Goal: Information Seeking & Learning: Learn about a topic

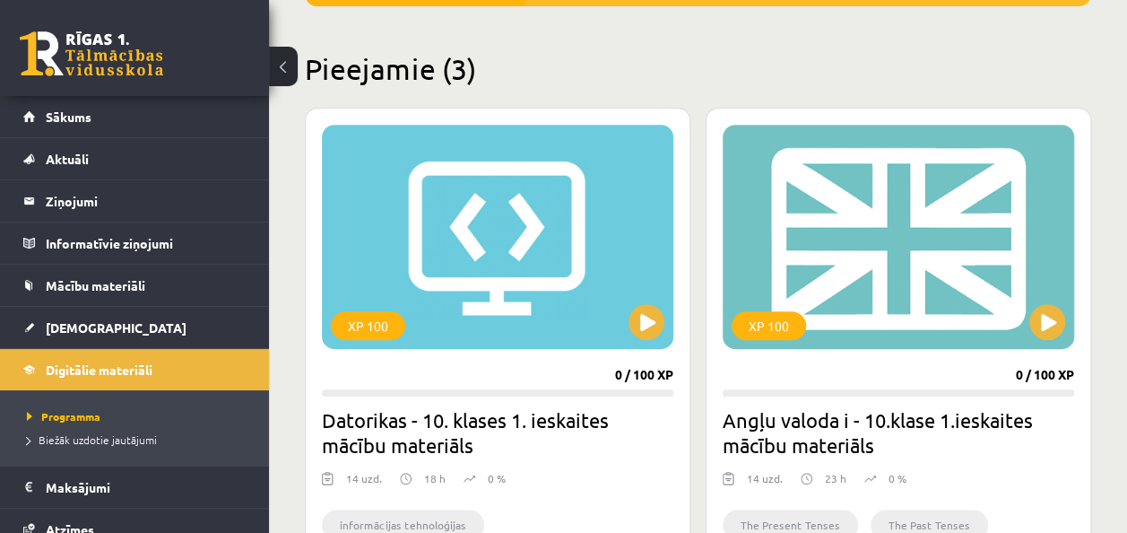
scroll to position [140, 0]
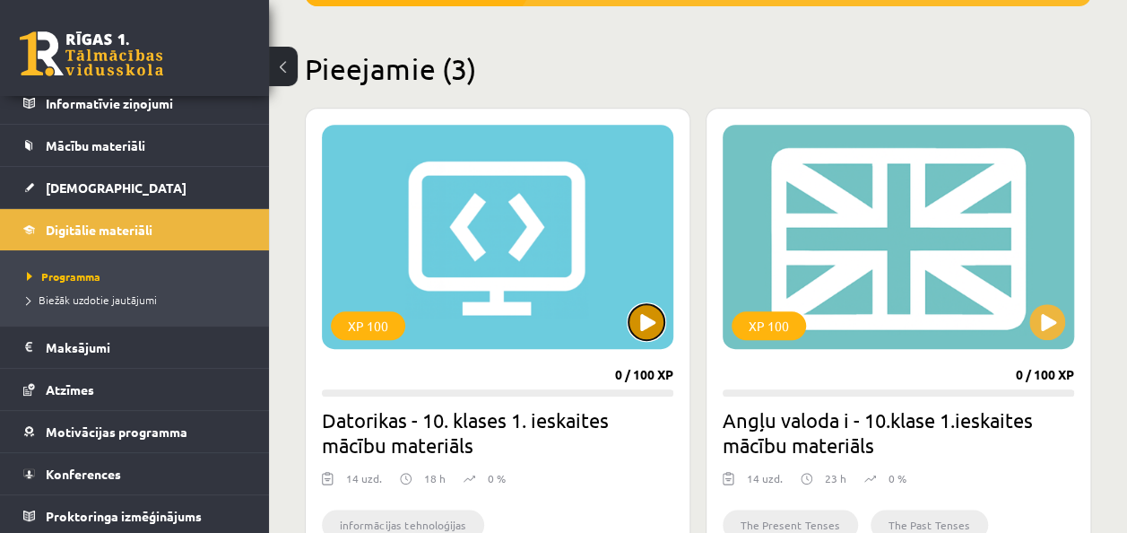
click at [648, 328] on button at bounding box center [647, 322] width 36 height 36
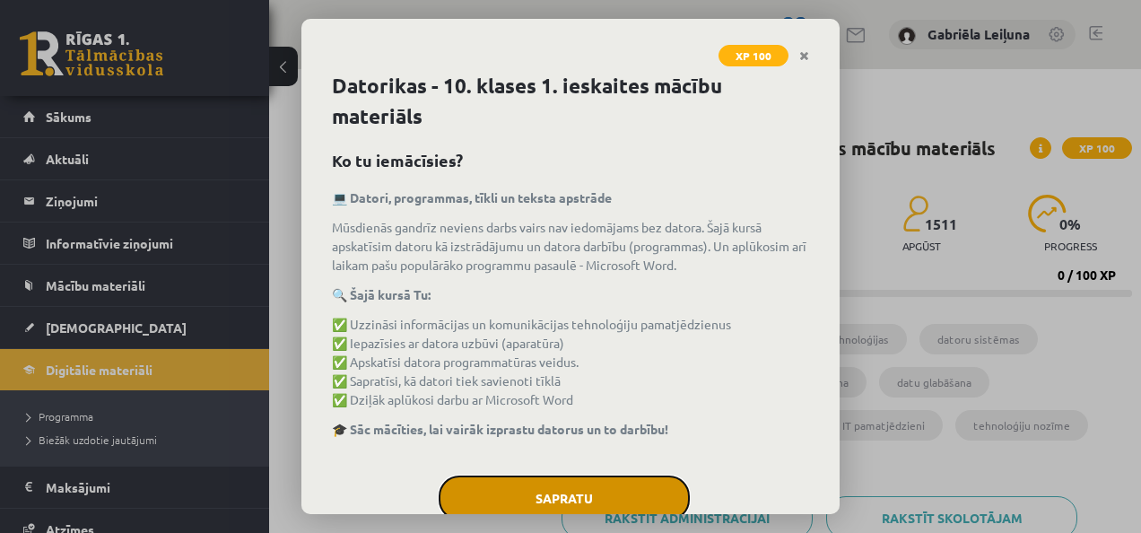
click at [551, 497] on button "Sapratu" at bounding box center [564, 497] width 251 height 45
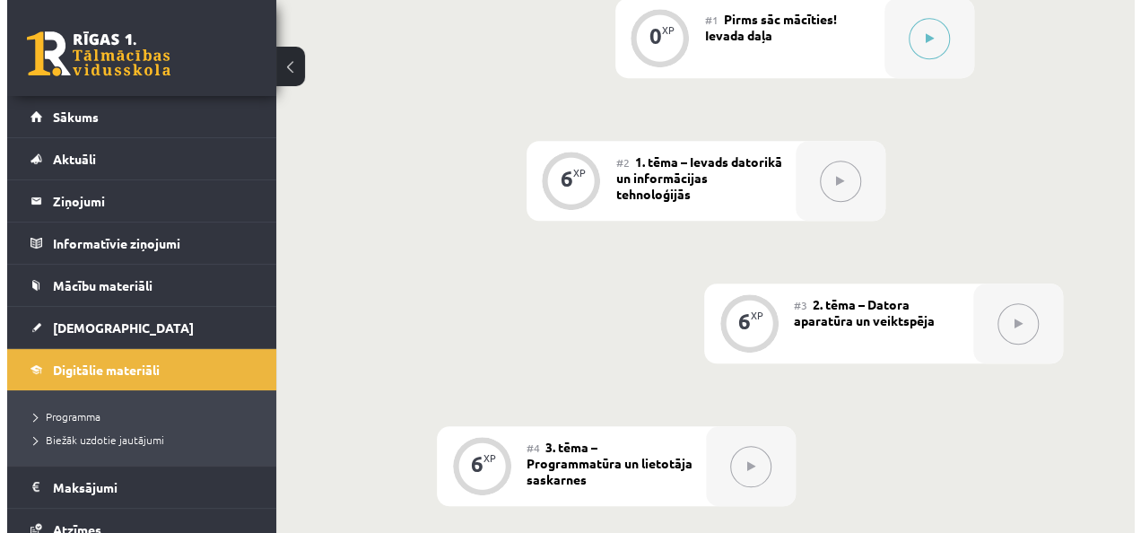
scroll to position [639, 0]
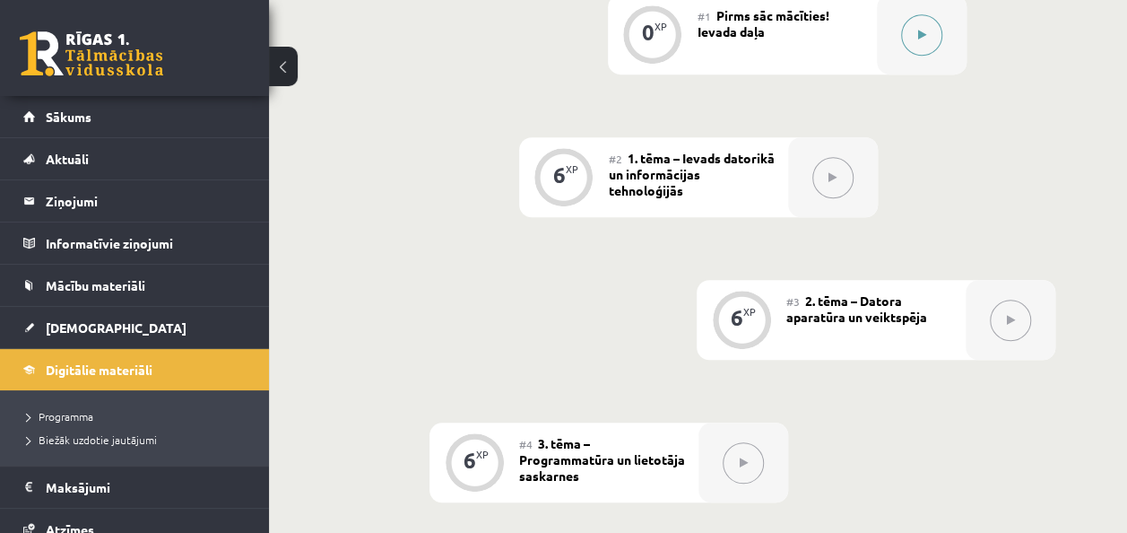
click at [904, 42] on button at bounding box center [921, 34] width 41 height 41
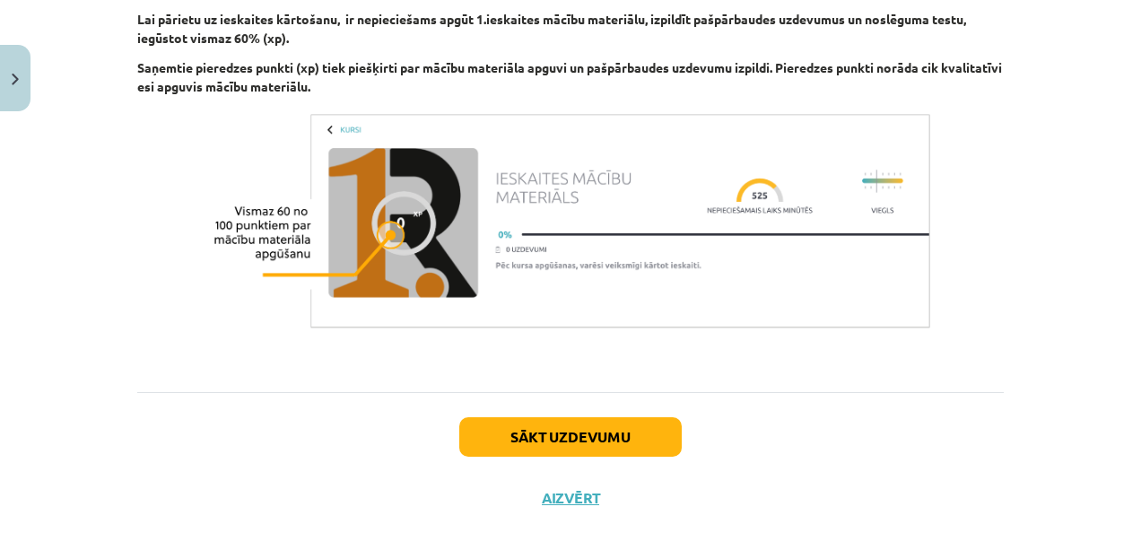
scroll to position [1369, 0]
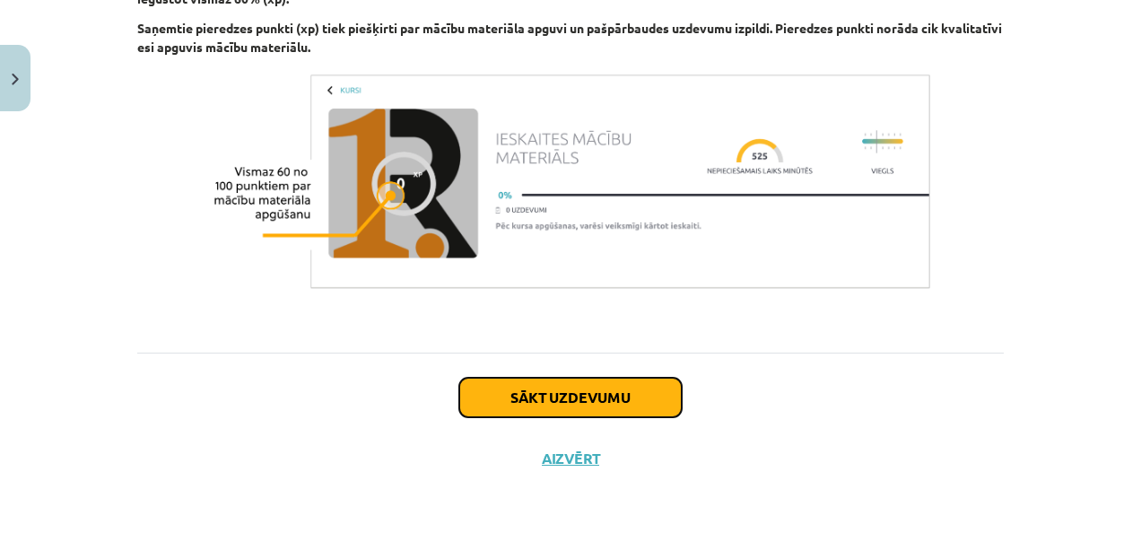
click at [601, 399] on button "Sākt uzdevumu" at bounding box center [570, 397] width 222 height 39
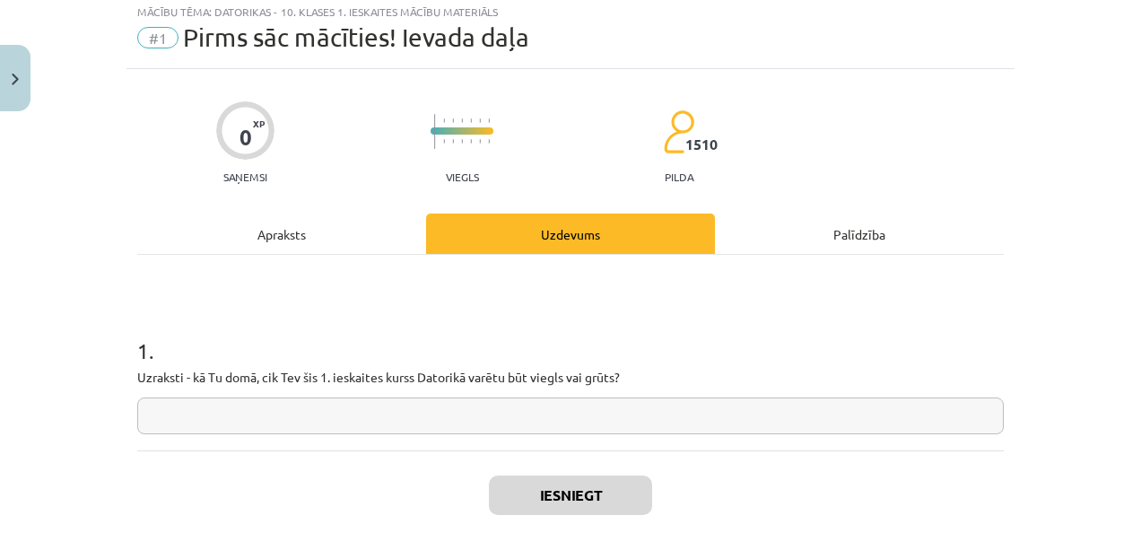
scroll to position [45, 0]
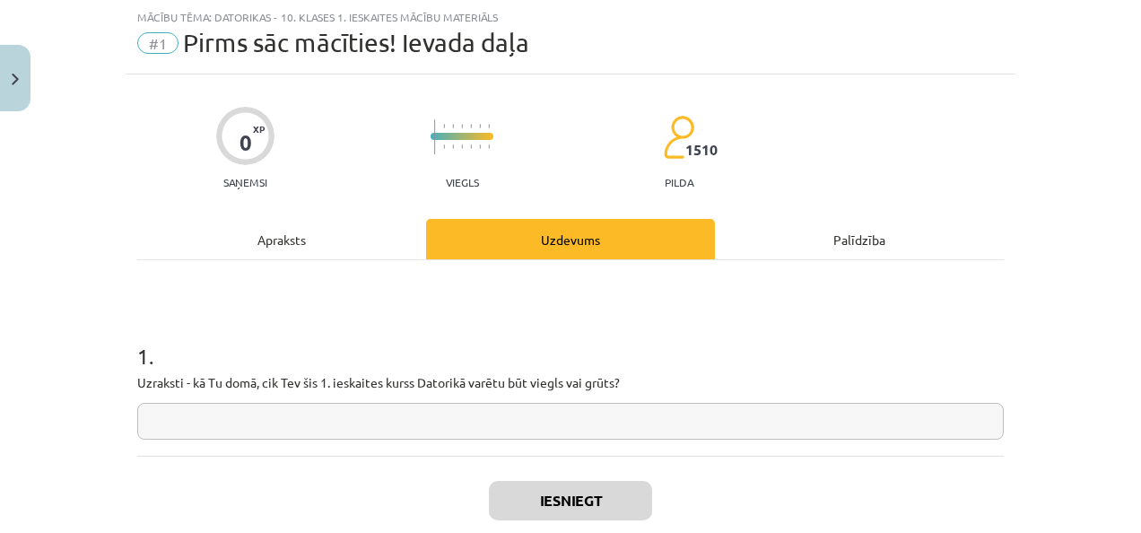
click at [376, 413] on input "text" at bounding box center [570, 421] width 866 height 37
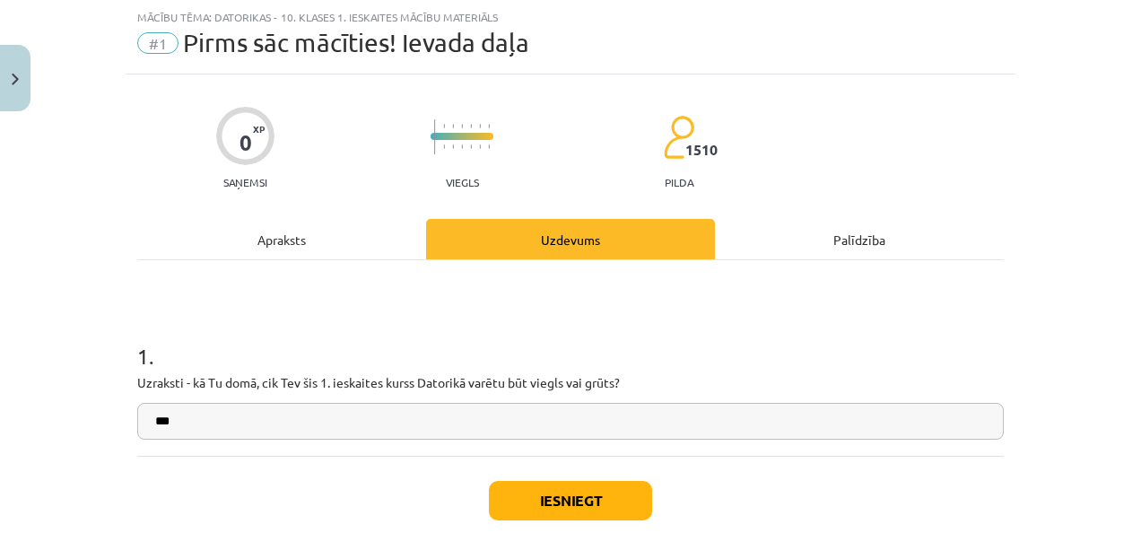
drag, startPoint x: 376, startPoint y: 413, endPoint x: 275, endPoint y: 408, distance: 100.5
click at [275, 408] on input "***" at bounding box center [570, 421] width 866 height 37
drag, startPoint x: 275, startPoint y: 408, endPoint x: 274, endPoint y: 420, distance: 11.7
click at [274, 420] on input "***" at bounding box center [570, 421] width 866 height 37
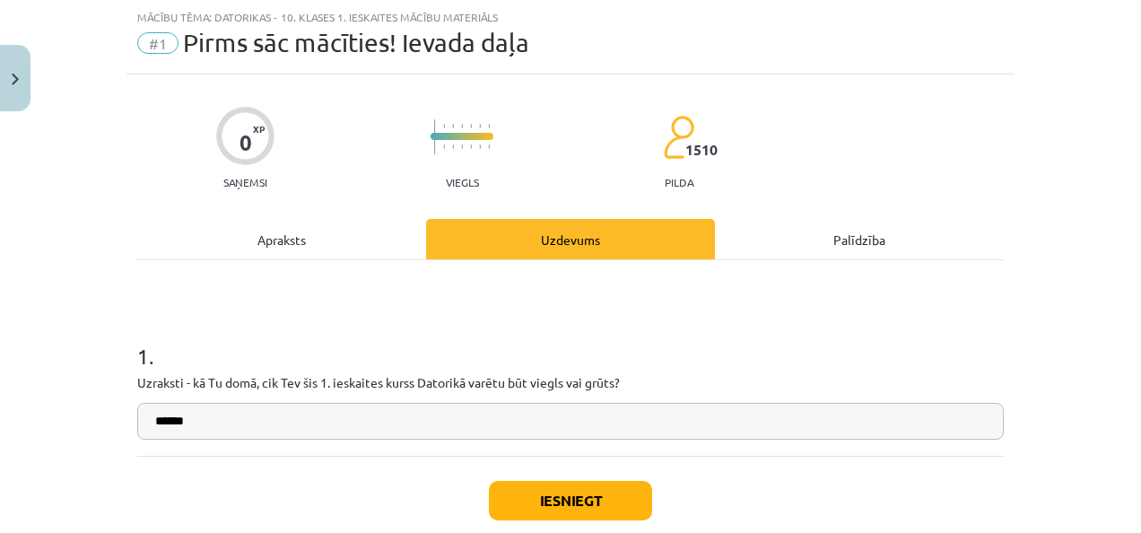
type input "******"
click at [552, 519] on div "Iesniegt Aizvērt" at bounding box center [570, 519] width 866 height 126
click at [542, 494] on button "Iesniegt" at bounding box center [570, 500] width 163 height 39
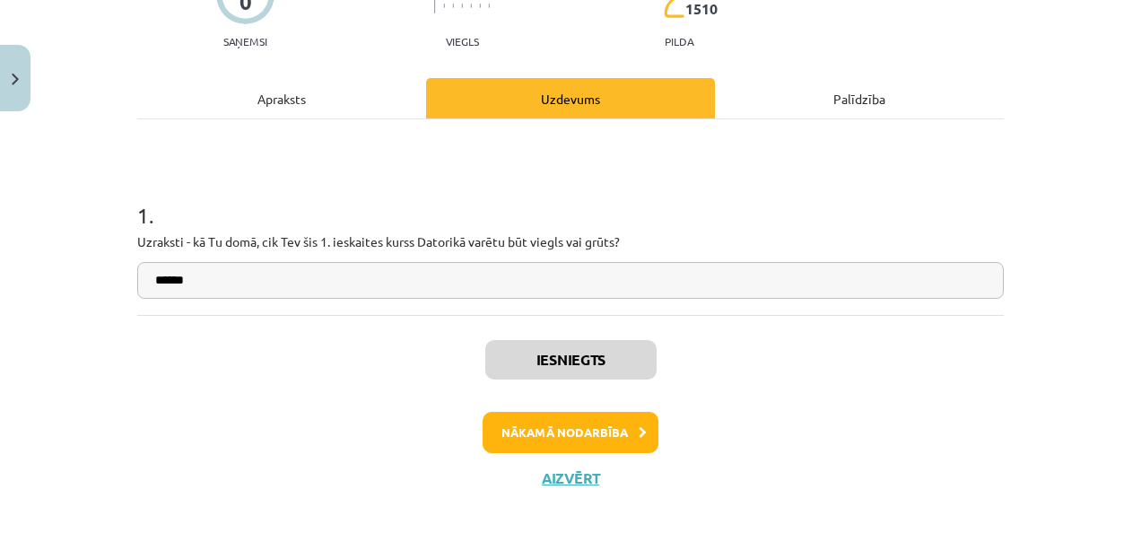
scroll to position [204, 0]
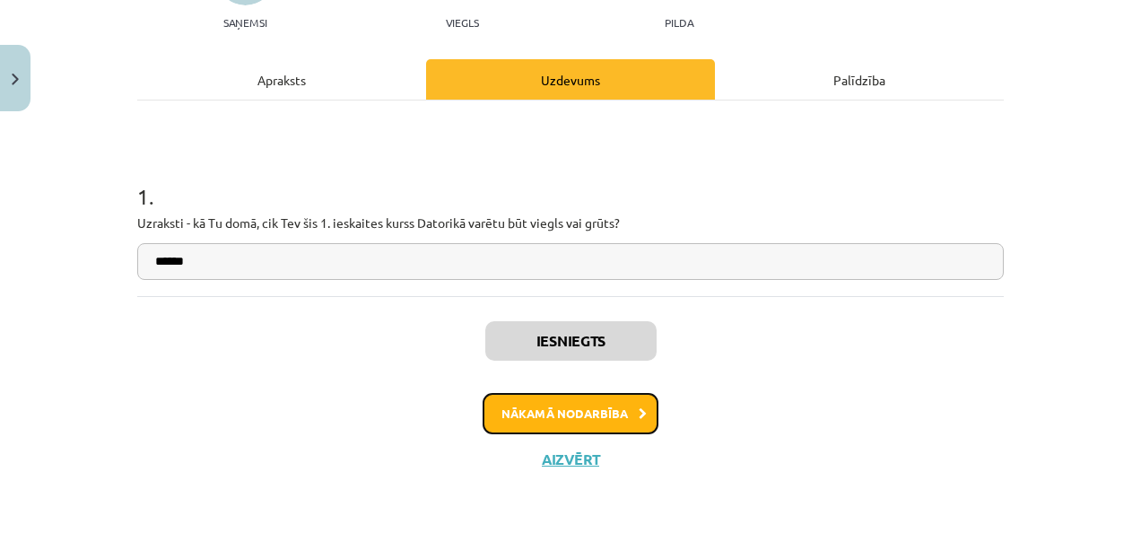
click at [549, 412] on button "Nākamā nodarbība" at bounding box center [570, 413] width 176 height 41
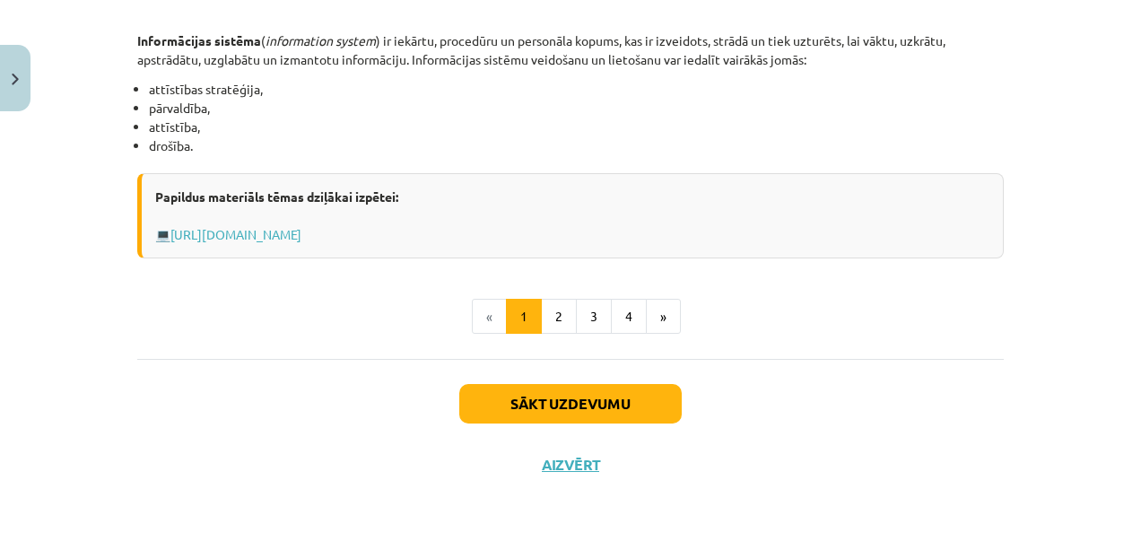
scroll to position [999, 0]
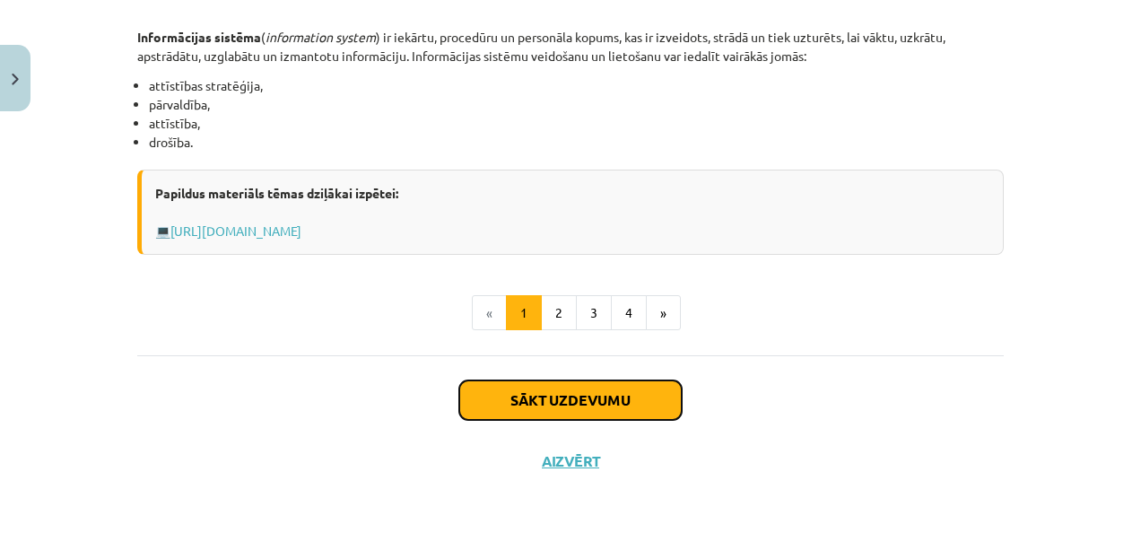
click at [531, 395] on button "Sākt uzdevumu" at bounding box center [570, 399] width 222 height 39
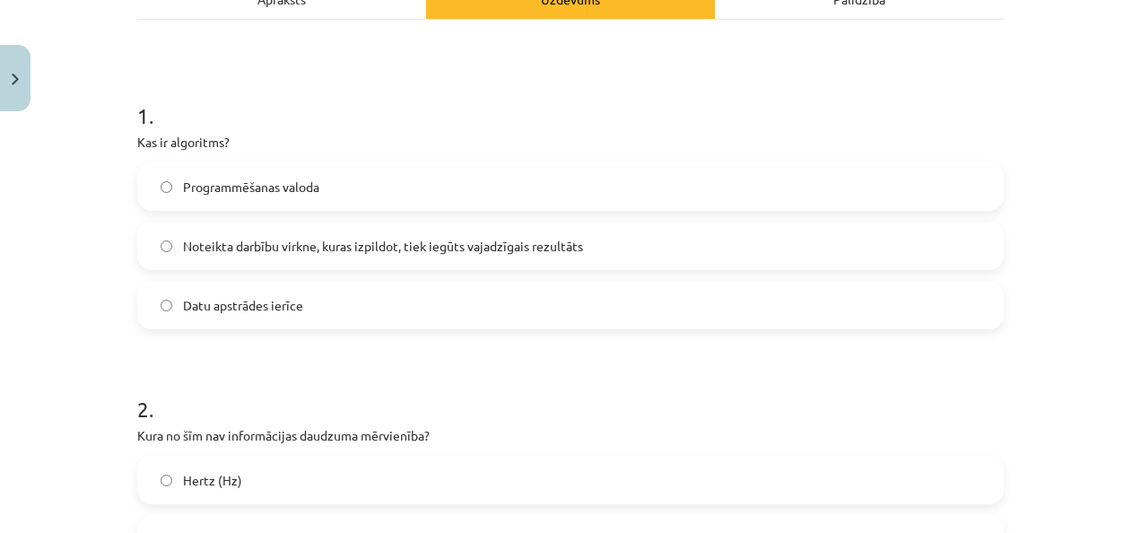
scroll to position [241, 0]
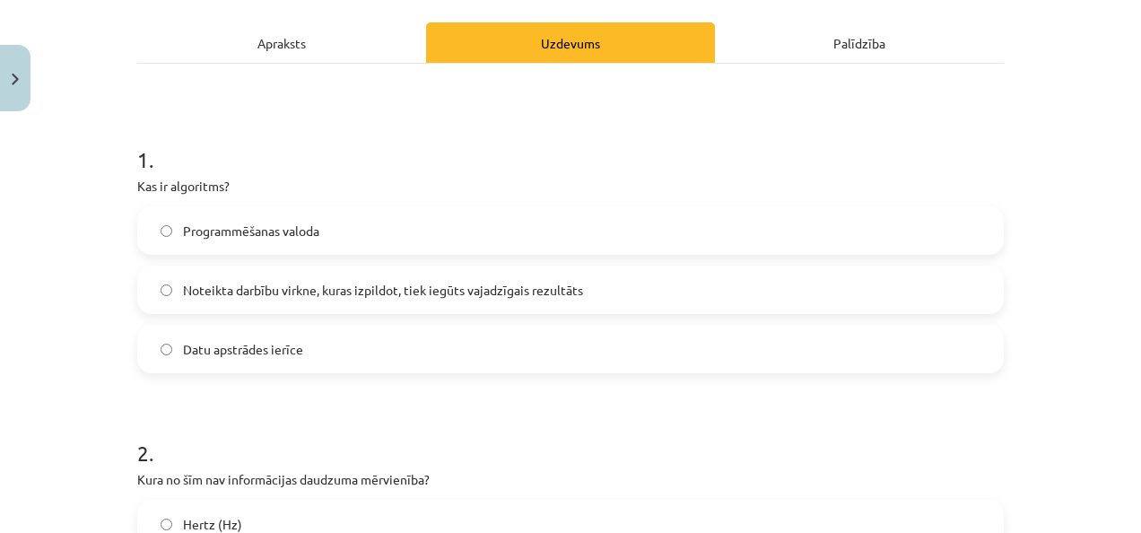
click at [346, 36] on div "Apraksts" at bounding box center [281, 42] width 289 height 40
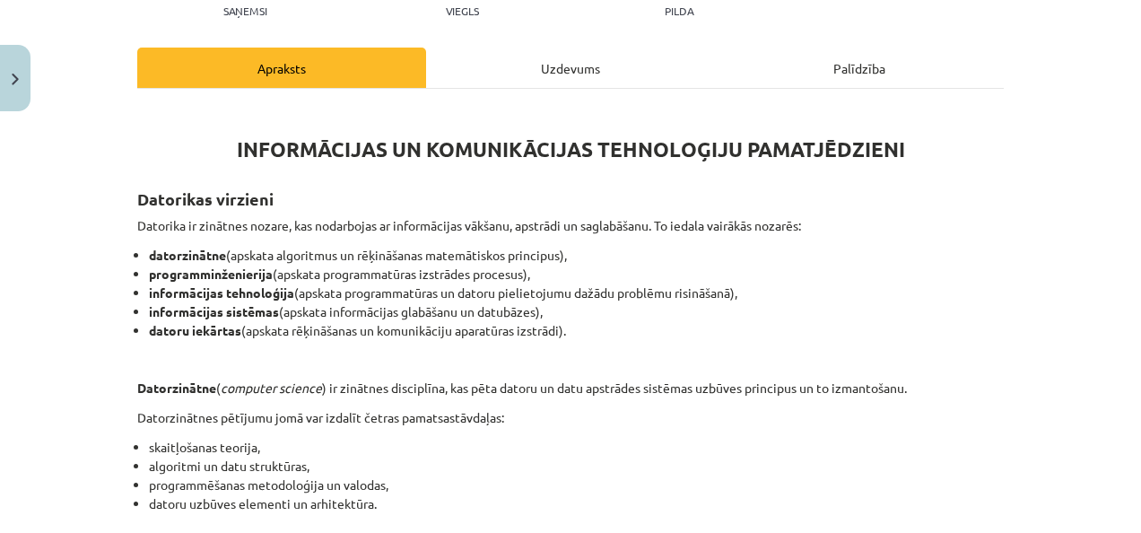
scroll to position [211, 0]
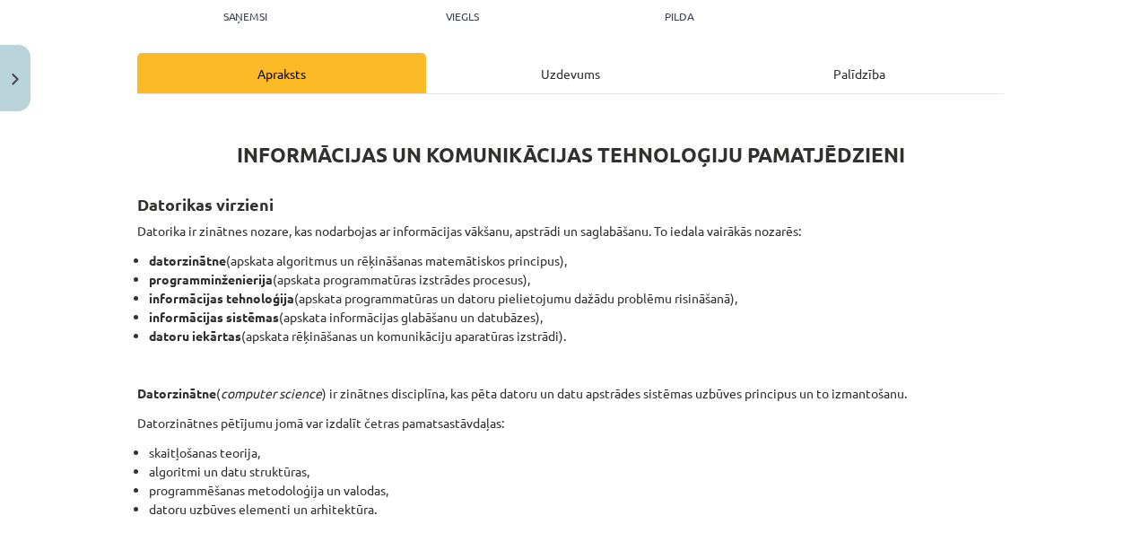
click at [603, 72] on div "Uzdevums" at bounding box center [570, 73] width 289 height 40
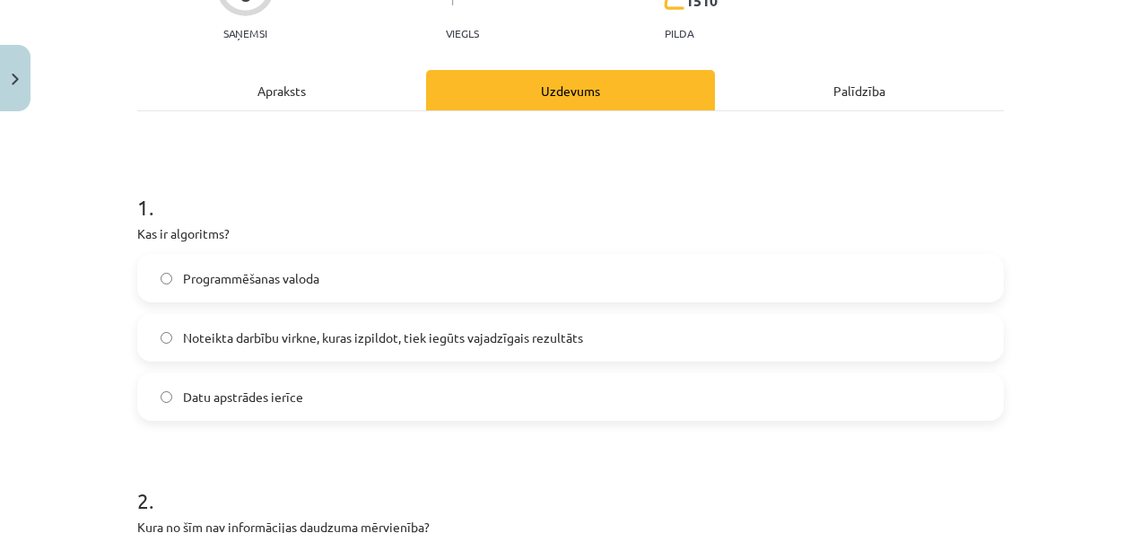
scroll to position [191, 0]
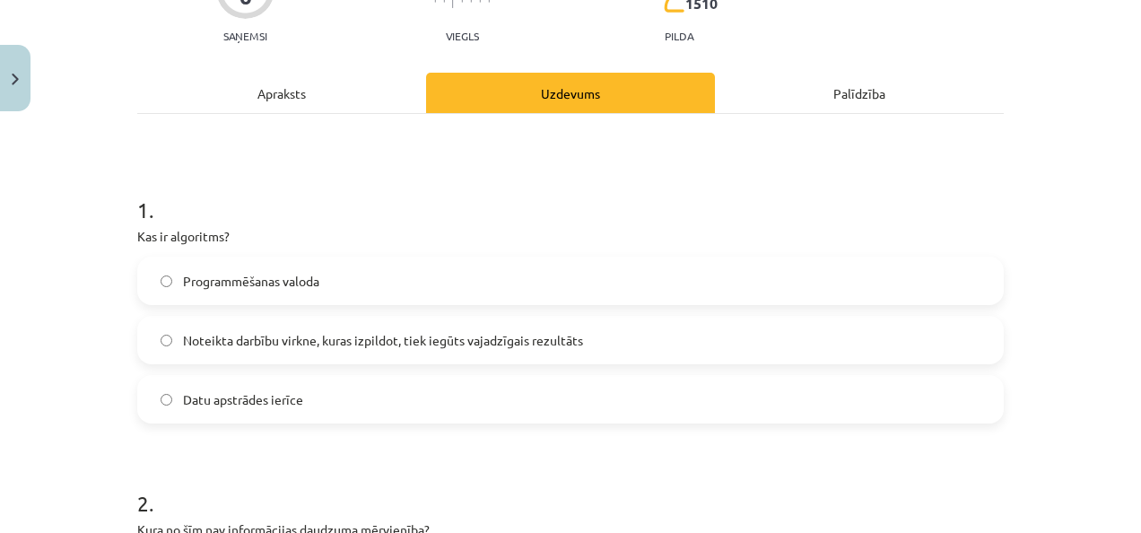
click at [240, 97] on div "Apraksts" at bounding box center [281, 93] width 289 height 40
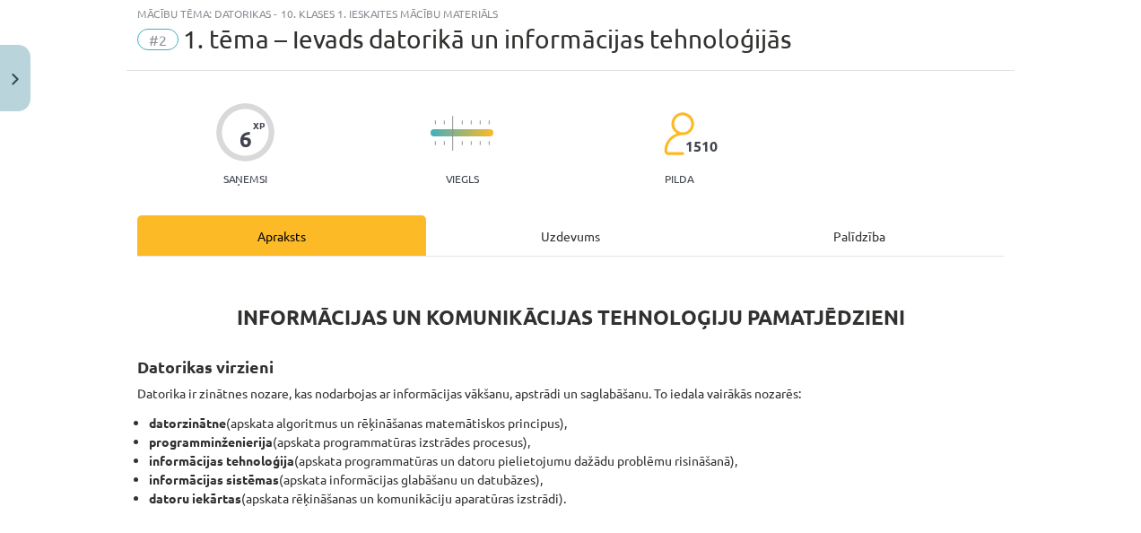
scroll to position [0, 0]
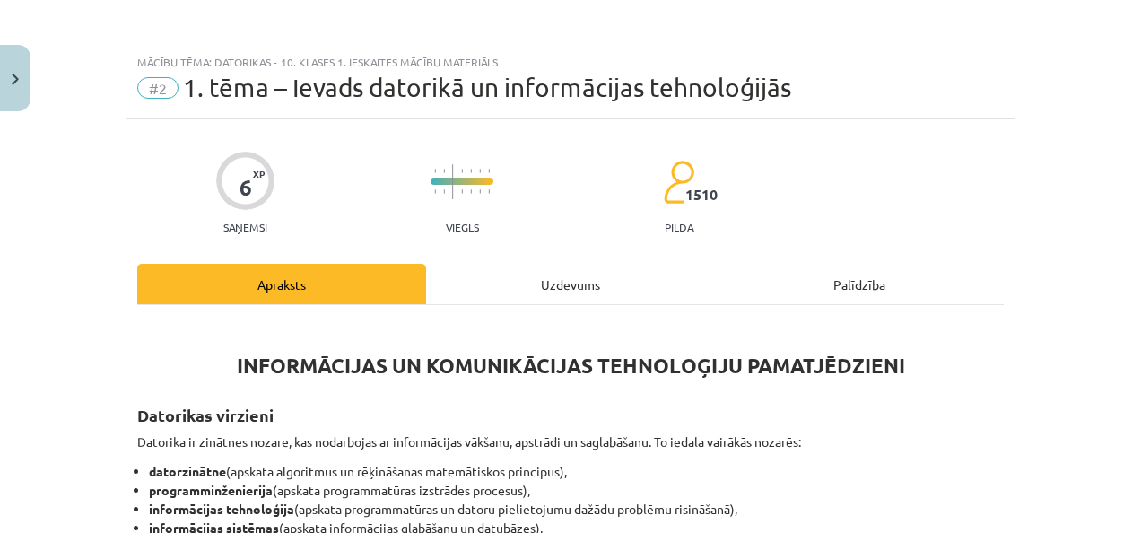
click at [560, 280] on div "Uzdevums" at bounding box center [570, 284] width 289 height 40
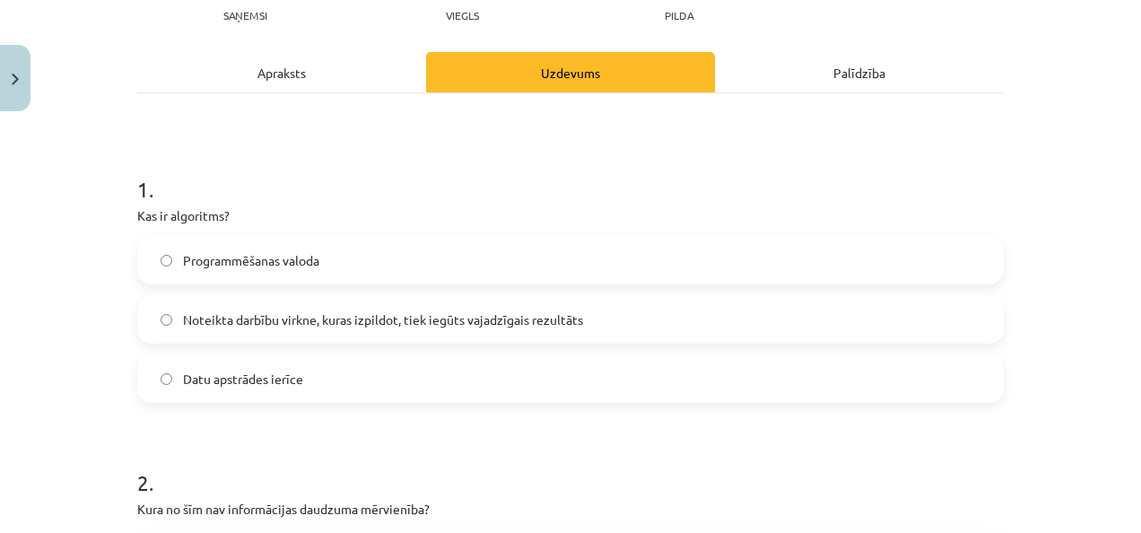
scroll to position [197, 0]
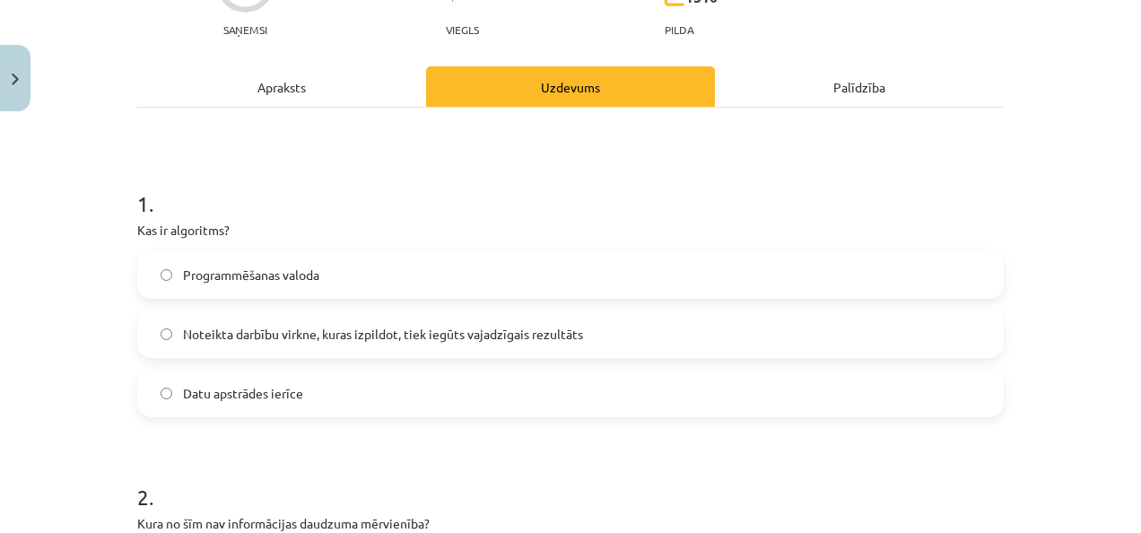
click at [445, 330] on span "Noteikta darbību virkne, kuras izpildot, tiek iegūts vajadzīgais rezultāts" at bounding box center [383, 334] width 400 height 19
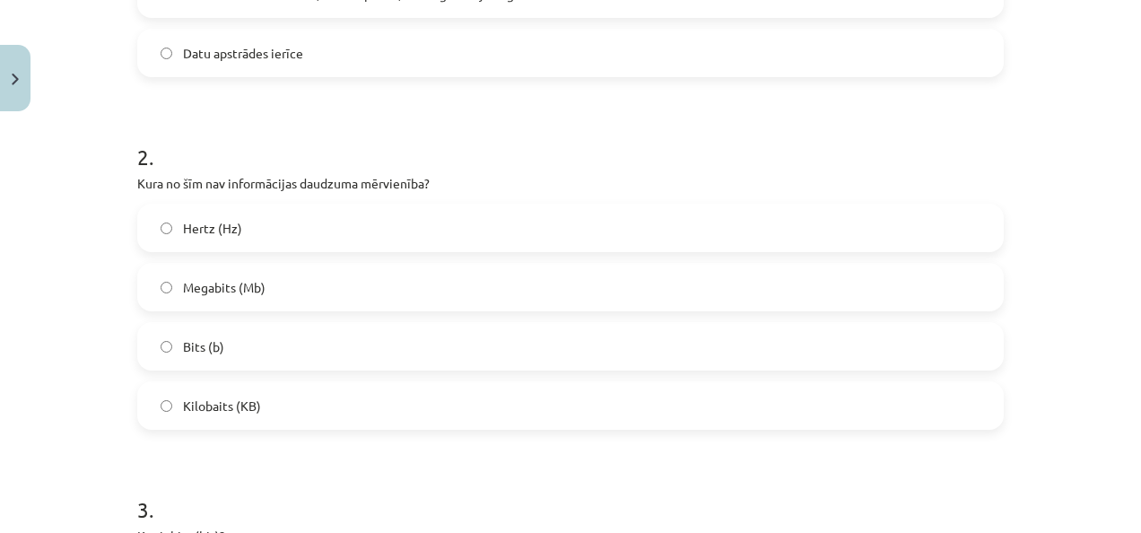
scroll to position [558, 0]
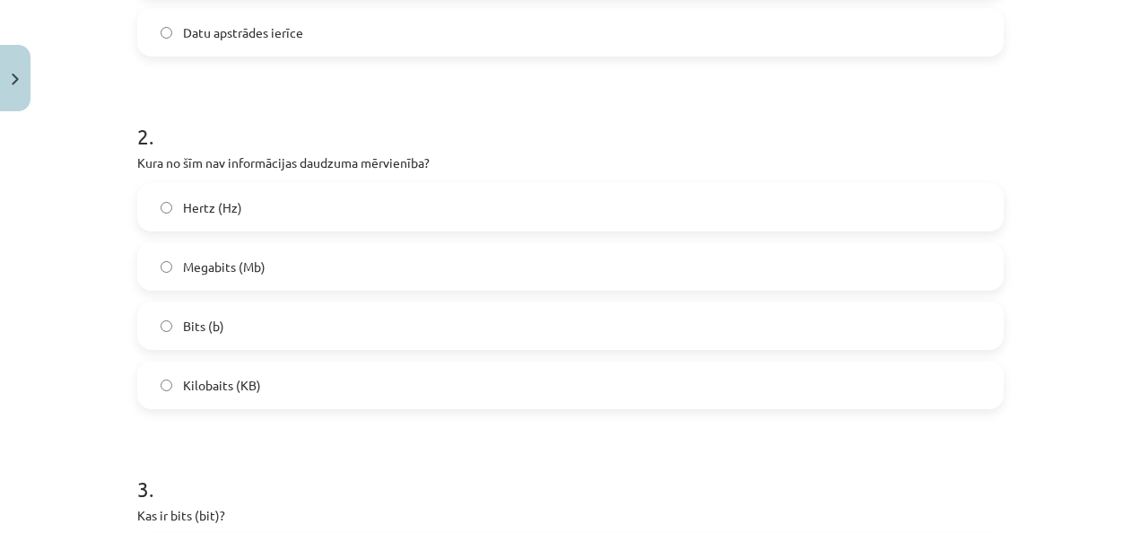
click at [495, 201] on label "Hertz (Hz)" at bounding box center [570, 207] width 863 height 45
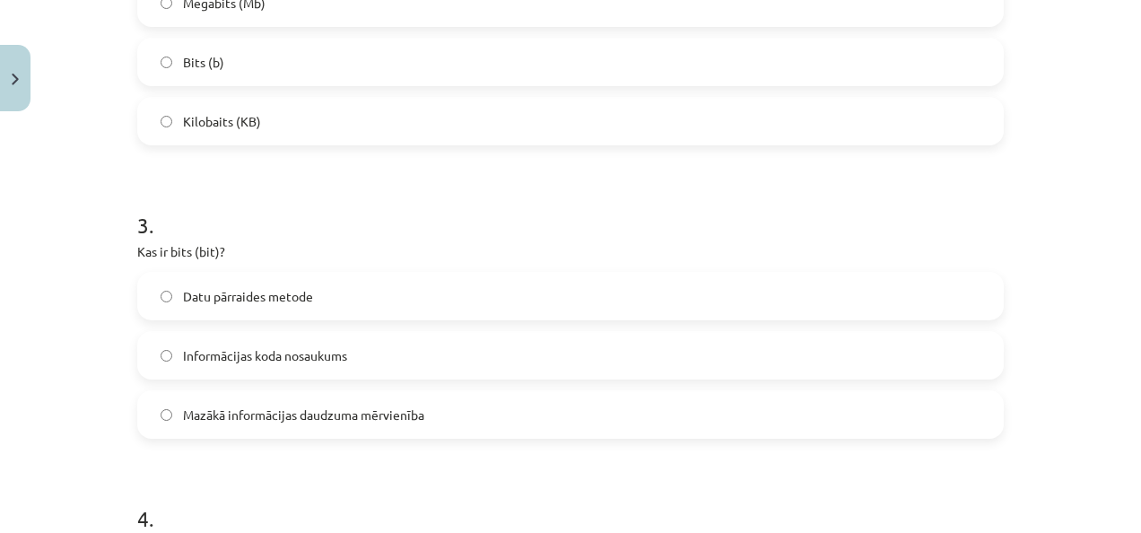
scroll to position [874, 0]
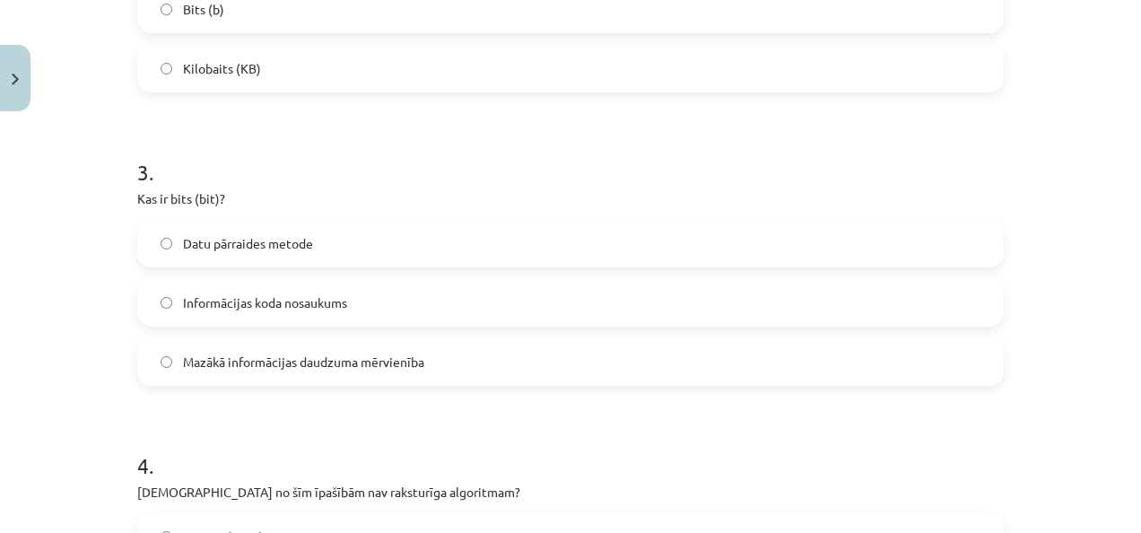
click at [317, 233] on label "Datu pārraides metode" at bounding box center [570, 243] width 863 height 45
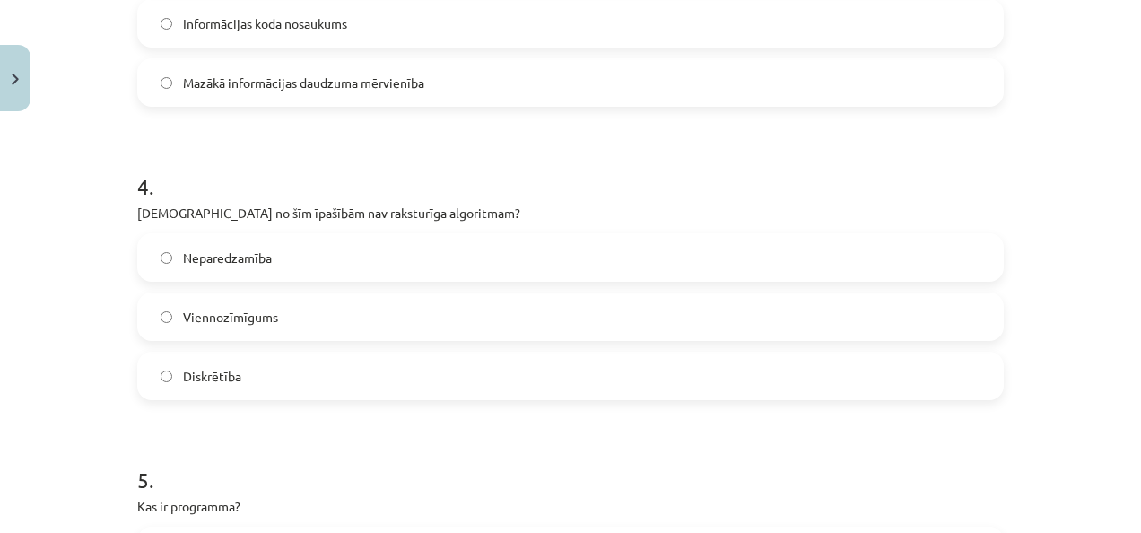
scroll to position [1144, 0]
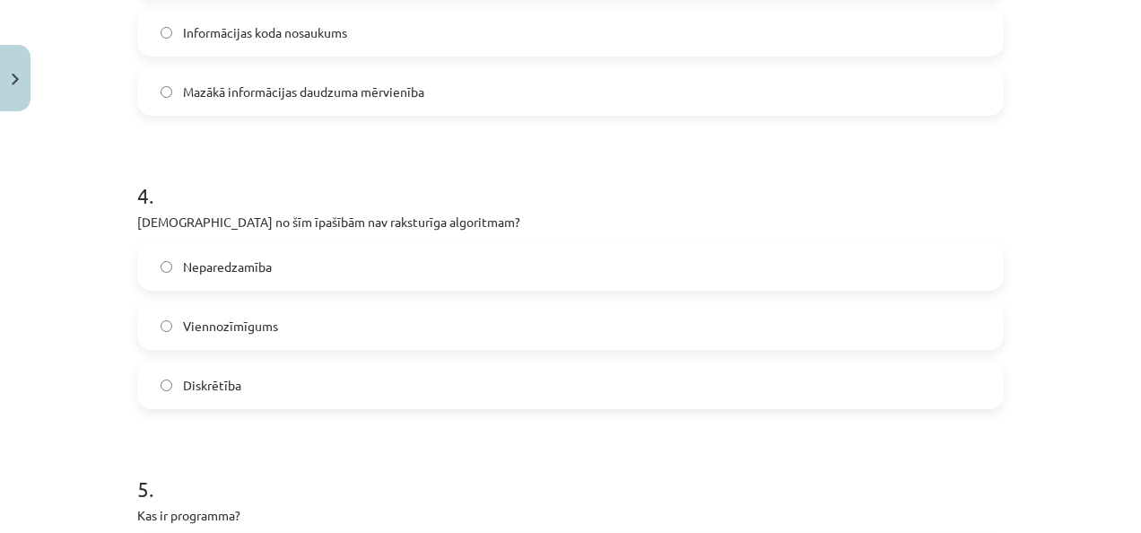
click at [497, 267] on label "Neparedzamība" at bounding box center [570, 266] width 863 height 45
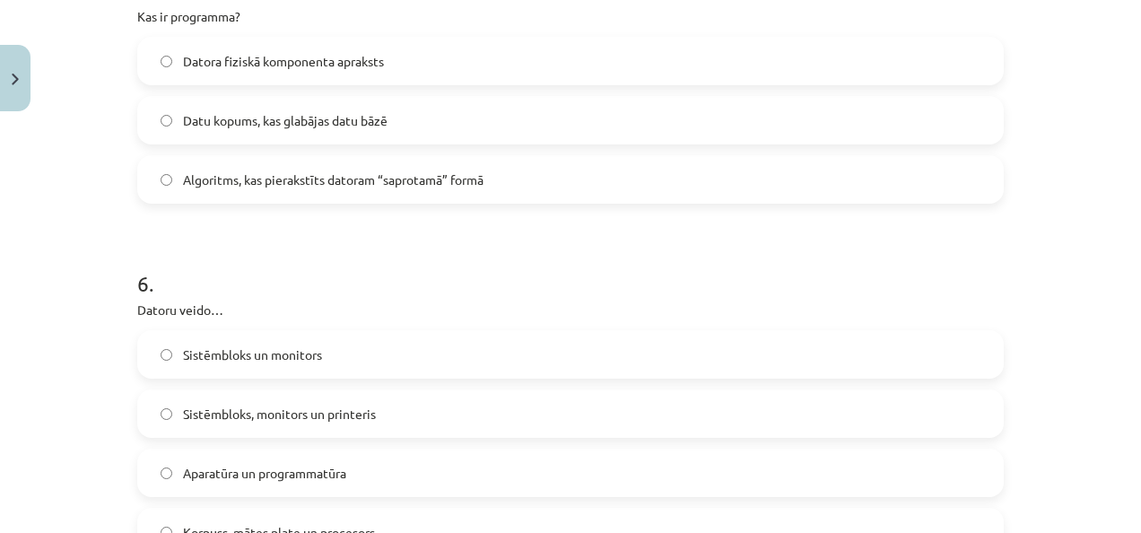
scroll to position [1637, 0]
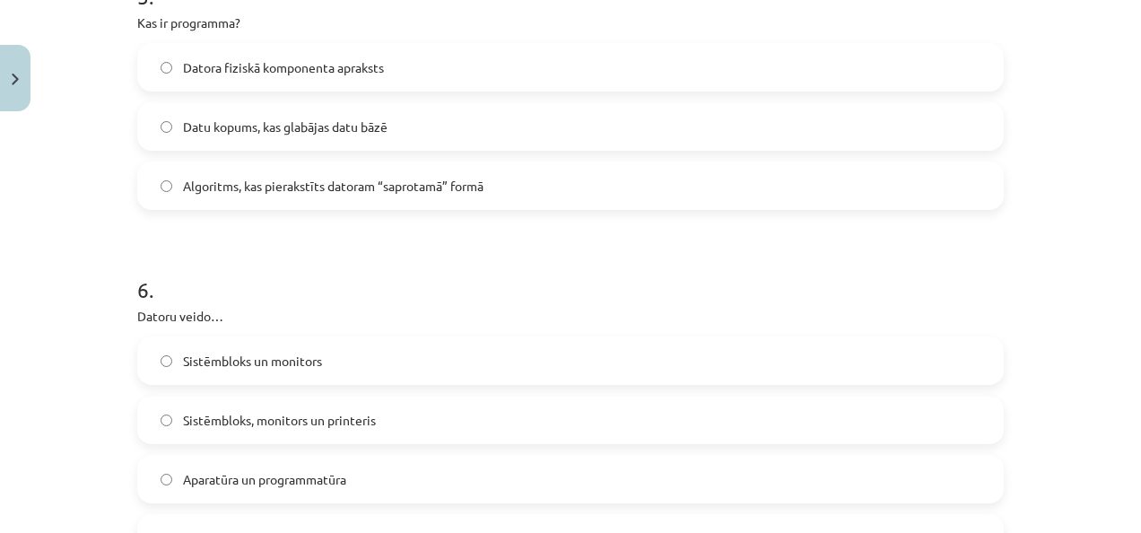
click at [490, 197] on label "Algoritms, kas pierakstīts datoram “saprotamā” formā" at bounding box center [570, 185] width 863 height 45
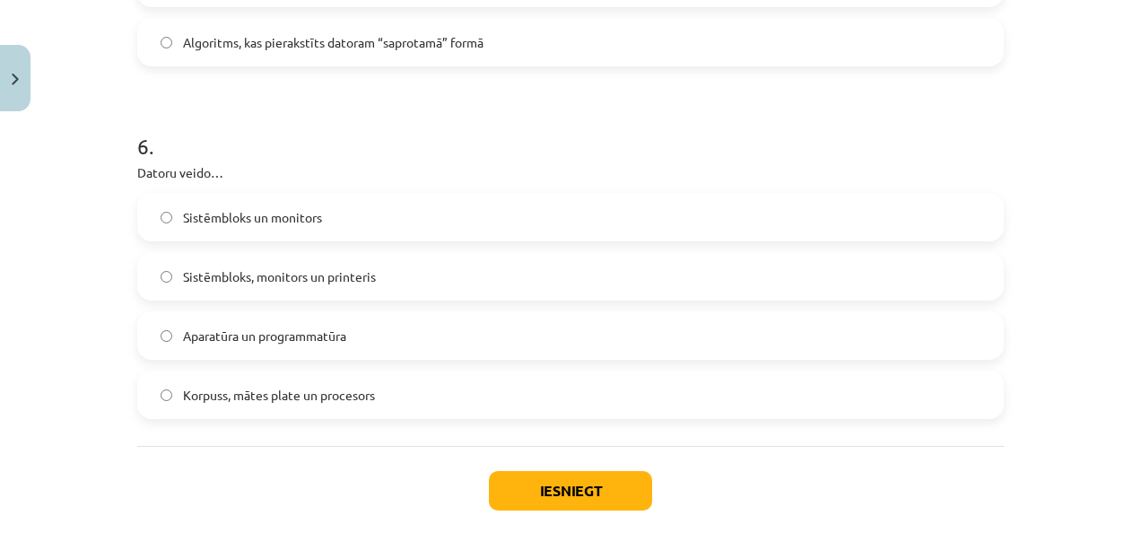
scroll to position [1786, 0]
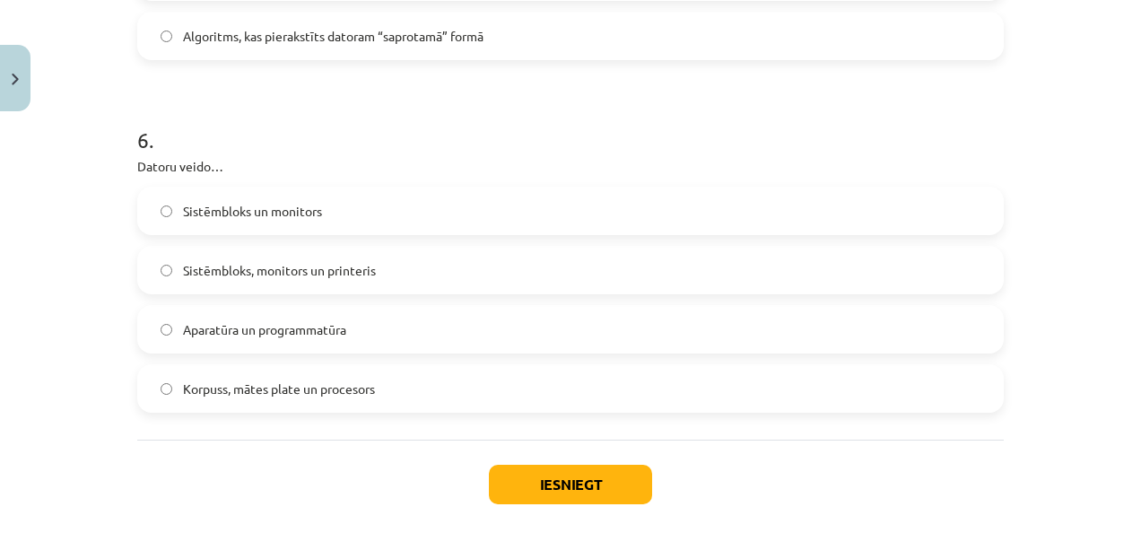
click at [407, 330] on label "Aparatūra un programmatūra" at bounding box center [570, 329] width 863 height 45
click at [552, 490] on button "Iesniegt" at bounding box center [570, 484] width 163 height 39
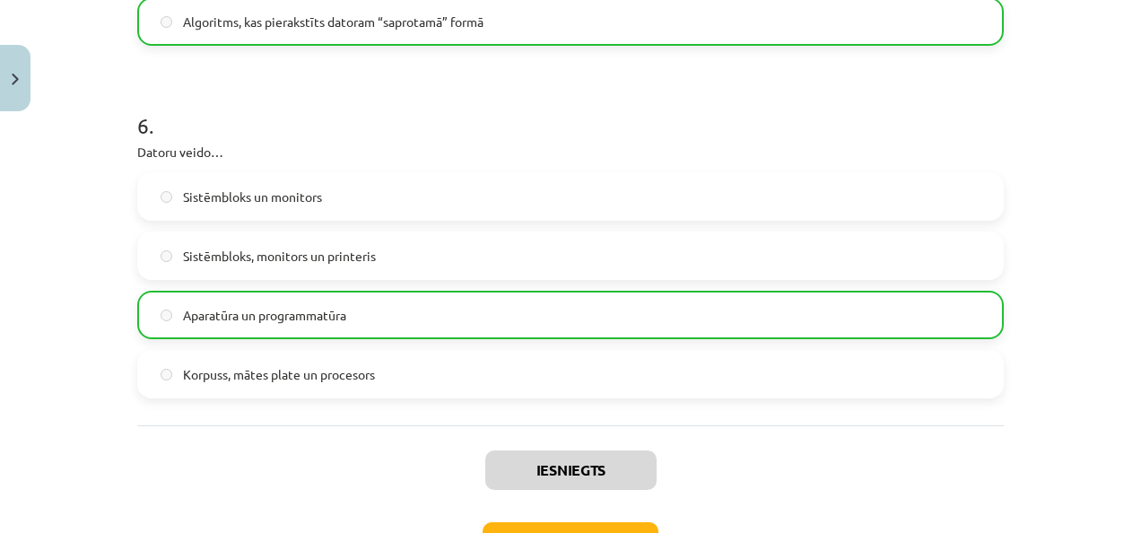
scroll to position [1930, 0]
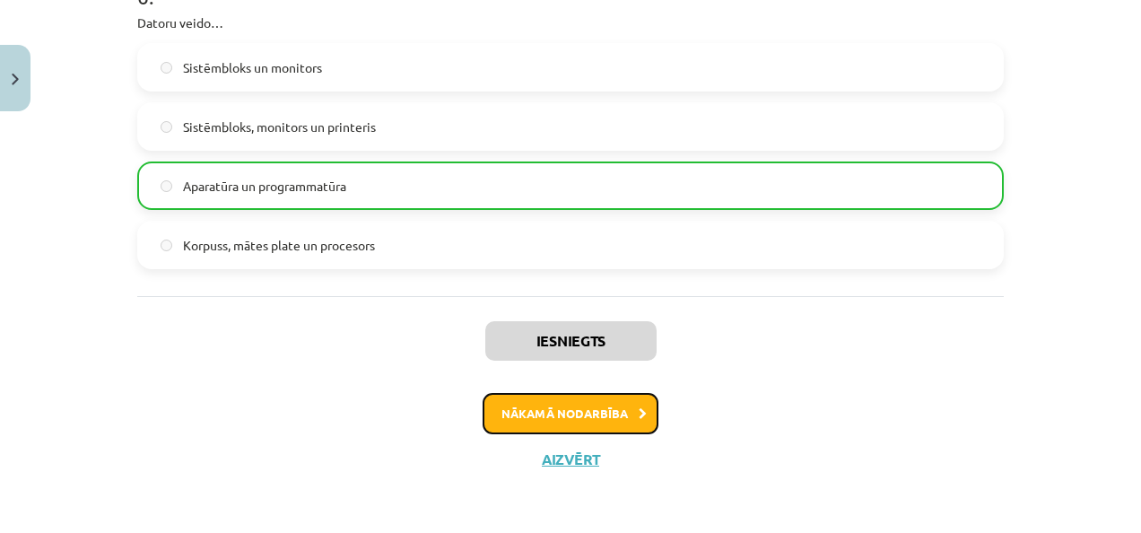
click at [567, 414] on button "Nākamā nodarbība" at bounding box center [570, 413] width 176 height 41
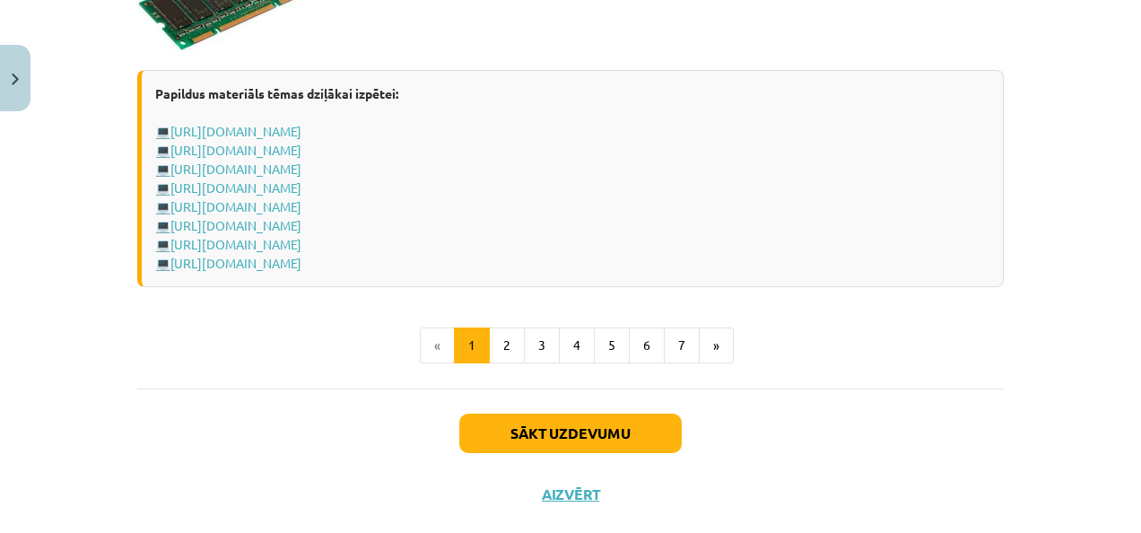
scroll to position [3270, 0]
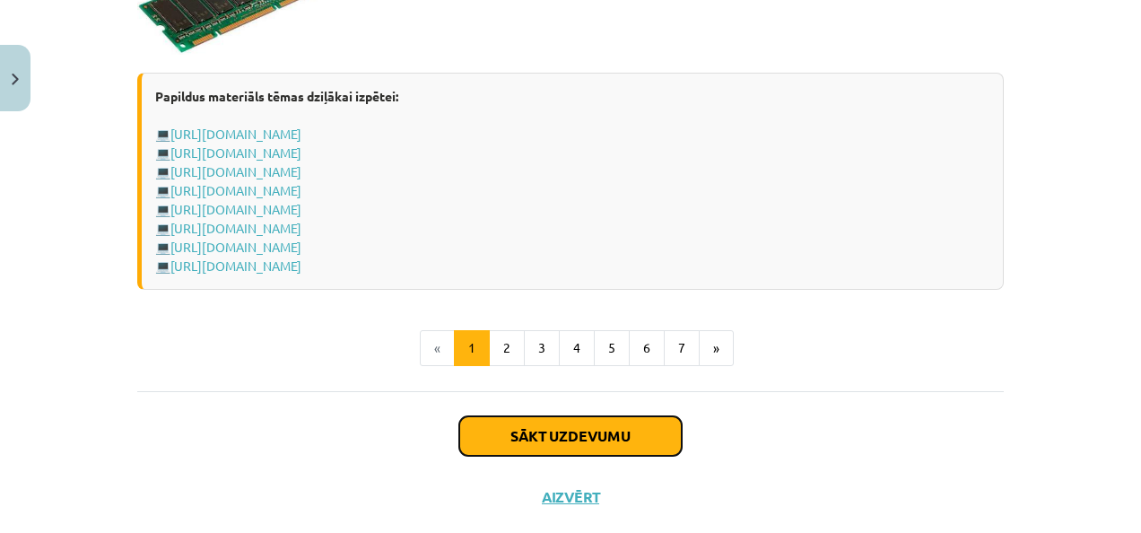
click at [591, 429] on button "Sākt uzdevumu" at bounding box center [570, 435] width 222 height 39
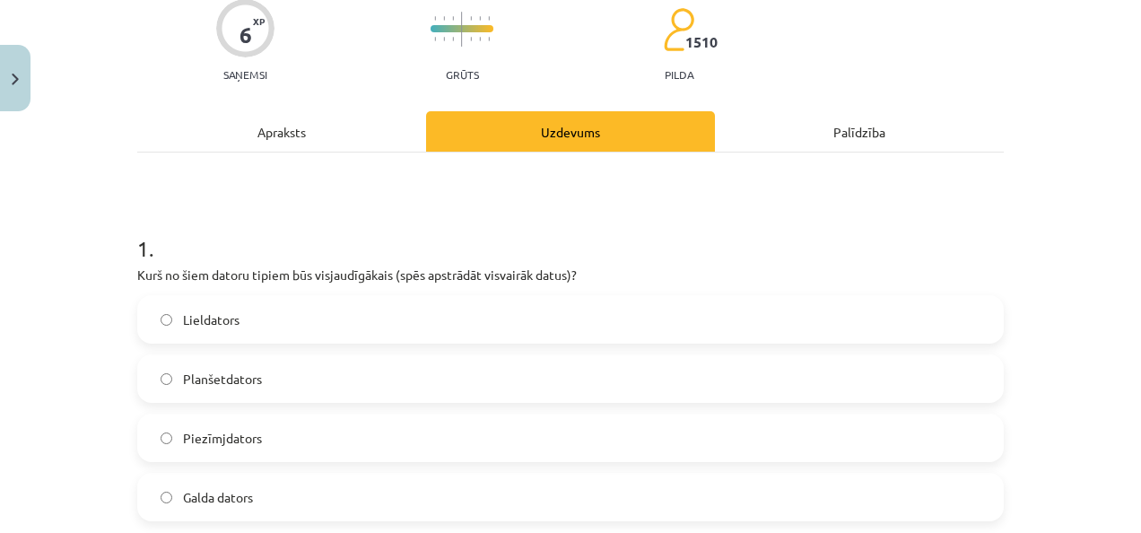
scroll to position [188, 0]
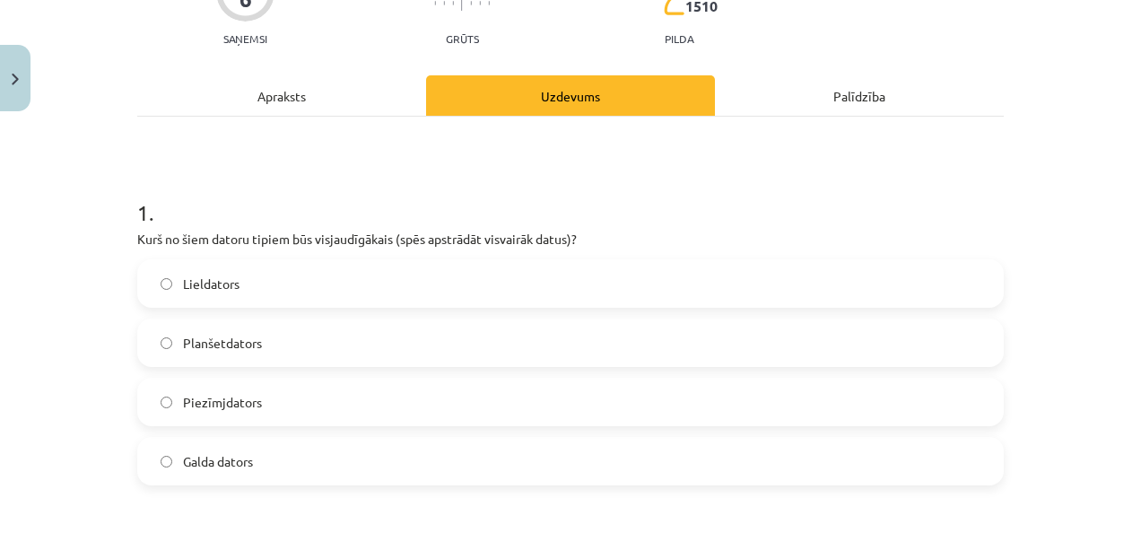
click at [213, 294] on label "Lieldators" at bounding box center [570, 283] width 863 height 45
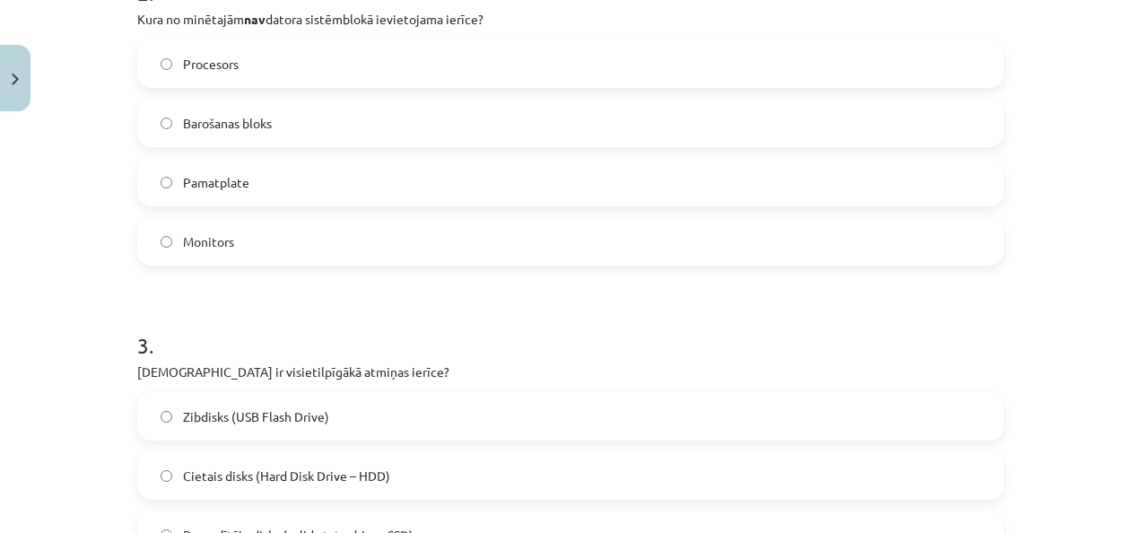
scroll to position [744, 0]
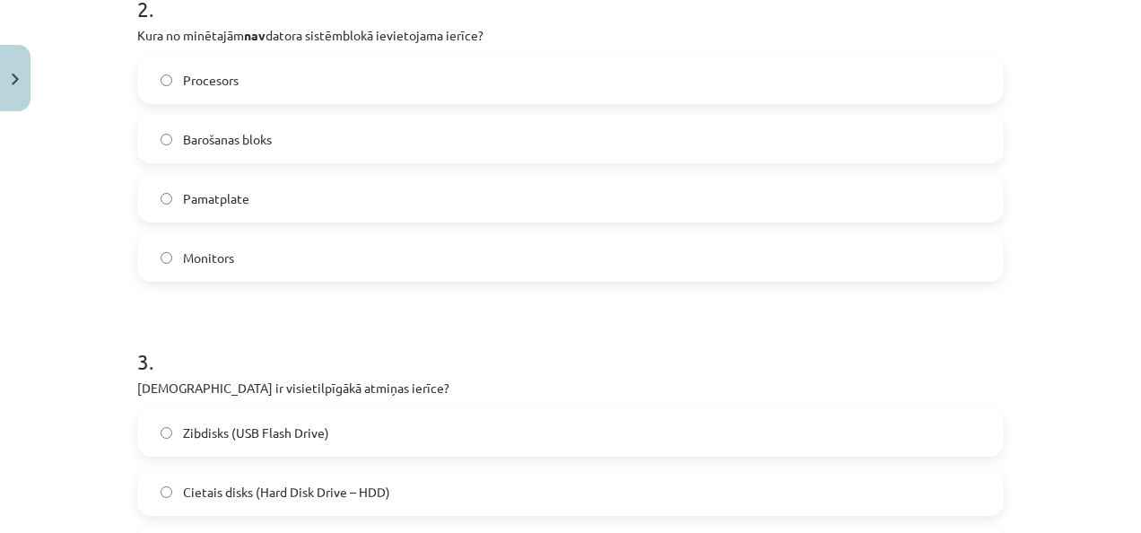
click at [626, 250] on label "Monitors" at bounding box center [570, 257] width 863 height 45
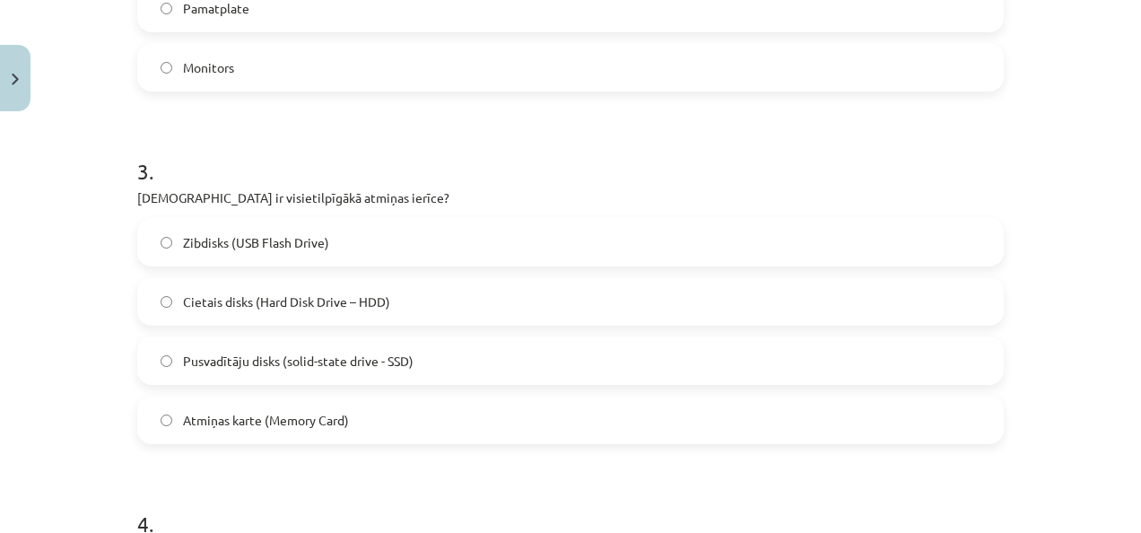
scroll to position [931, 0]
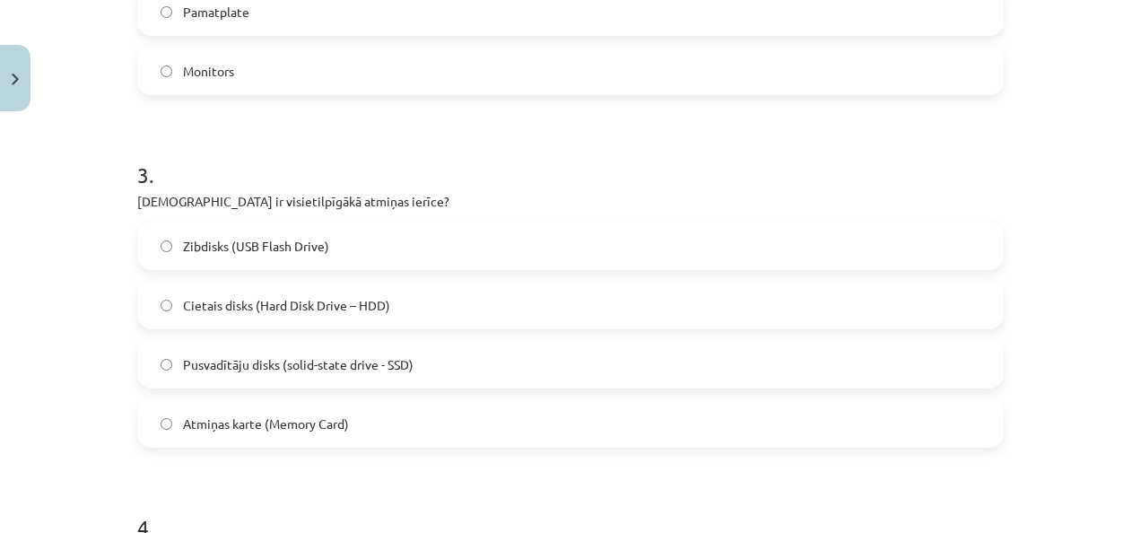
click at [380, 407] on label "Atmiņas karte (Memory Card)" at bounding box center [570, 423] width 863 height 45
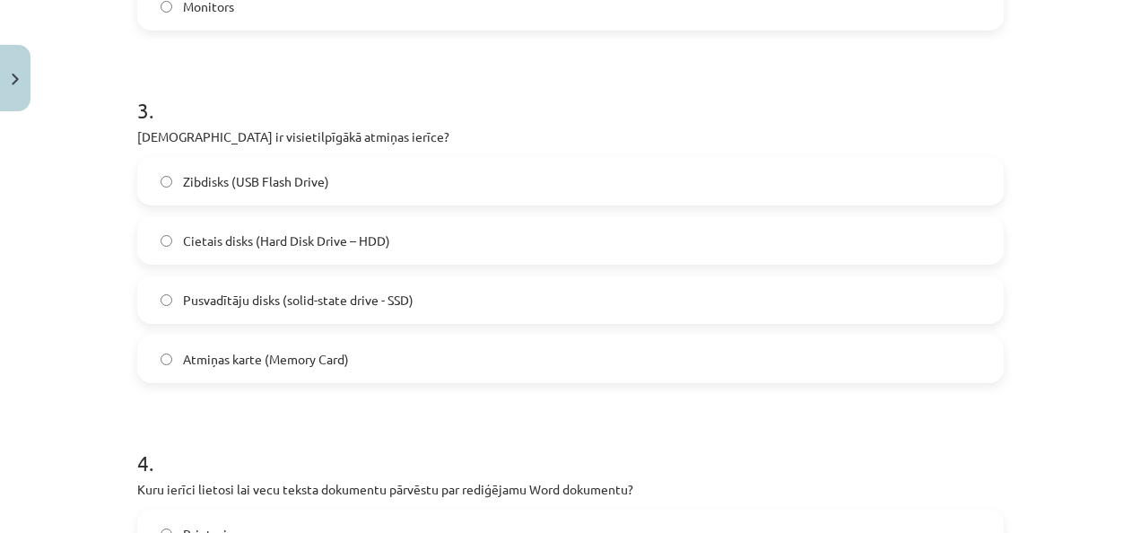
scroll to position [992, 0]
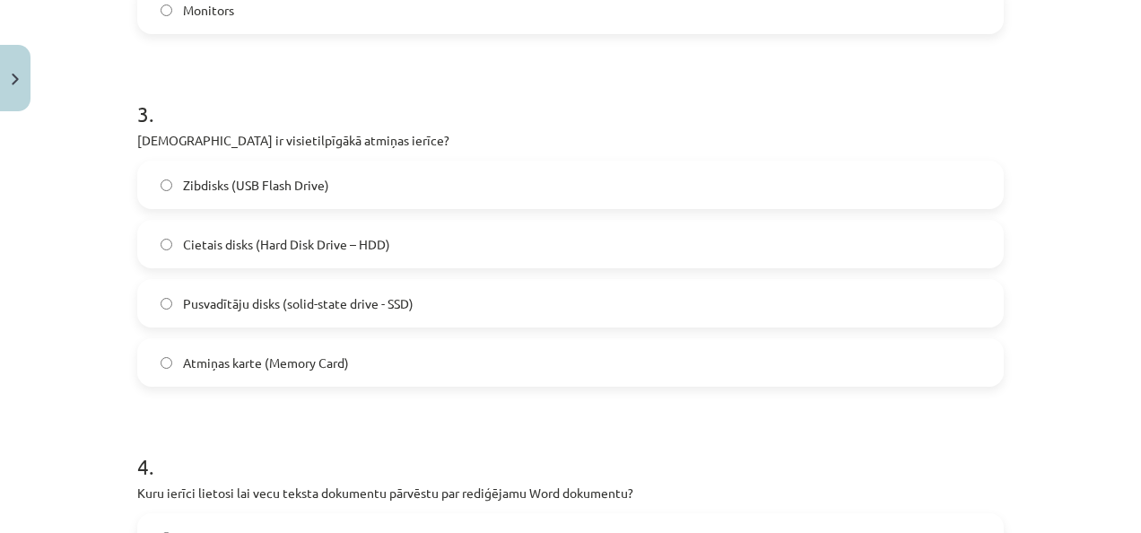
click at [591, 194] on label "Zibdisks (USB Flash Drive)" at bounding box center [570, 184] width 863 height 45
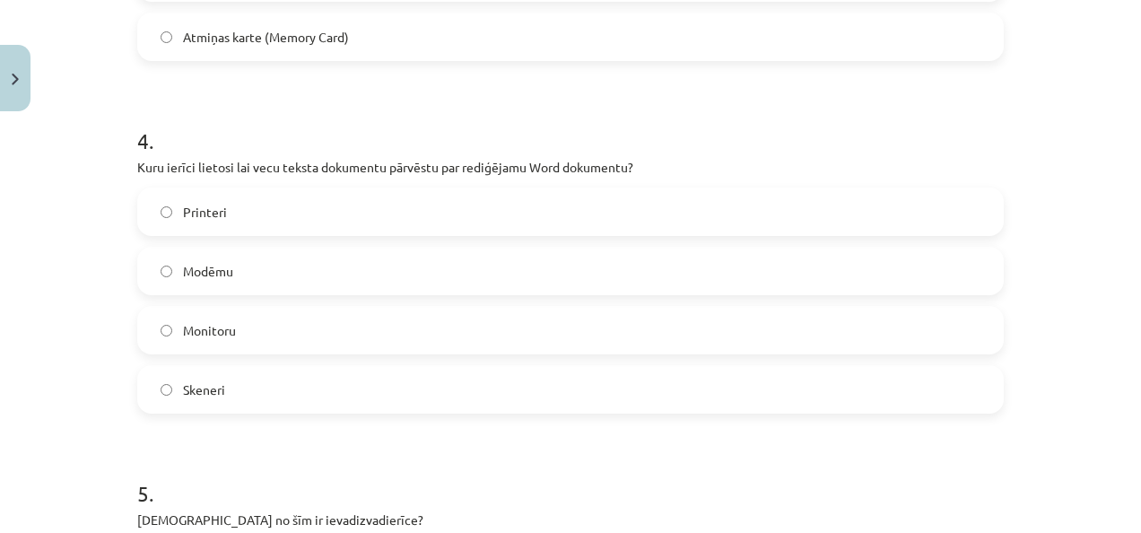
scroll to position [1346, 0]
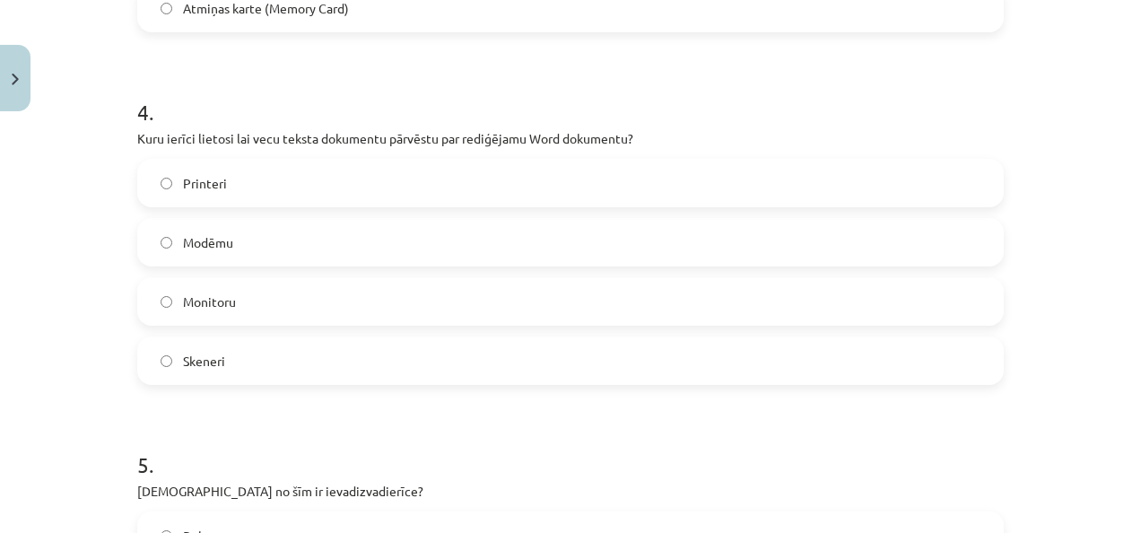
click at [424, 352] on label "Skeneri" at bounding box center [570, 360] width 863 height 45
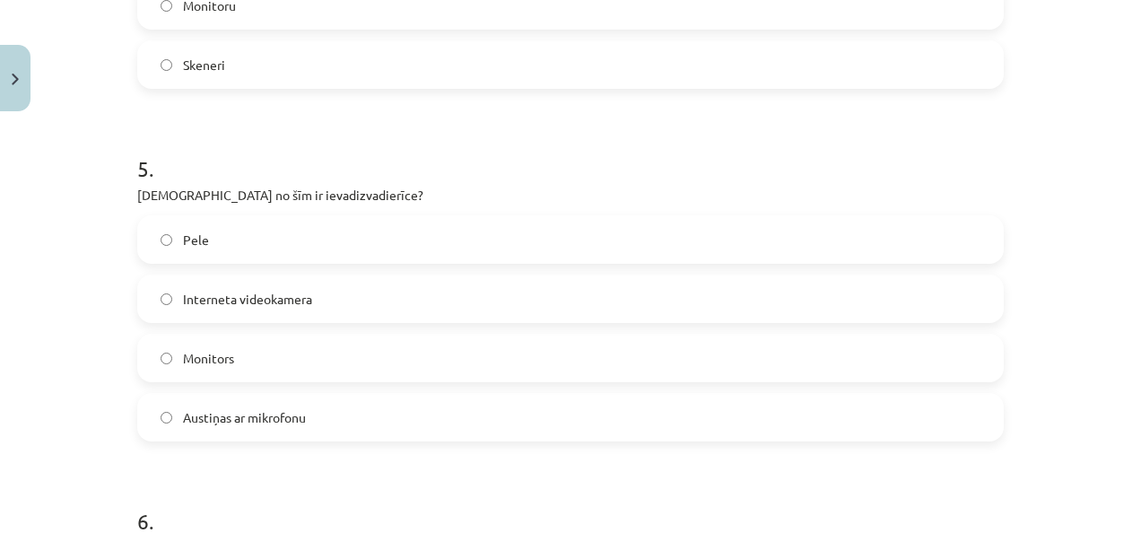
scroll to position [1646, 0]
click at [976, 406] on label "Austiņas ar mikrofonu" at bounding box center [570, 413] width 863 height 45
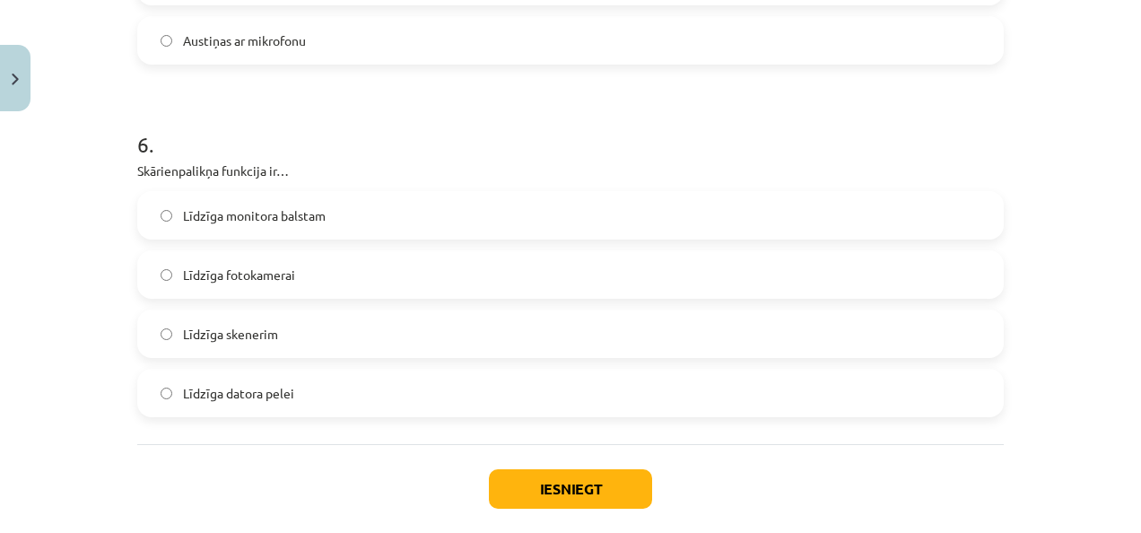
scroll to position [2031, 0]
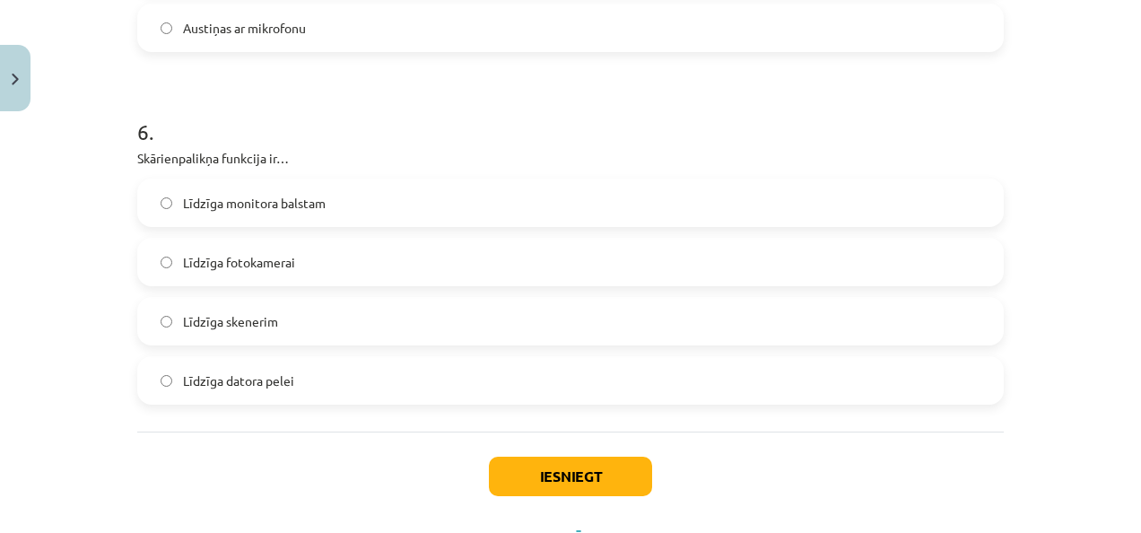
click at [434, 365] on label "Līdzīga datora pelei" at bounding box center [570, 380] width 863 height 45
click at [568, 482] on button "Iesniegt" at bounding box center [570, 475] width 163 height 39
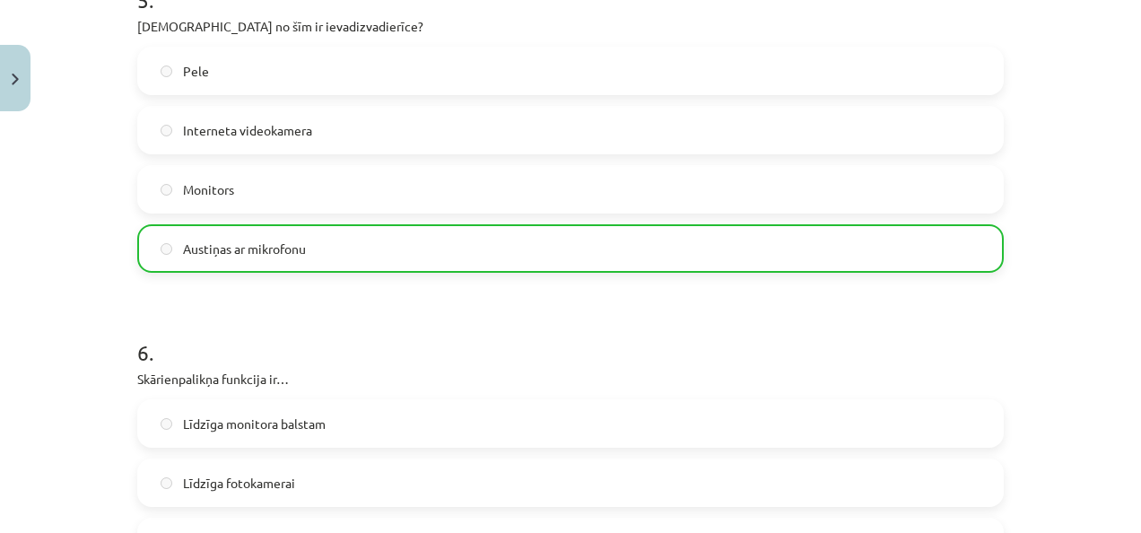
scroll to position [2167, 0]
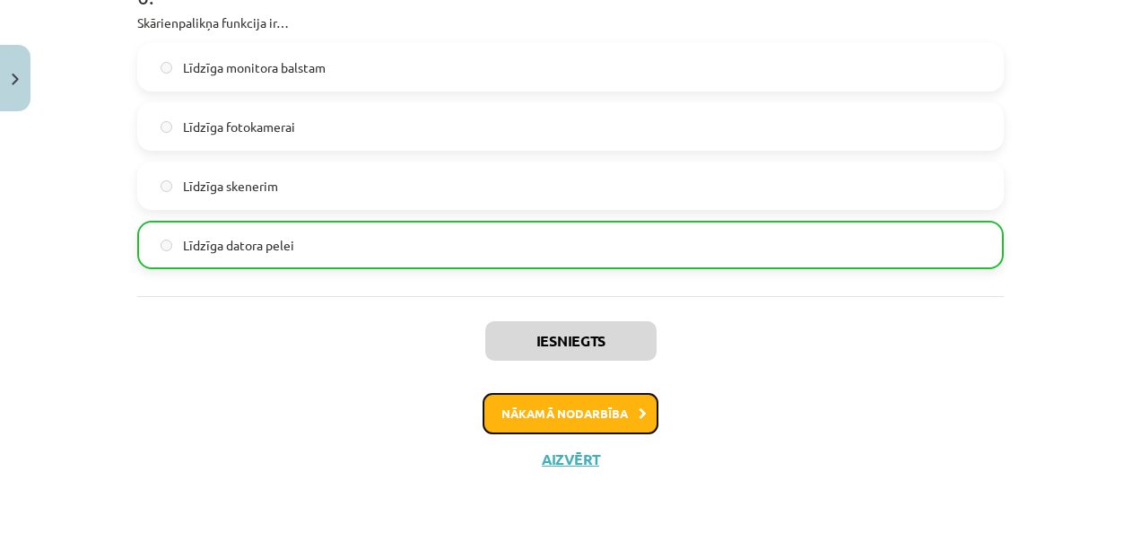
click at [604, 411] on button "Nākamā nodarbība" at bounding box center [570, 413] width 176 height 41
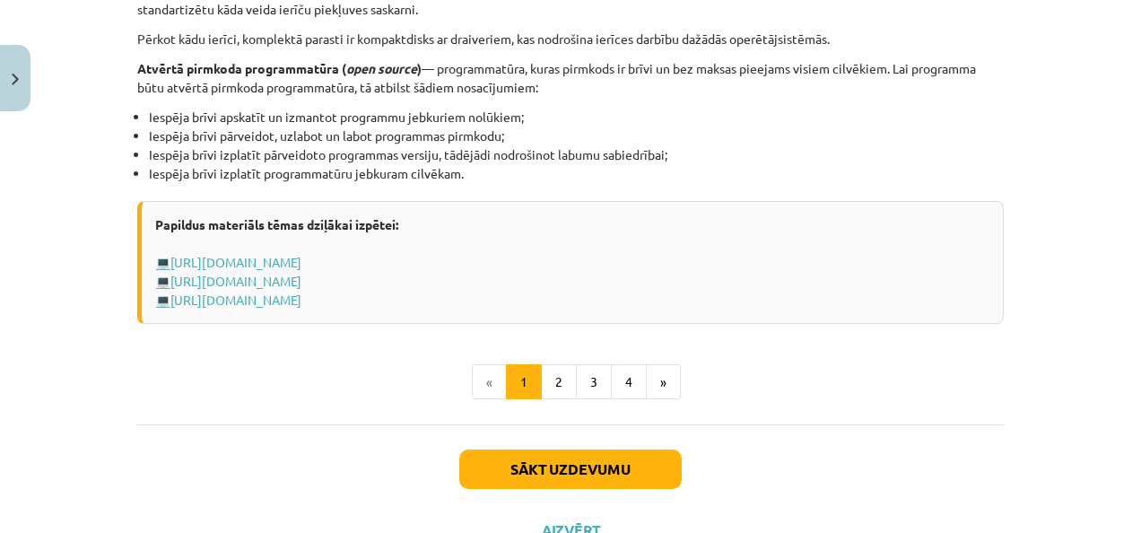
scroll to position [2004, 0]
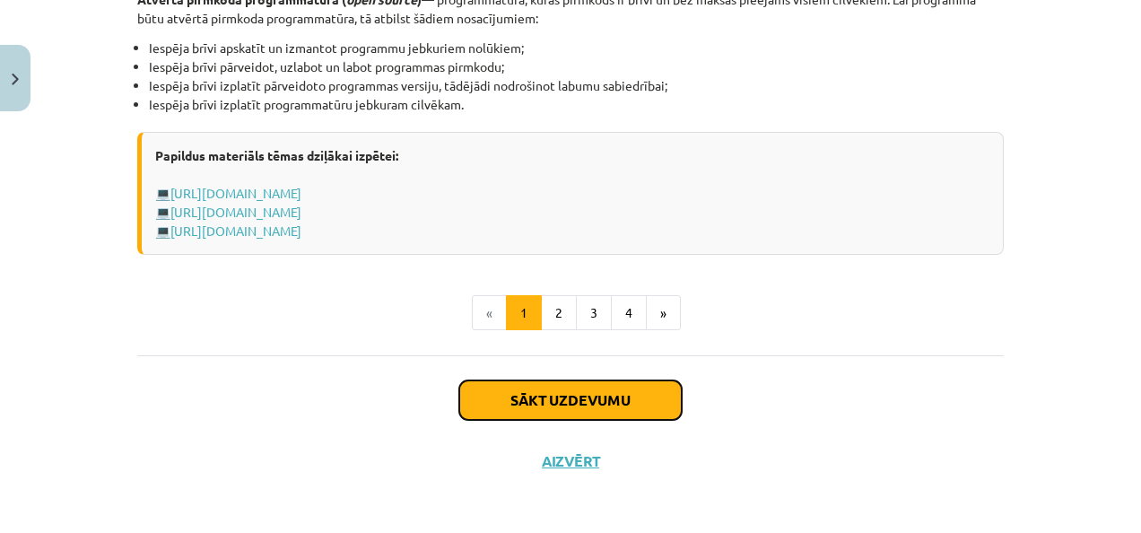
click at [567, 404] on button "Sākt uzdevumu" at bounding box center [570, 399] width 222 height 39
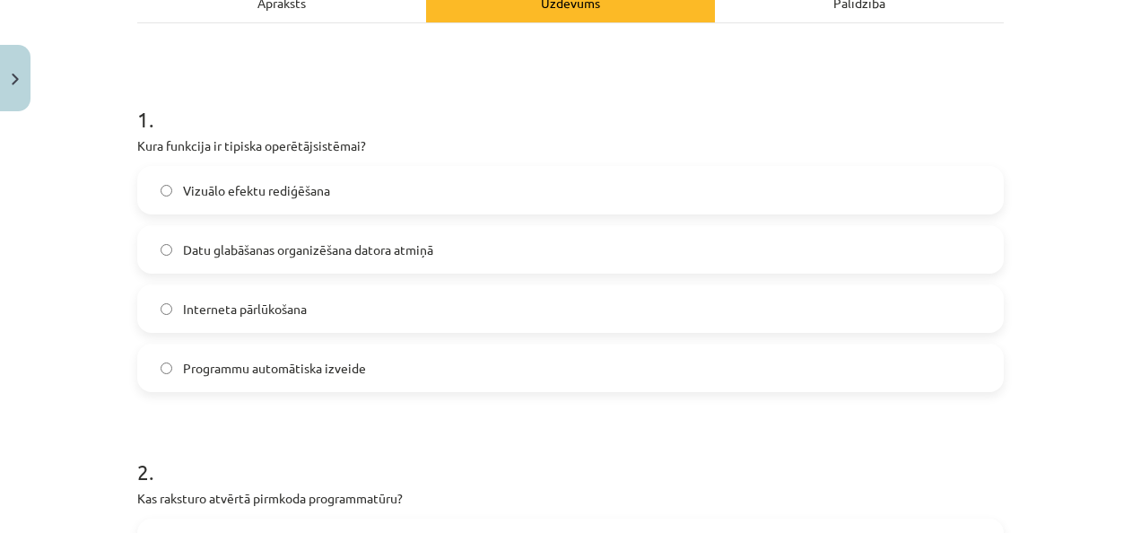
scroll to position [287, 0]
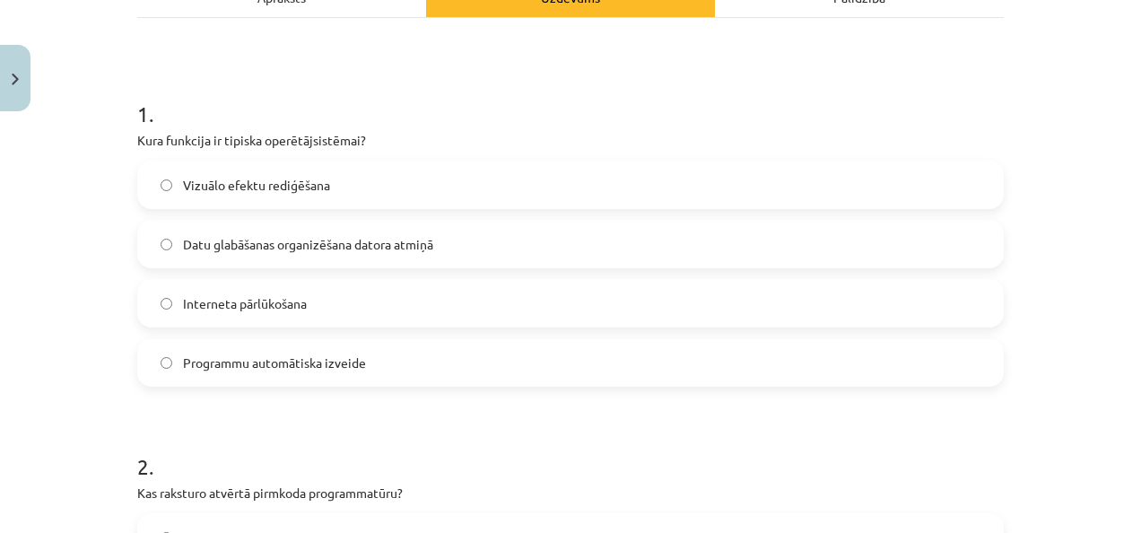
click at [564, 253] on label "Datu glabāšanas organizēšana datora atmiņā" at bounding box center [570, 244] width 863 height 45
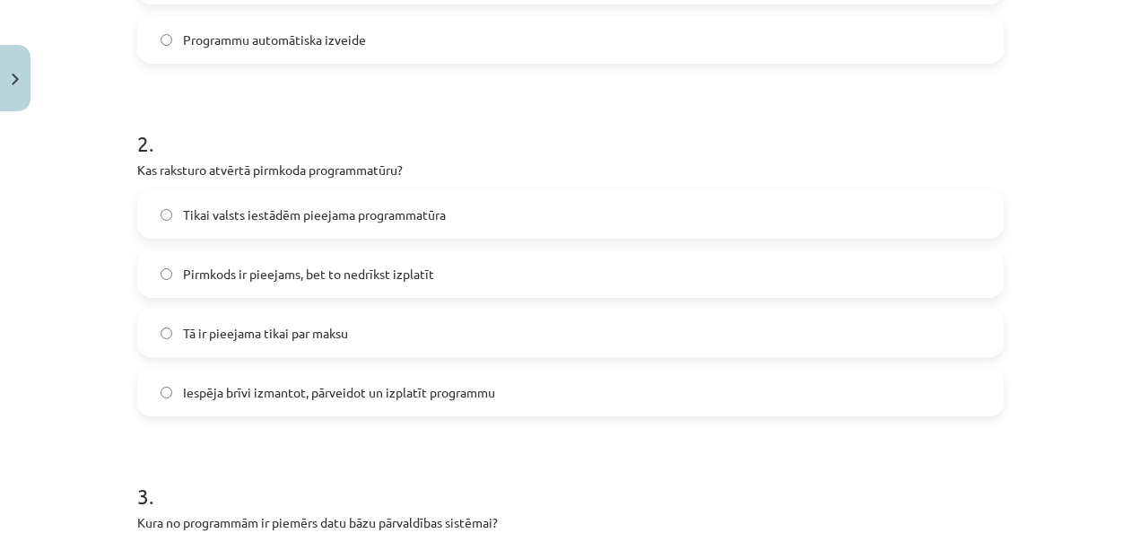
scroll to position [616, 0]
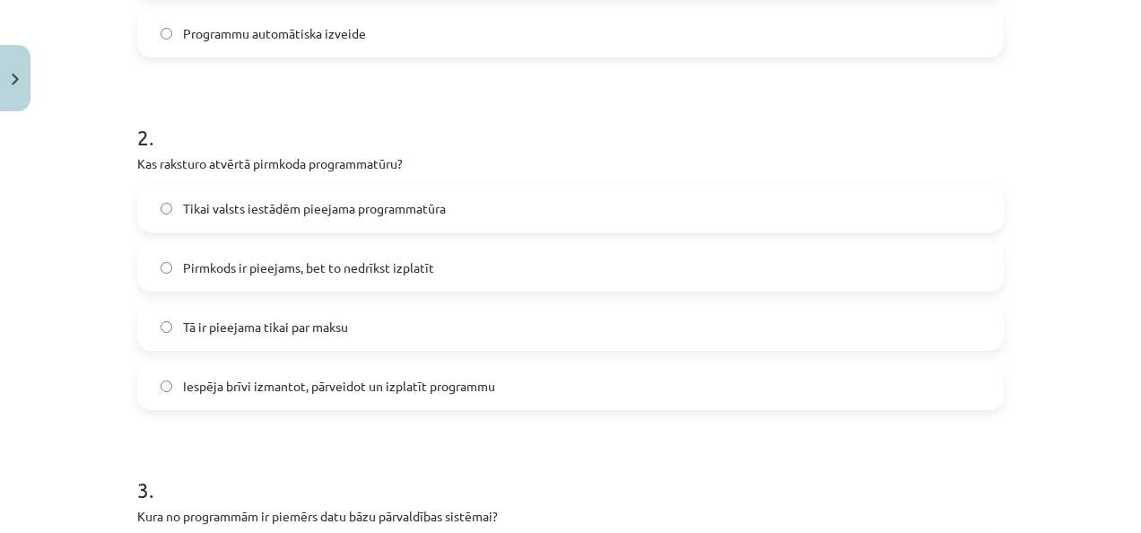
click at [816, 378] on label "Iespēja brīvi izmantot, pārveidot un izplatīt programmu" at bounding box center [570, 385] width 863 height 45
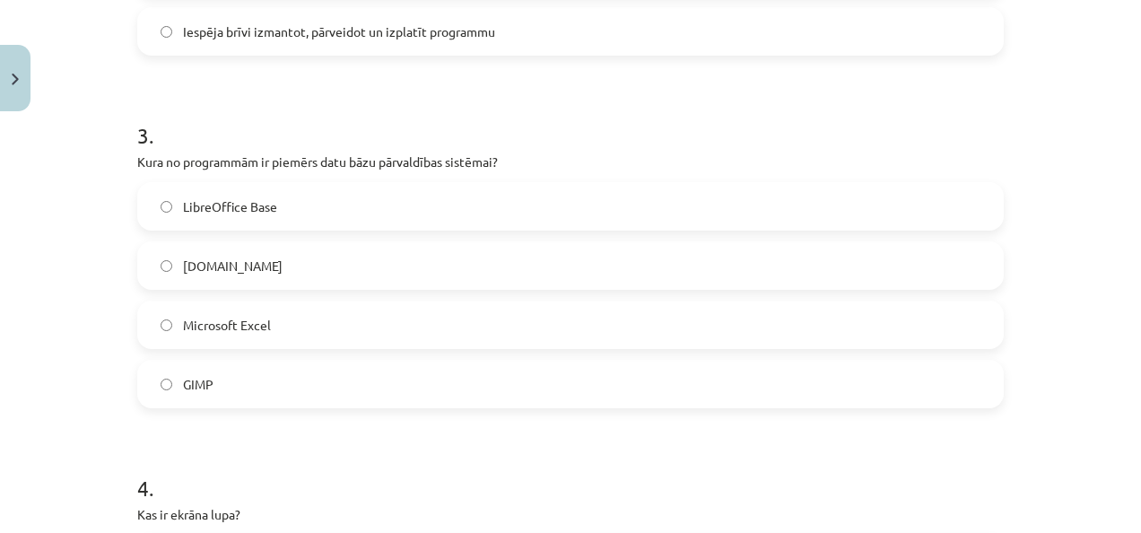
scroll to position [988, 0]
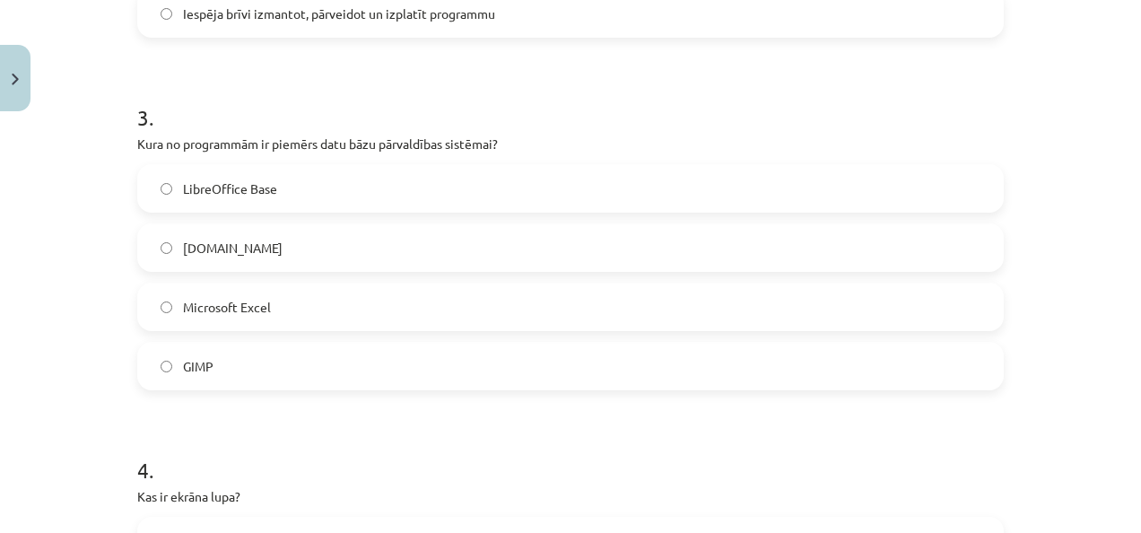
click at [725, 197] on label "LibreOffice Base" at bounding box center [570, 188] width 863 height 45
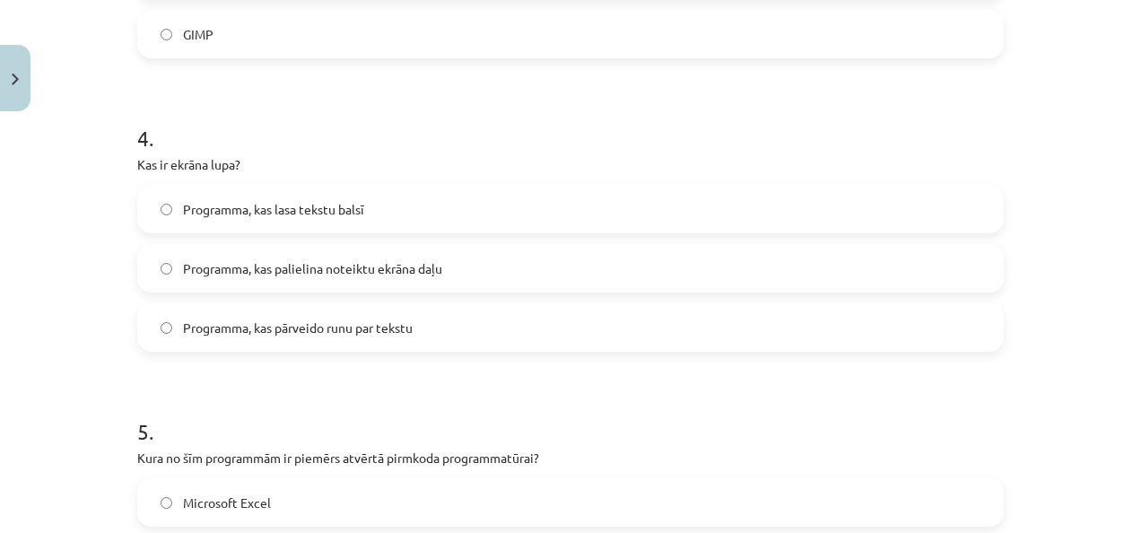
scroll to position [1329, 0]
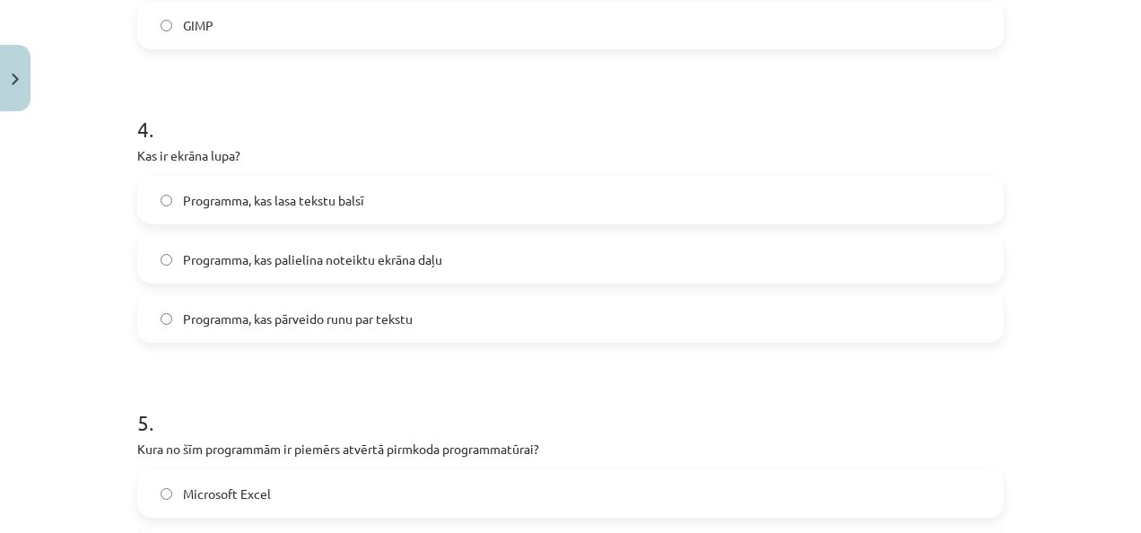
click at [278, 204] on span "Programma, kas lasa tekstu balsī" at bounding box center [273, 200] width 181 height 19
click at [649, 267] on label "Programma, kas palielina noteiktu ekrāna daļu" at bounding box center [570, 259] width 863 height 45
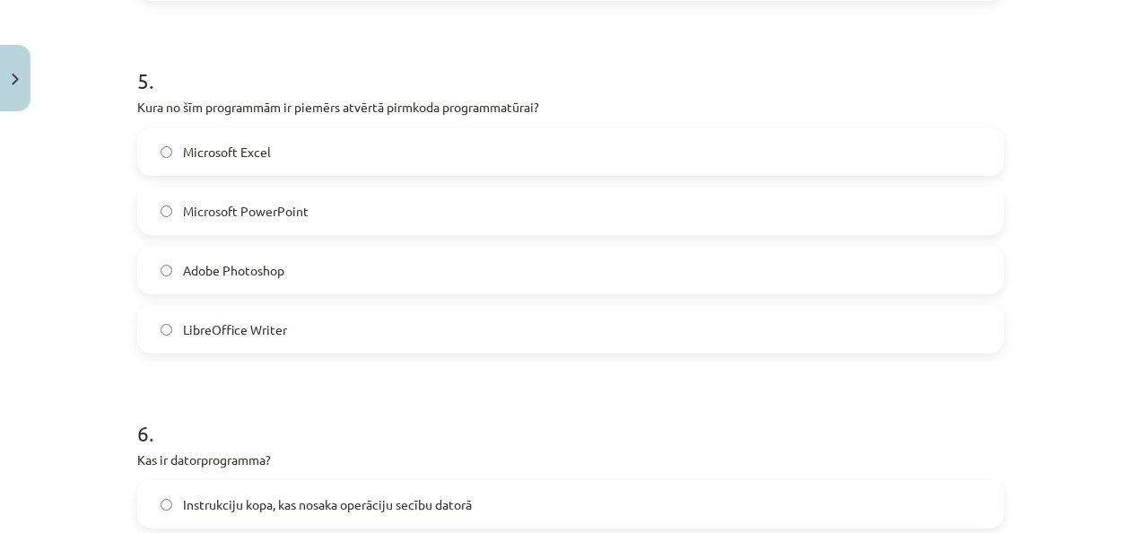
scroll to position [1677, 0]
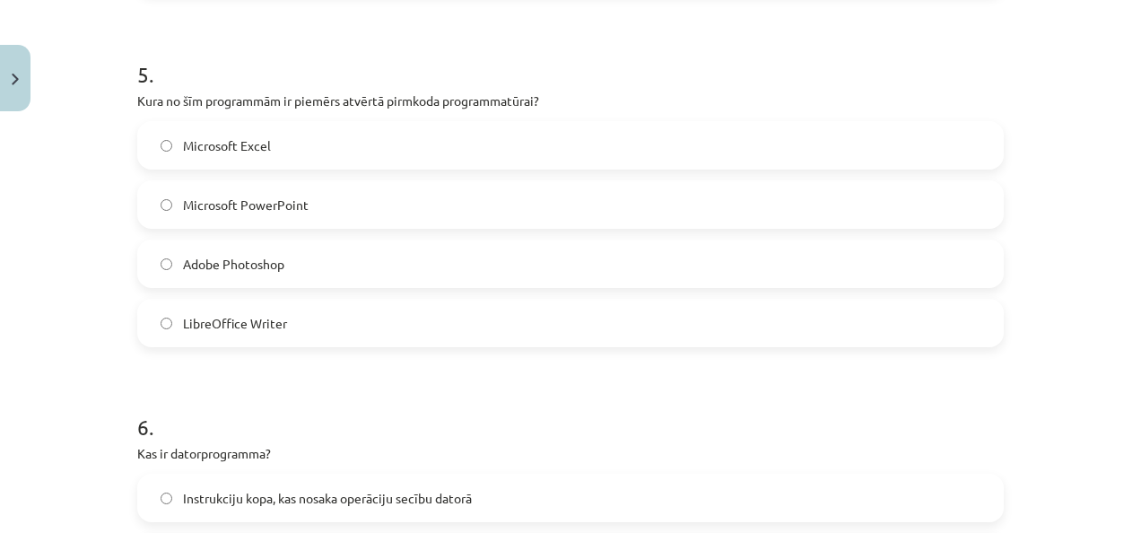
click at [568, 312] on label "LibreOffice Writer" at bounding box center [570, 322] width 863 height 45
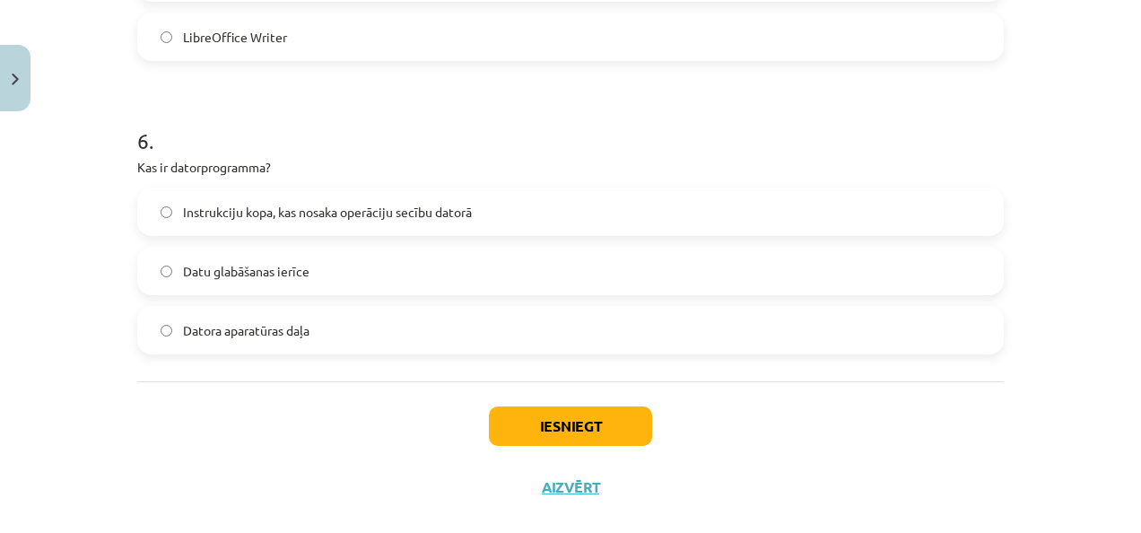
scroll to position [1975, 0]
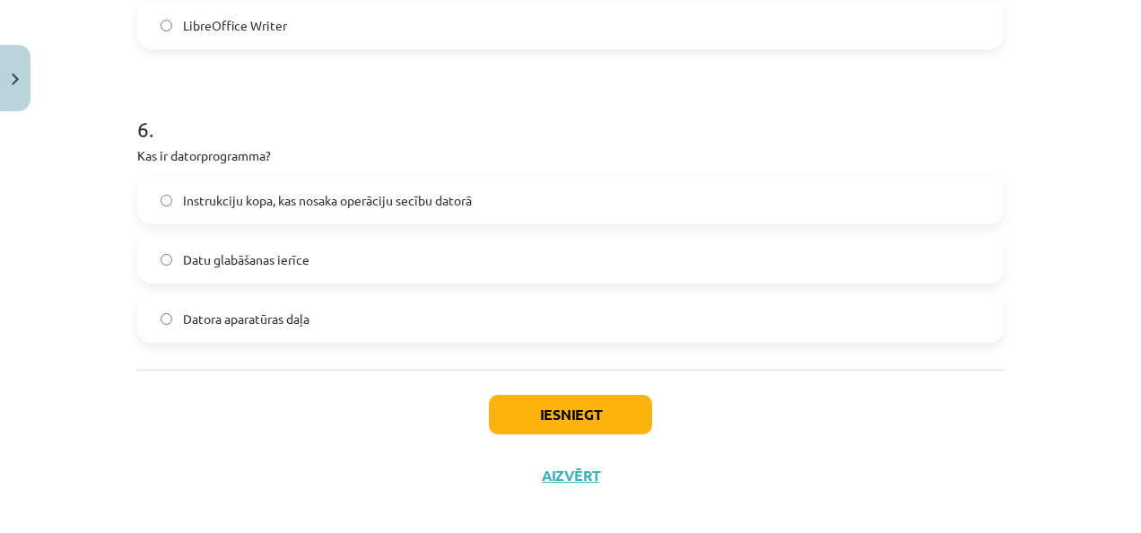
click at [587, 213] on label "Instrukciju kopa, kas nosaka operāciju secību datorā" at bounding box center [570, 200] width 863 height 45
click at [589, 402] on button "Iesniegt" at bounding box center [570, 414] width 163 height 39
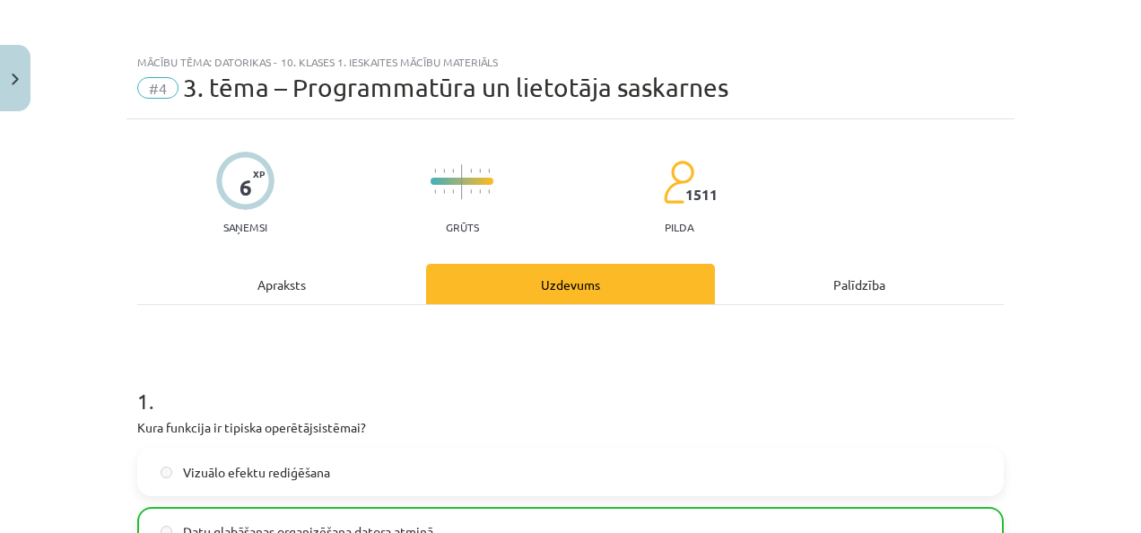
scroll to position [2048, 0]
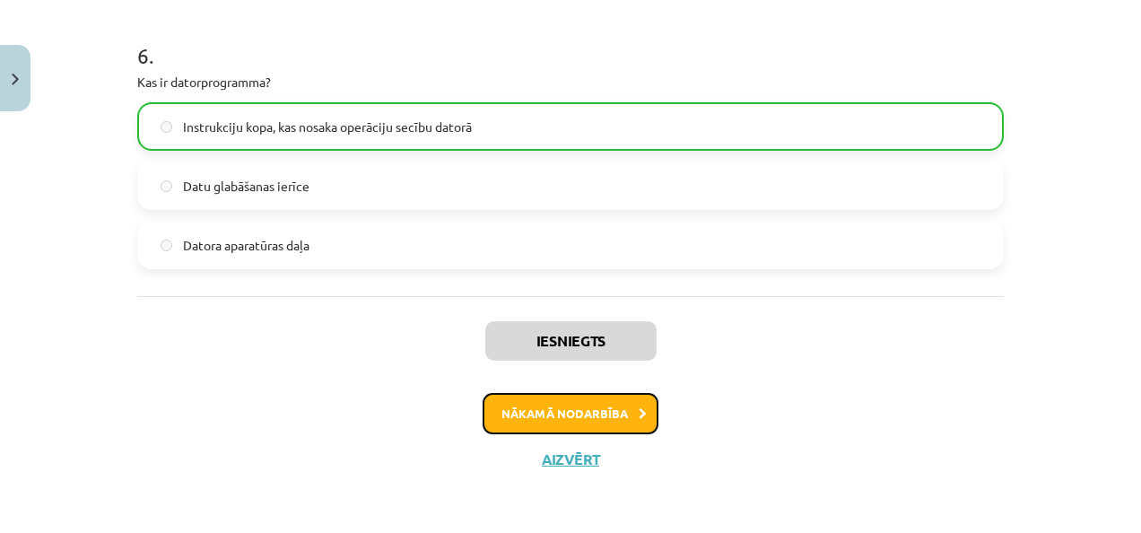
click at [546, 421] on button "Nākamā nodarbība" at bounding box center [570, 413] width 176 height 41
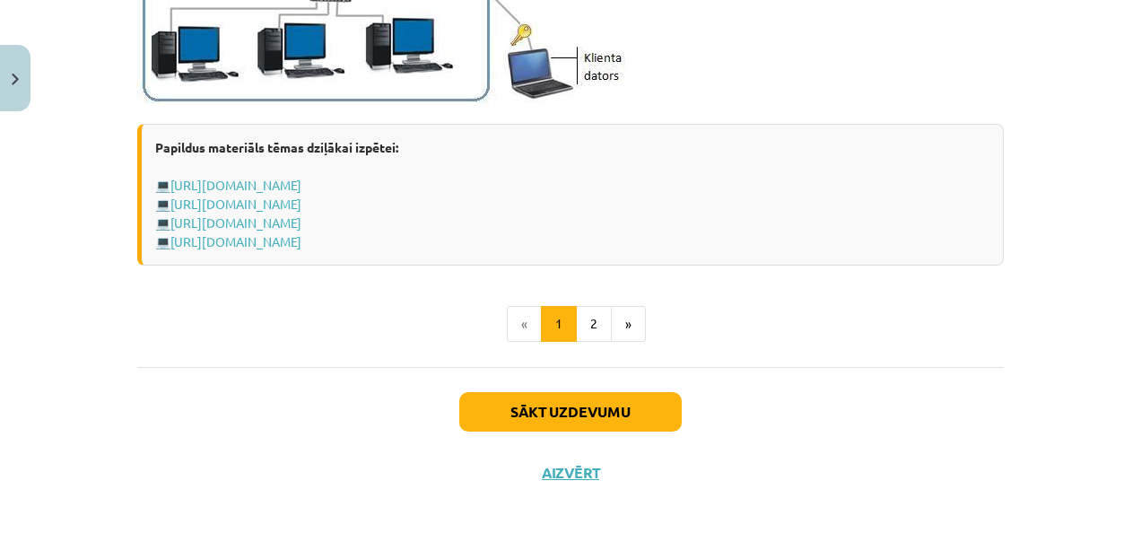
scroll to position [2314, 0]
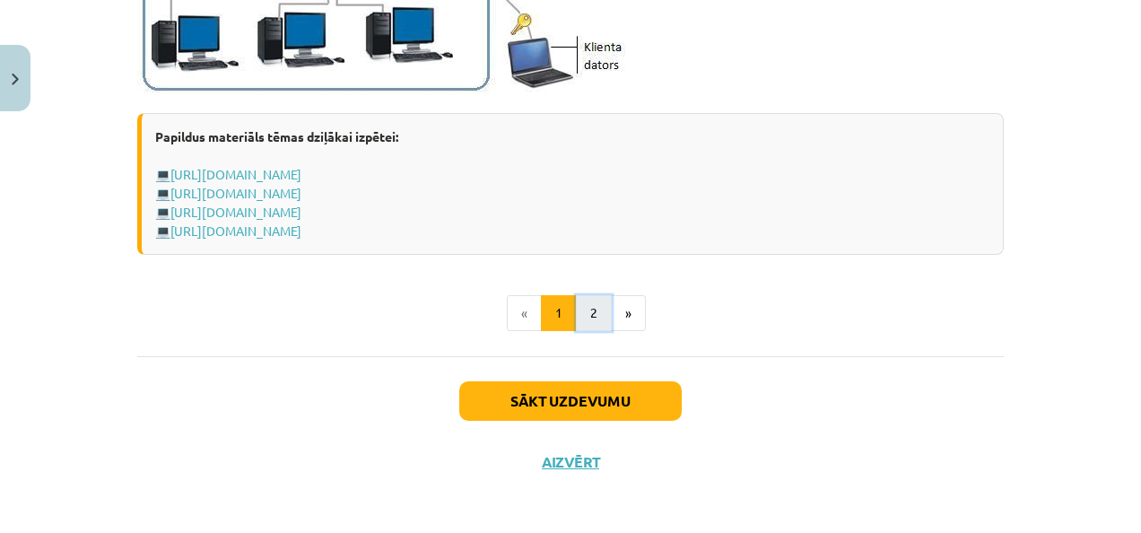
click at [587, 323] on button "2" at bounding box center [594, 313] width 36 height 36
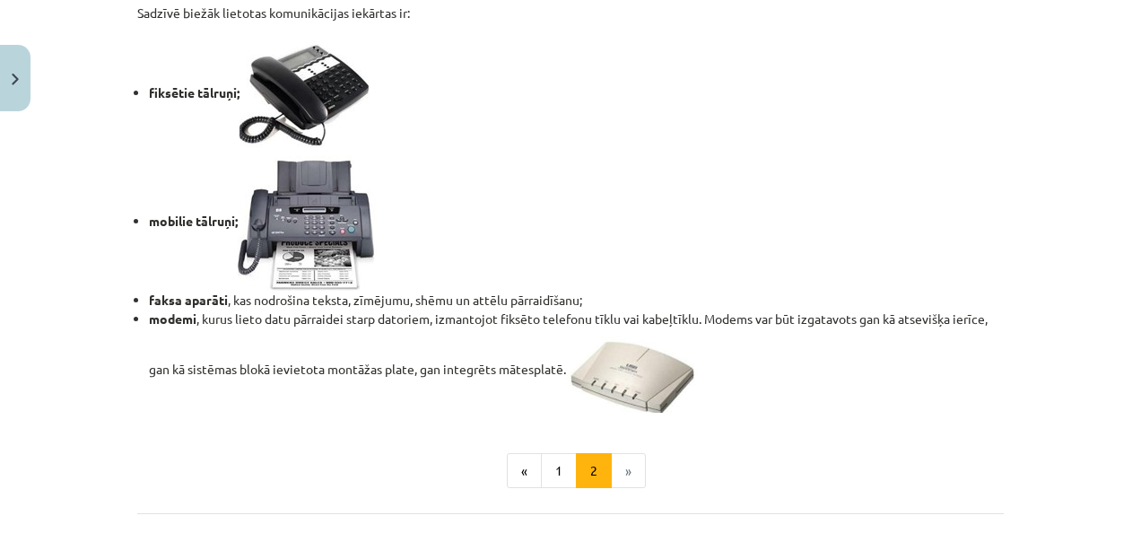
scroll to position [1668, 0]
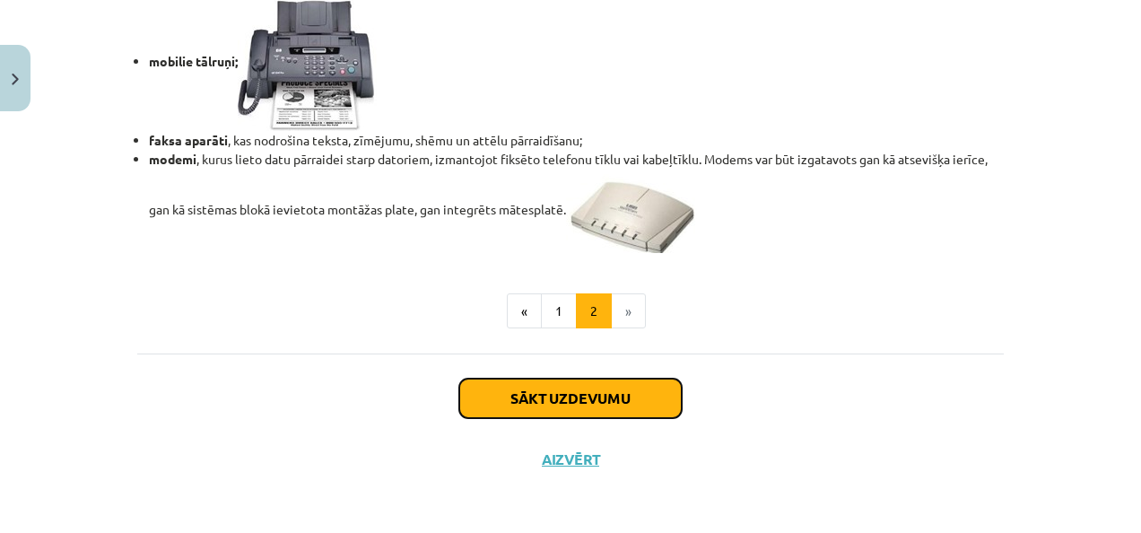
click at [641, 404] on button "Sākt uzdevumu" at bounding box center [570, 397] width 222 height 39
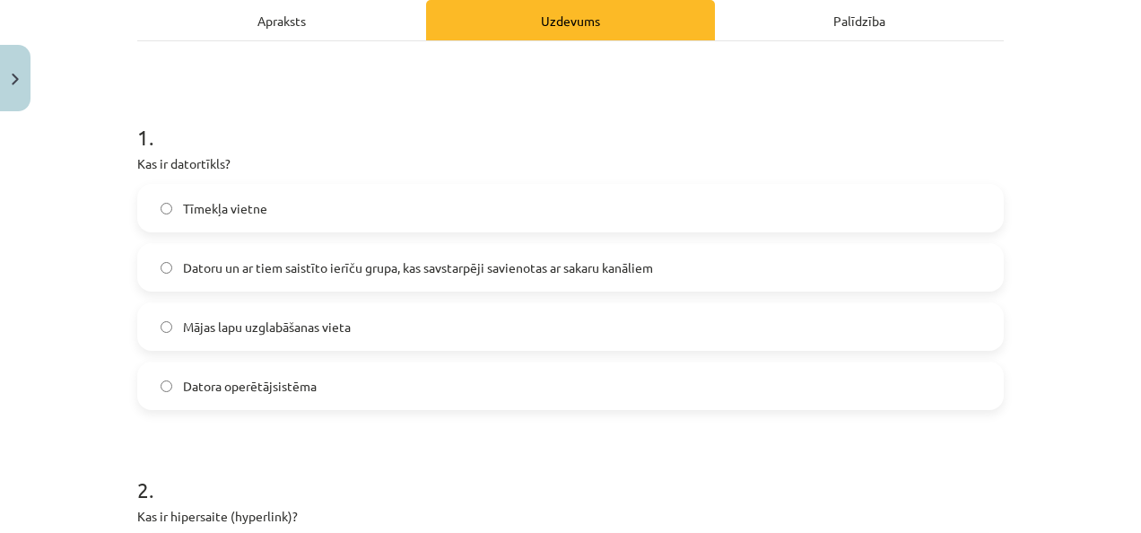
scroll to position [299, 0]
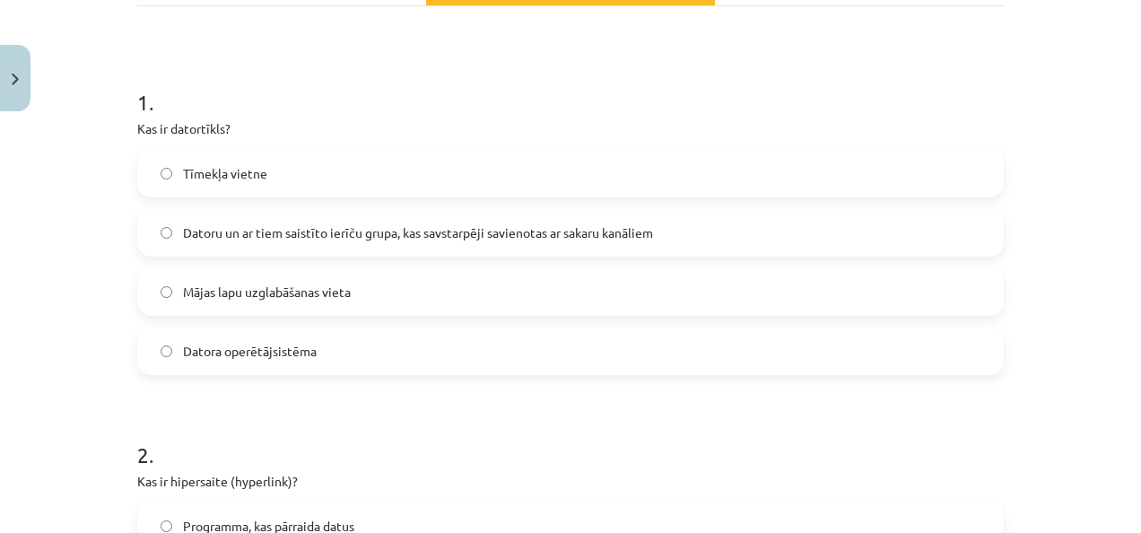
click at [841, 217] on label "Datoru un ar tiem saistīto ierīču grupa, kas savstarpēji savienotas ar sakaru k…" at bounding box center [570, 232] width 863 height 45
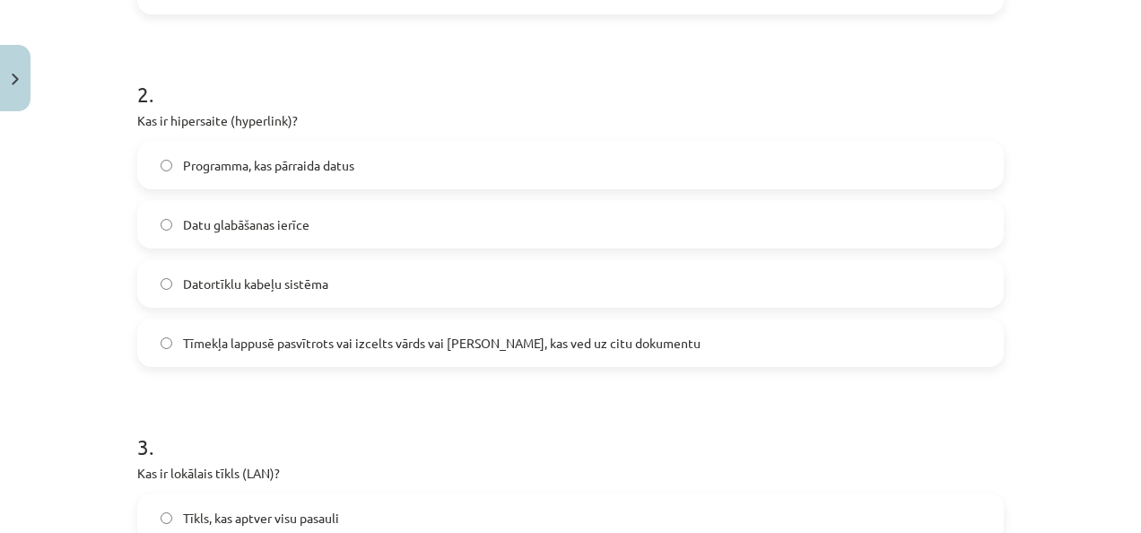
scroll to position [669, 0]
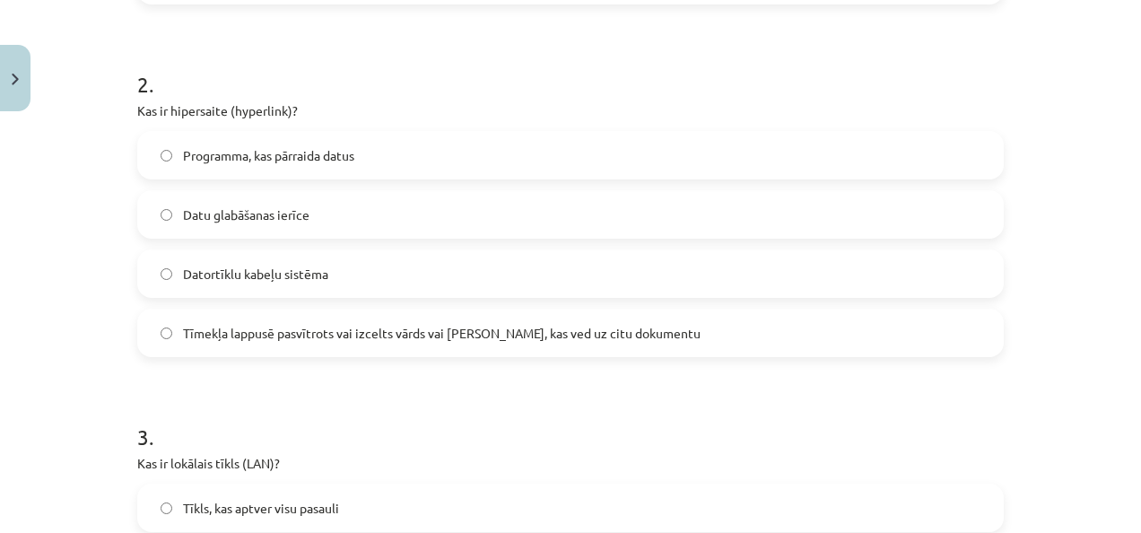
click at [721, 325] on label "Tīmekļa lappusē pasvītrots vai izcelts vārds vai frāze, kas ved uz citu dokumen…" at bounding box center [570, 332] width 863 height 45
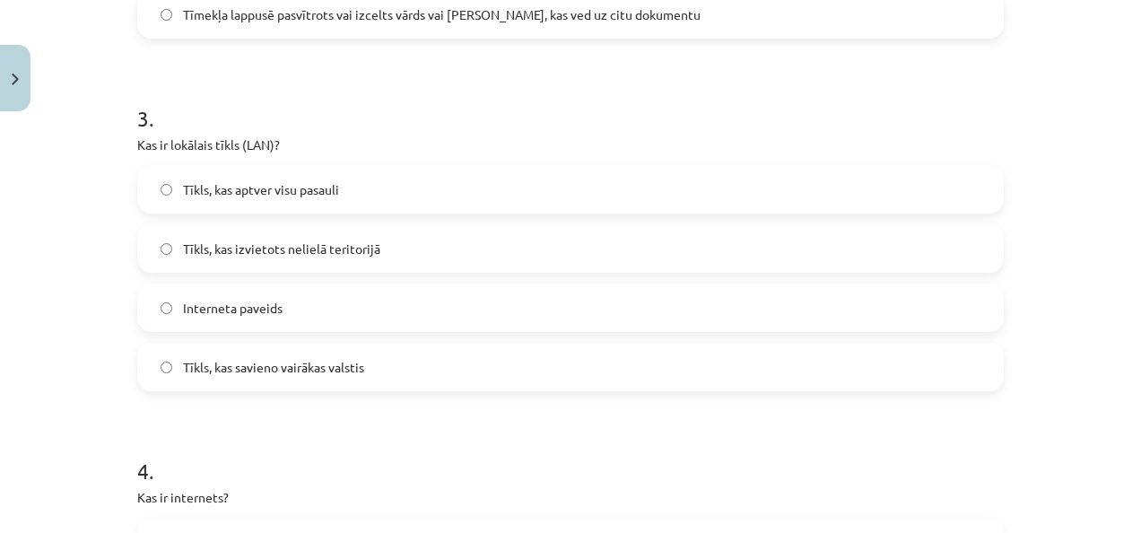
scroll to position [990, 0]
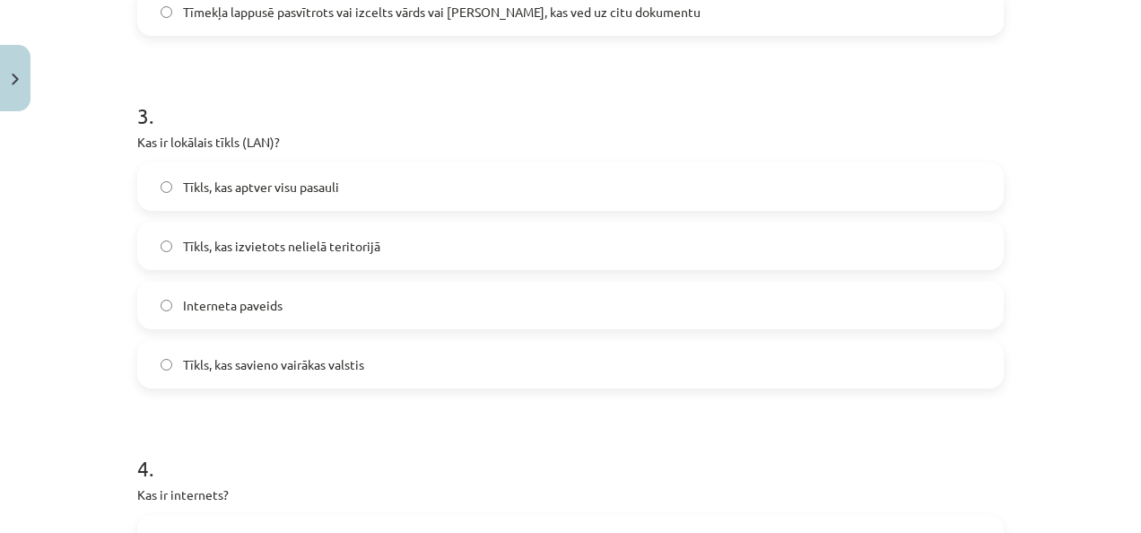
click at [550, 185] on label "Tīkls, kas aptver visu pasauli" at bounding box center [570, 186] width 863 height 45
click at [550, 251] on label "Tīkls, kas izvietots nelielā teritorijā" at bounding box center [570, 245] width 863 height 45
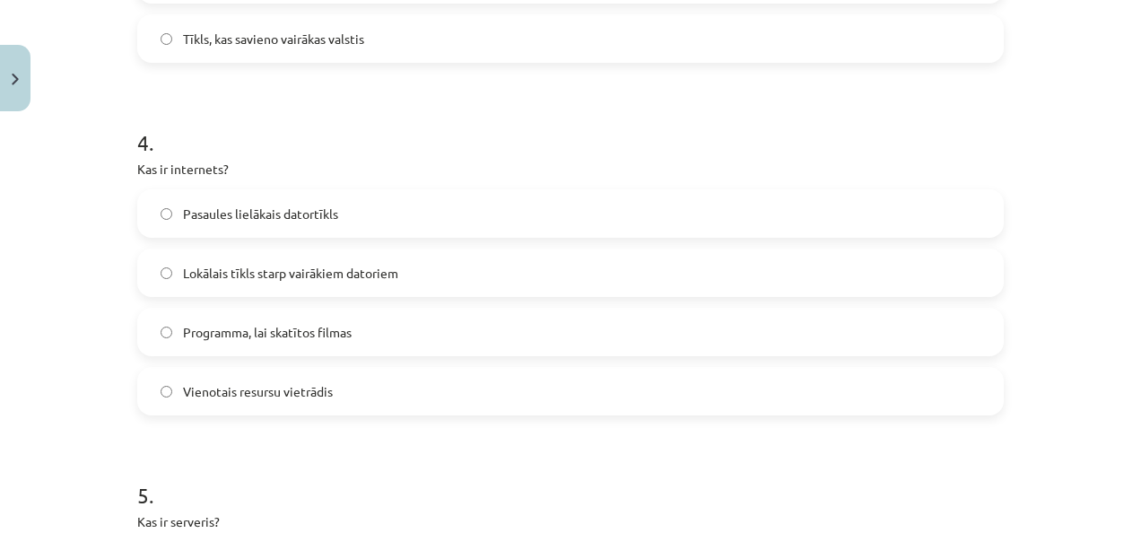
scroll to position [1322, 0]
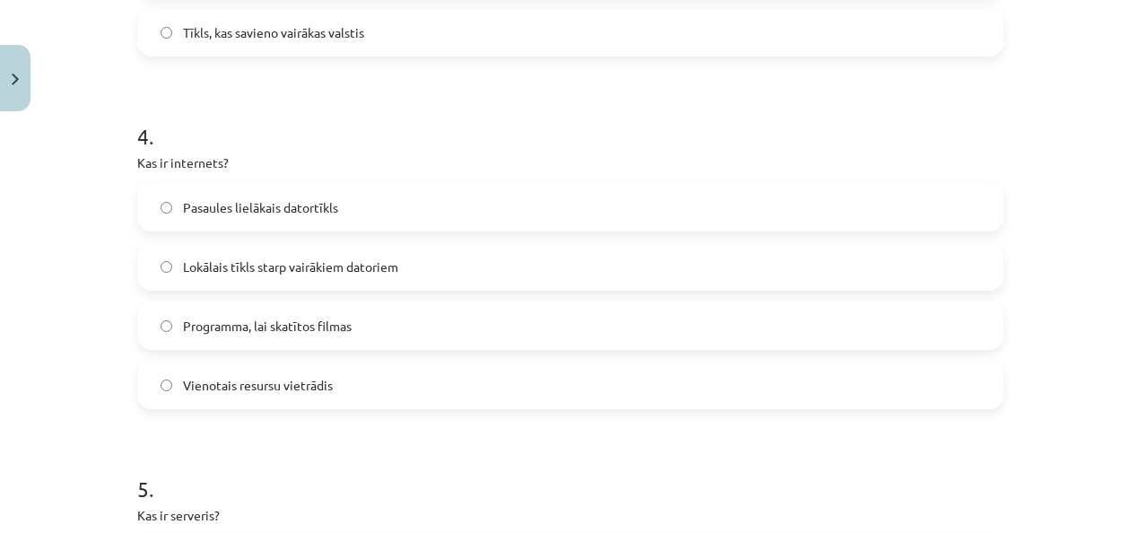
click at [613, 218] on label "Pasaules lielākais datortīkls" at bounding box center [570, 207] width 863 height 45
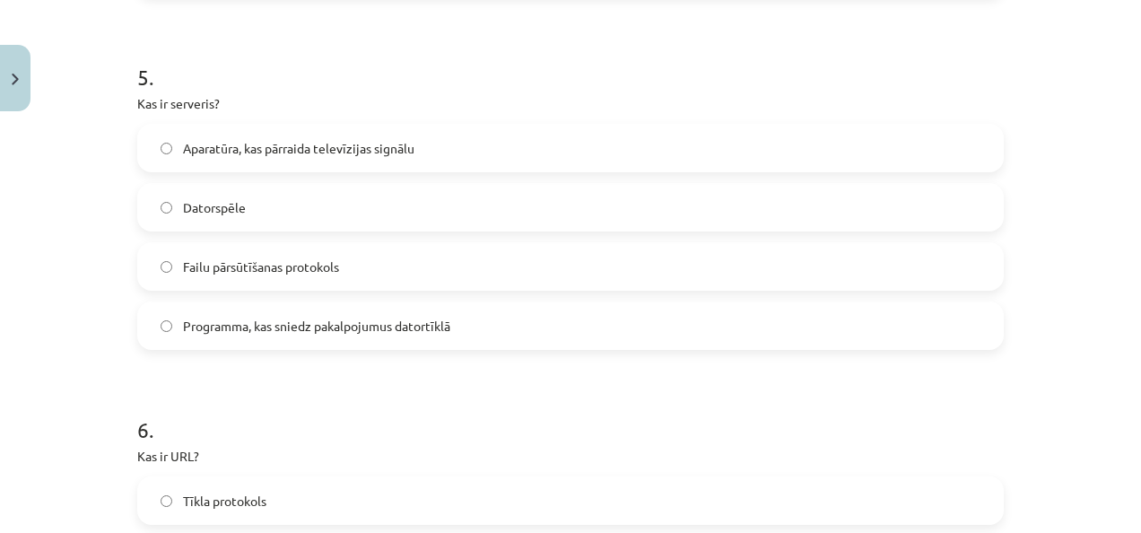
scroll to position [1743, 0]
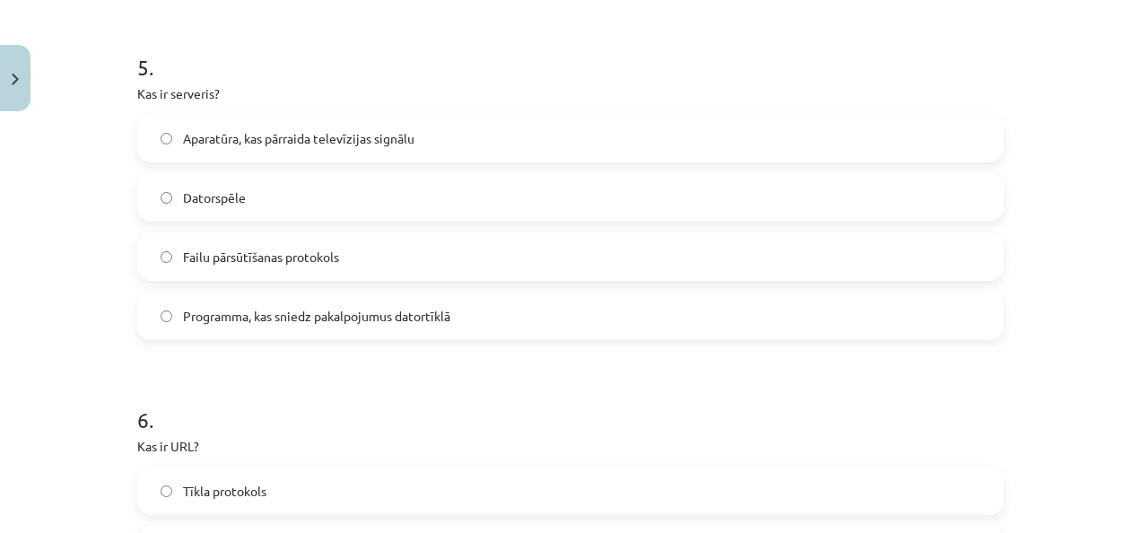
click at [678, 313] on label "Programma, kas sniedz pakalpojumus datortīklā" at bounding box center [570, 315] width 863 height 45
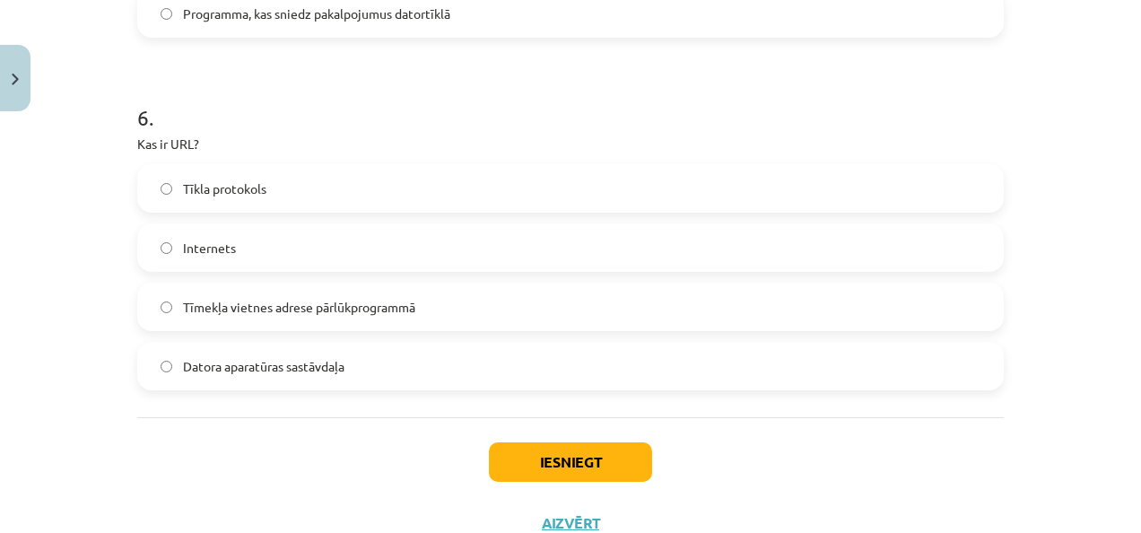
scroll to position [2048, 0]
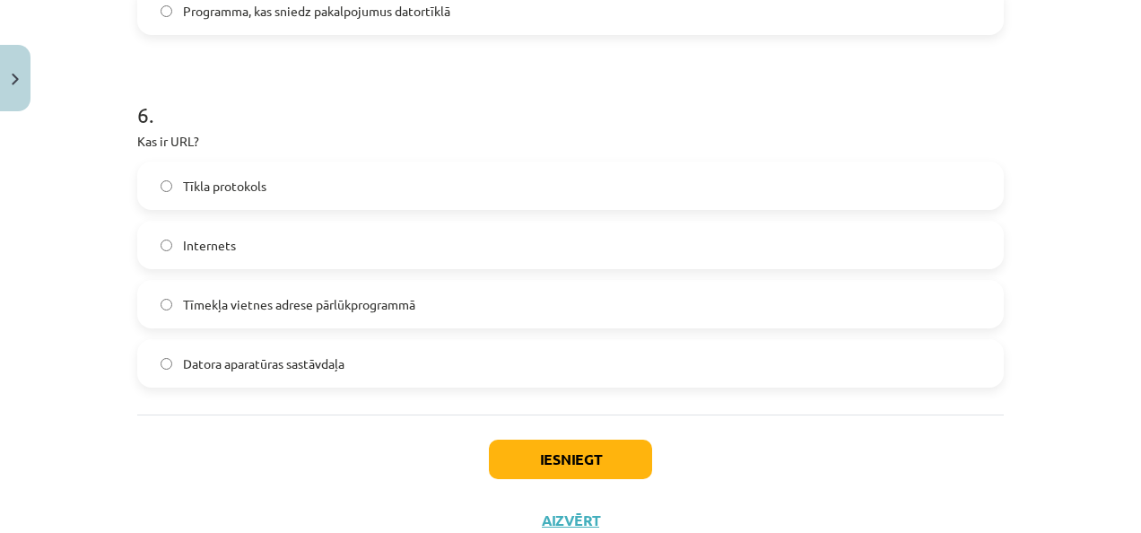
click at [440, 310] on label "Tīmekļa vietnes adrese pārlūkprogrammā" at bounding box center [570, 304] width 863 height 45
click at [590, 454] on button "Iesniegt" at bounding box center [570, 458] width 163 height 39
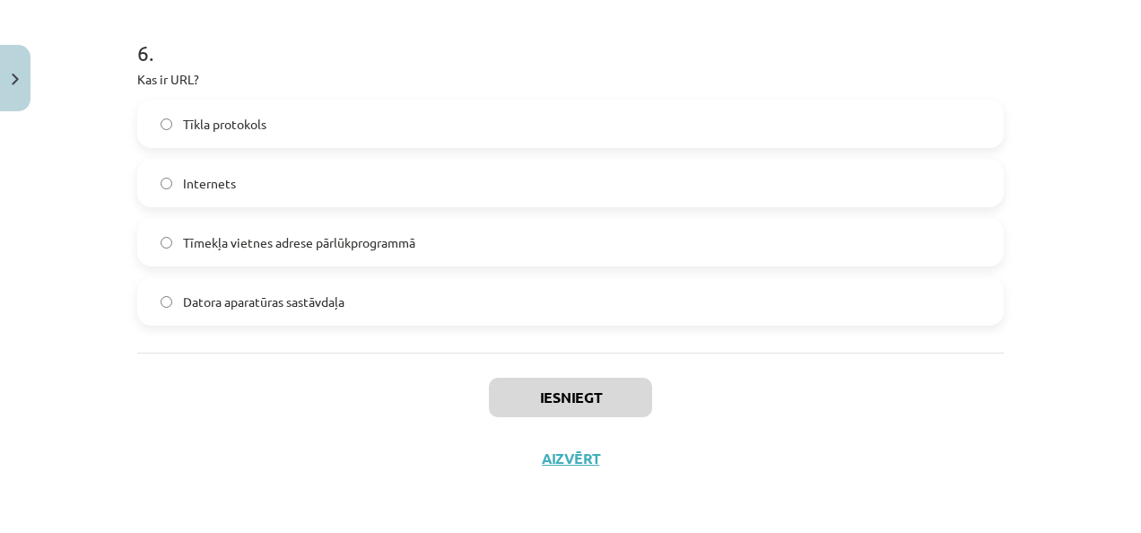
scroll to position [2107, 0]
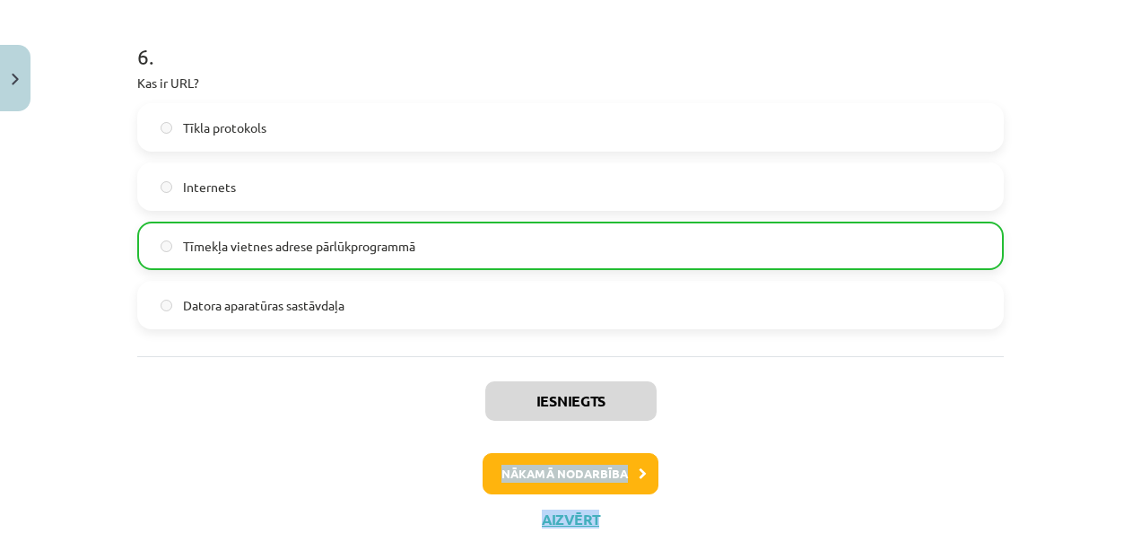
drag, startPoint x: 1126, startPoint y: 451, endPoint x: 1121, endPoint y: 401, distance: 50.5
click at [1121, 401] on div "Mācību tēma: Datorikas - 10. klases 1. ieskaites mācību materiāls #5 4. tēma – …" at bounding box center [570, 266] width 1141 height 533
drag, startPoint x: 1121, startPoint y: 401, endPoint x: 1031, endPoint y: 427, distance: 93.4
click at [1031, 427] on div "Mācību tēma: Datorikas - 10. klases 1. ieskaites mācību materiāls #5 4. tēma – …" at bounding box center [570, 266] width 1141 height 533
click at [1047, 428] on div "Mācību tēma: Datorikas - 10. klases 1. ieskaites mācību materiāls #5 4. tēma – …" at bounding box center [570, 266] width 1141 height 533
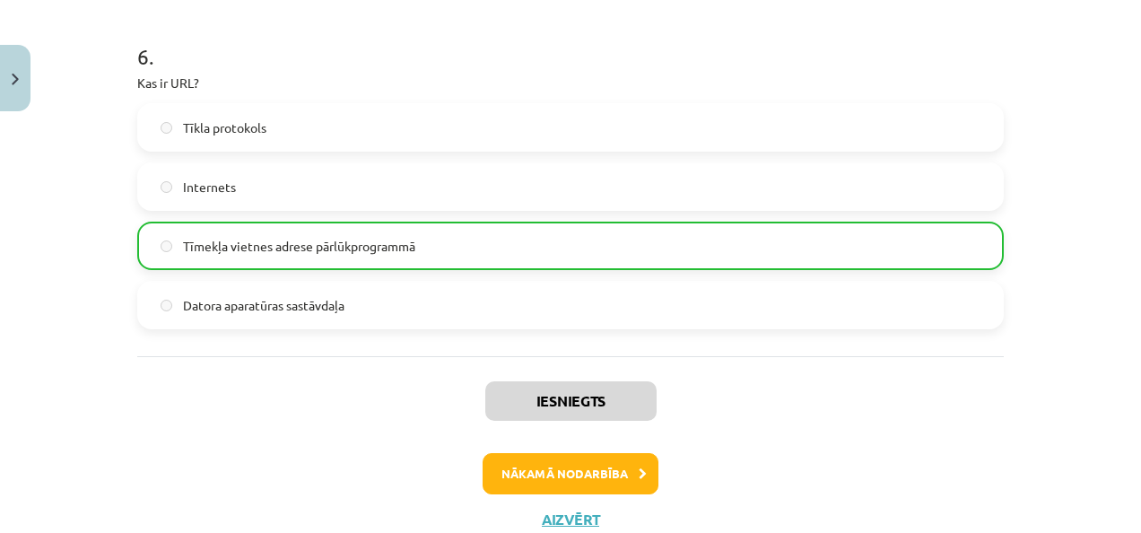
click at [1034, 425] on div "Mācību tēma: Datorikas - 10. klases 1. ieskaites mācību materiāls #5 4. tēma – …" at bounding box center [570, 266] width 1141 height 533
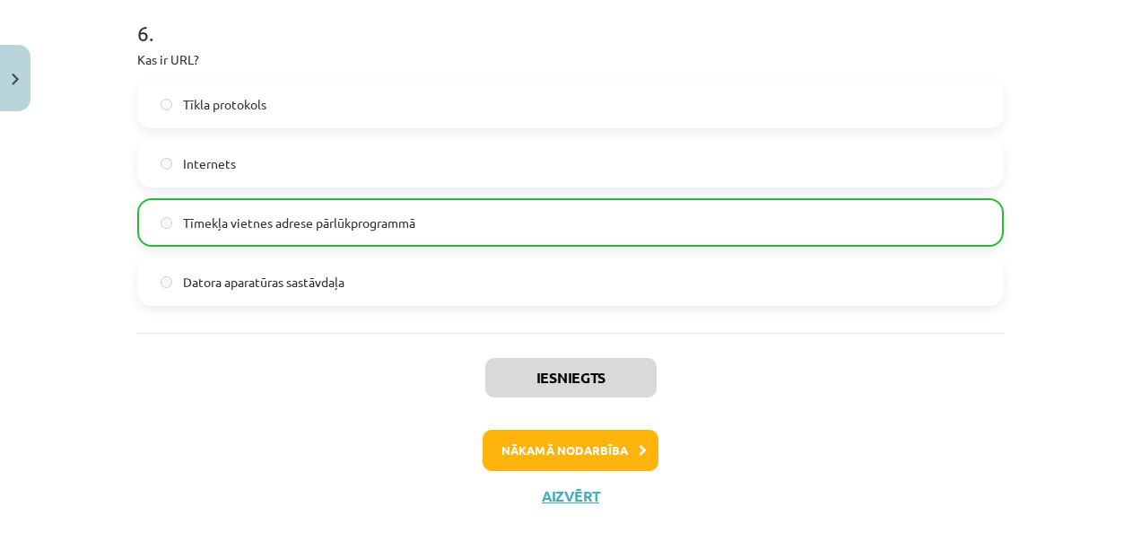
scroll to position [2167, 0]
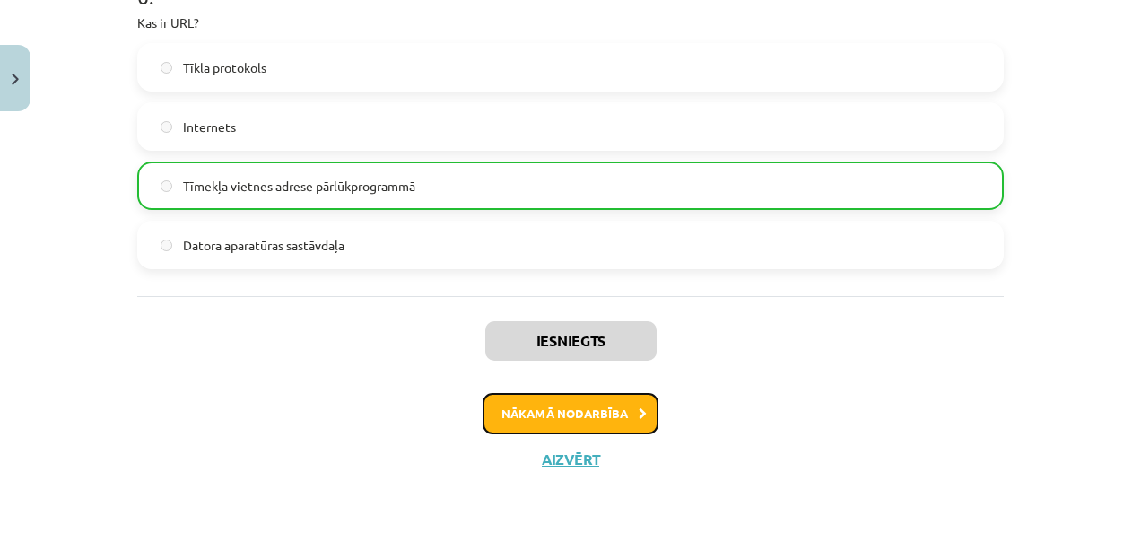
click at [606, 420] on button "Nākamā nodarbība" at bounding box center [570, 413] width 176 height 41
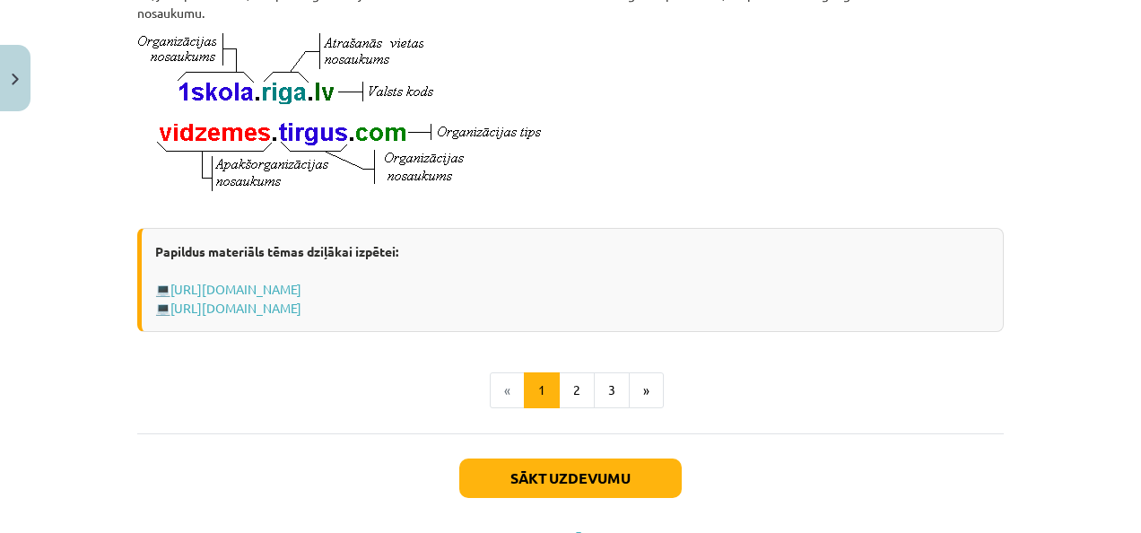
scroll to position [1131, 0]
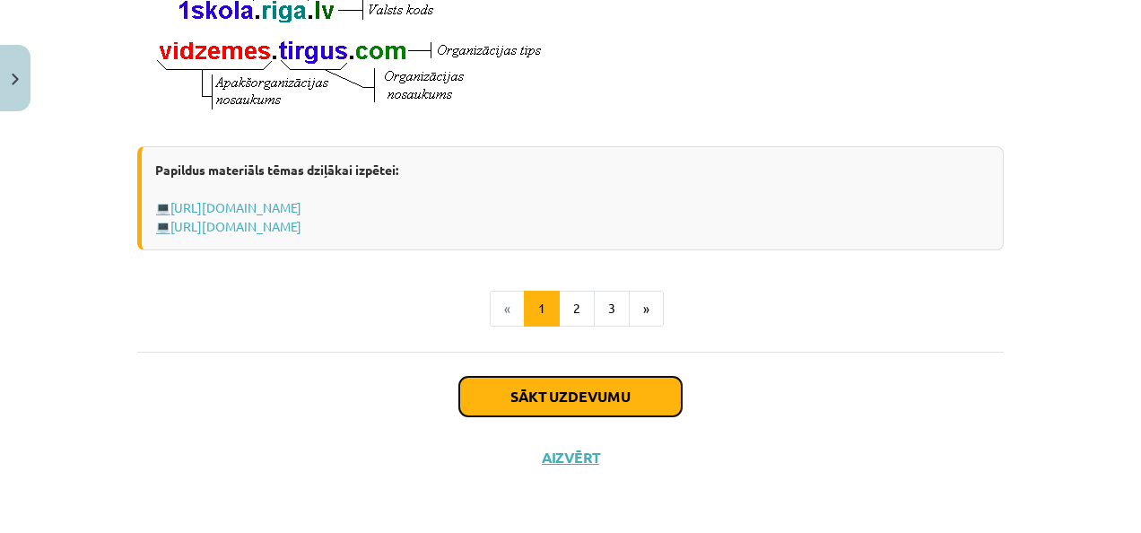
click at [608, 389] on button "Sākt uzdevumu" at bounding box center [570, 396] width 222 height 39
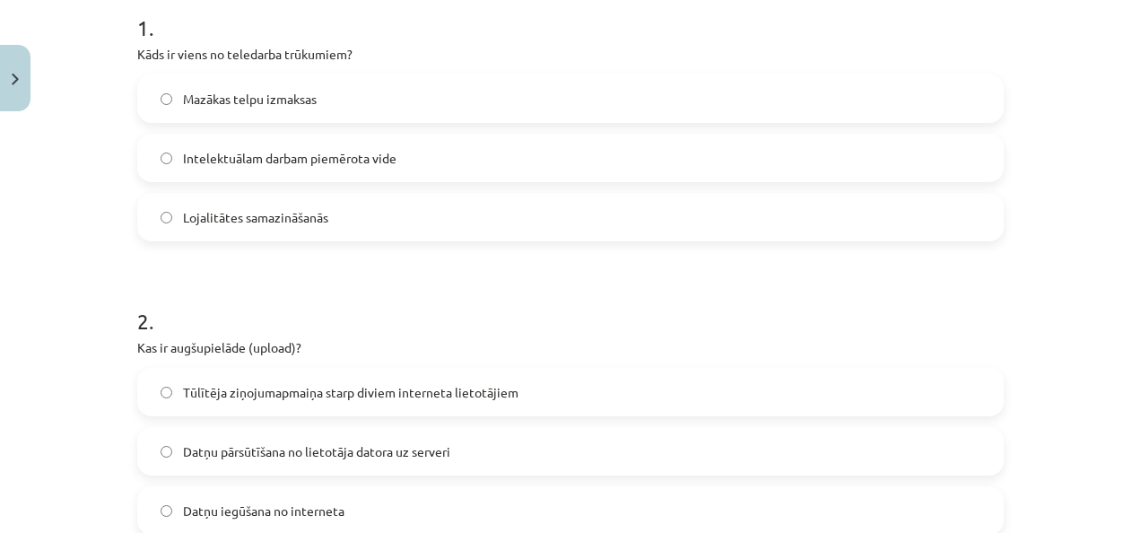
scroll to position [370, 0]
click at [624, 232] on label "Lojalitātes samazināšanās" at bounding box center [570, 219] width 863 height 45
click at [502, 450] on label "Datņu pārsūtīšana no lietotāja datora uz serveri" at bounding box center [570, 453] width 863 height 45
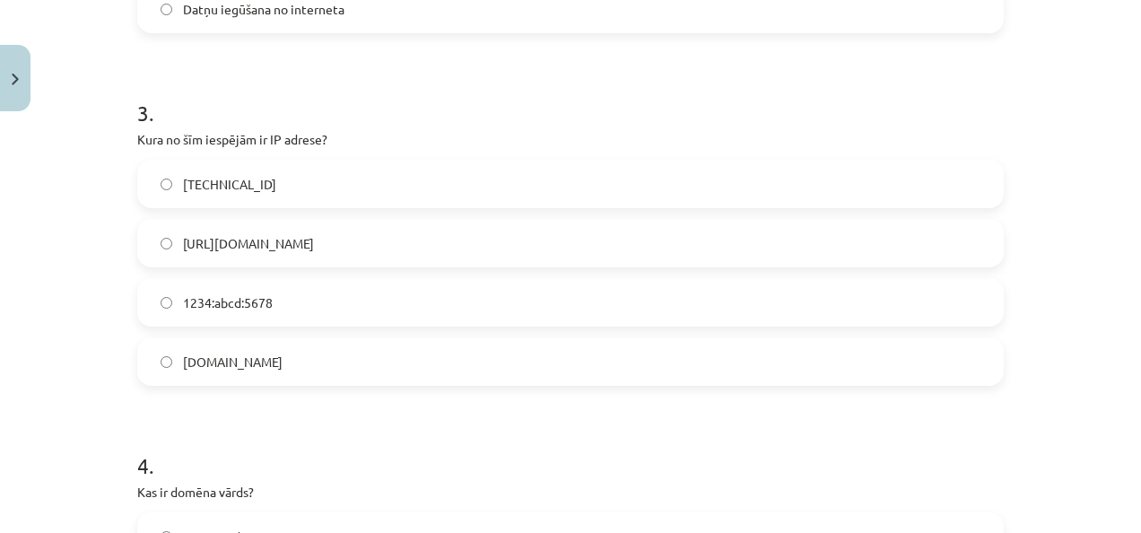
scroll to position [872, 0]
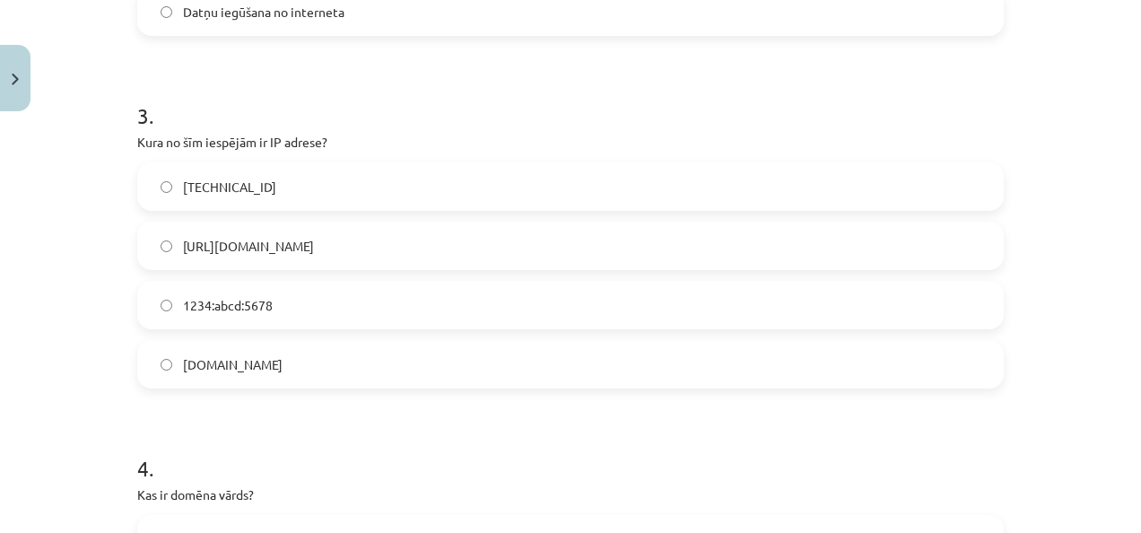
click at [448, 248] on label "http://IP.com" at bounding box center [570, 245] width 863 height 45
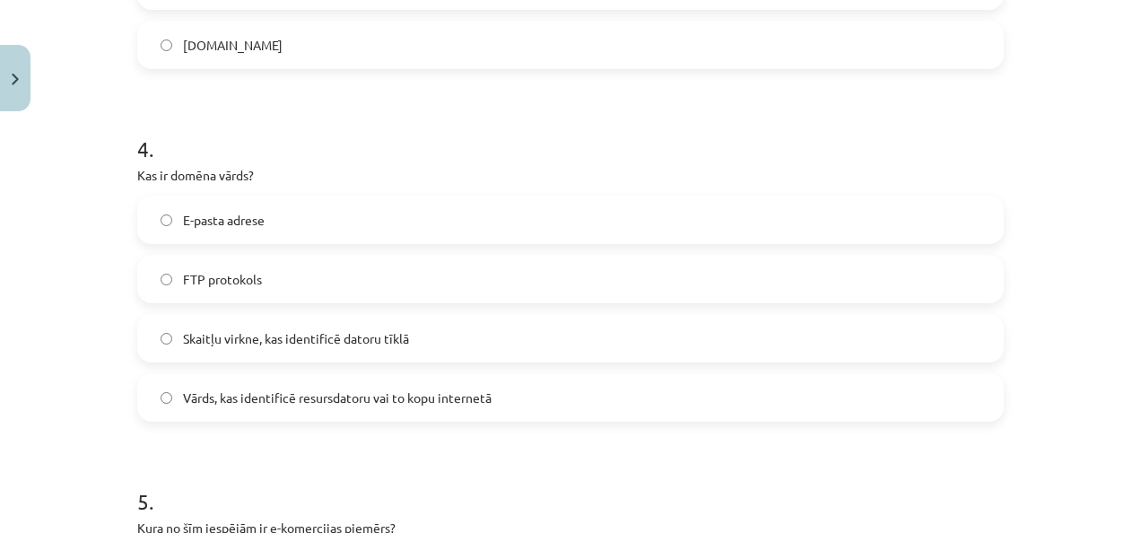
scroll to position [1178, 0]
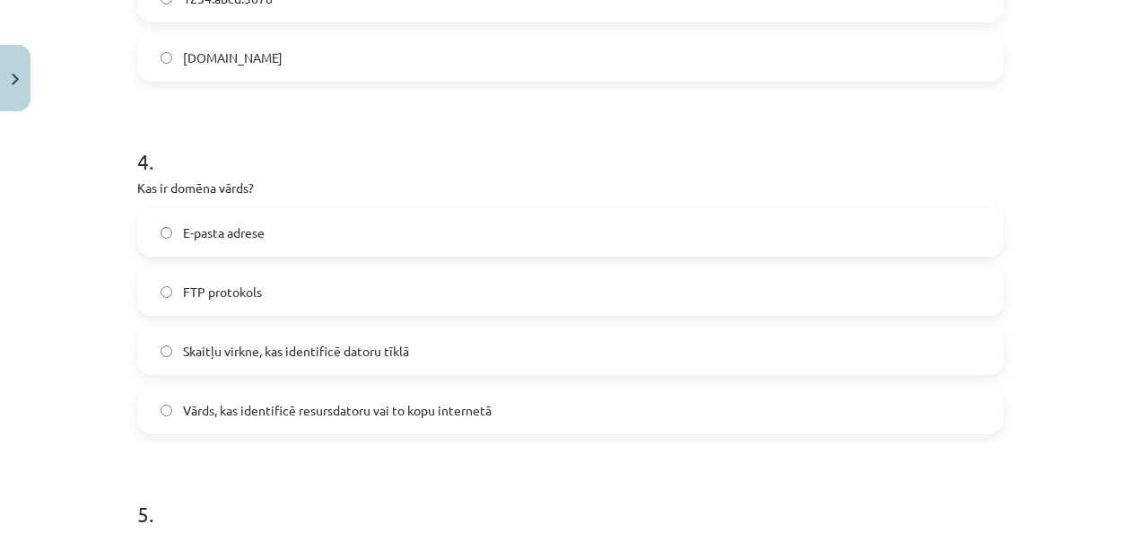
click at [491, 411] on label "Vārds, kas identificē resursdatoru vai to kopu internetā" at bounding box center [570, 409] width 863 height 45
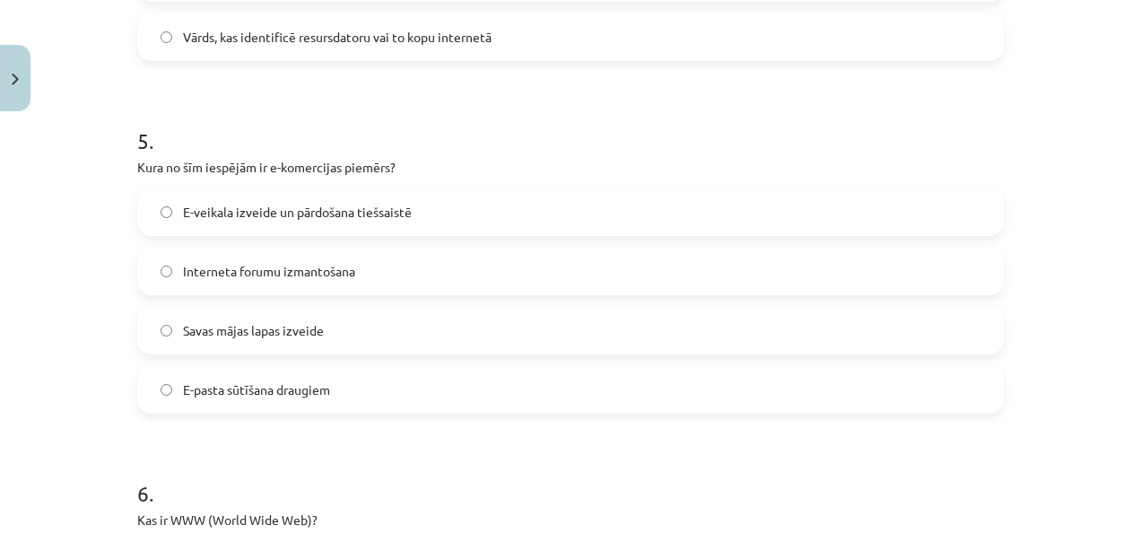
scroll to position [1578, 0]
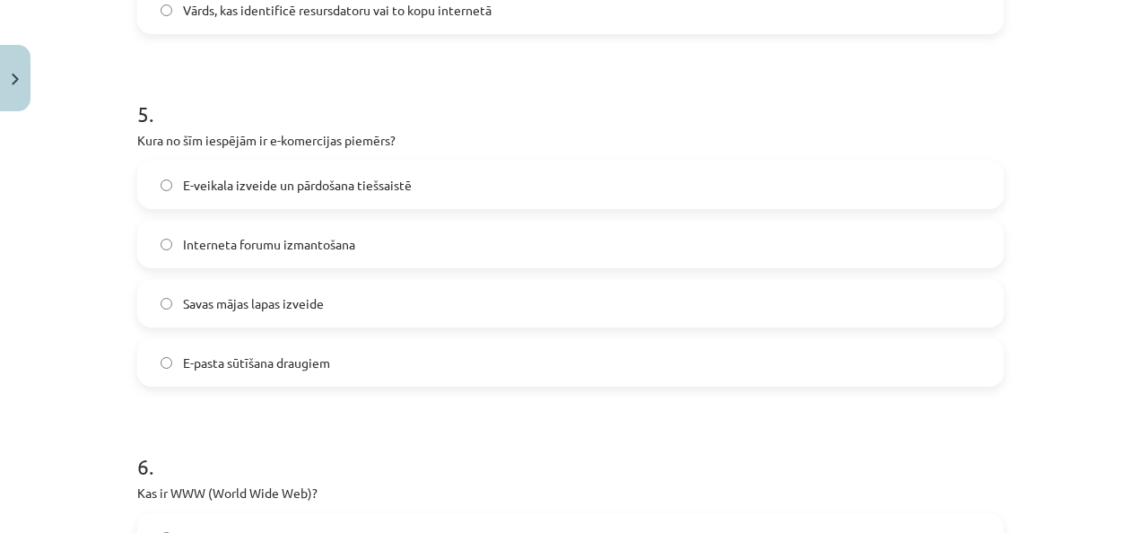
click at [581, 183] on label "E-veikala izveide un pārdošana tiešsaistē" at bounding box center [570, 184] width 863 height 45
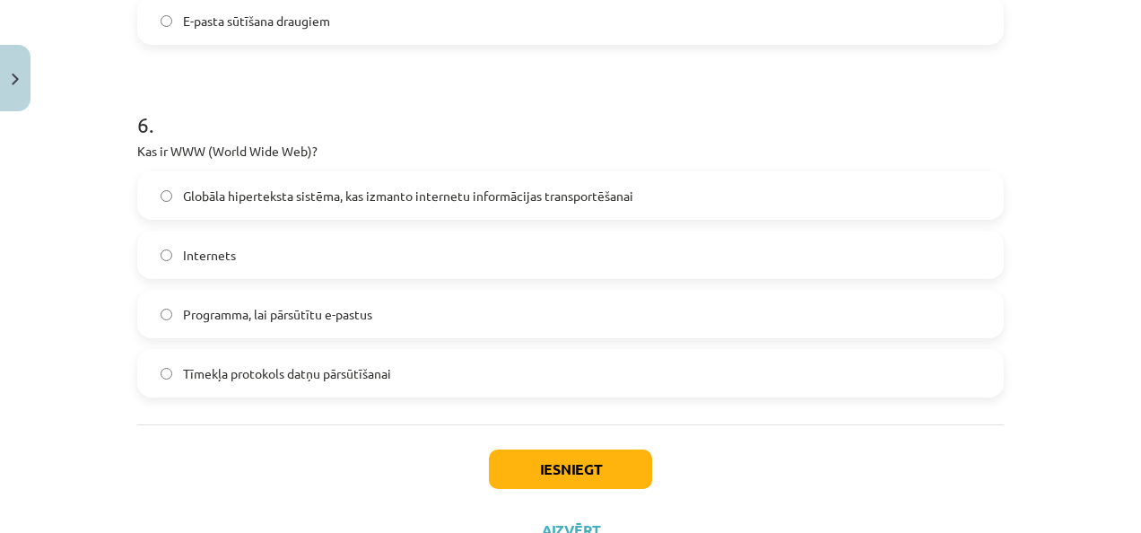
scroll to position [1992, 0]
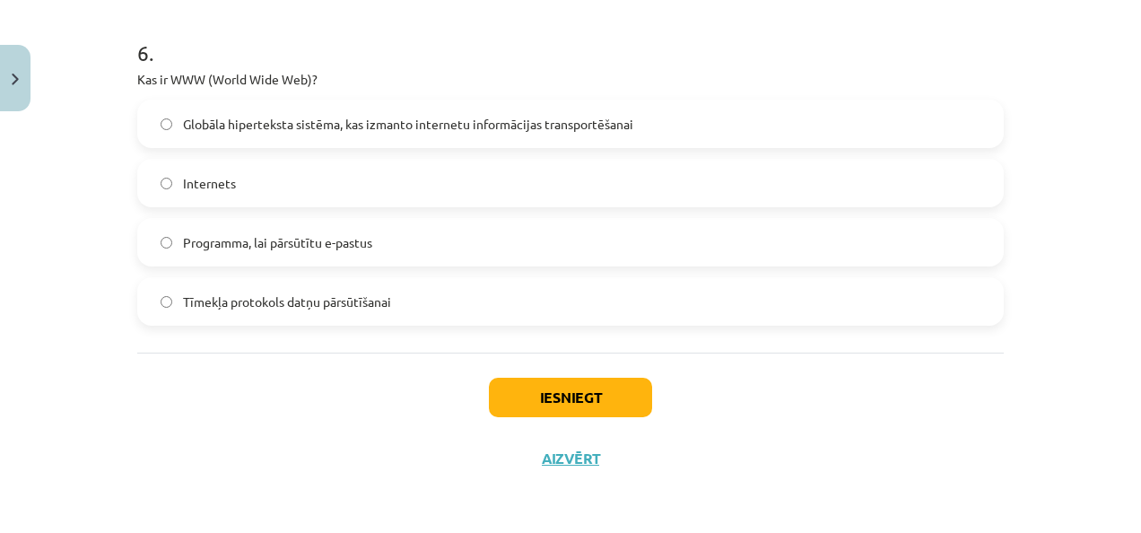
click at [466, 226] on label "Programma, lai pārsūtītu e-pastus" at bounding box center [570, 242] width 863 height 45
click at [565, 409] on button "Iesniegt" at bounding box center [570, 397] width 163 height 39
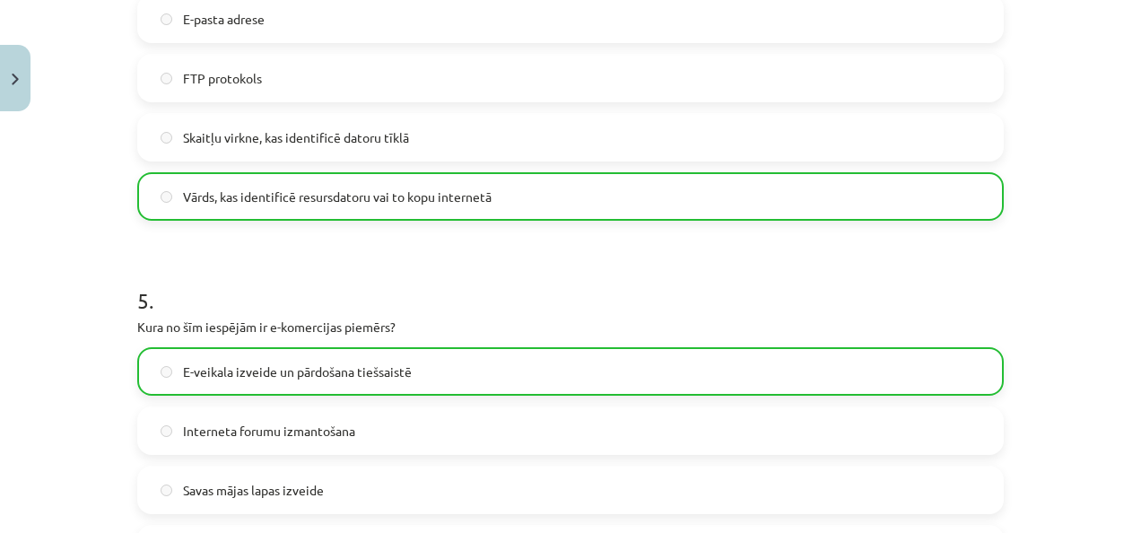
scroll to position [2048, 0]
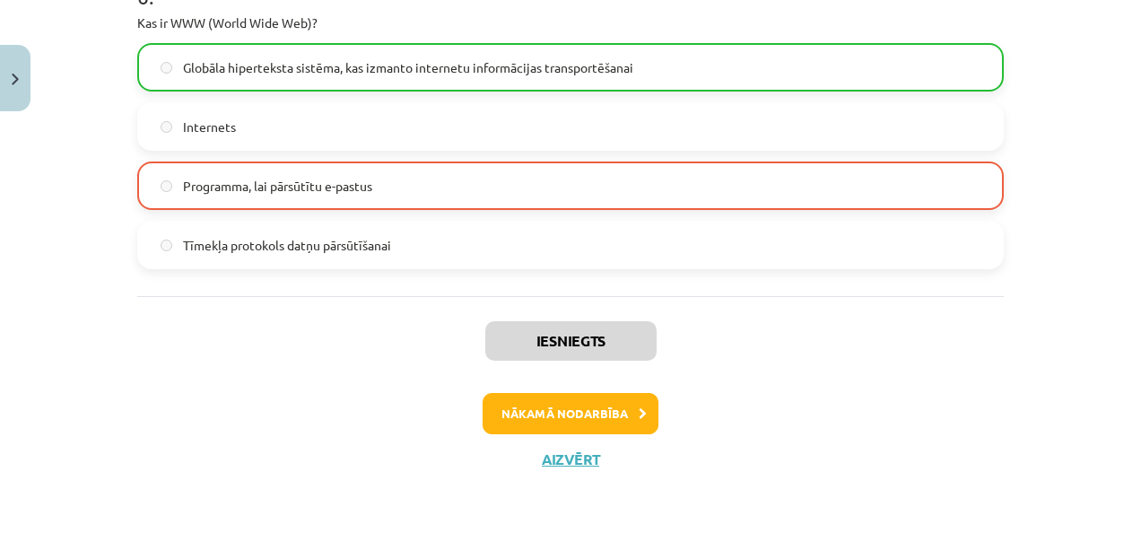
click at [552, 433] on div "Iesniegts Nākamā nodarbība Aizvērt" at bounding box center [570, 387] width 866 height 183
click at [545, 420] on button "Nākamā nodarbība" at bounding box center [570, 413] width 176 height 41
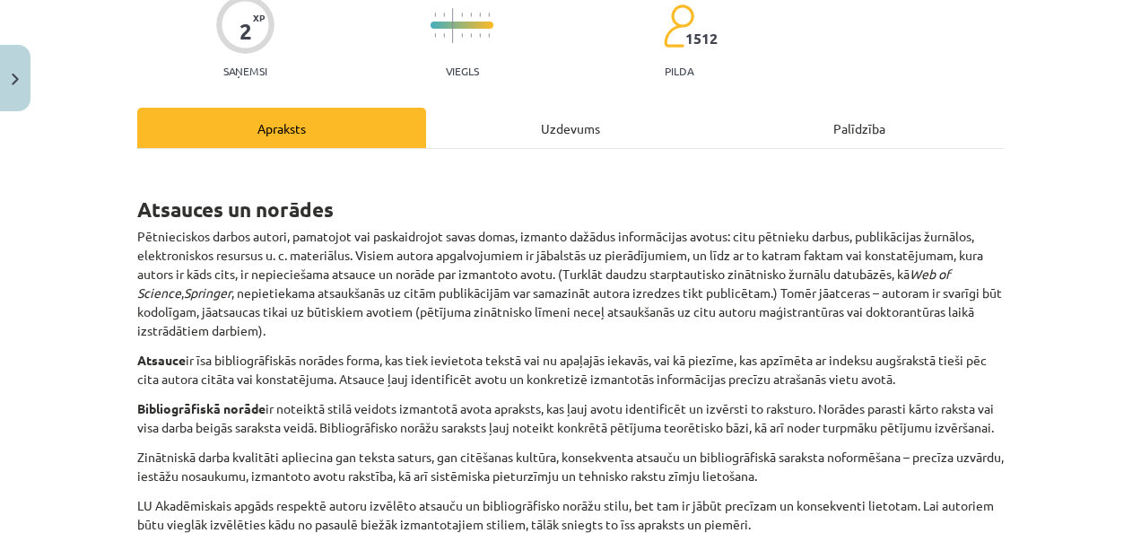
scroll to position [45, 0]
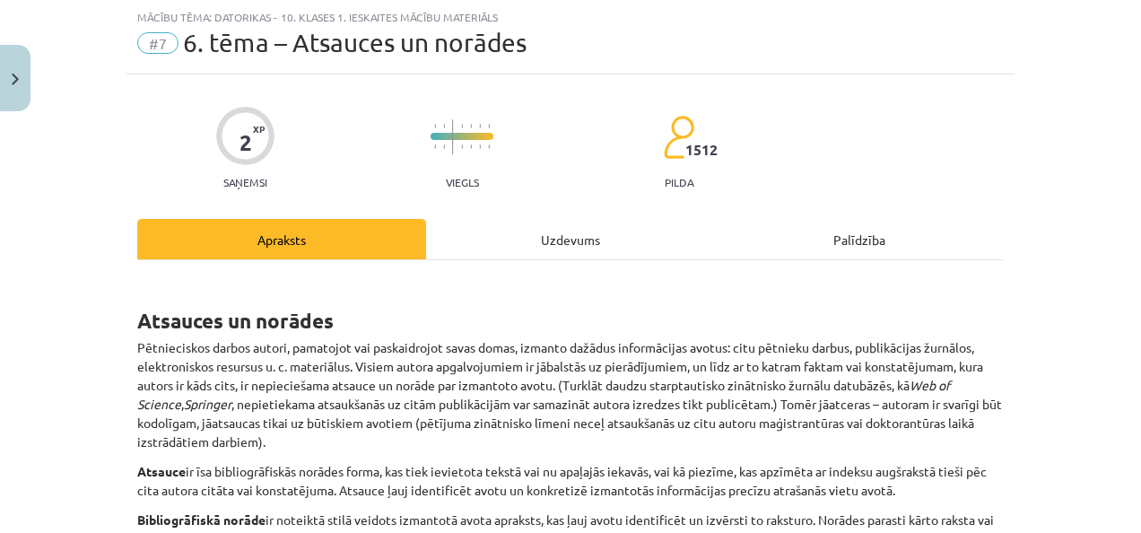
click at [534, 242] on div "Uzdevums" at bounding box center [570, 239] width 289 height 40
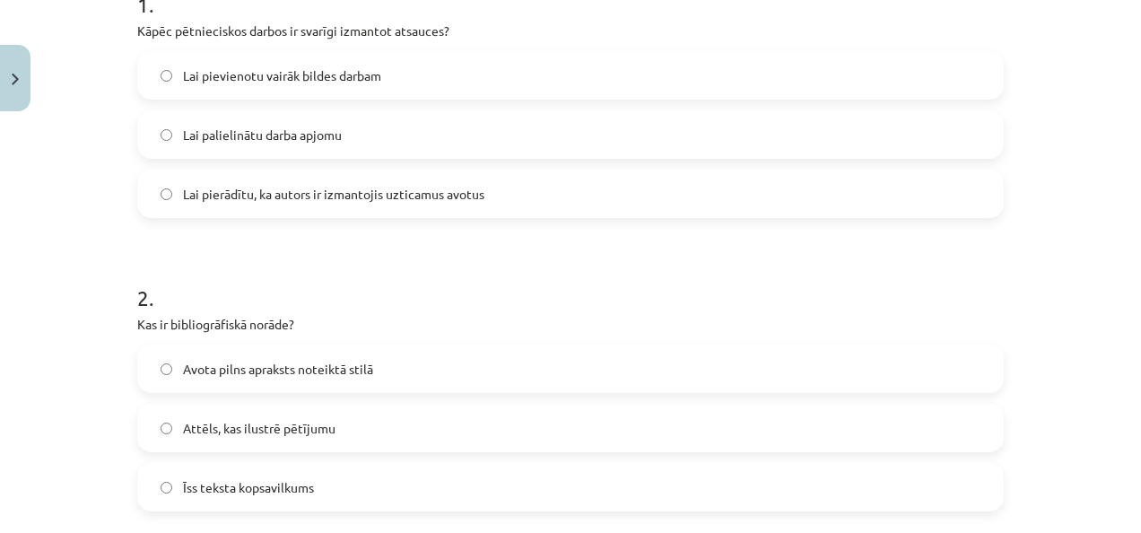
scroll to position [403, 0]
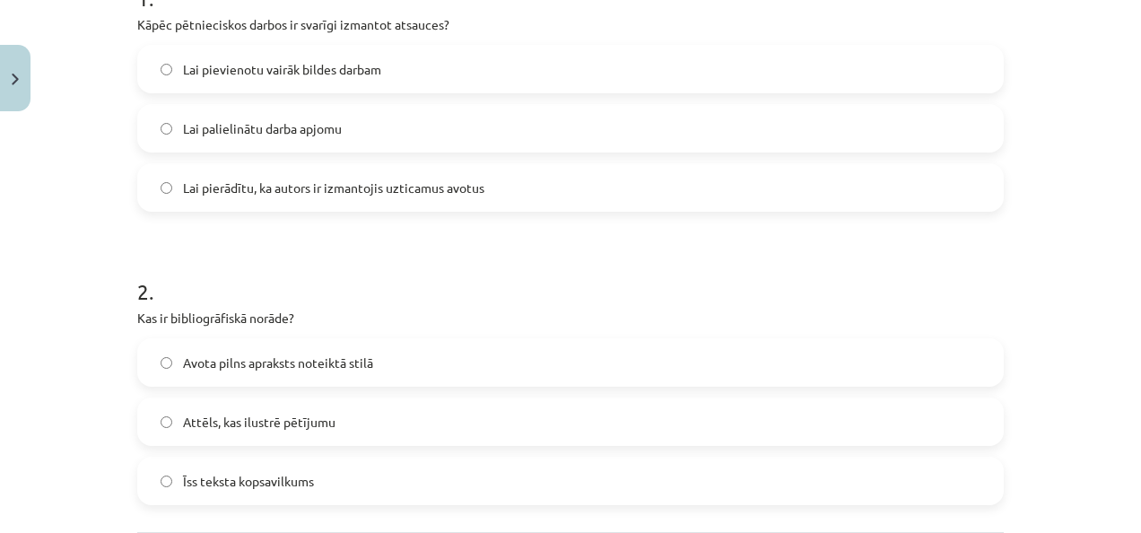
click at [421, 187] on span "Lai pierādītu, ka autors ir izmantojis uzticamus avotus" at bounding box center [333, 187] width 301 height 19
click at [404, 372] on label "Avota pilns apraksts noteiktā stilā" at bounding box center [570, 362] width 863 height 45
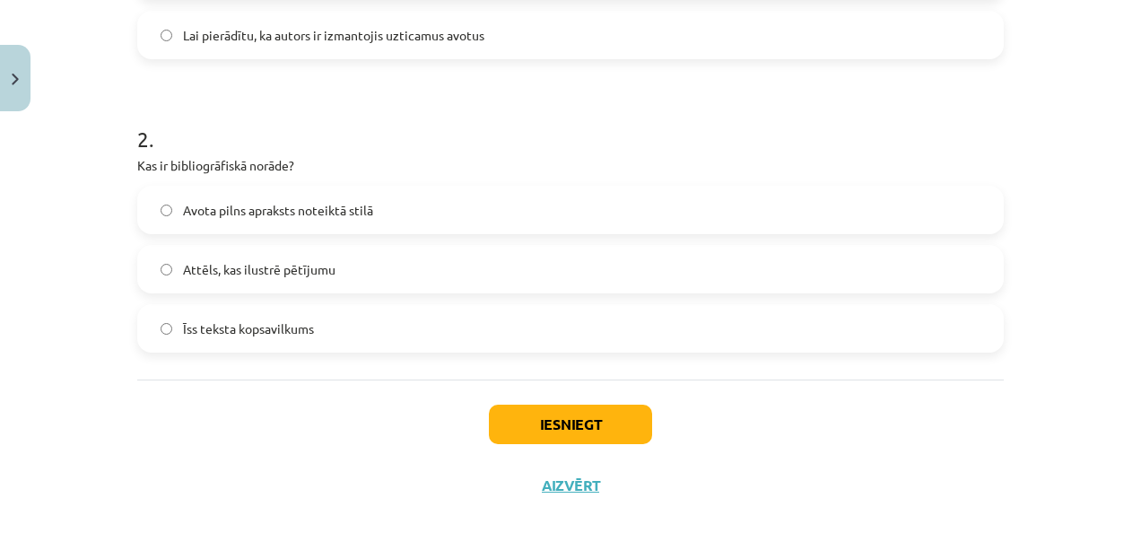
scroll to position [582, 0]
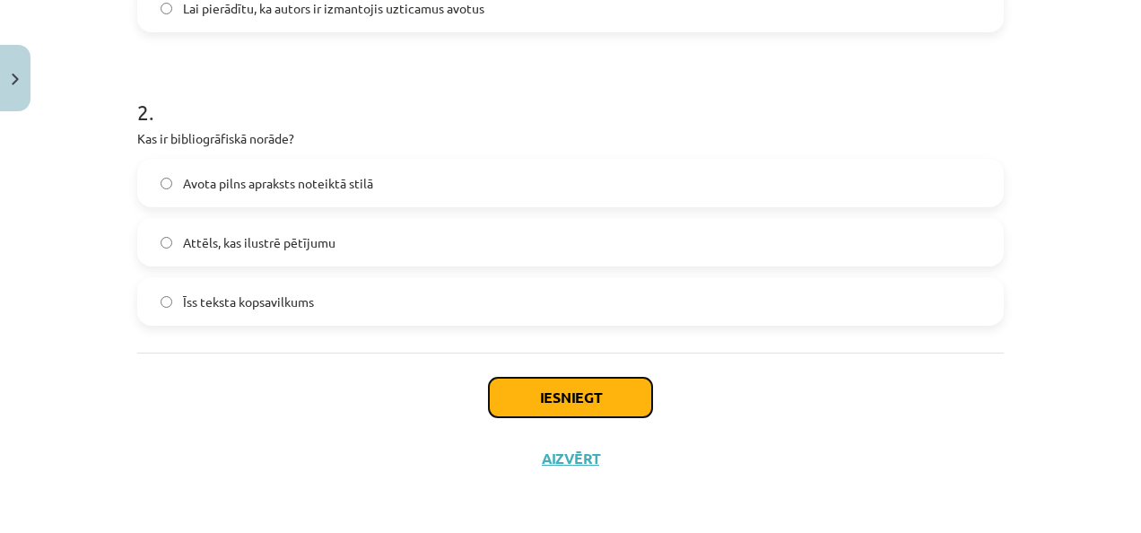
click at [528, 396] on button "Iesniegt" at bounding box center [570, 397] width 163 height 39
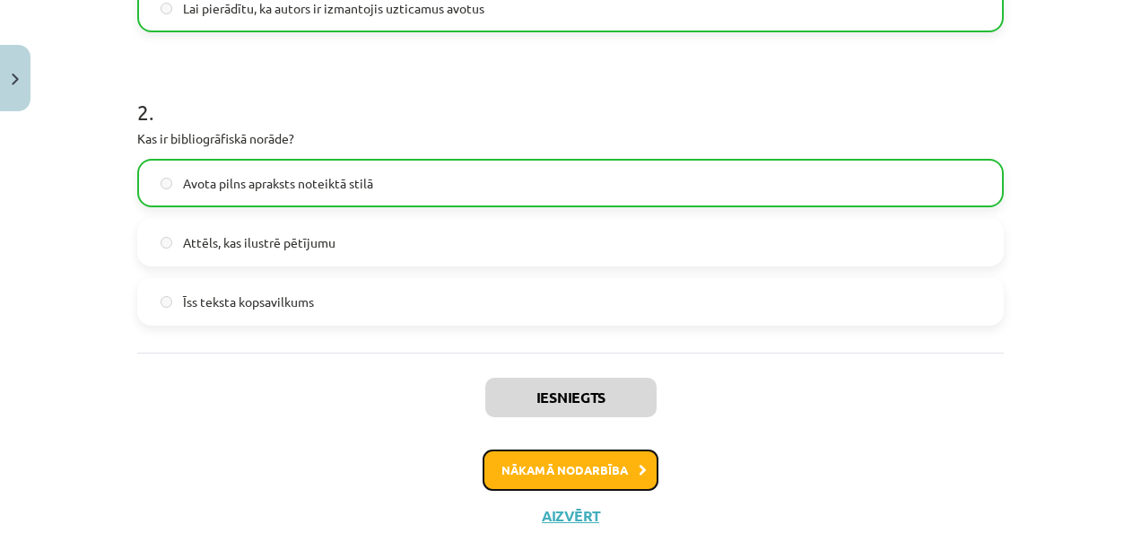
click at [579, 479] on button "Nākamā nodarbība" at bounding box center [570, 469] width 176 height 41
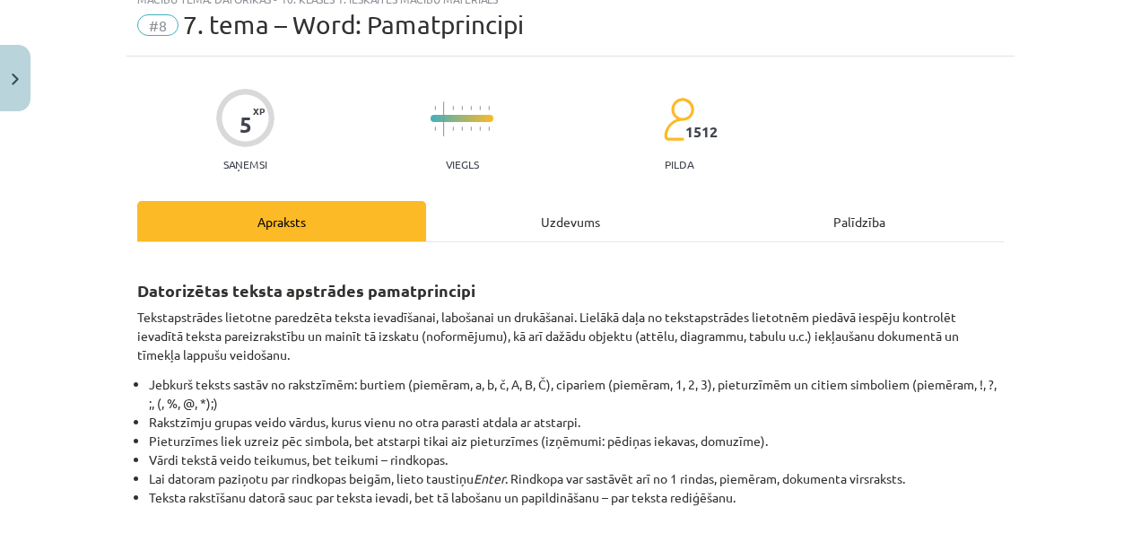
scroll to position [45, 0]
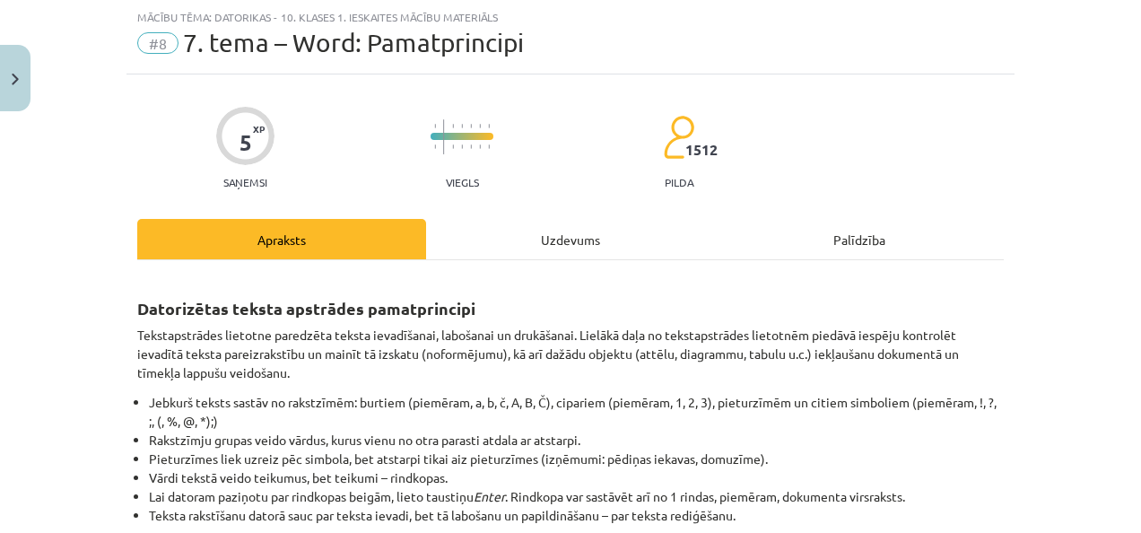
click at [547, 243] on div "Uzdevums" at bounding box center [570, 239] width 289 height 40
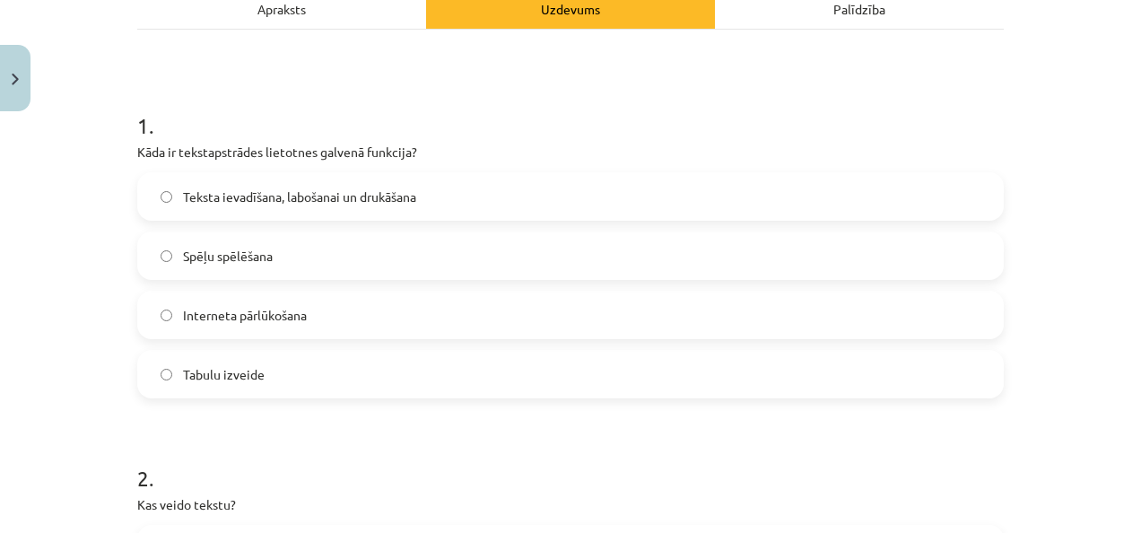
scroll to position [287, 0]
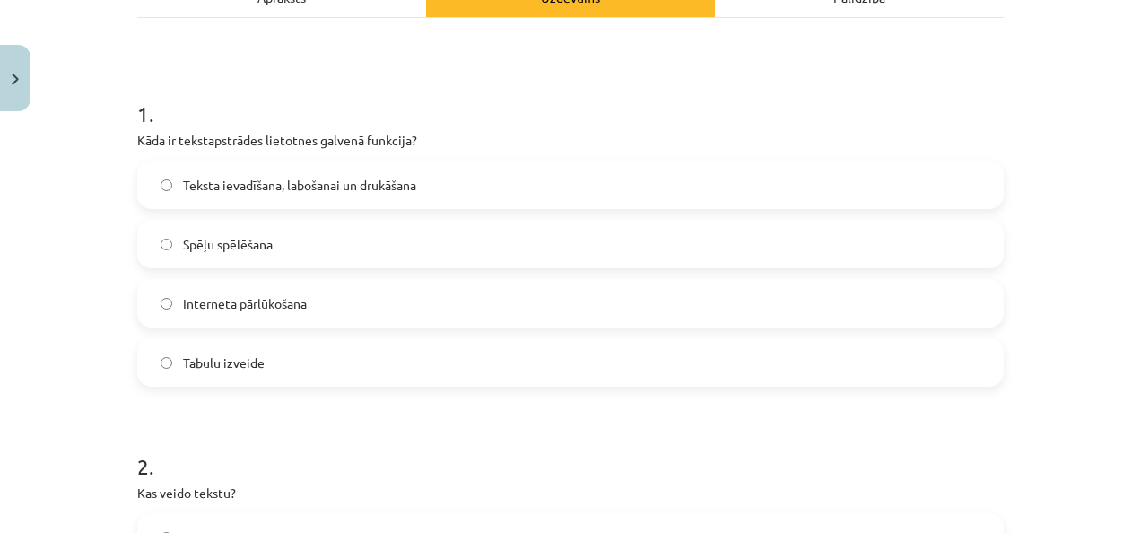
click at [545, 205] on label "Teksta ievadīšana, labošanai un drukāšana" at bounding box center [570, 184] width 863 height 45
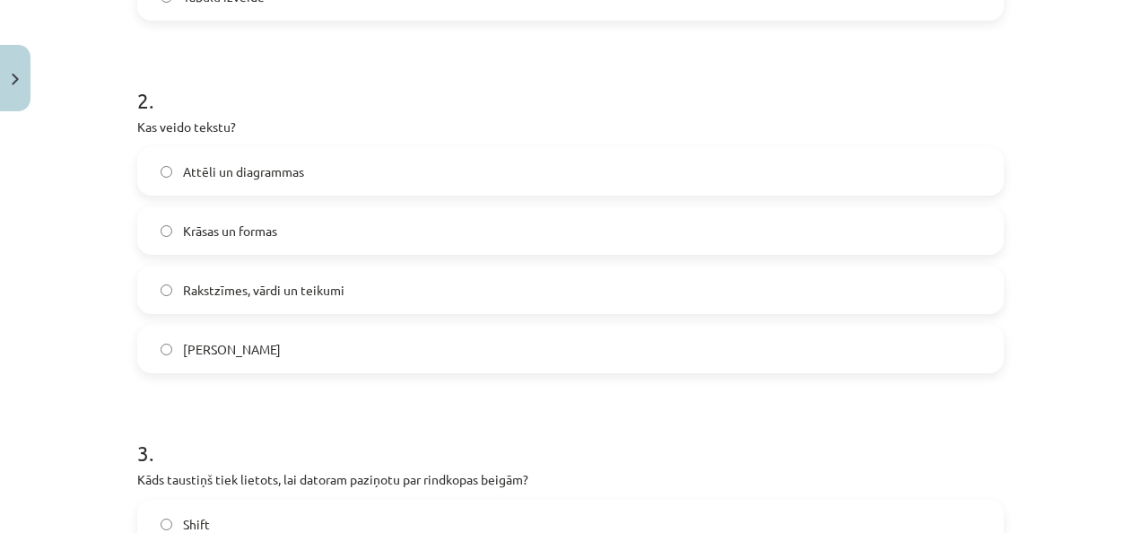
scroll to position [667, 0]
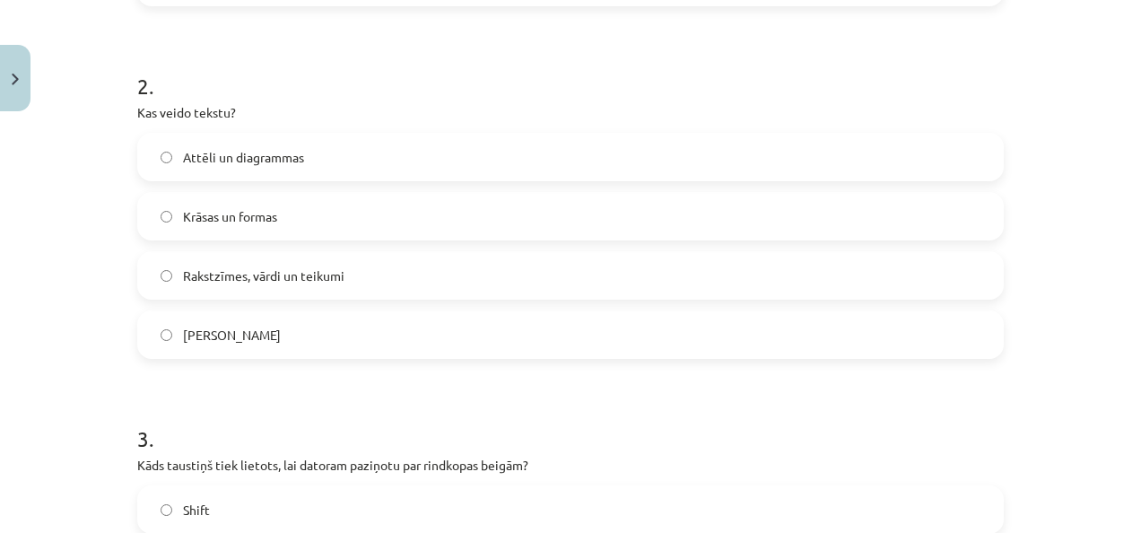
click at [545, 269] on label "Rakstzīmes, vārdi un teikumi" at bounding box center [570, 275] width 863 height 45
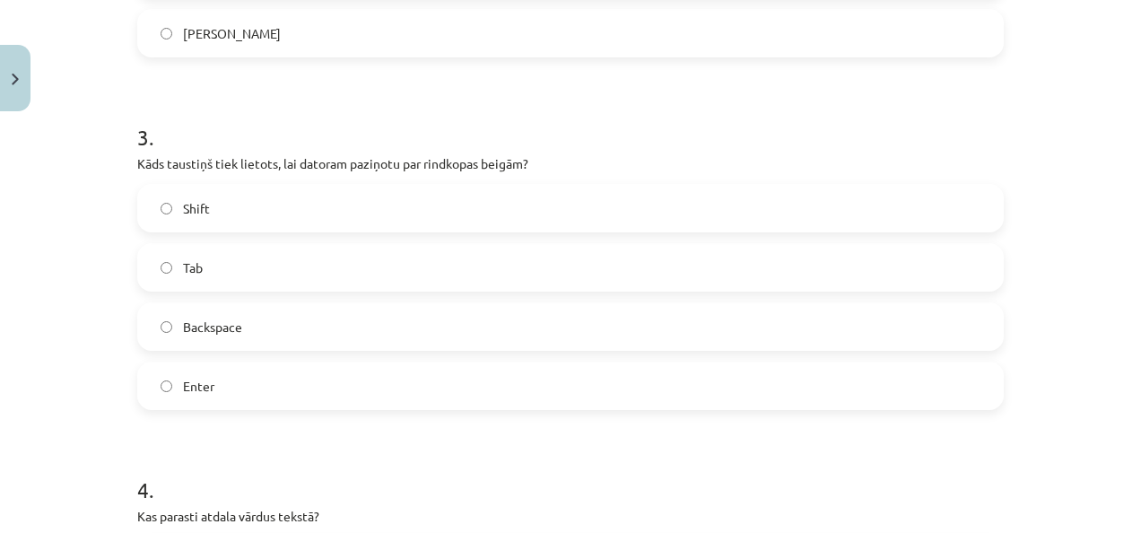
scroll to position [966, 0]
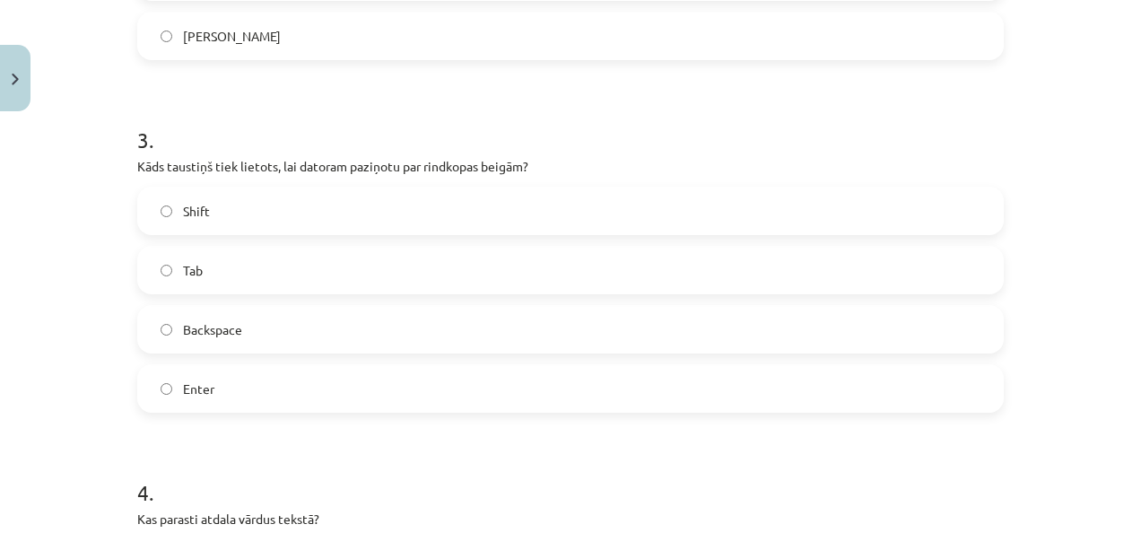
click at [379, 396] on label "Enter" at bounding box center [570, 388] width 863 height 45
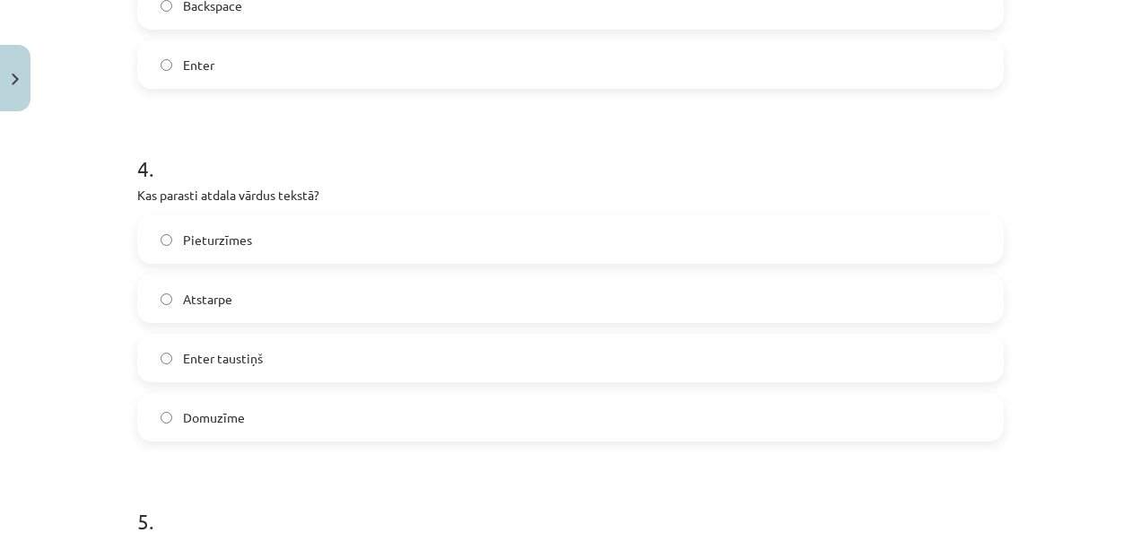
scroll to position [1306, 0]
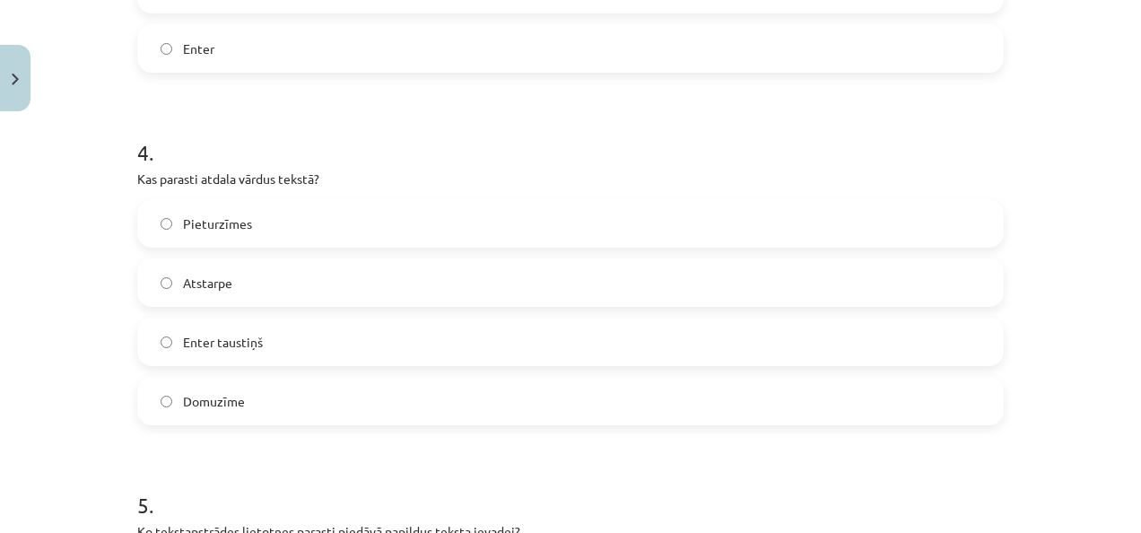
click at [421, 283] on label "Atstarpe" at bounding box center [570, 282] width 863 height 45
click at [367, 223] on label "Pieturzīmes" at bounding box center [570, 223] width 863 height 45
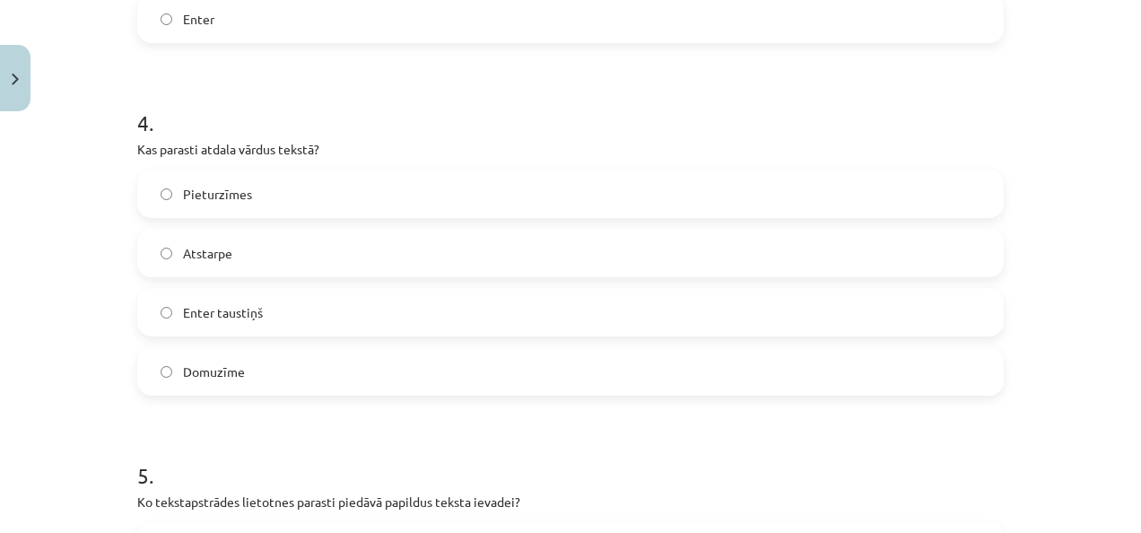
scroll to position [1349, 0]
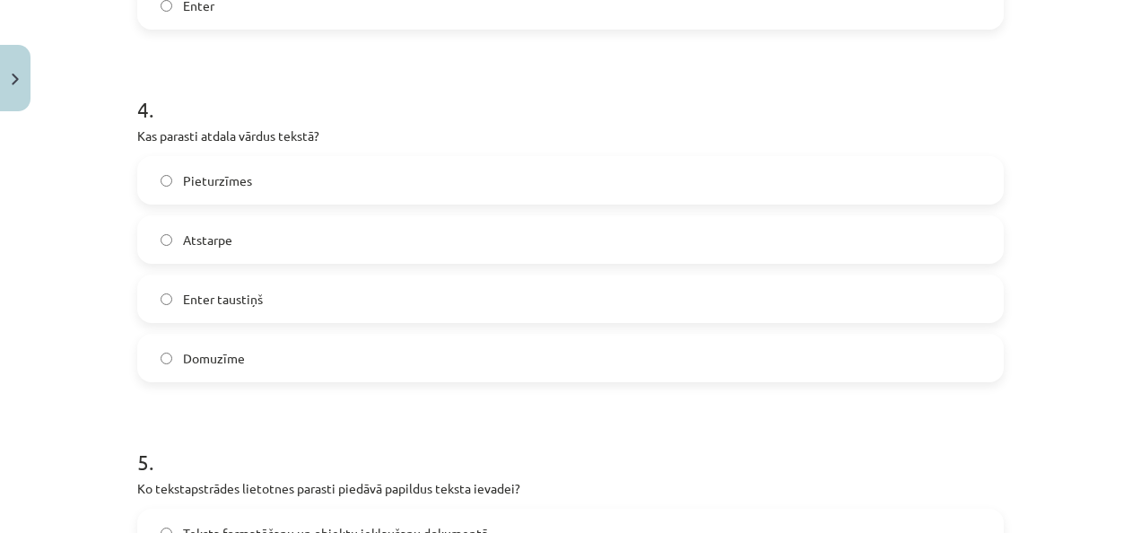
click at [820, 230] on label "Atstarpe" at bounding box center [570, 239] width 863 height 45
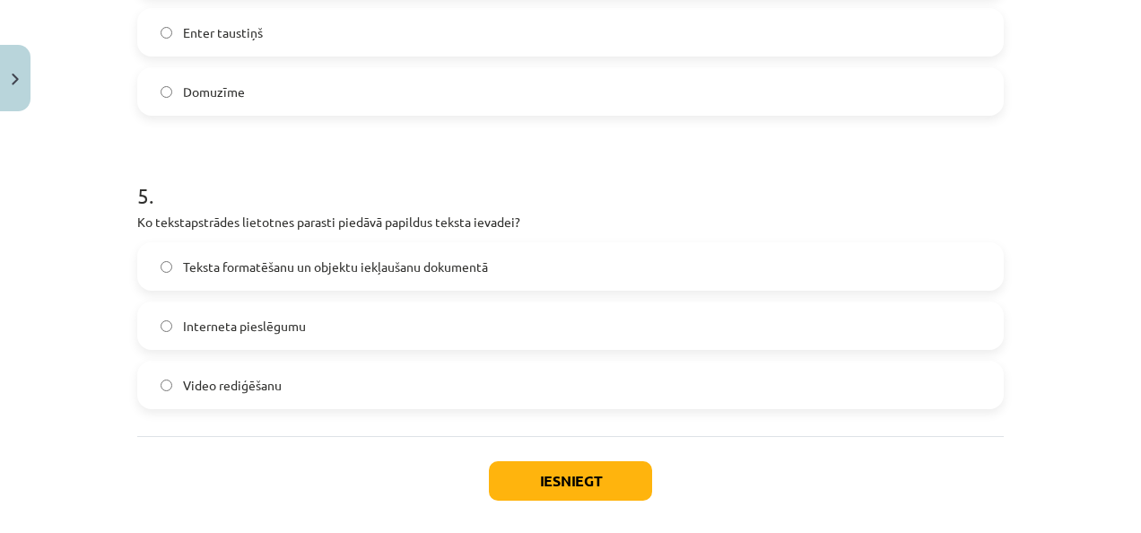
scroll to position [1654, 0]
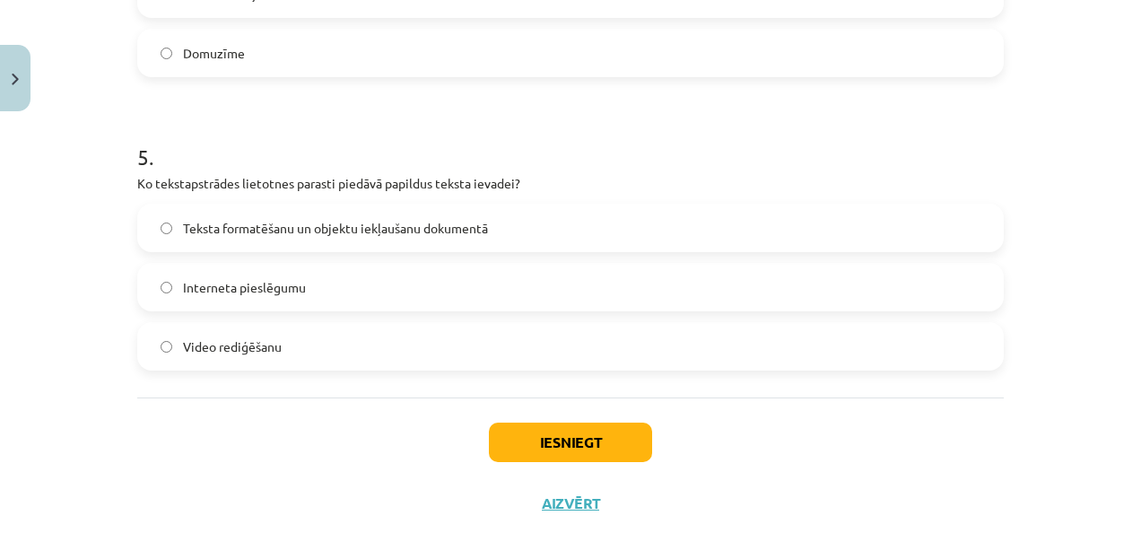
click at [470, 230] on span "Teksta formatēšanu un objektu iekļaušanu dokumentā" at bounding box center [335, 228] width 305 height 19
click at [597, 433] on button "Iesniegt" at bounding box center [570, 441] width 163 height 39
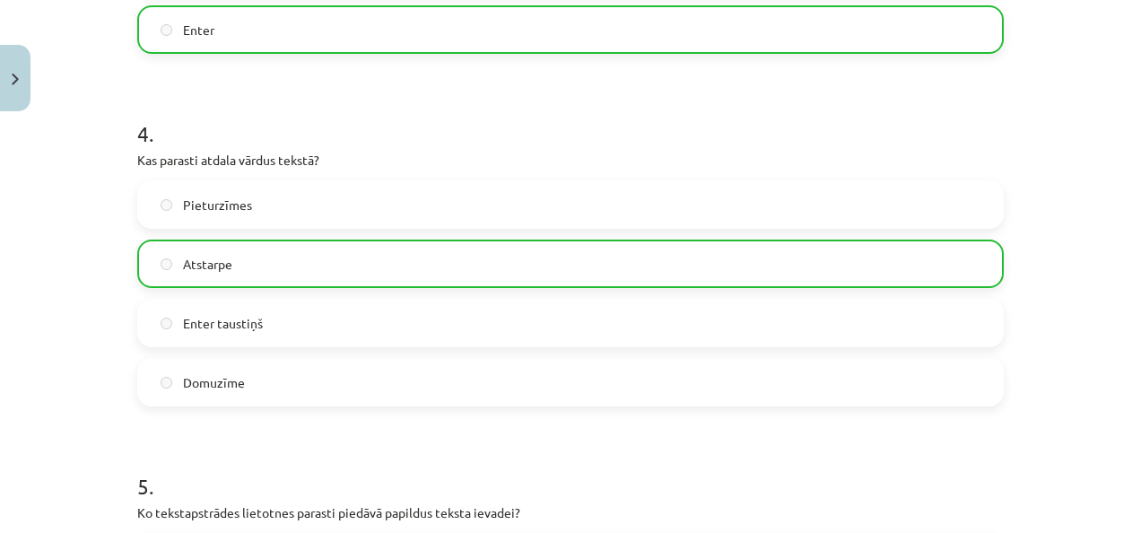
scroll to position [1754, 0]
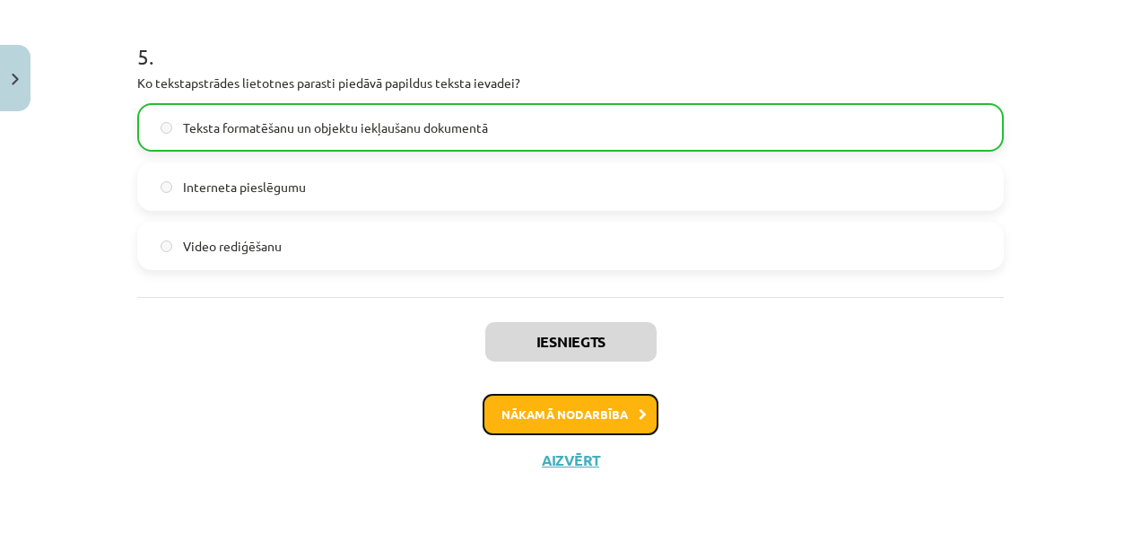
click at [521, 416] on button "Nākamā nodarbība" at bounding box center [570, 414] width 176 height 41
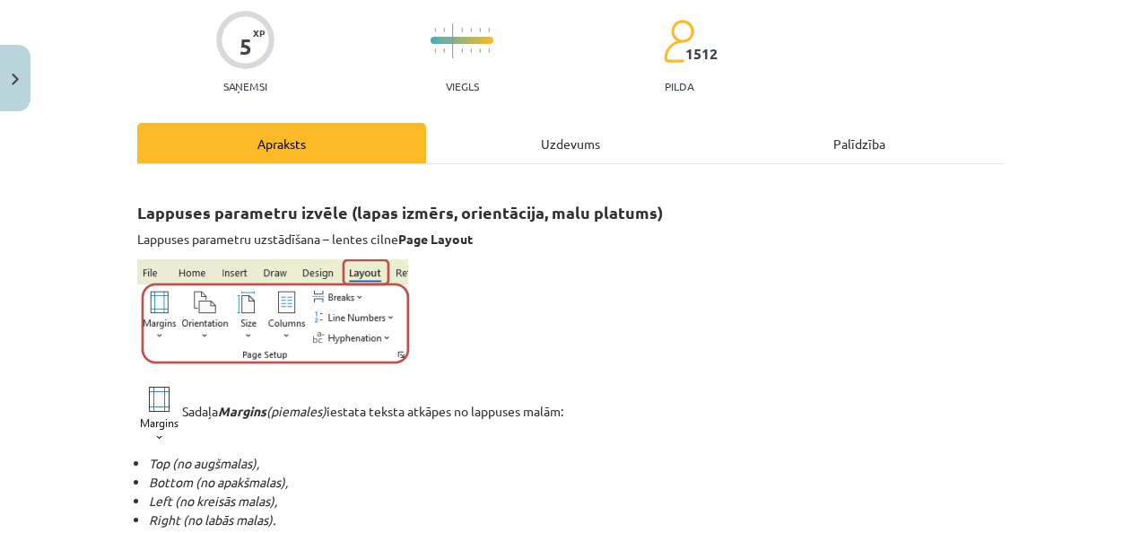
scroll to position [45, 0]
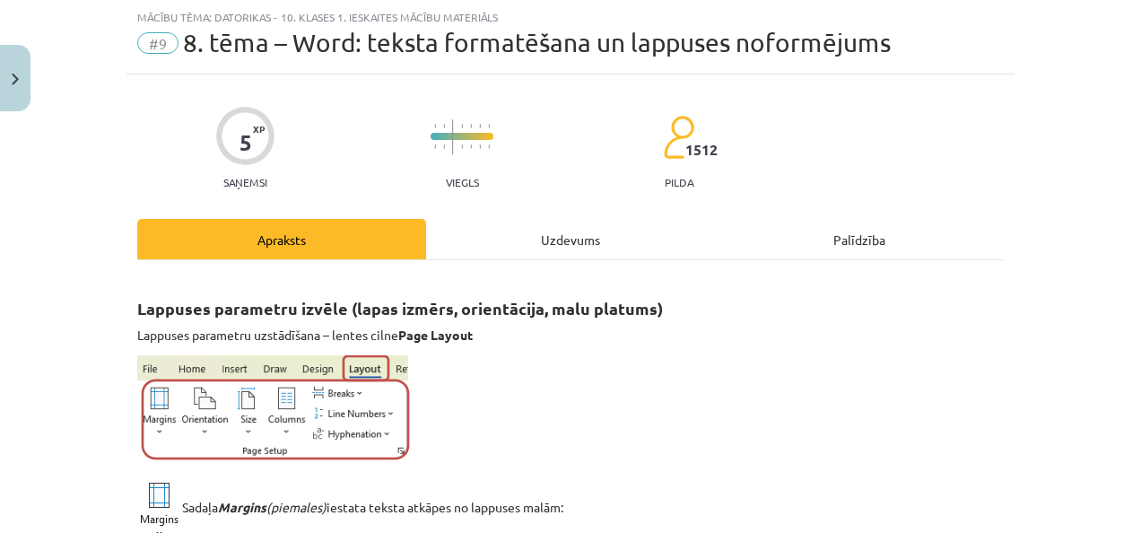
click at [547, 239] on div "Uzdevums" at bounding box center [570, 239] width 289 height 40
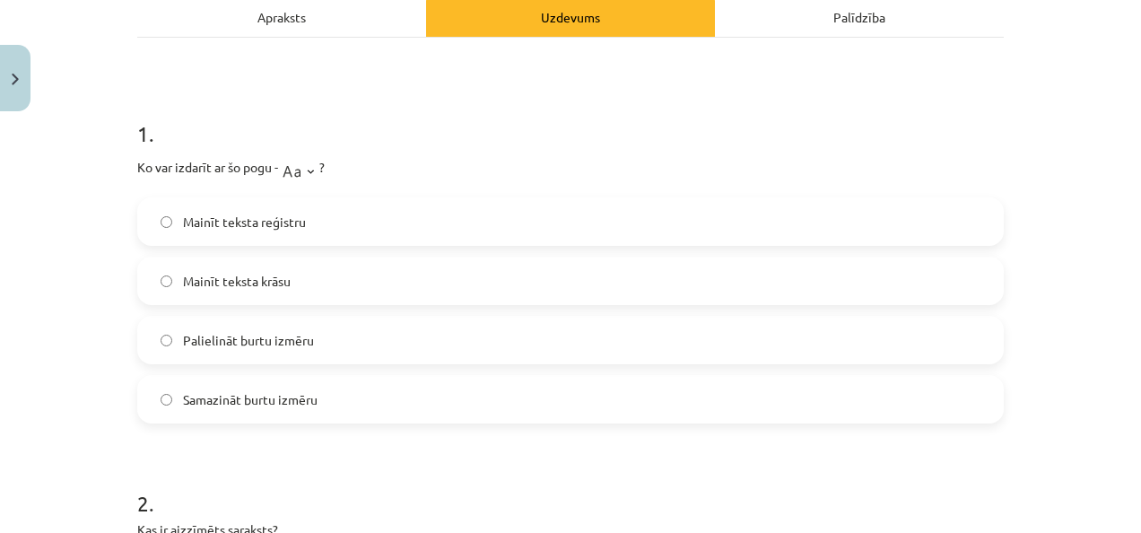
scroll to position [273, 0]
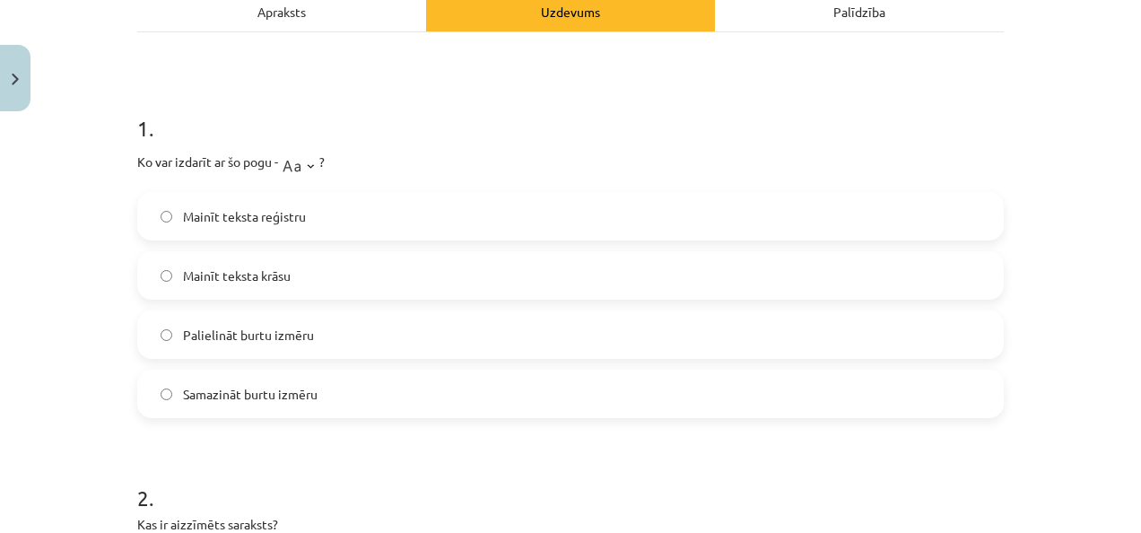
click at [475, 395] on label "Samazināt burtu izmēru" at bounding box center [570, 393] width 863 height 45
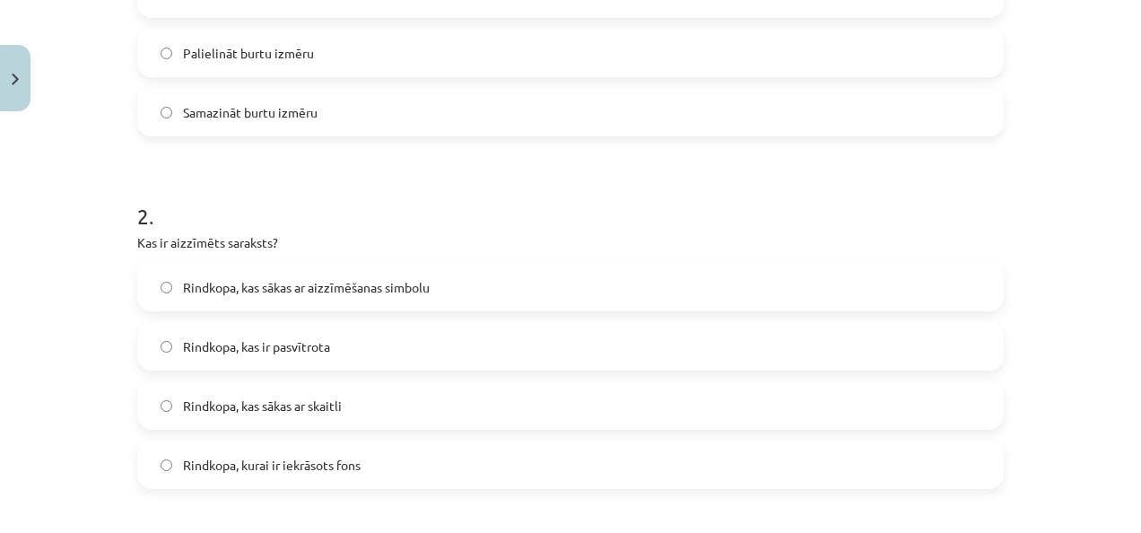
scroll to position [579, 0]
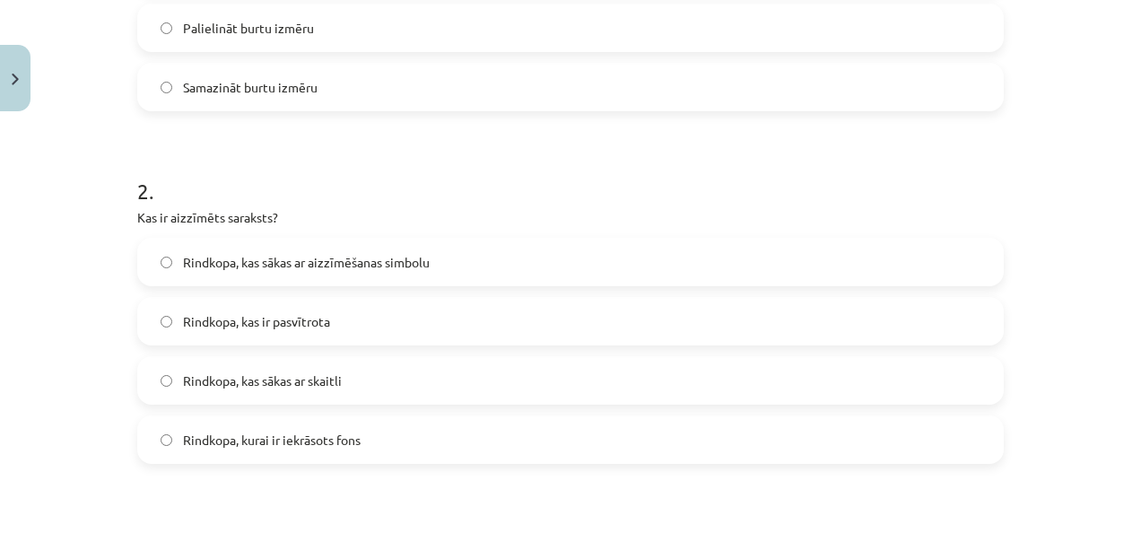
click at [443, 443] on label "Rindkopa, kurai ir iekrāsots fons" at bounding box center [570, 439] width 863 height 45
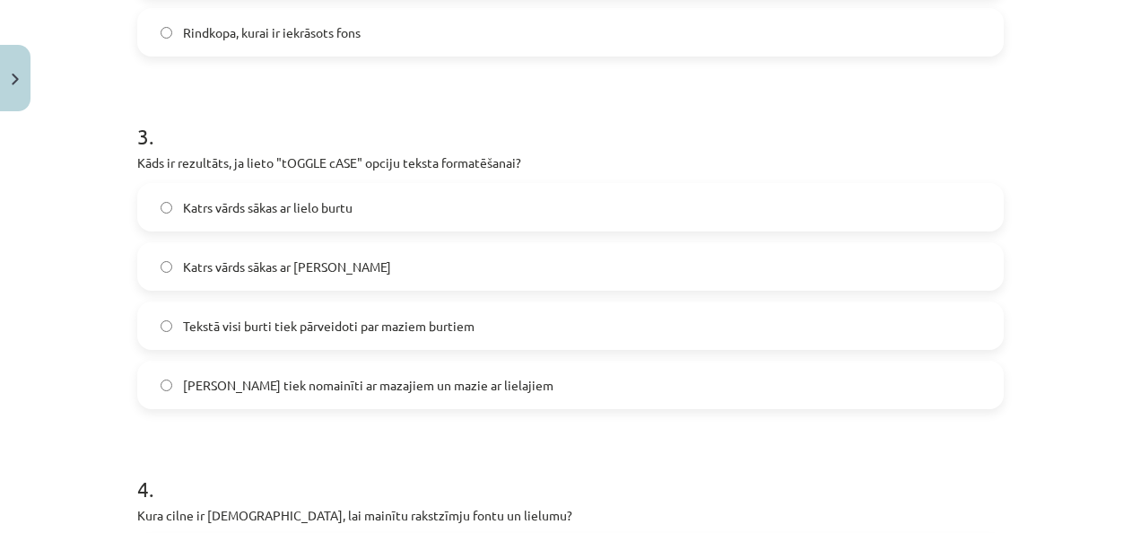
scroll to position [985, 0]
click at [470, 384] on span "Lielie burti tiek nomainīti ar mazajiem un mazie ar lielajiem" at bounding box center [368, 387] width 370 height 19
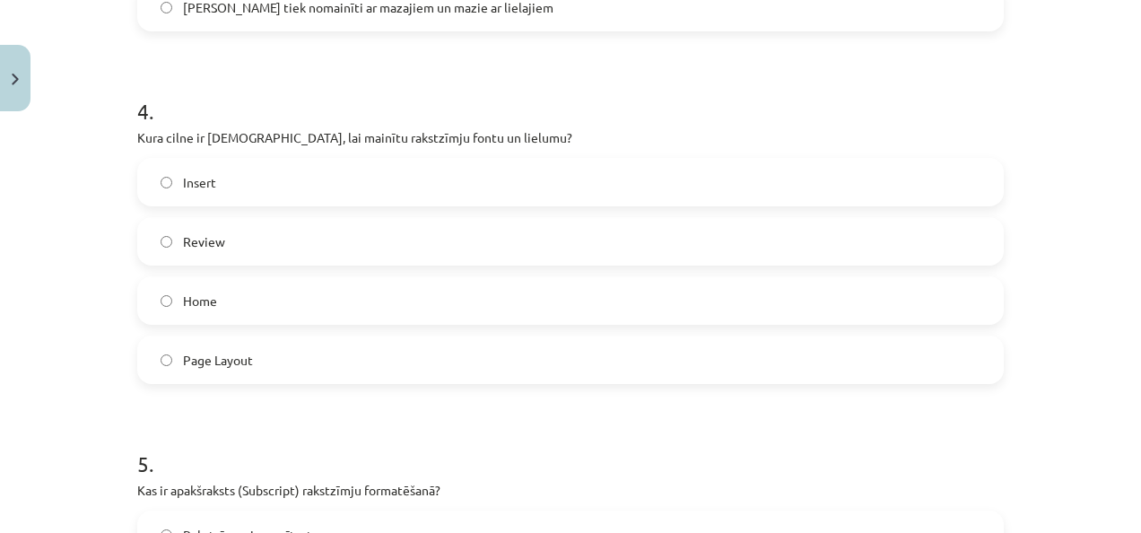
scroll to position [1369, 0]
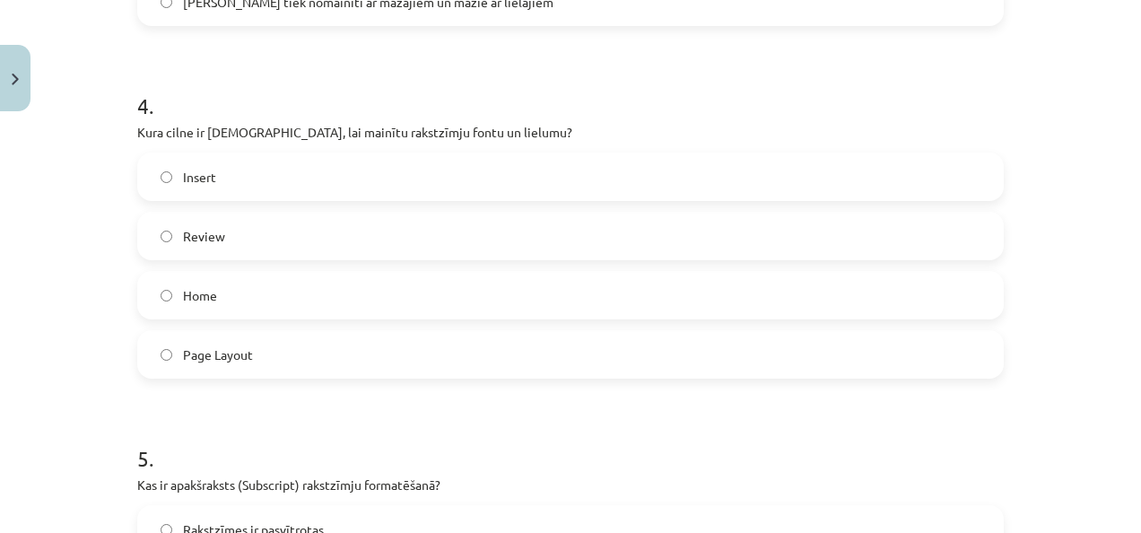
click at [418, 308] on label "Home" at bounding box center [570, 295] width 863 height 45
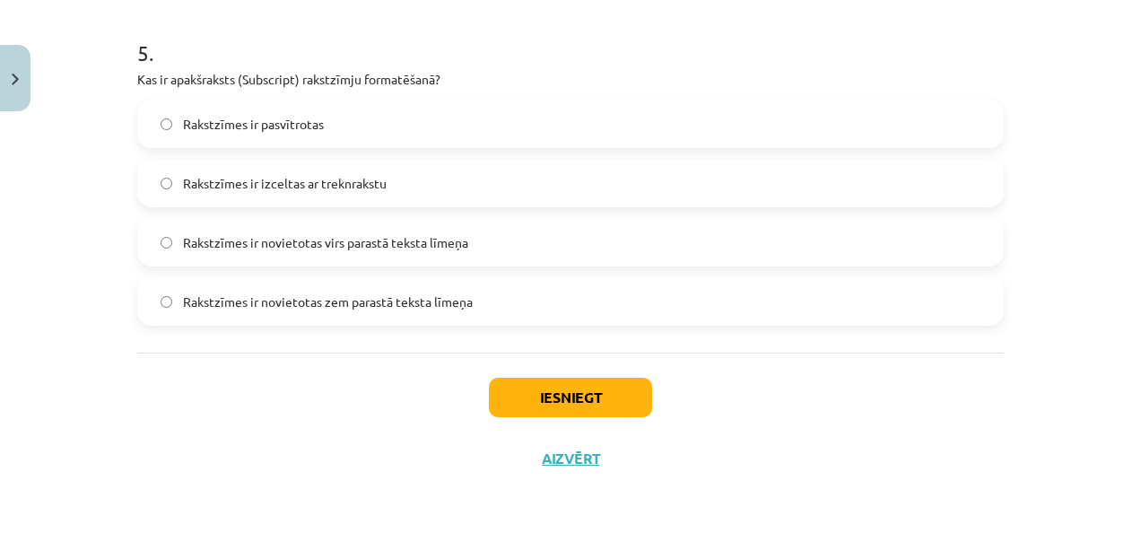
click at [488, 142] on label "Rakstzīmes ir pasvītrotas" at bounding box center [570, 123] width 863 height 45
click at [586, 387] on button "Iesniegt" at bounding box center [570, 397] width 163 height 39
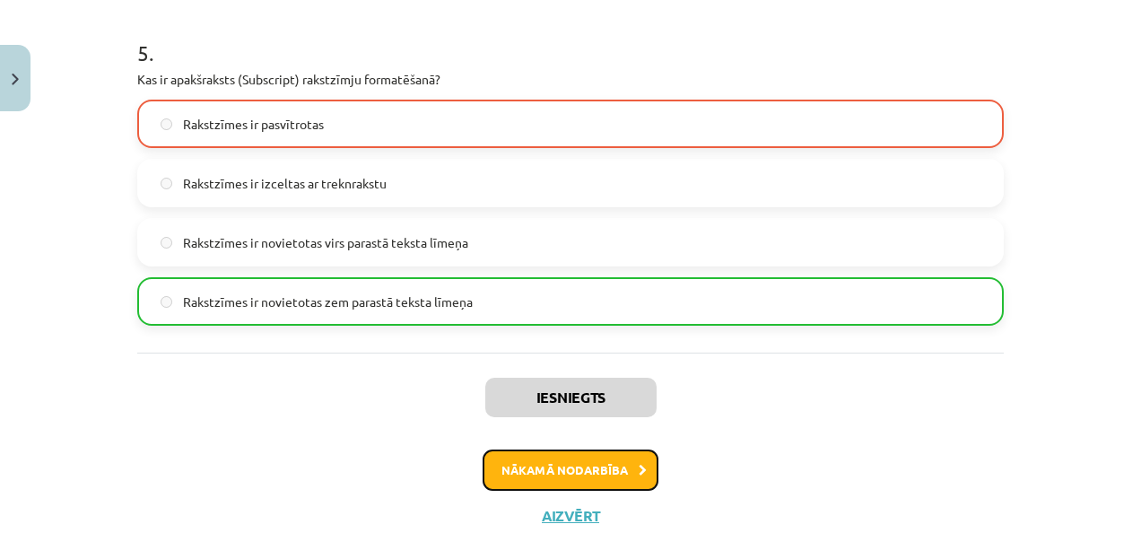
click at [584, 484] on button "Nākamā nodarbība" at bounding box center [570, 469] width 176 height 41
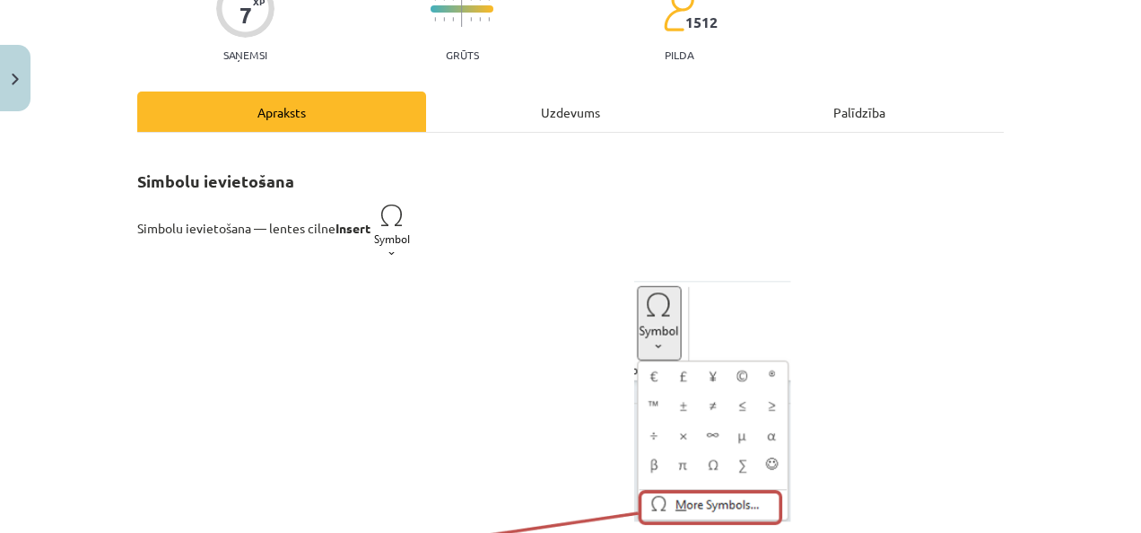
scroll to position [45, 0]
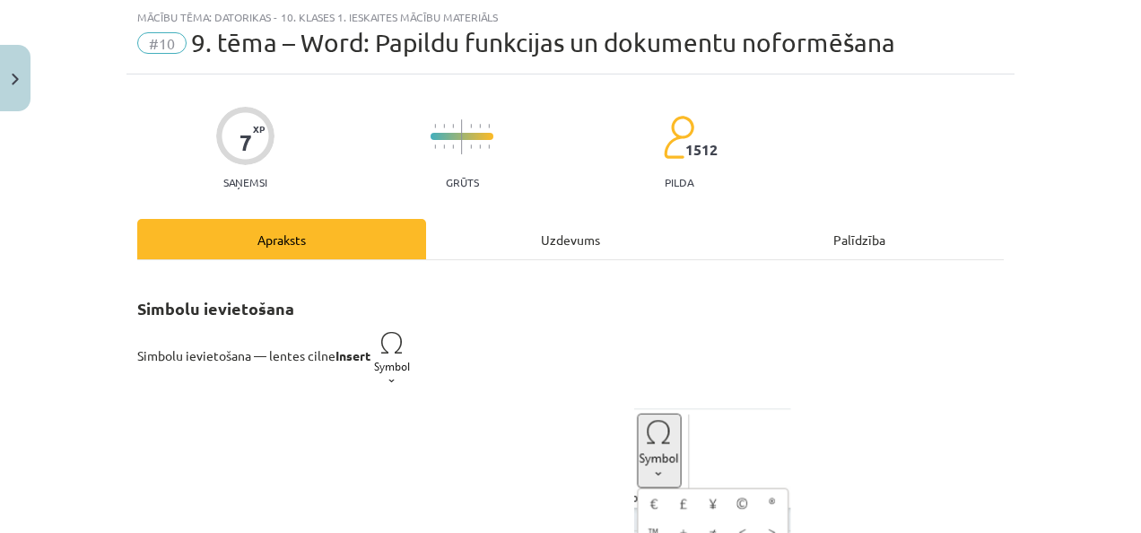
click at [583, 248] on div "Uzdevums" at bounding box center [570, 239] width 289 height 40
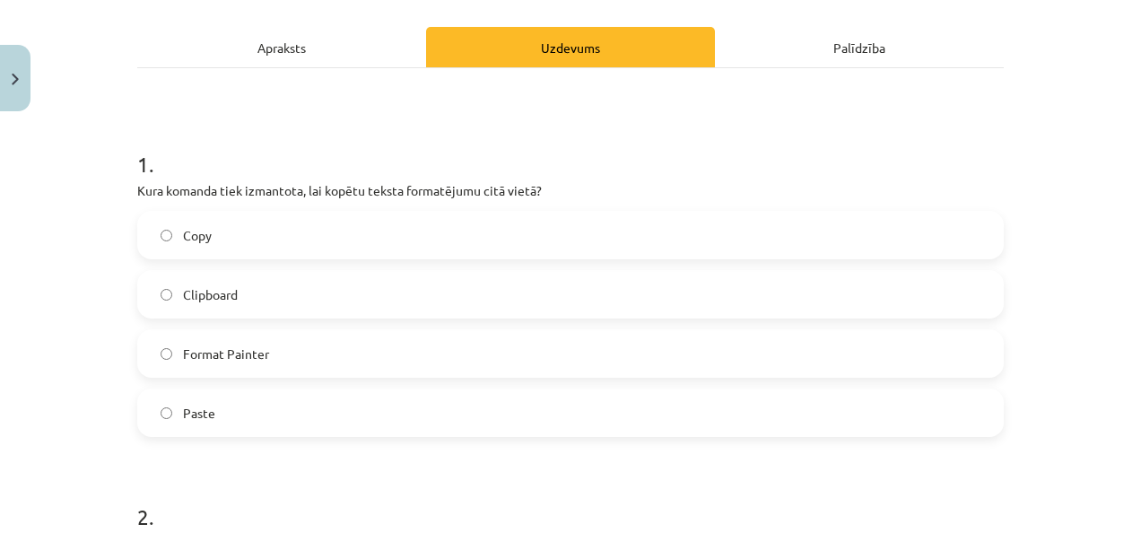
scroll to position [240, 0]
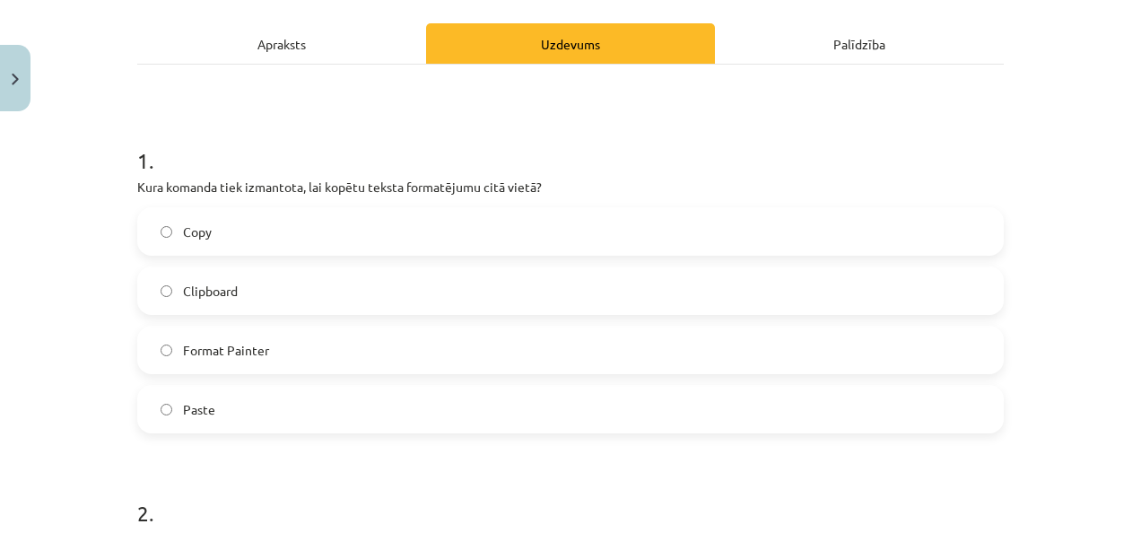
click at [396, 231] on label "Copy" at bounding box center [570, 231] width 863 height 45
click at [364, 341] on label "Format Painter" at bounding box center [570, 349] width 863 height 45
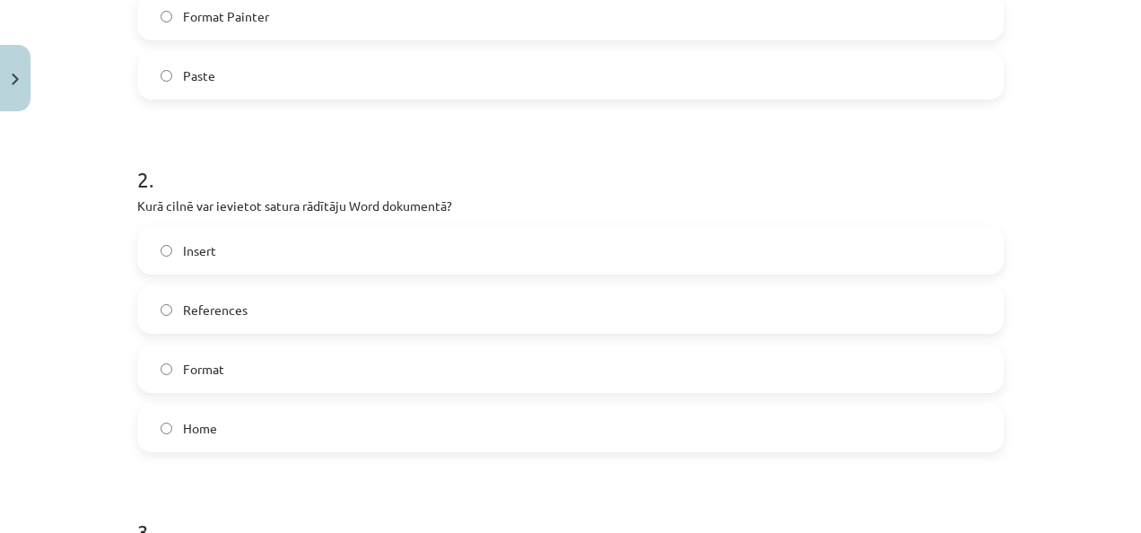
scroll to position [675, 0]
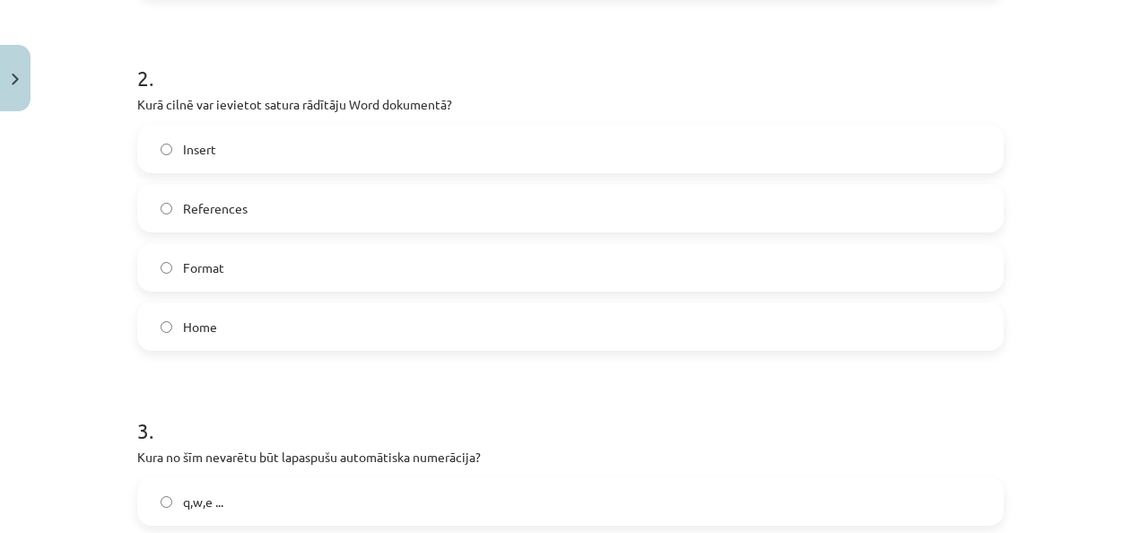
click at [361, 168] on label "Insert" at bounding box center [570, 148] width 863 height 45
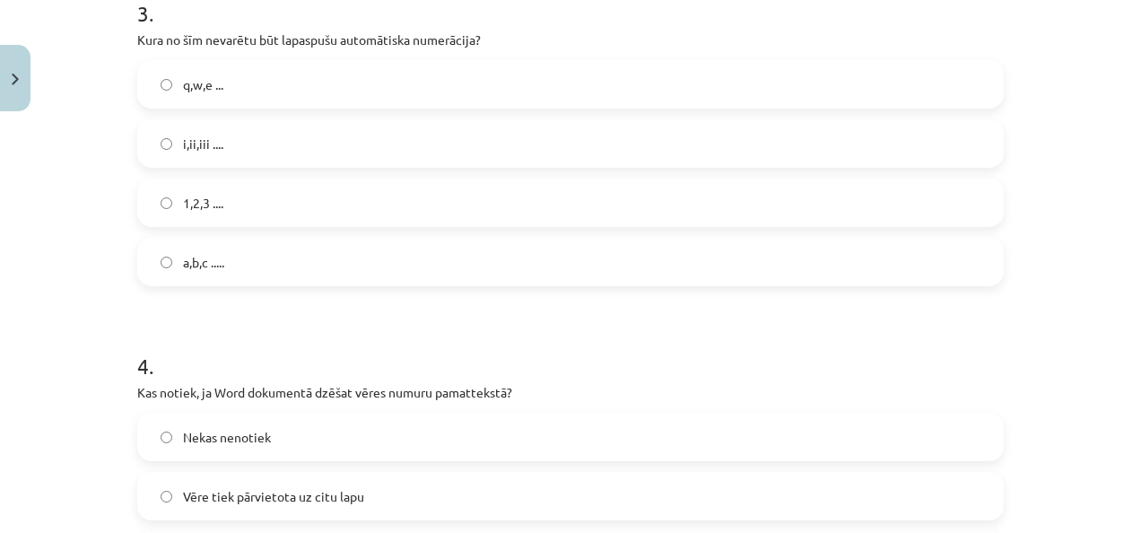
scroll to position [1065, 0]
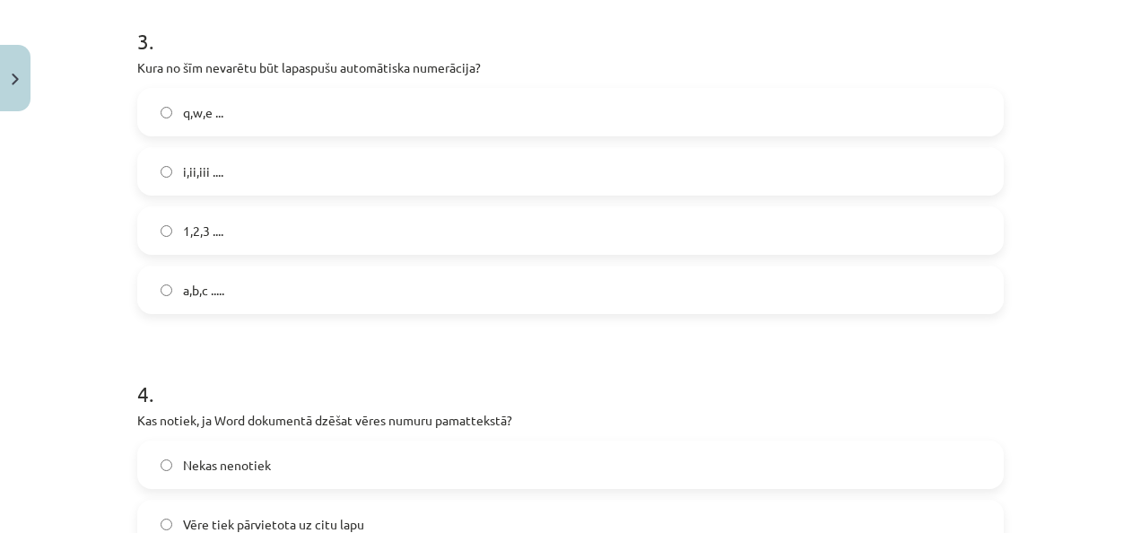
click at [344, 122] on label "q,w,e ..." at bounding box center [570, 112] width 863 height 45
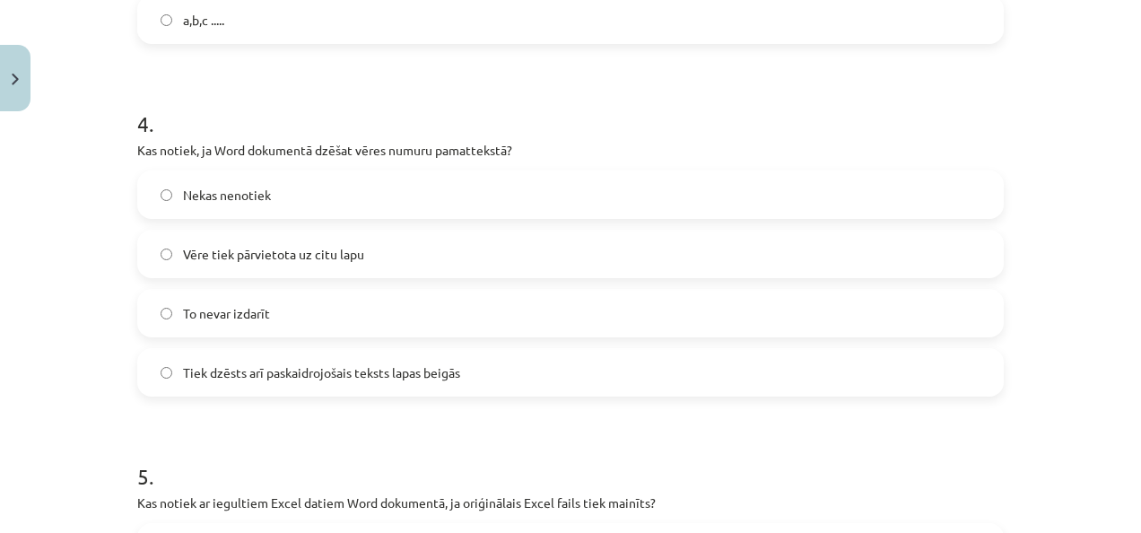
scroll to position [1338, 0]
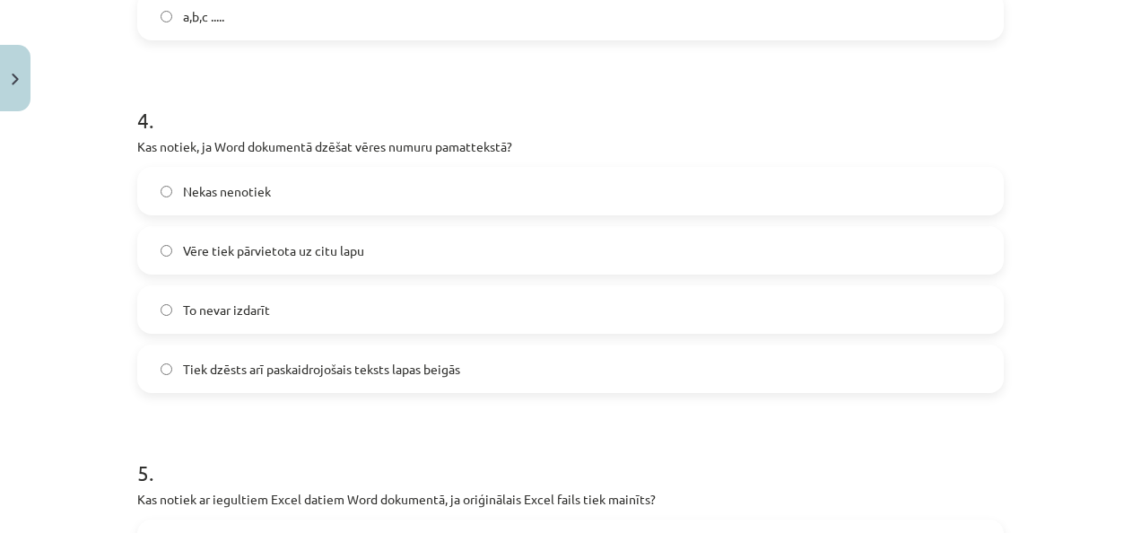
click at [462, 364] on label "Tiek dzēsts arī paskaidrojošais teksts lapas beigās" at bounding box center [570, 368] width 863 height 45
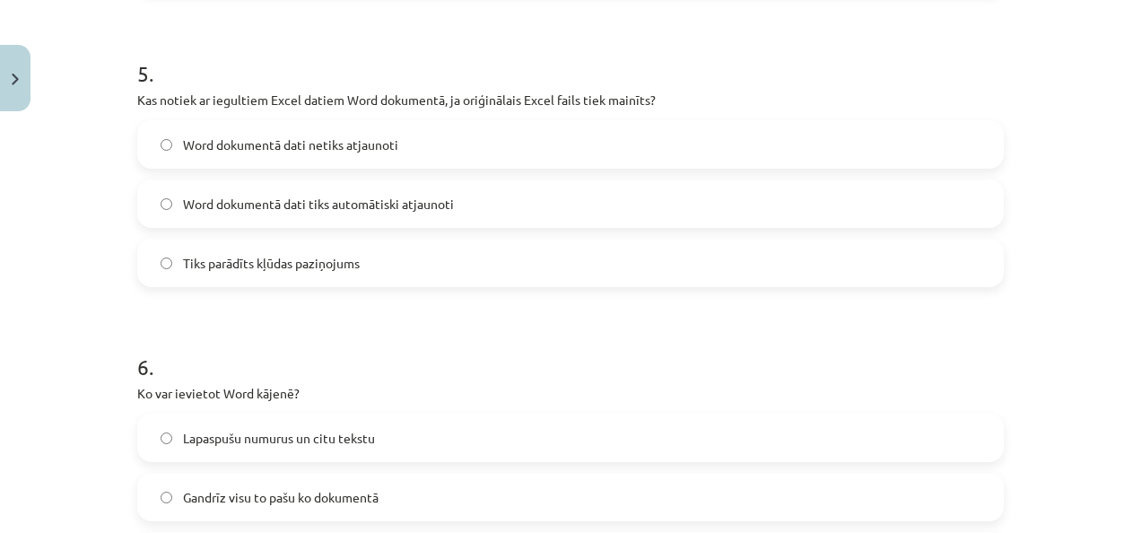
scroll to position [1723, 0]
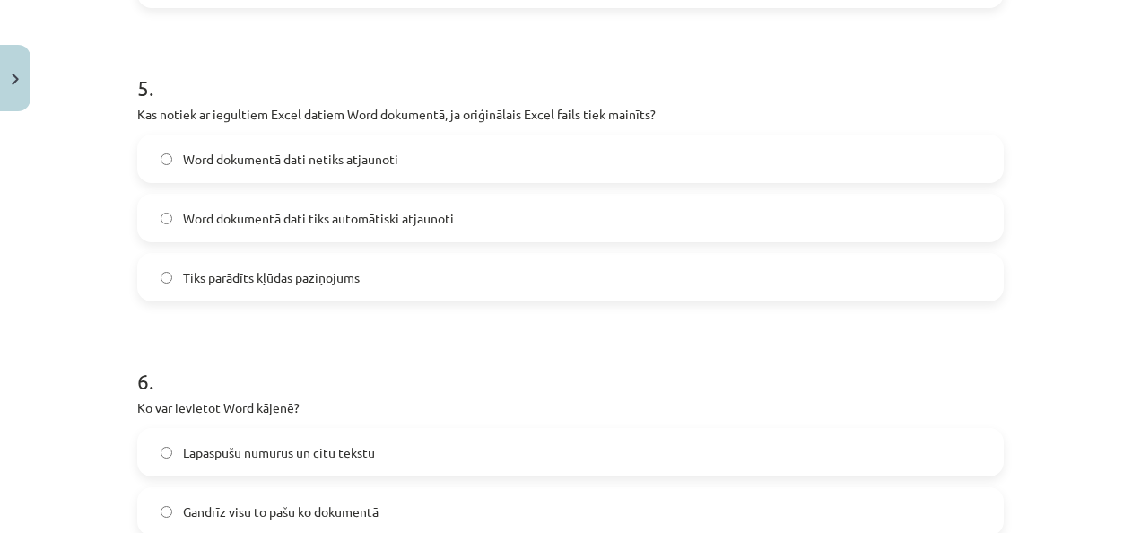
click at [546, 208] on label "Word dokumentā dati tiks automātiski atjaunoti" at bounding box center [570, 218] width 863 height 45
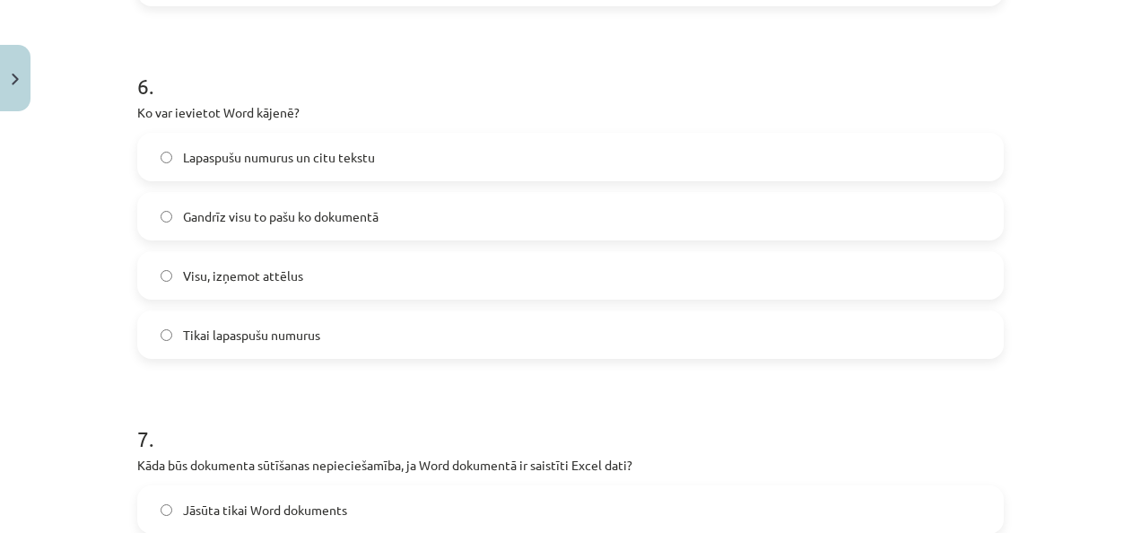
scroll to position [2048, 0]
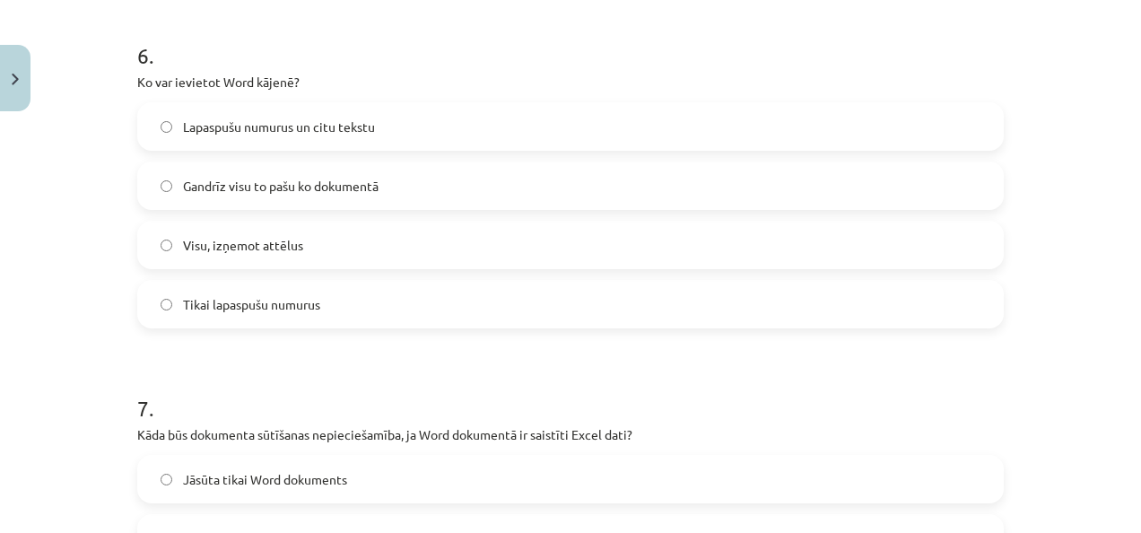
click at [355, 131] on span "Lapaspušu numurus un citu tekstu" at bounding box center [279, 126] width 192 height 19
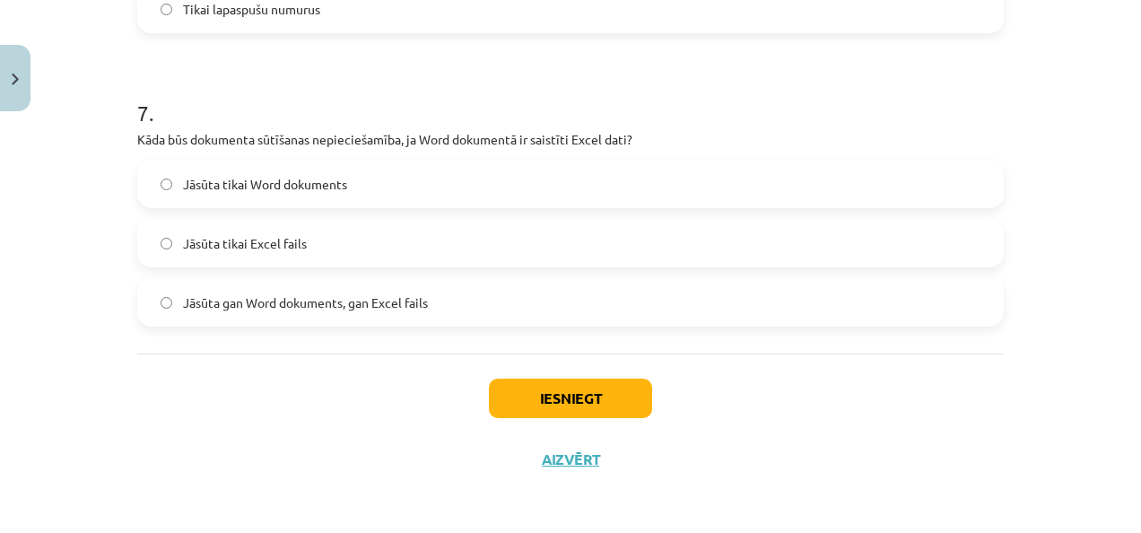
scroll to position [2343, 0]
click at [432, 317] on label "Jāsūta gan Word dokuments, gan Excel fails" at bounding box center [570, 302] width 863 height 45
click at [563, 395] on button "Iesniegt" at bounding box center [570, 397] width 163 height 39
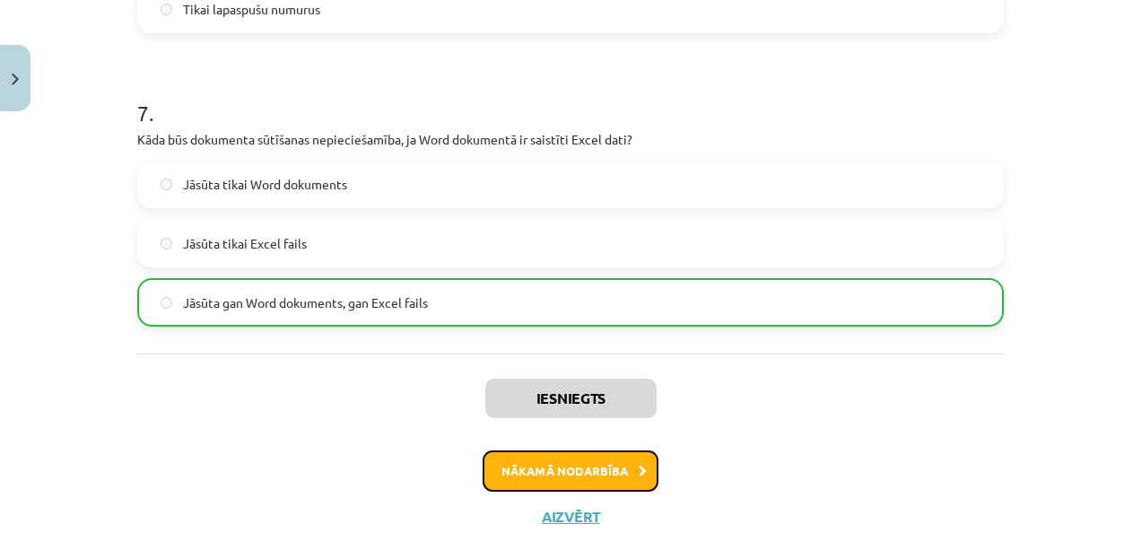
click at [569, 484] on button "Nākamā nodarbība" at bounding box center [570, 470] width 176 height 41
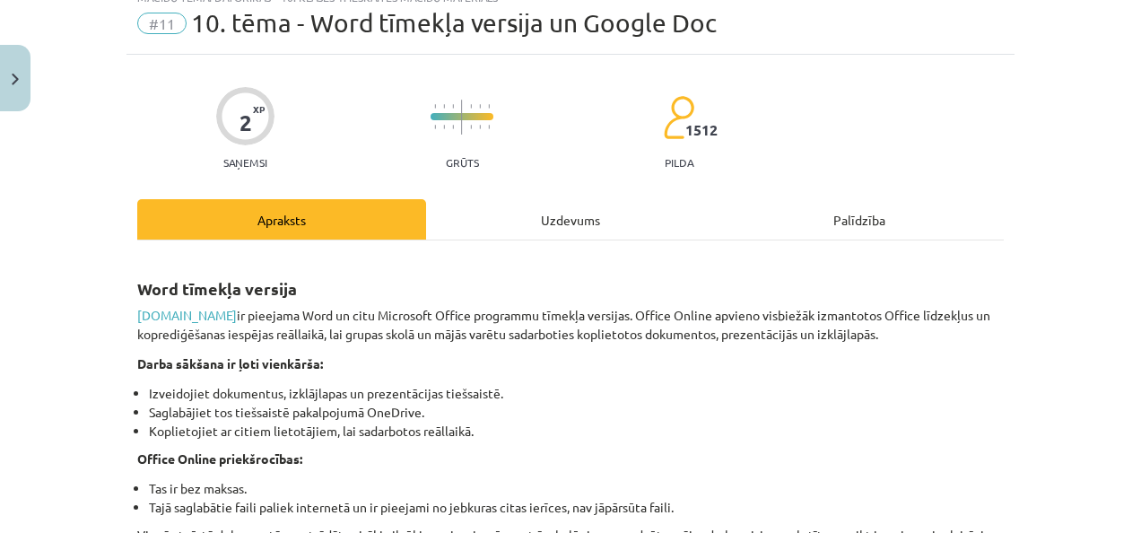
scroll to position [45, 0]
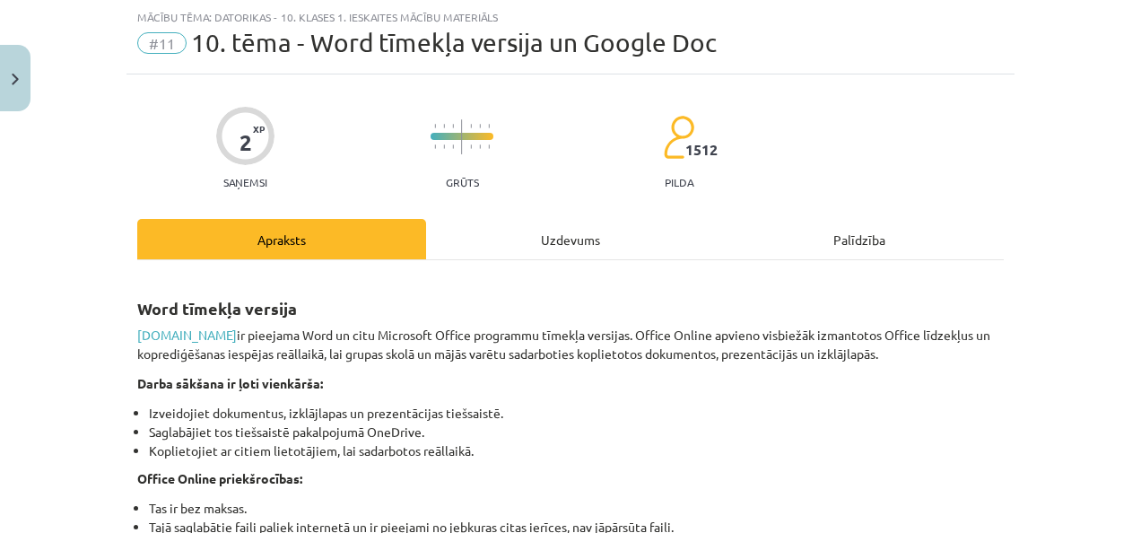
click at [525, 230] on div "Uzdevums" at bounding box center [570, 239] width 289 height 40
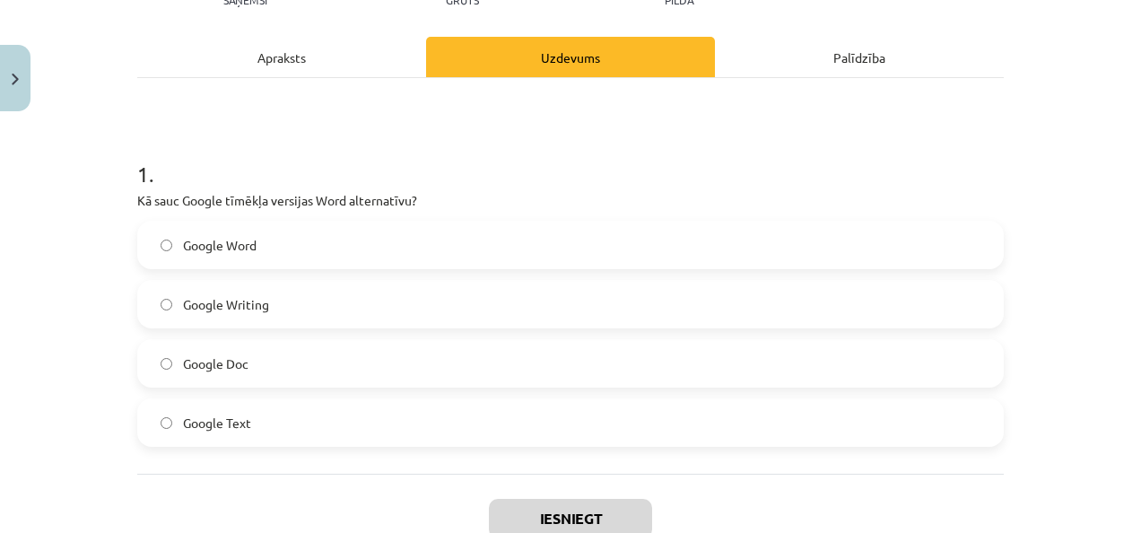
scroll to position [228, 0]
click at [283, 373] on label "Google Doc" at bounding box center [570, 362] width 863 height 45
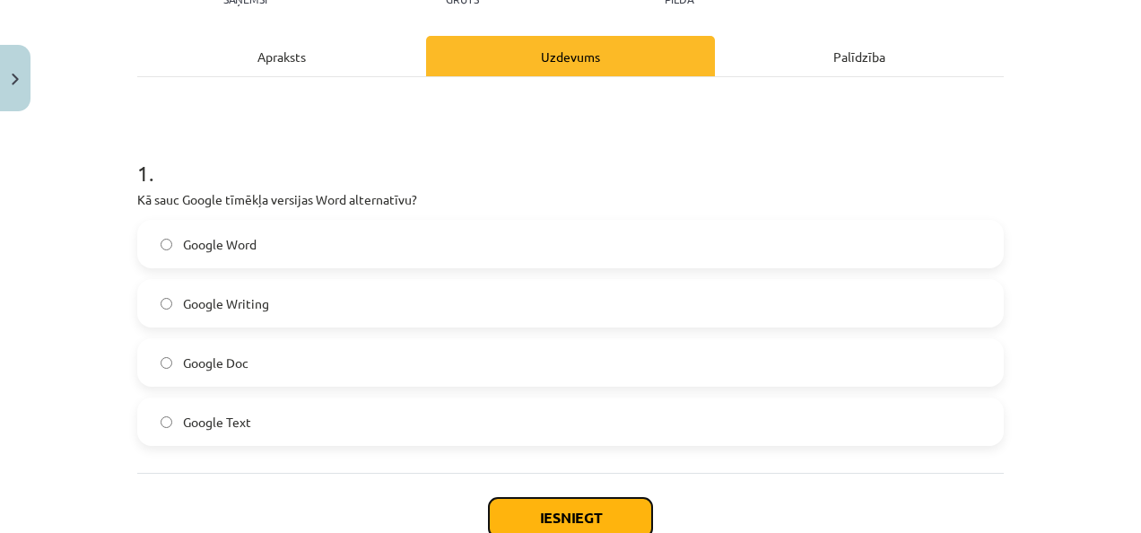
click at [604, 512] on button "Iesniegt" at bounding box center [570, 517] width 163 height 39
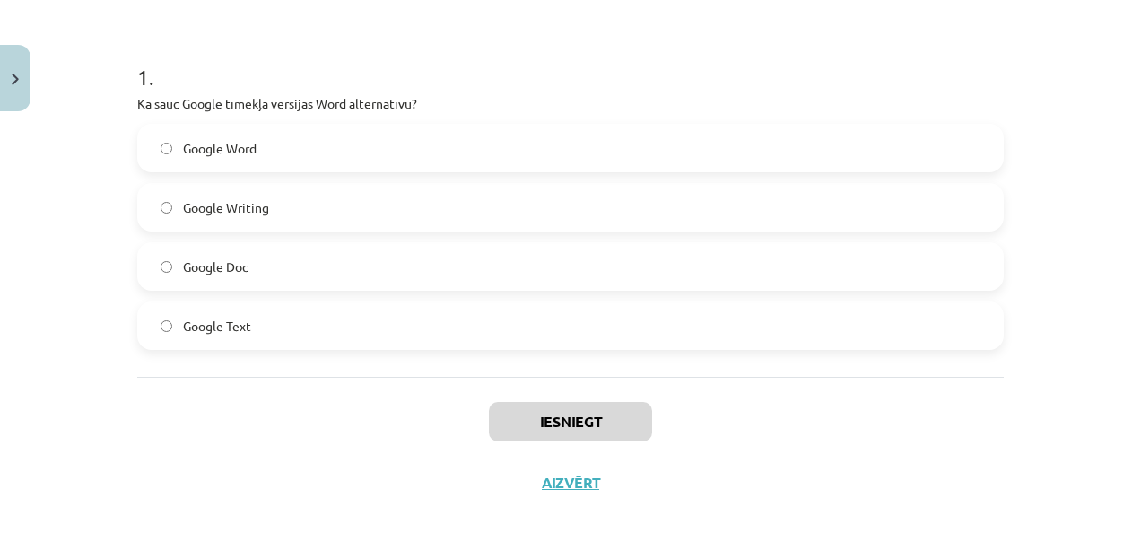
scroll to position [326, 0]
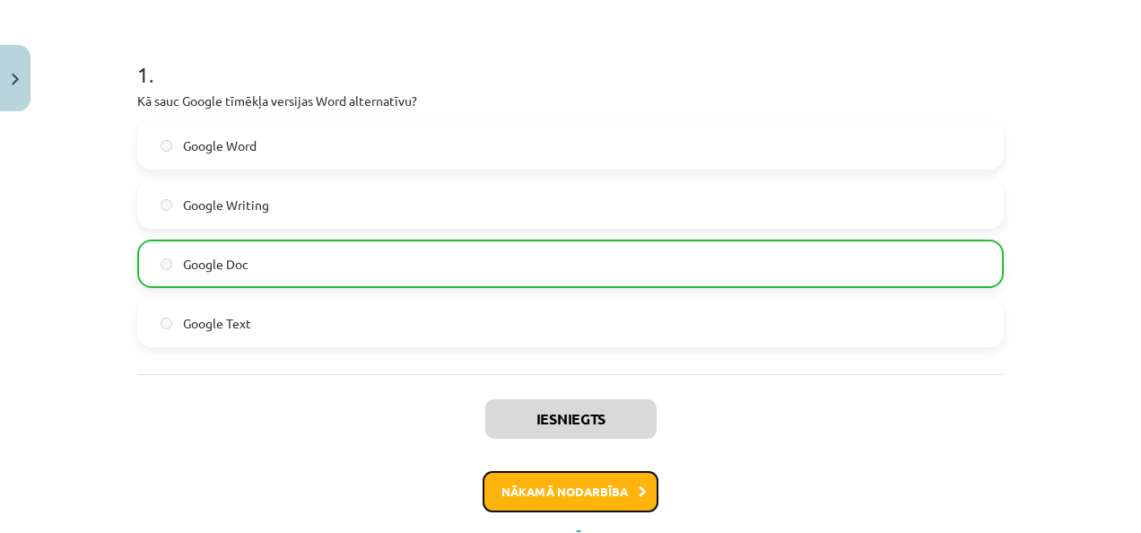
click at [575, 500] on button "Nākamā nodarbība" at bounding box center [570, 491] width 176 height 41
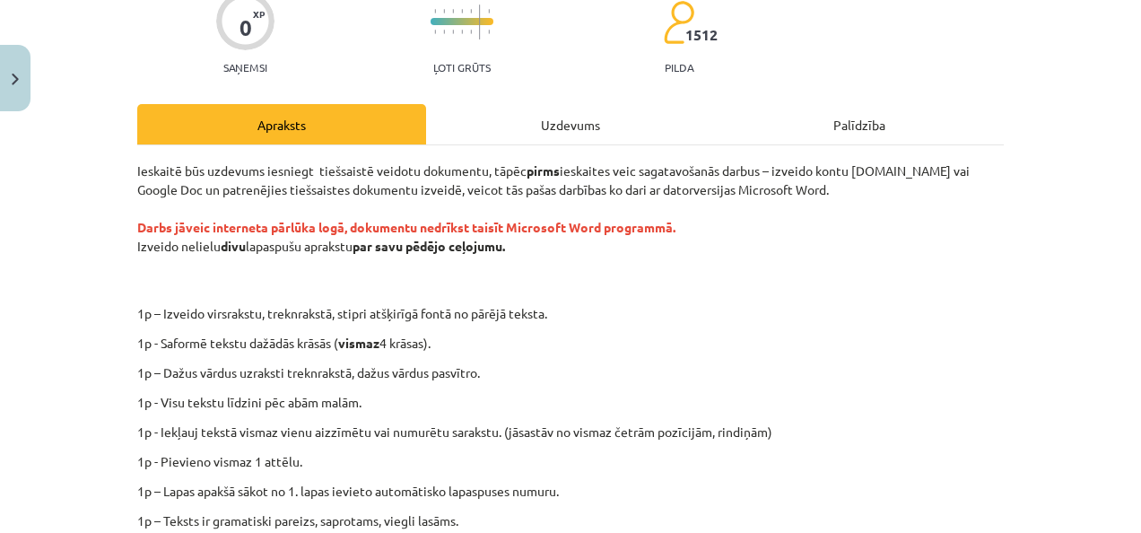
scroll to position [45, 0]
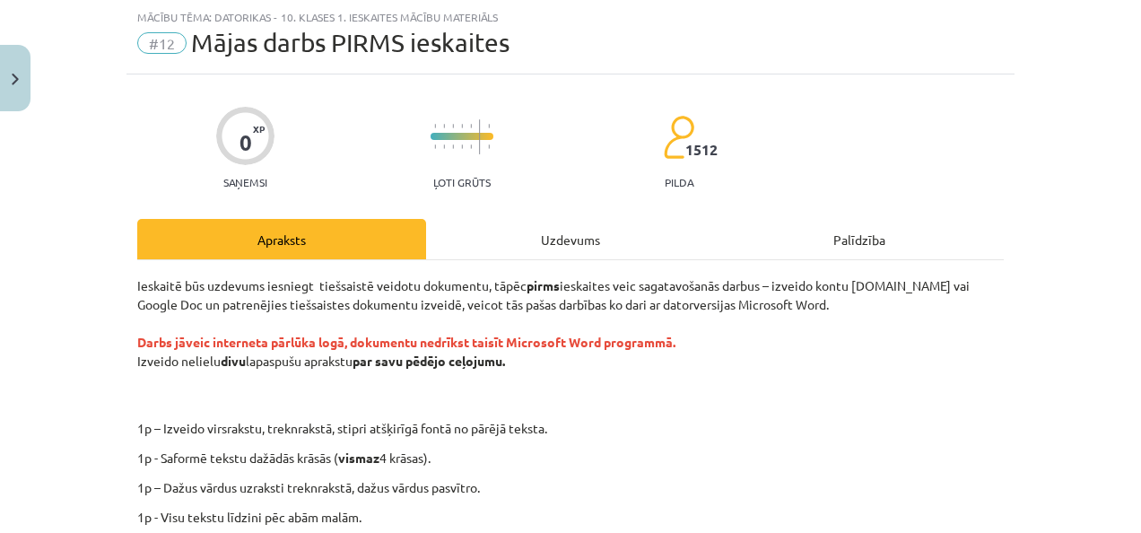
click at [559, 255] on div "Uzdevums" at bounding box center [570, 239] width 289 height 40
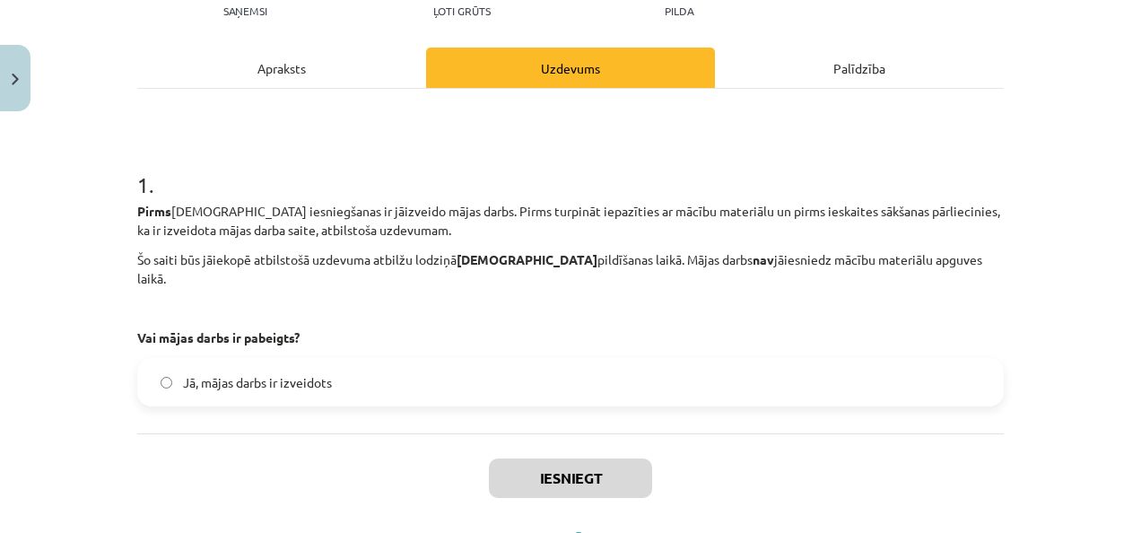
scroll to position [226, 0]
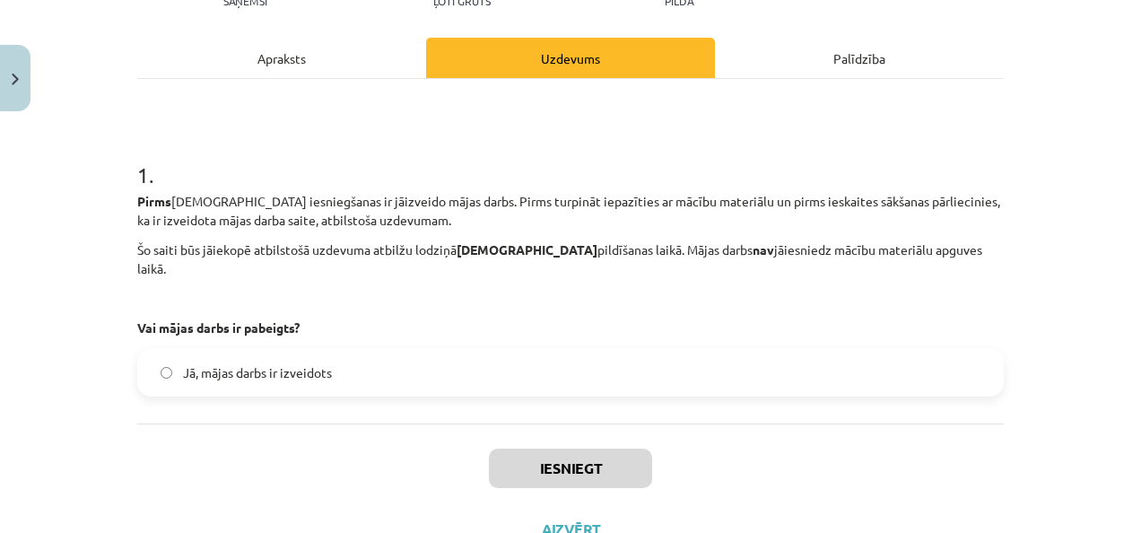
click at [544, 350] on label "Jā, mājas darbs ir izveidots" at bounding box center [570, 372] width 863 height 45
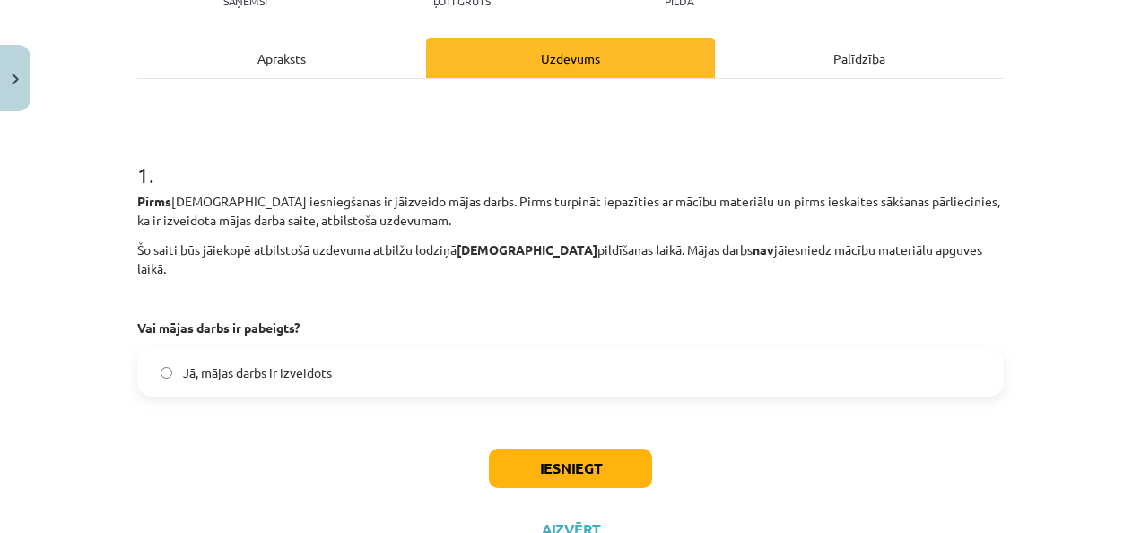
click at [269, 65] on div "Apraksts" at bounding box center [281, 58] width 289 height 40
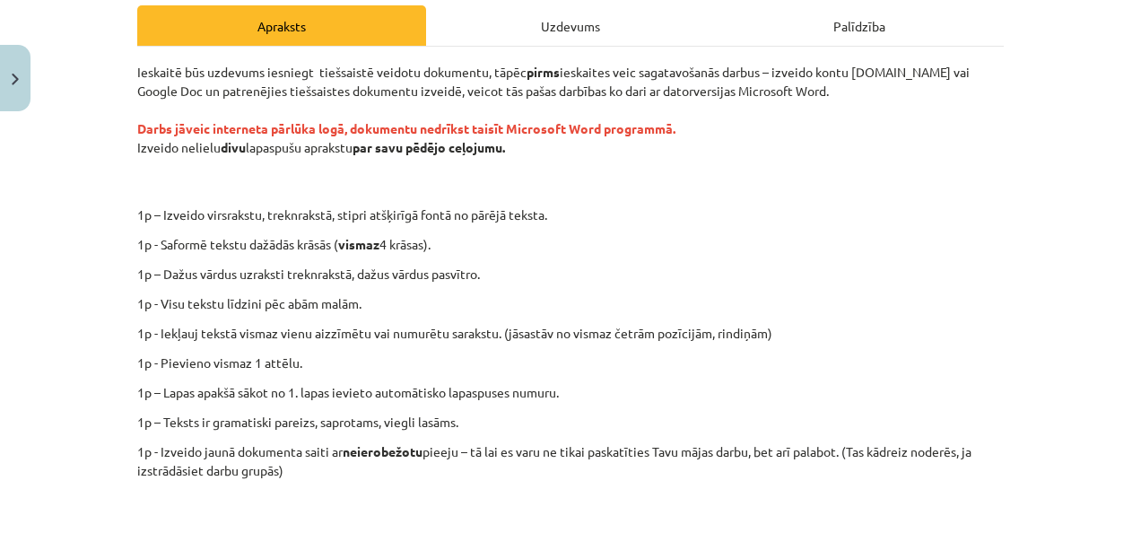
scroll to position [249, 0]
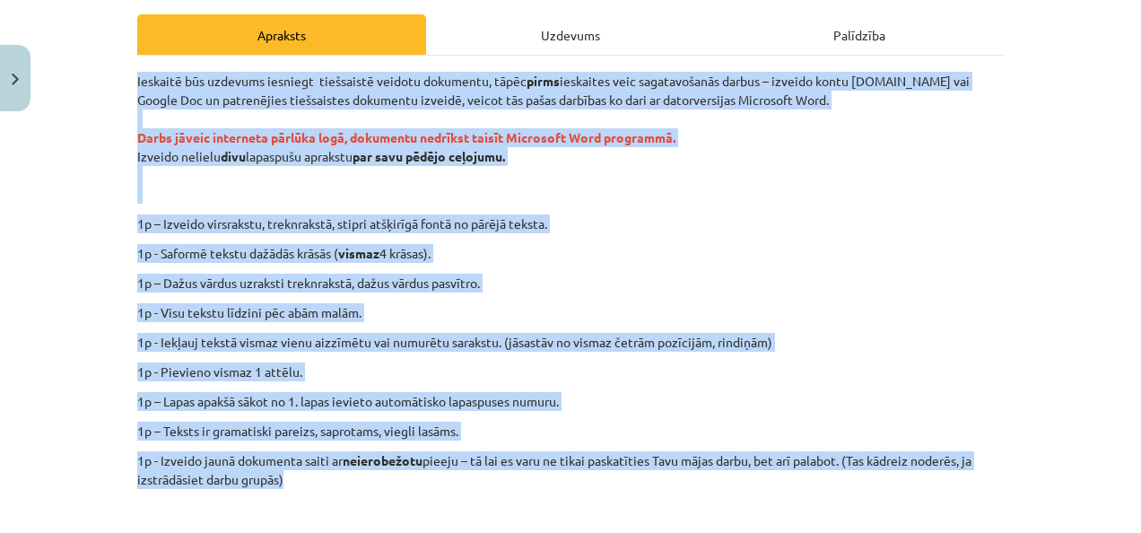
drag, startPoint x: 123, startPoint y: 71, endPoint x: 1008, endPoint y: 482, distance: 975.8
click at [1008, 482] on div "Mācību tēma: Datorikas - 10. klases 1. ieskaites mācību materiāls #12 Mājas dar…" at bounding box center [570, 266] width 1141 height 533
copy div "Ieskaitē būs uzdevums iesniegt tiešsaistē veidotu dokumentu, tāpēc pirms ieskai…"
click at [926, 387] on div "Ieskaitē būs uzdevums iesniegt tiešsaistē veidotu dokumentu, tāpēc pirms ieskai…" at bounding box center [570, 329] width 866 height 514
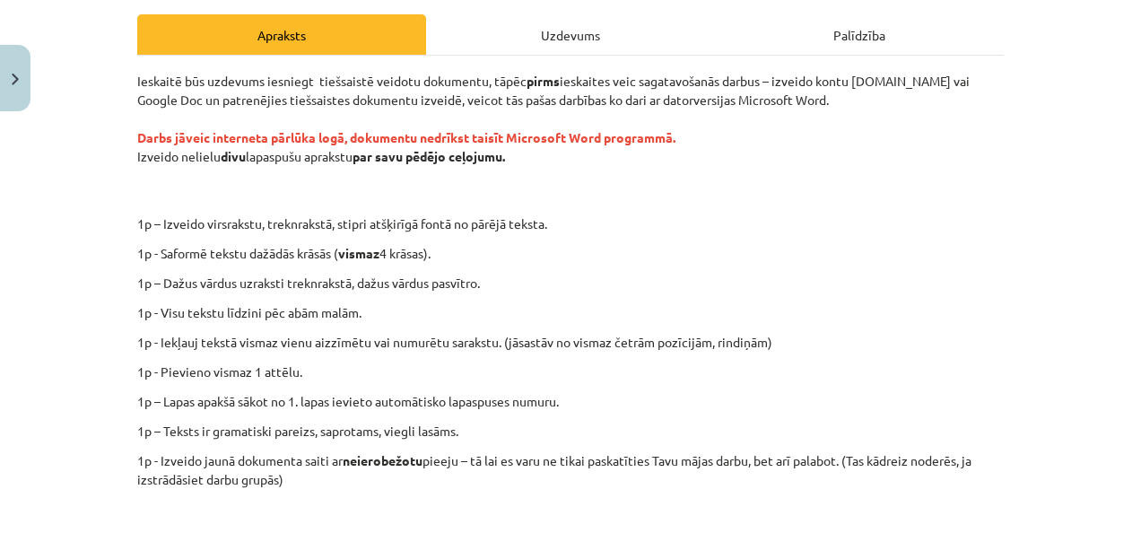
click at [585, 20] on div "Uzdevums" at bounding box center [570, 34] width 289 height 40
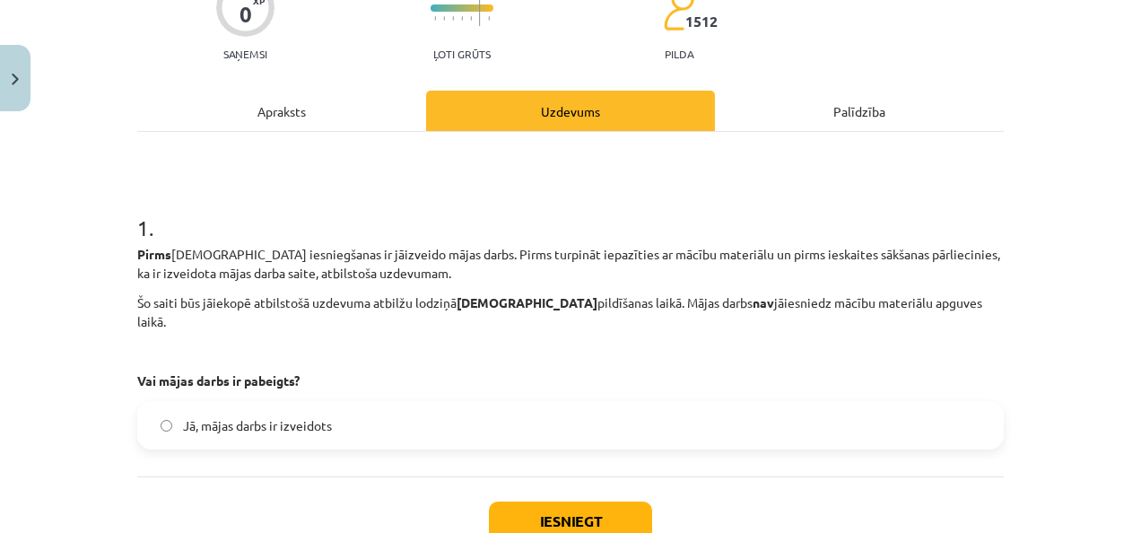
scroll to position [169, 0]
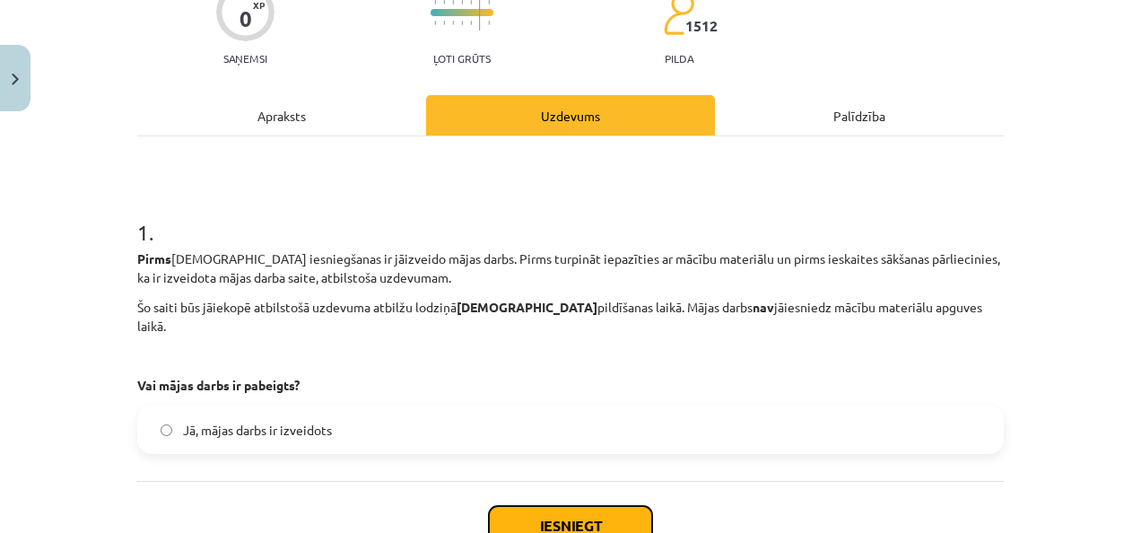
click at [579, 513] on button "Iesniegt" at bounding box center [570, 525] width 163 height 39
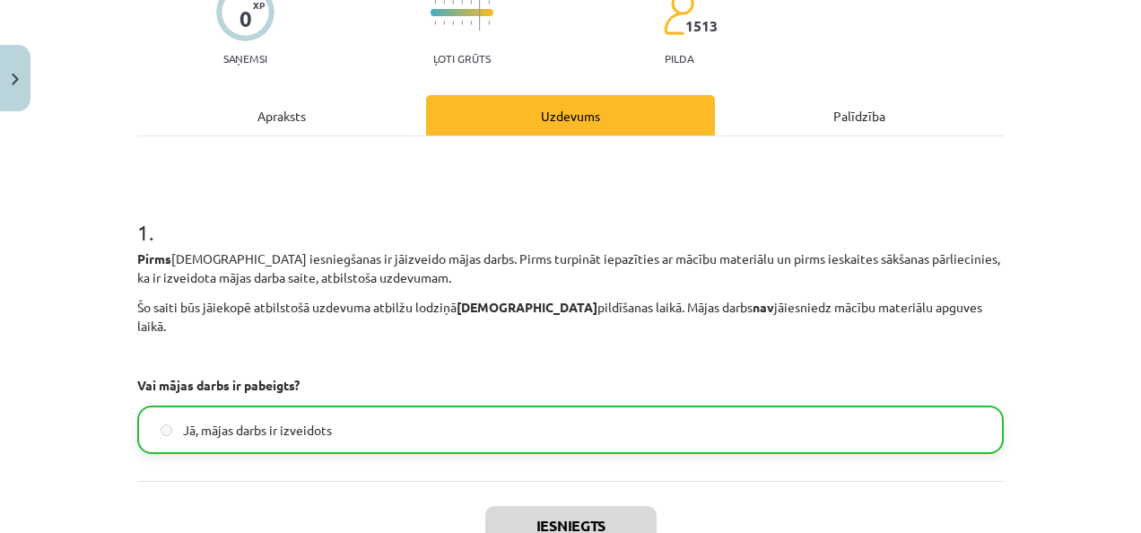
scroll to position [334, 0]
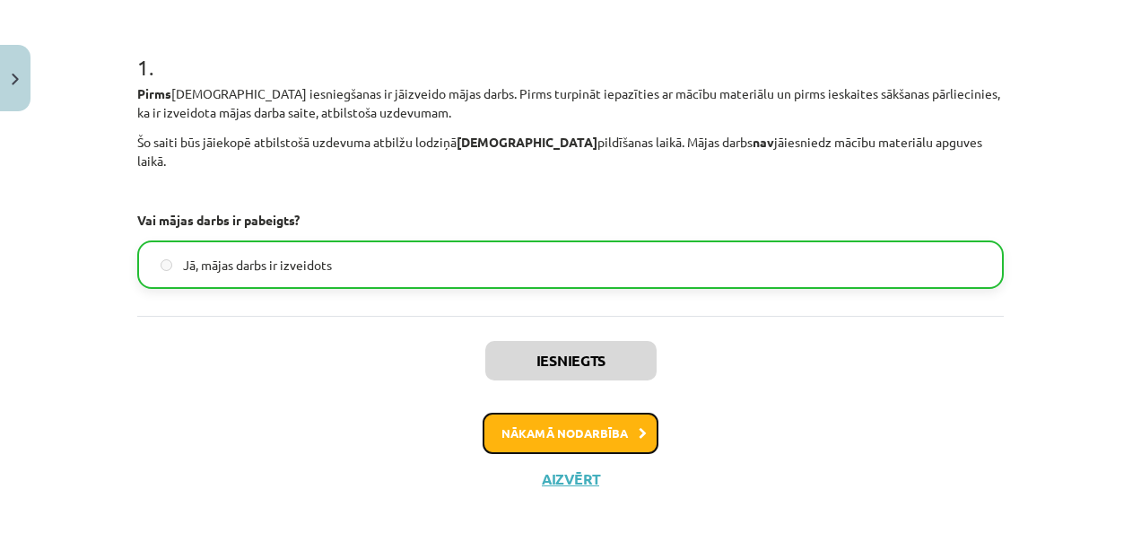
click at [531, 413] on button "Nākamā nodarbība" at bounding box center [570, 433] width 176 height 41
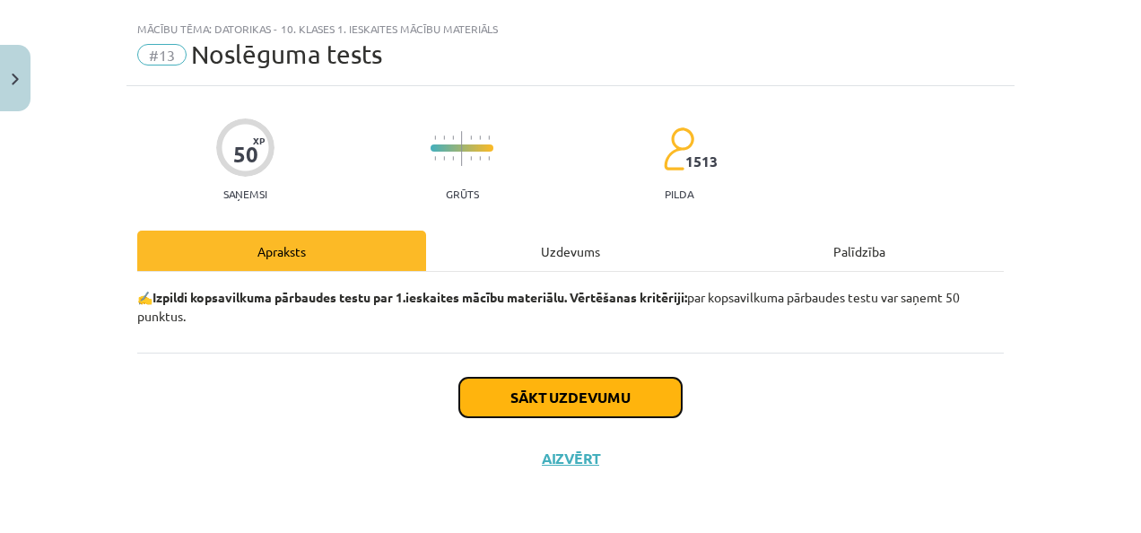
click at [531, 409] on button "Sākt uzdevumu" at bounding box center [570, 397] width 222 height 39
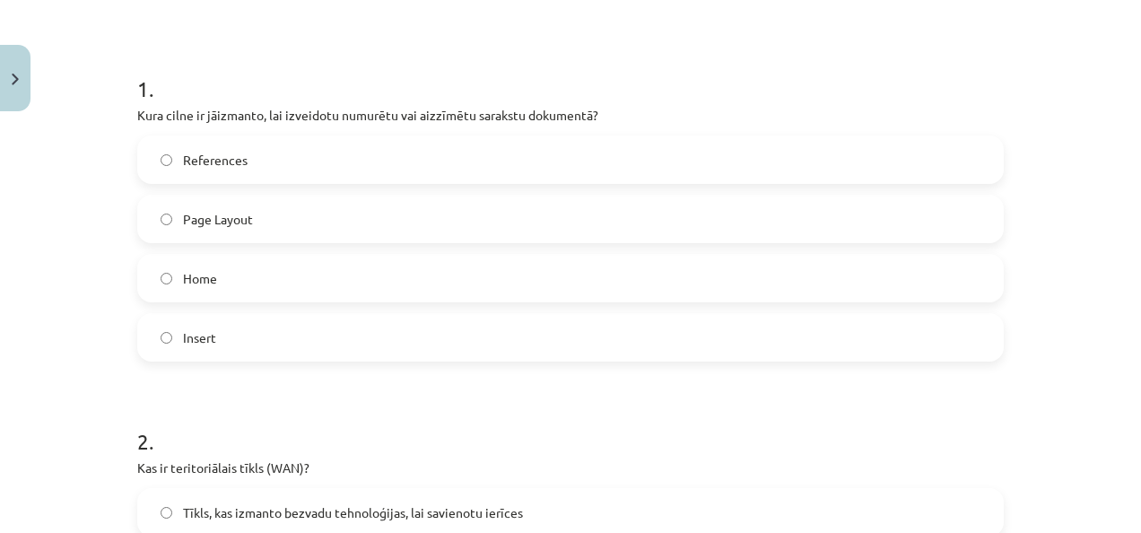
scroll to position [322, 0]
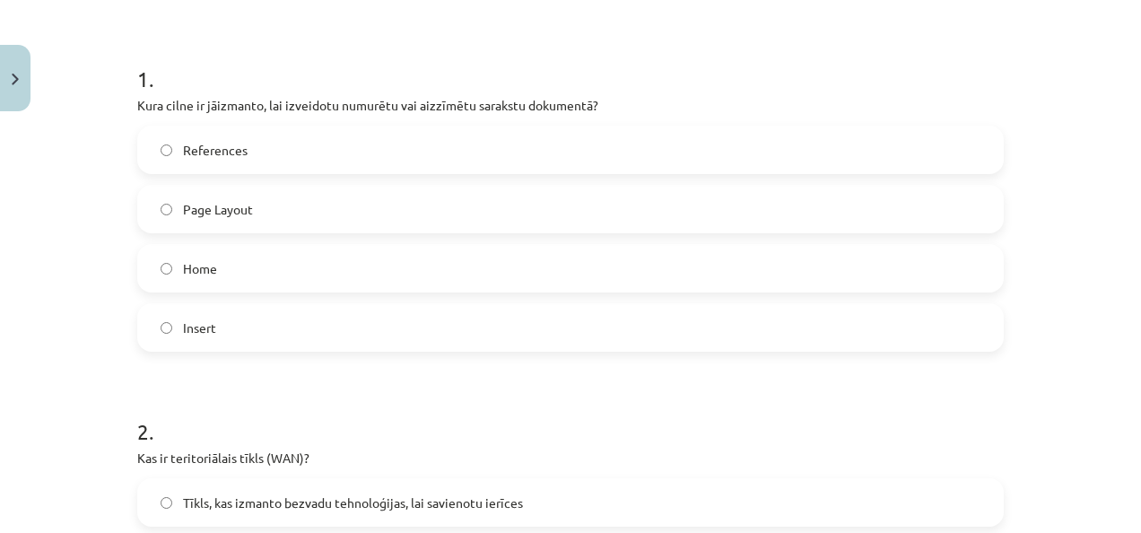
click at [413, 268] on label "Home" at bounding box center [570, 268] width 863 height 45
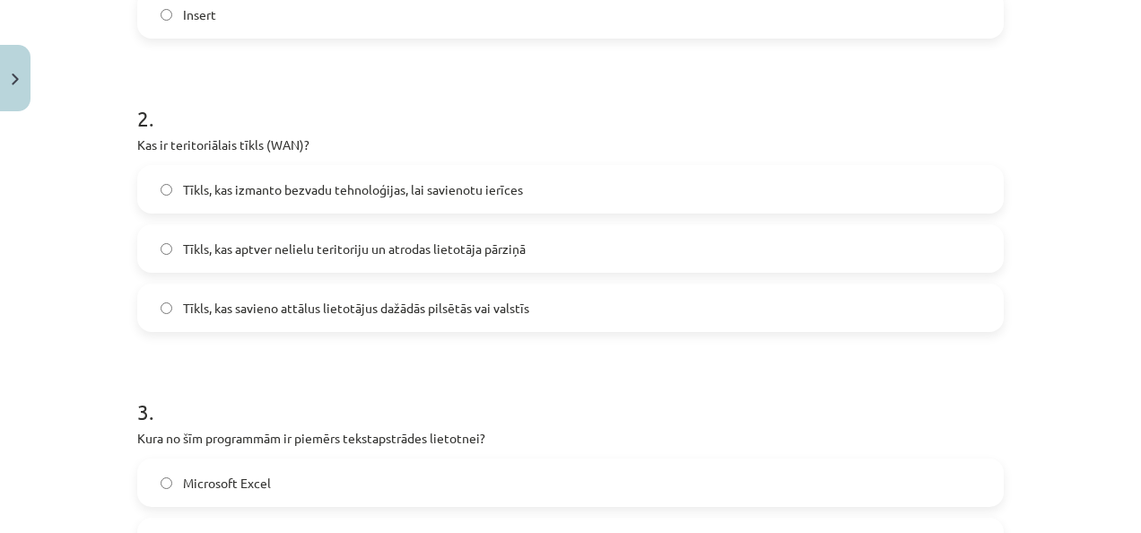
scroll to position [606, 0]
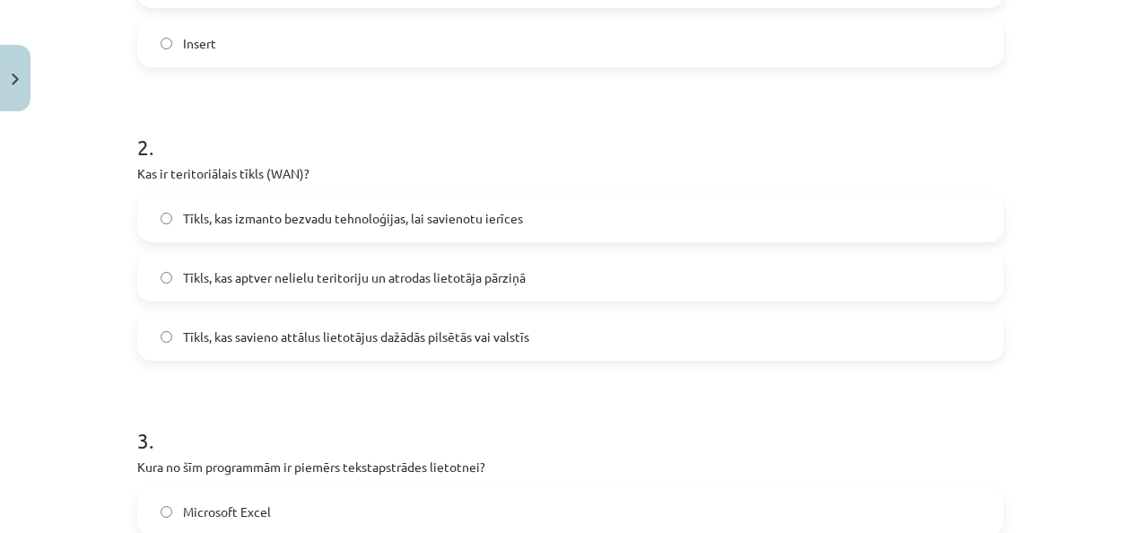
click at [490, 325] on label "Tīkls, kas savieno attālus lietotājus dažādās pilsētās vai valstīs" at bounding box center [570, 336] width 863 height 45
click at [523, 279] on label "Tīkls, kas aptver nelielu teritoriju un atrodas lietotāja pārziņā" at bounding box center [570, 277] width 863 height 45
click at [522, 353] on label "Tīkls, kas savieno attālus lietotājus dažādās pilsētās vai valstīs" at bounding box center [570, 336] width 863 height 45
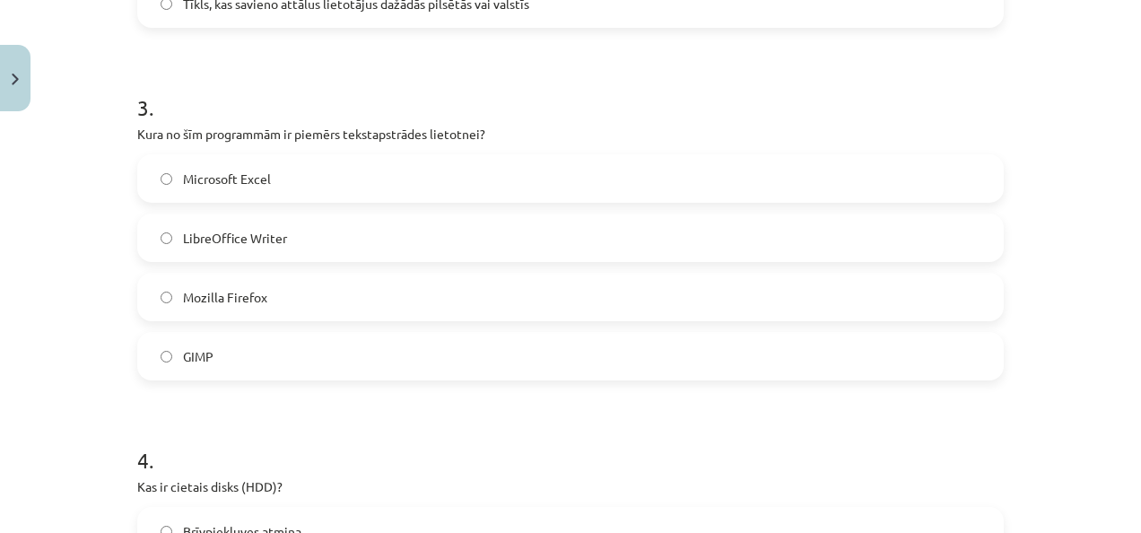
scroll to position [949, 0]
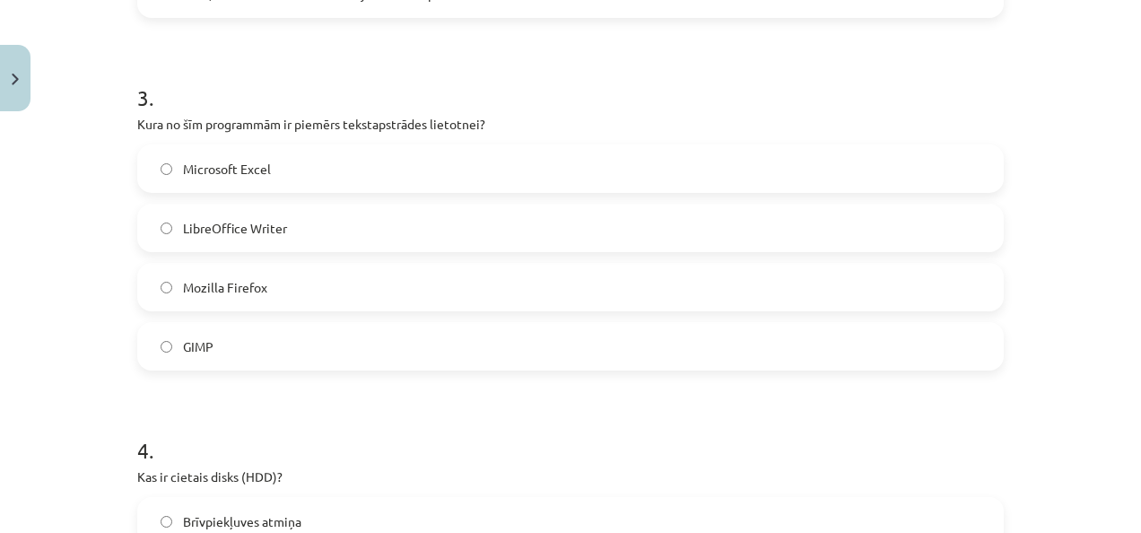
click at [694, 226] on label "LibreOffice Writer" at bounding box center [570, 227] width 863 height 45
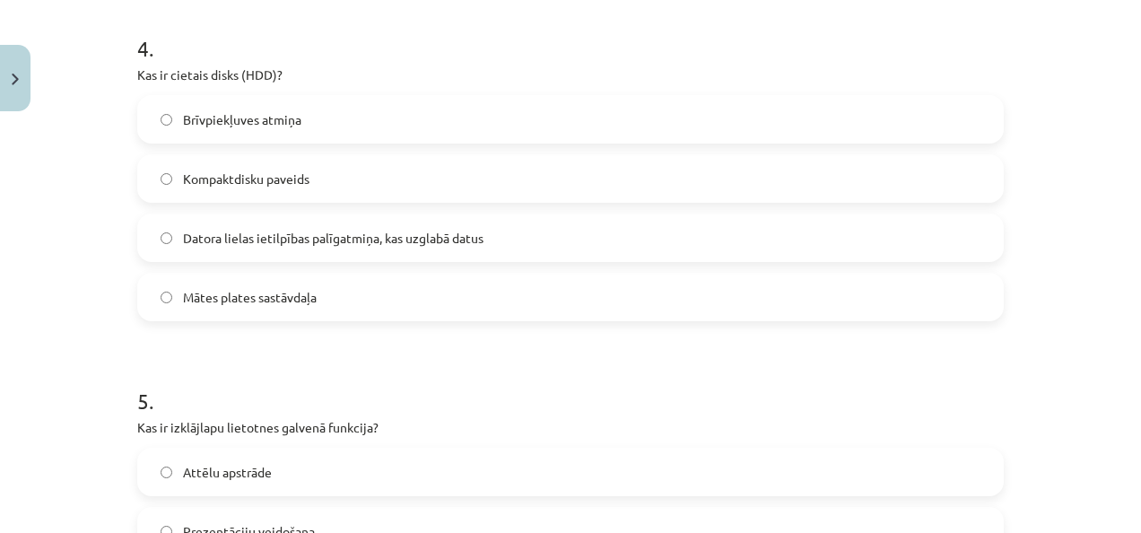
scroll to position [1360, 0]
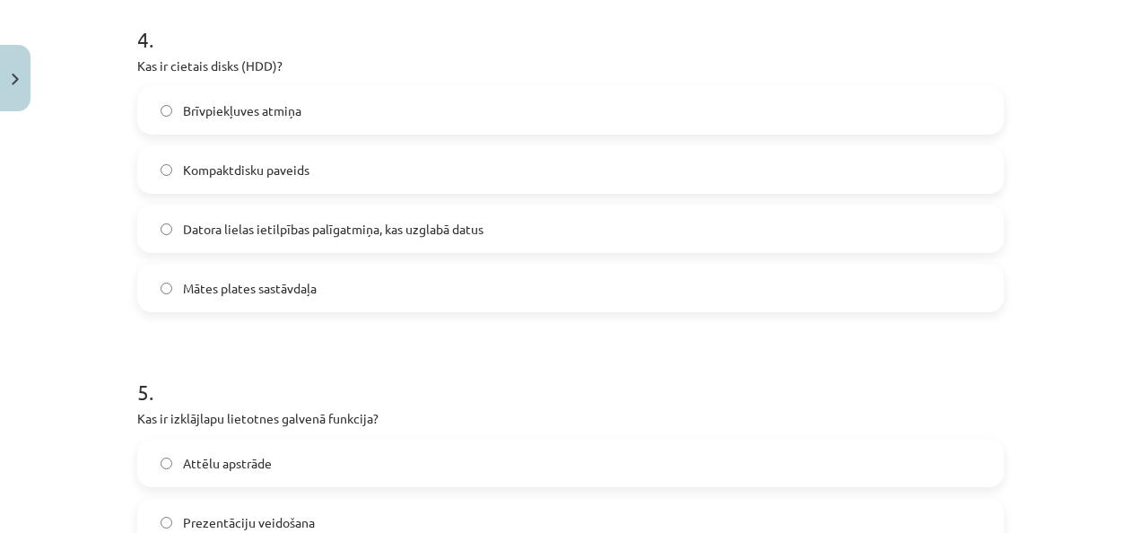
click at [430, 238] on label "Datora lielas ietilpības palīgatmiņa, kas uzglabā datus" at bounding box center [570, 228] width 863 height 45
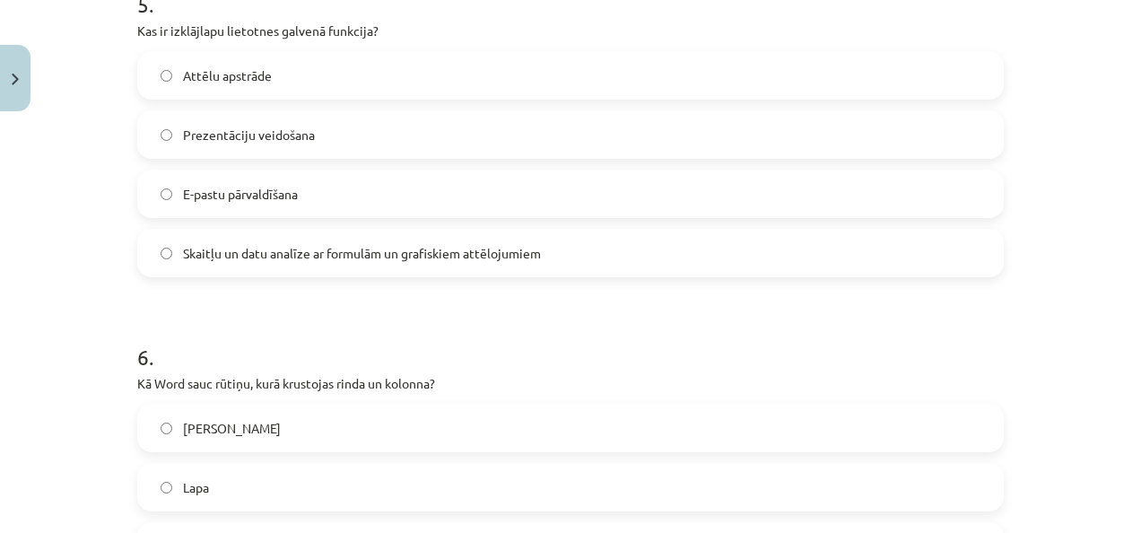
scroll to position [1752, 0]
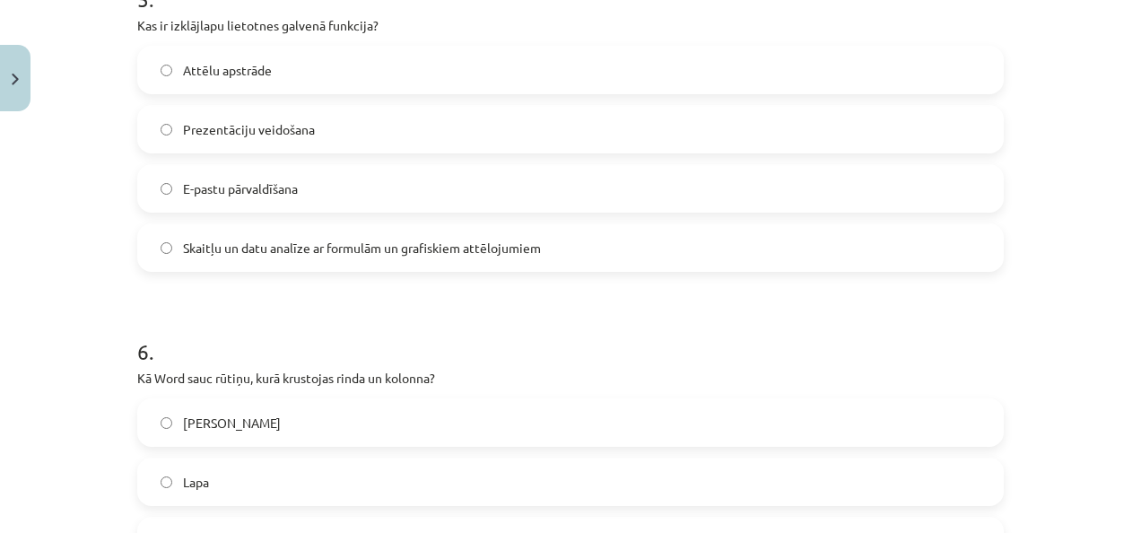
click at [709, 255] on label "Skaitļu un datu analīze ar formulām un grafiskiem attēlojumiem" at bounding box center [570, 247] width 863 height 45
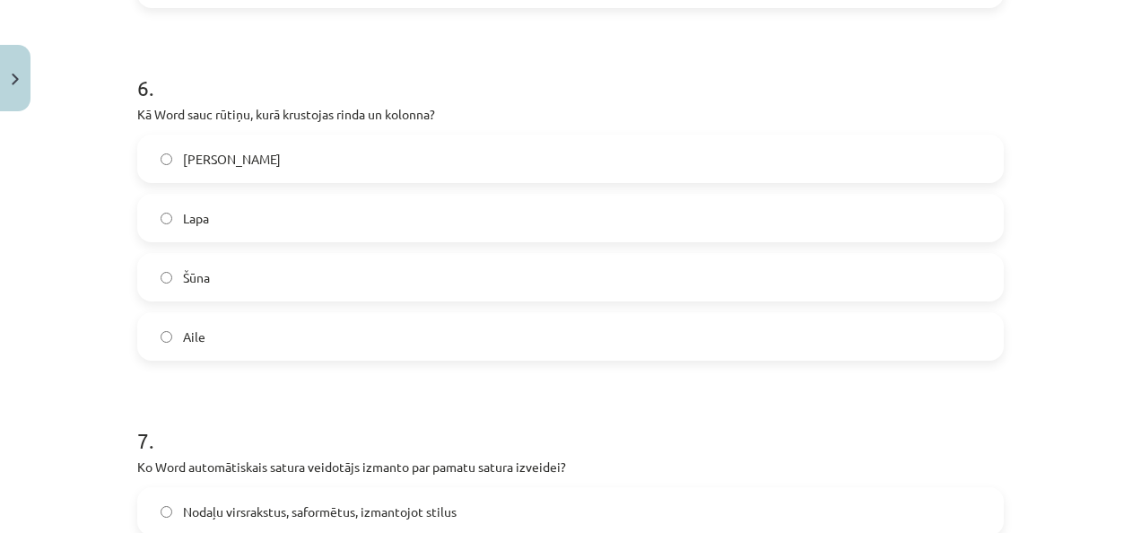
scroll to position [2012, 0]
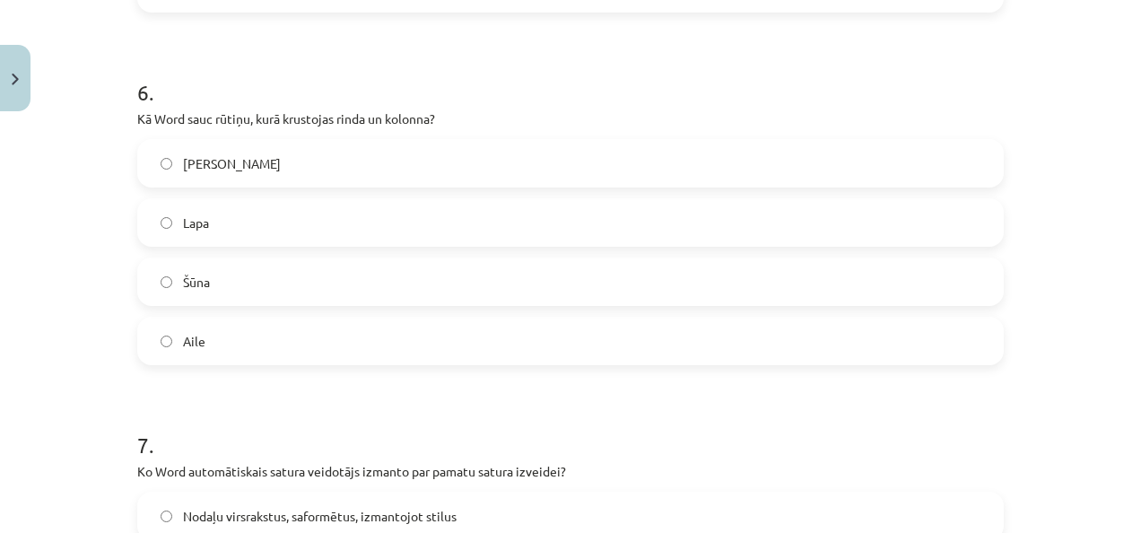
click at [521, 292] on label "Šūna" at bounding box center [570, 281] width 863 height 45
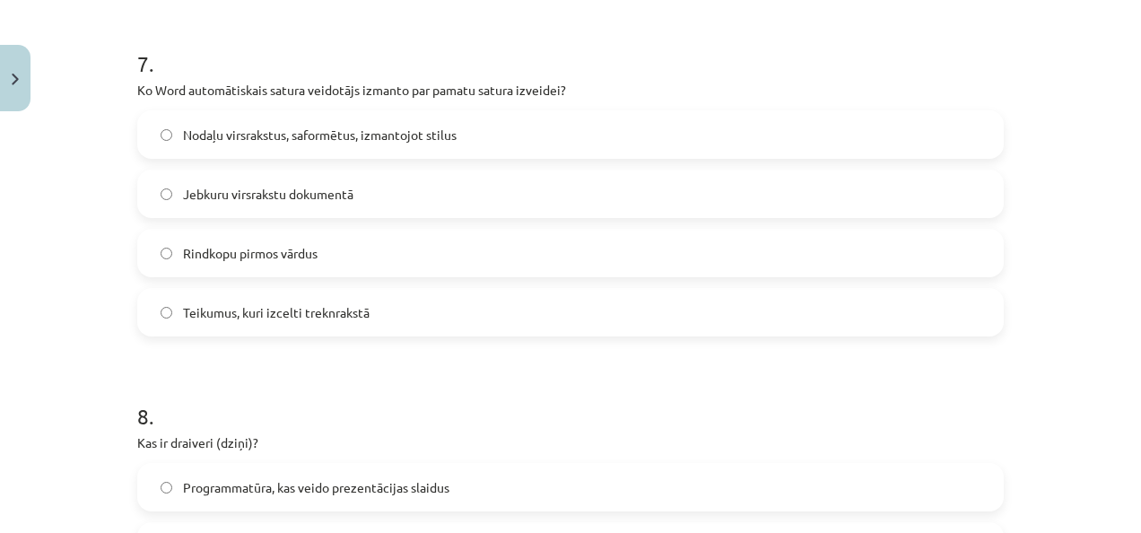
scroll to position [2398, 0]
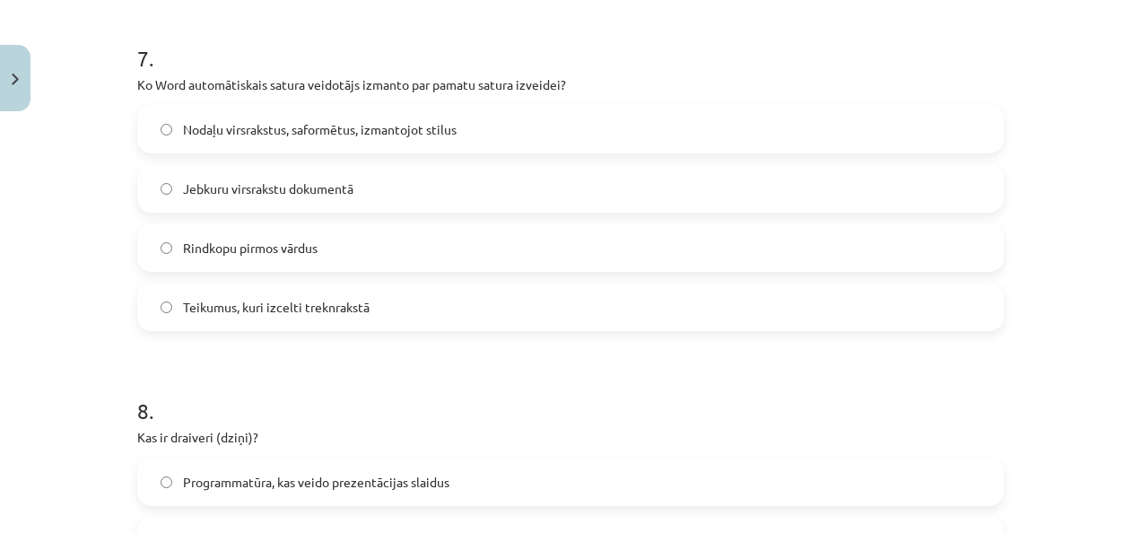
click at [745, 135] on label "Nodaļu virsrakstus, saformētus, izmantojot stilus" at bounding box center [570, 129] width 863 height 45
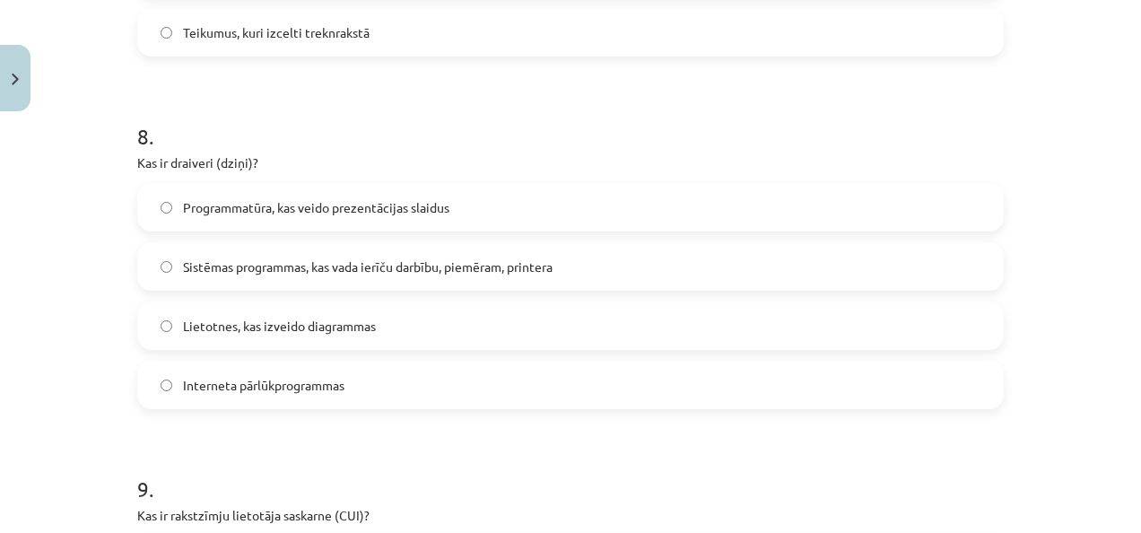
scroll to position [2653, 0]
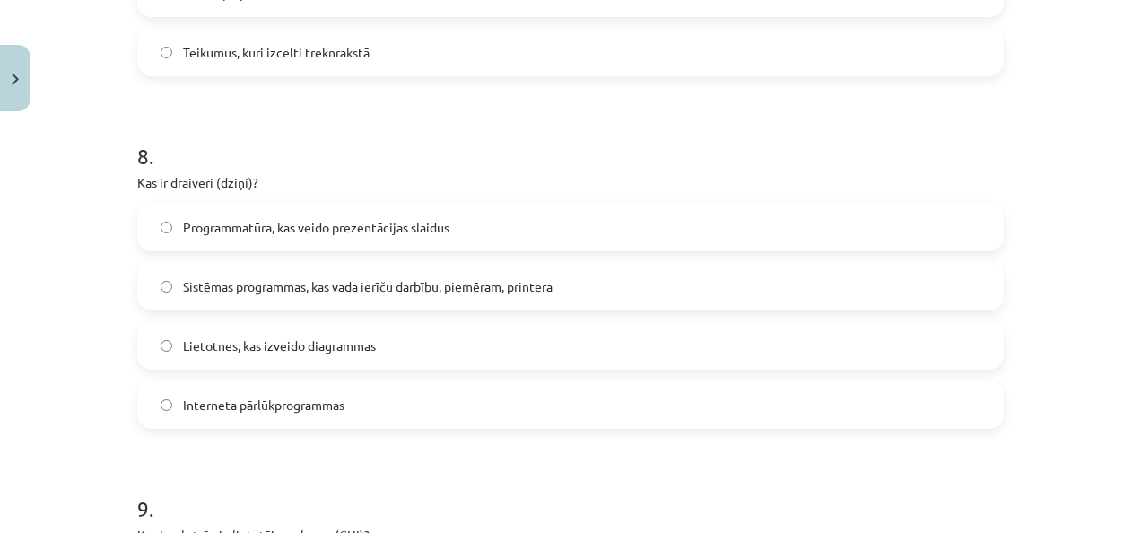
click at [443, 289] on span "Sistēmas programmas, kas vada ierīču darbību, piemēram, printera" at bounding box center [367, 286] width 369 height 19
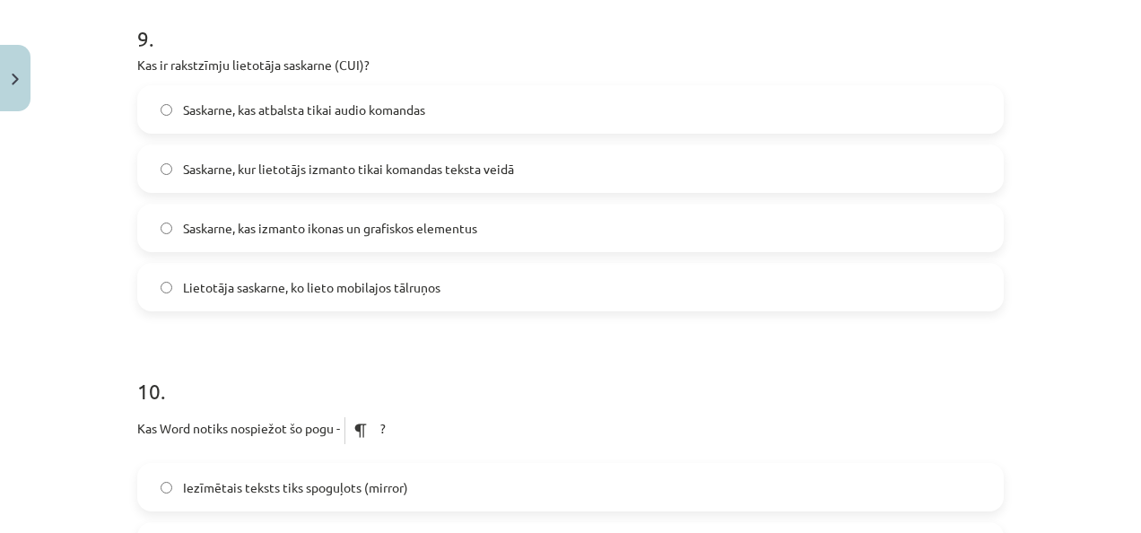
scroll to position [3133, 0]
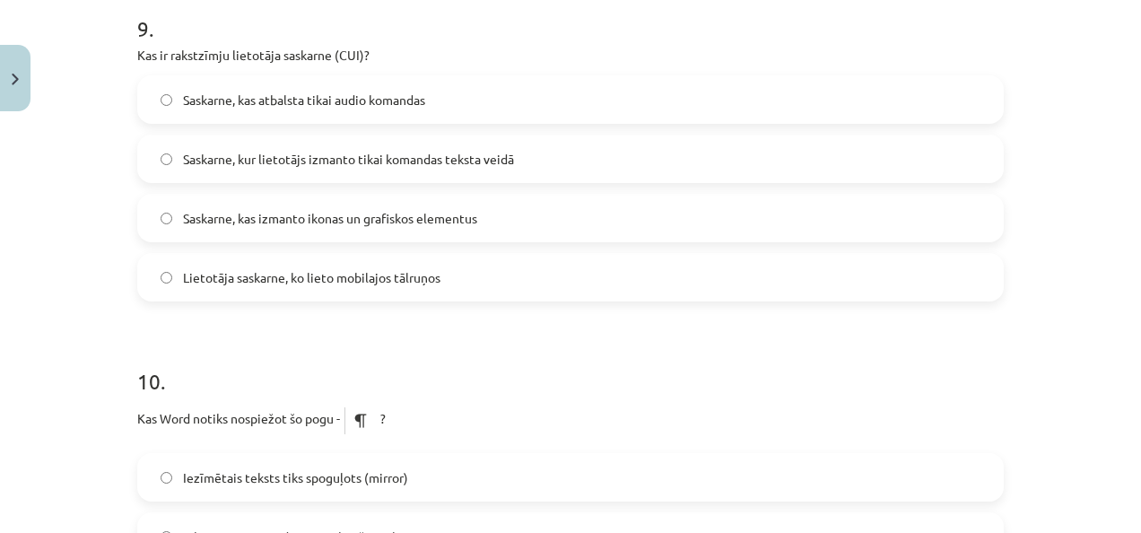
click at [326, 161] on span "Saskarne, kur lietotājs izmanto tikai komandas teksta veidā" at bounding box center [348, 159] width 331 height 19
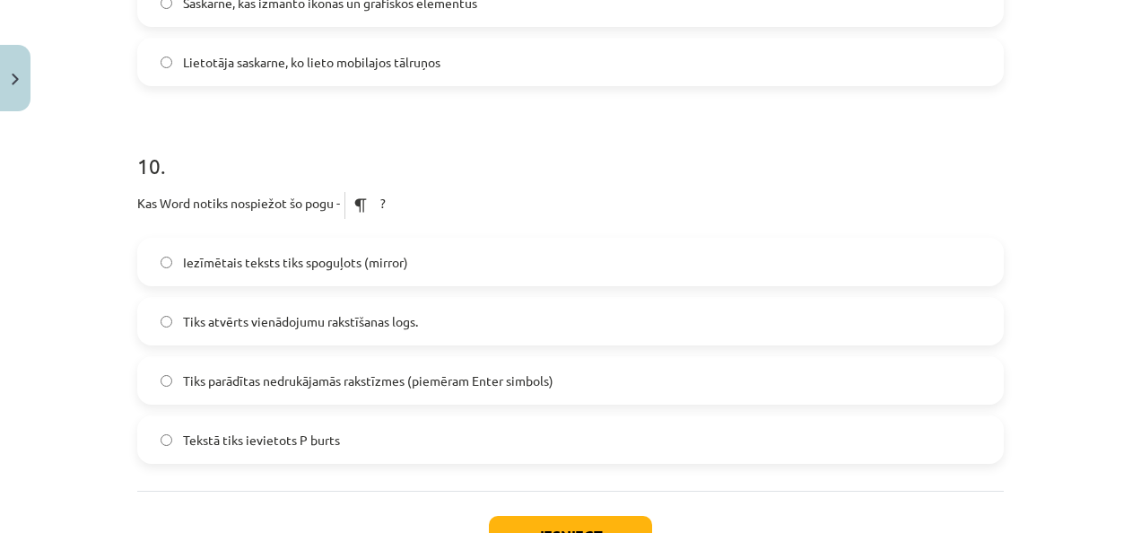
scroll to position [3441, 0]
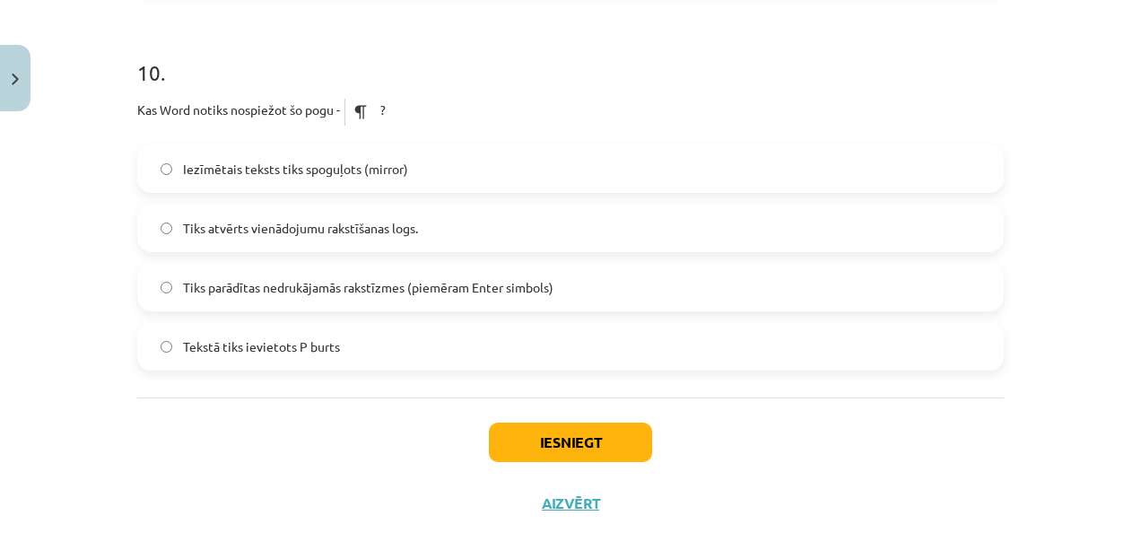
click at [368, 184] on label "Iezīmētais teksts tiks spoguļots (mirror)" at bounding box center [570, 168] width 863 height 45
click at [582, 439] on button "Iesniegt" at bounding box center [570, 441] width 163 height 39
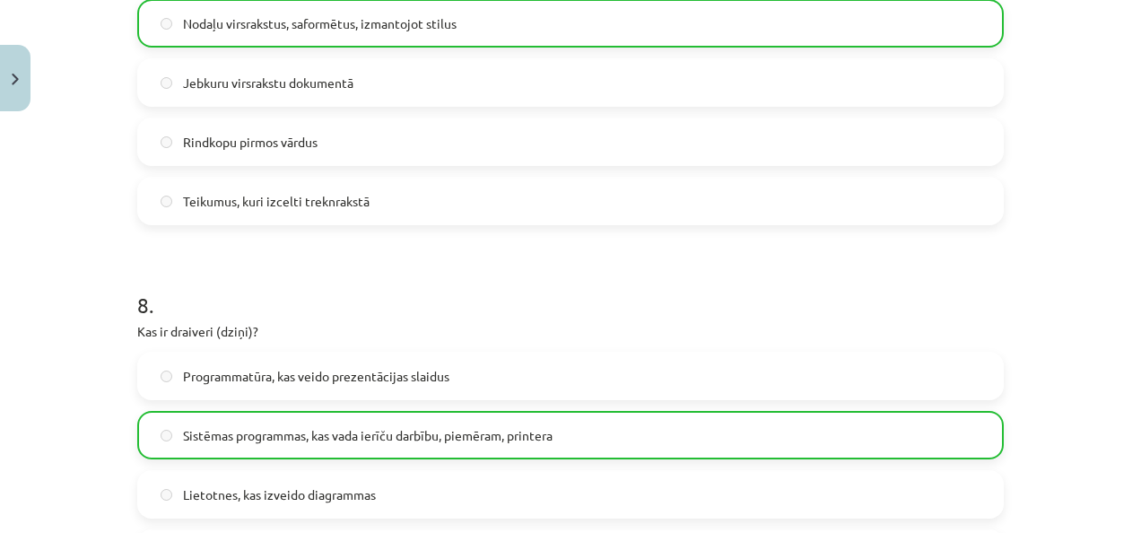
scroll to position [3542, 0]
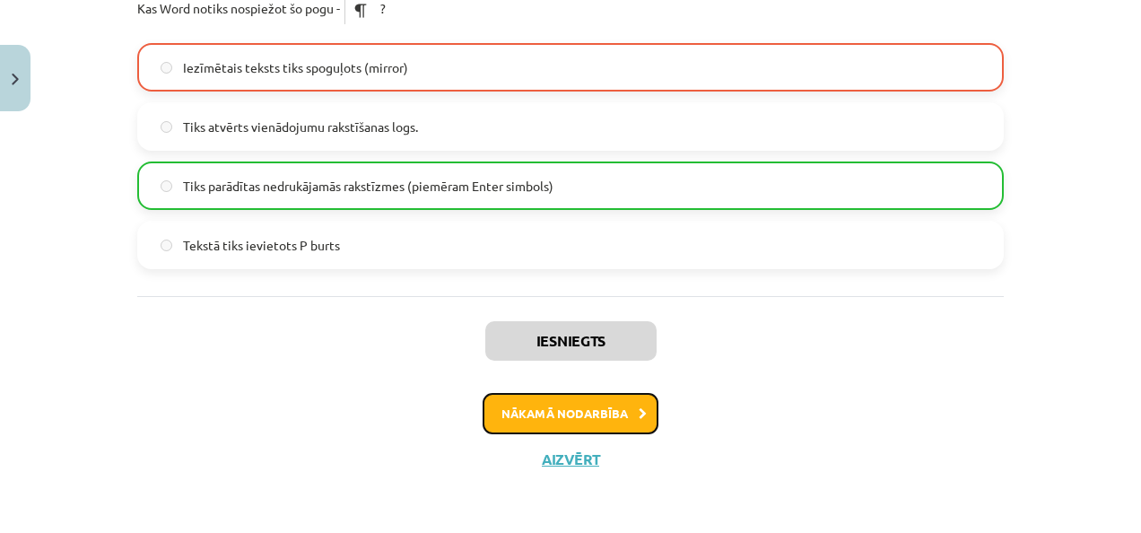
click at [553, 406] on button "Nākamā nodarbība" at bounding box center [570, 413] width 176 height 41
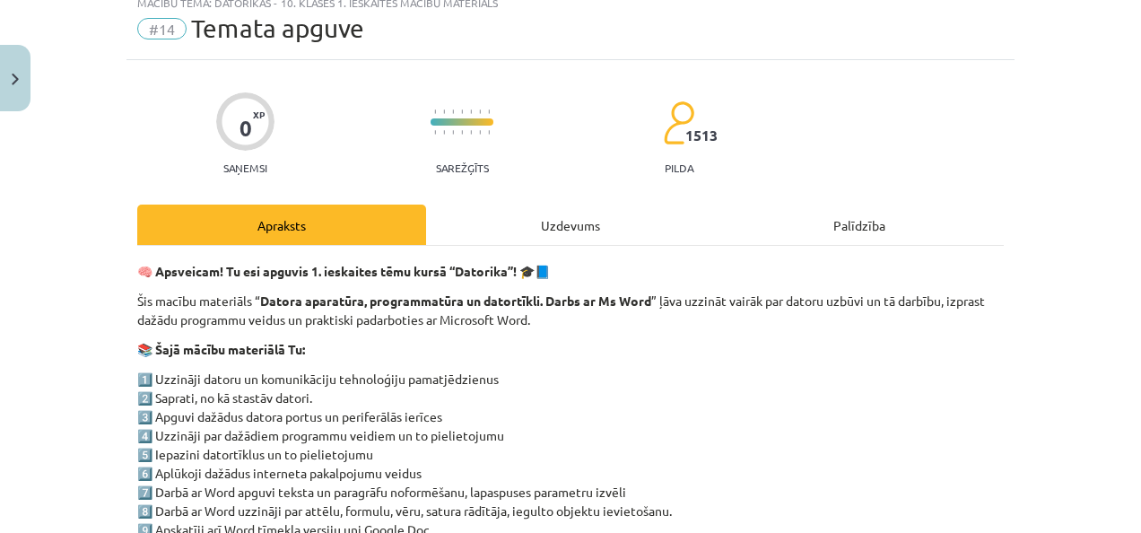
scroll to position [45, 0]
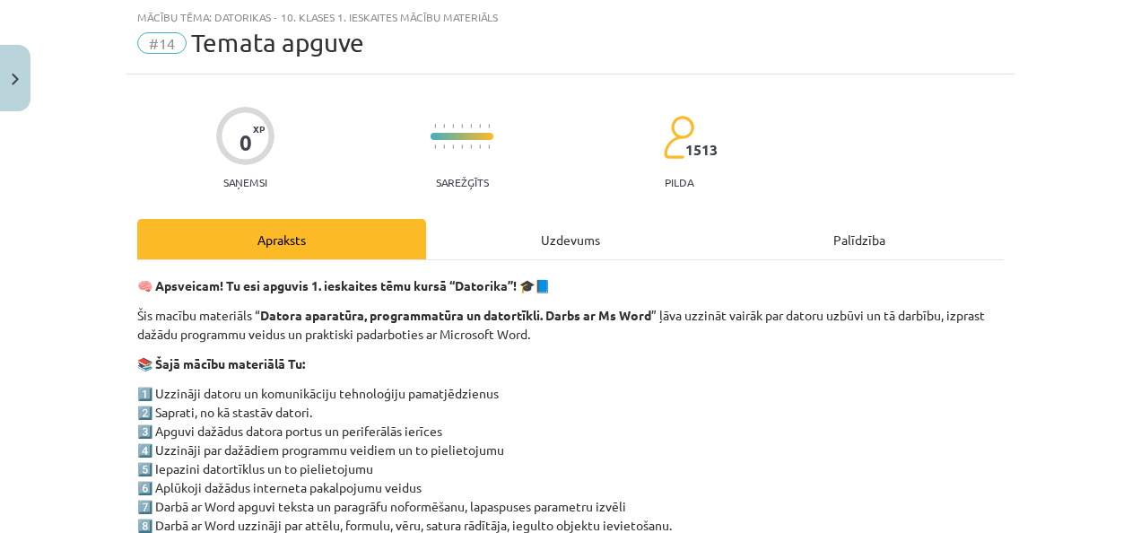
click at [543, 241] on div "Uzdevums" at bounding box center [570, 239] width 289 height 40
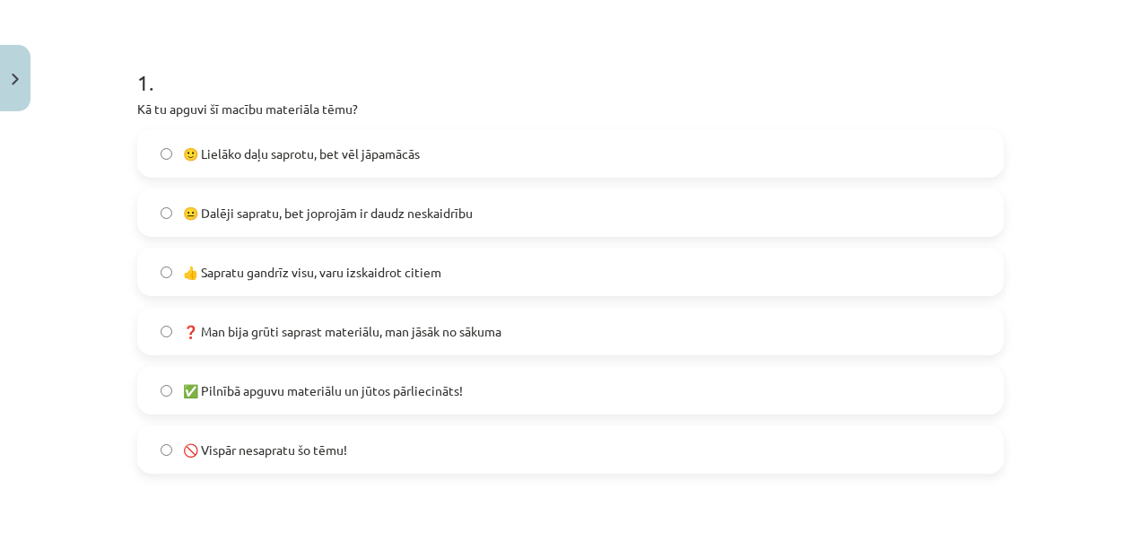
scroll to position [316, 0]
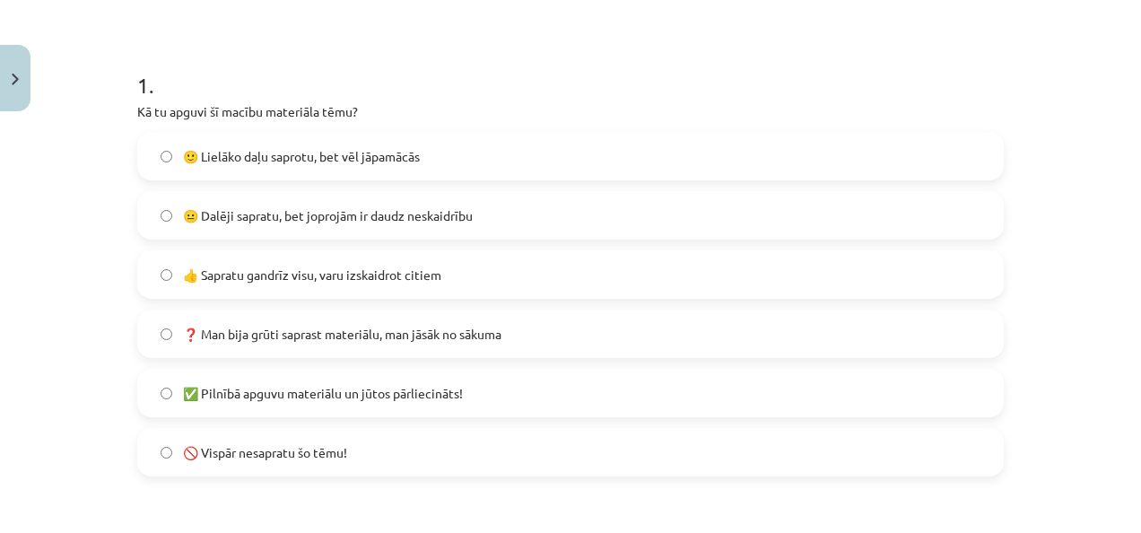
click at [404, 226] on label "😐 Dalēji sapratu, bet joprojām ir daudz neskaidrību" at bounding box center [570, 215] width 863 height 45
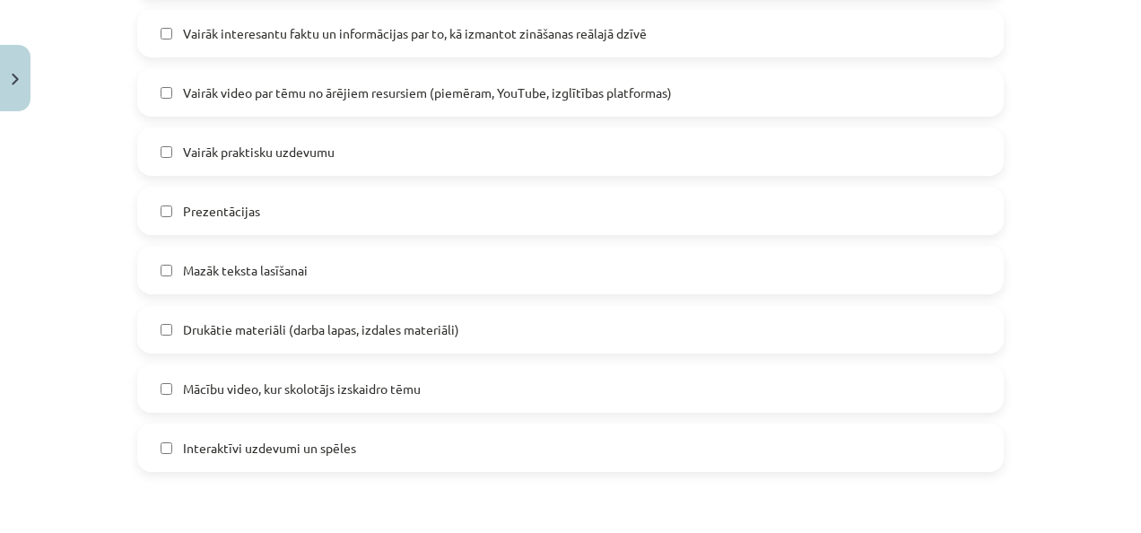
scroll to position [1049, 0]
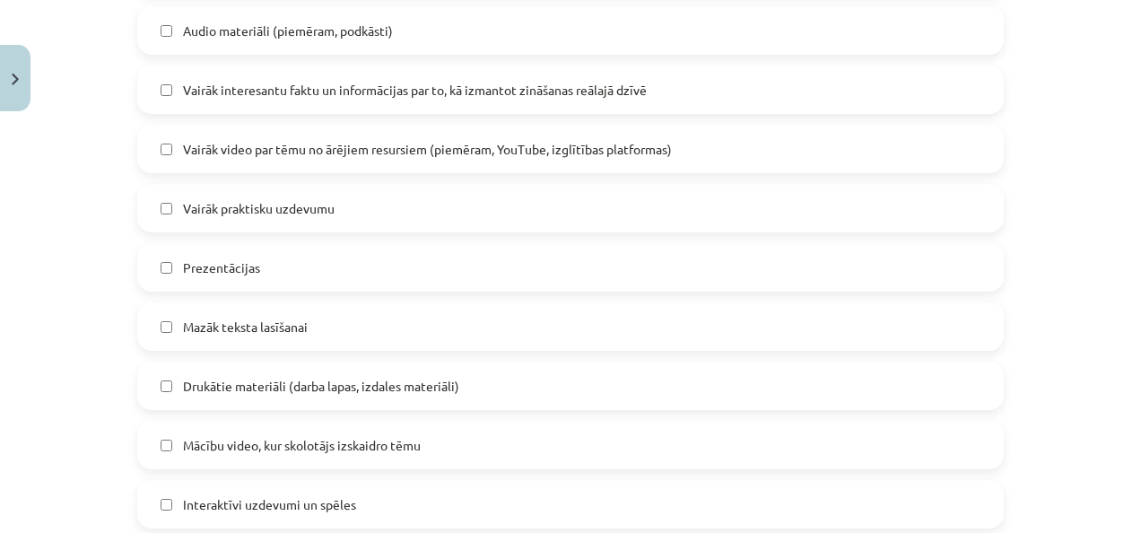
click at [316, 319] on label "Mazāk teksta lasīšanai" at bounding box center [570, 326] width 863 height 45
drag, startPoint x: 1117, startPoint y: 310, endPoint x: 1122, endPoint y: 321, distance: 11.7
click at [1122, 321] on div "Mācību tēma: Datorikas - 10. klases 1. ieskaites mācību materiāls #14 Temata ap…" at bounding box center [570, 266] width 1141 height 533
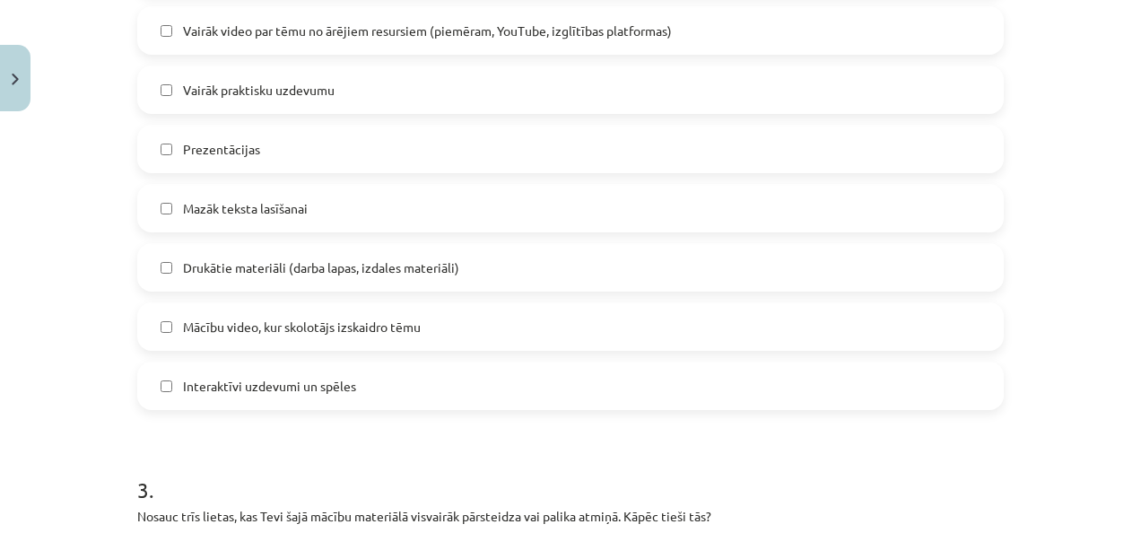
scroll to position [1160, 0]
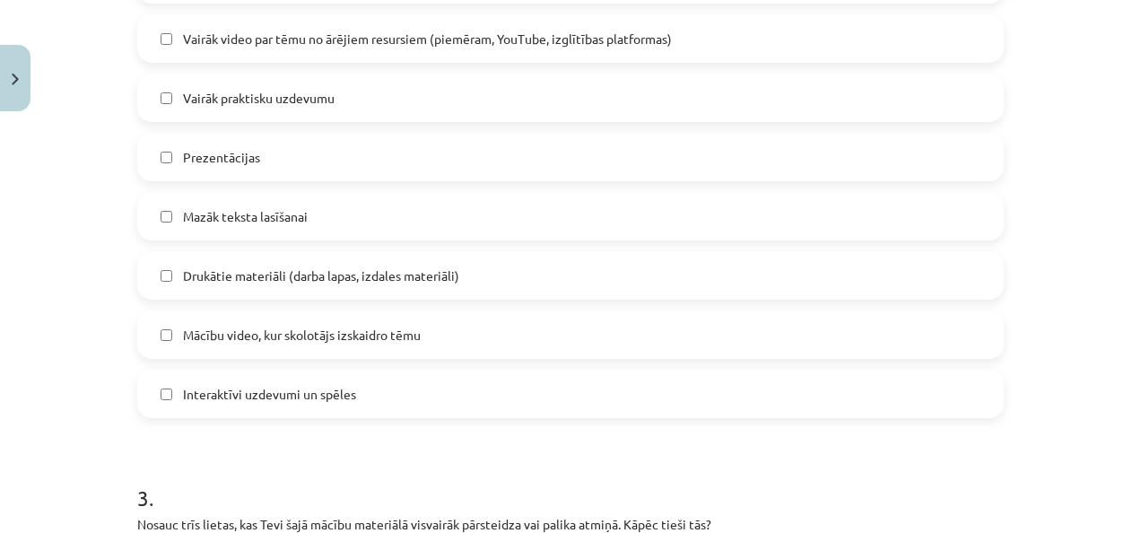
click at [522, 389] on label "Interaktīvi uzdevumi un spēles" at bounding box center [570, 393] width 863 height 45
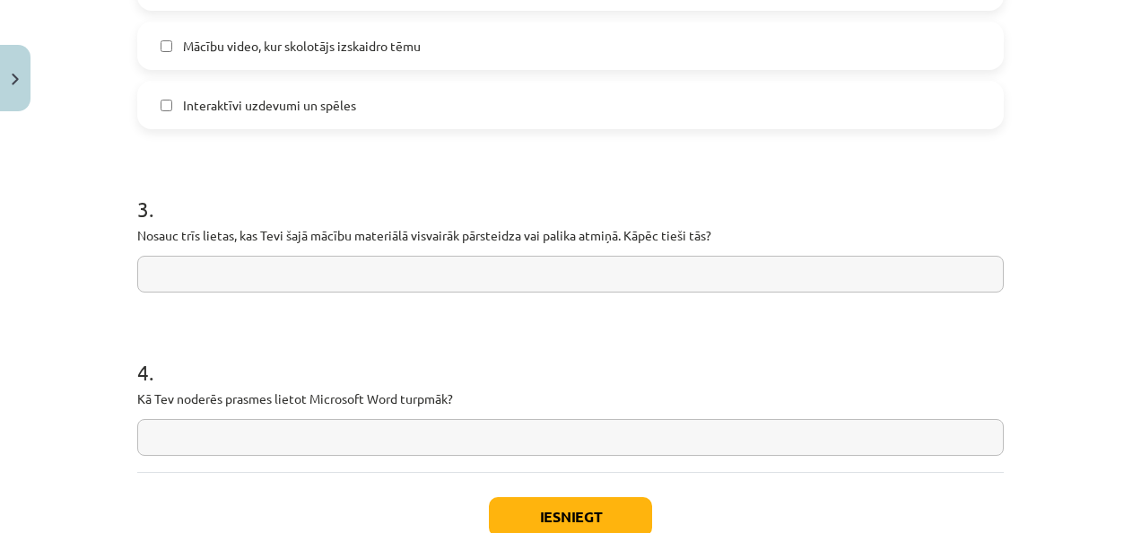
scroll to position [1474, 0]
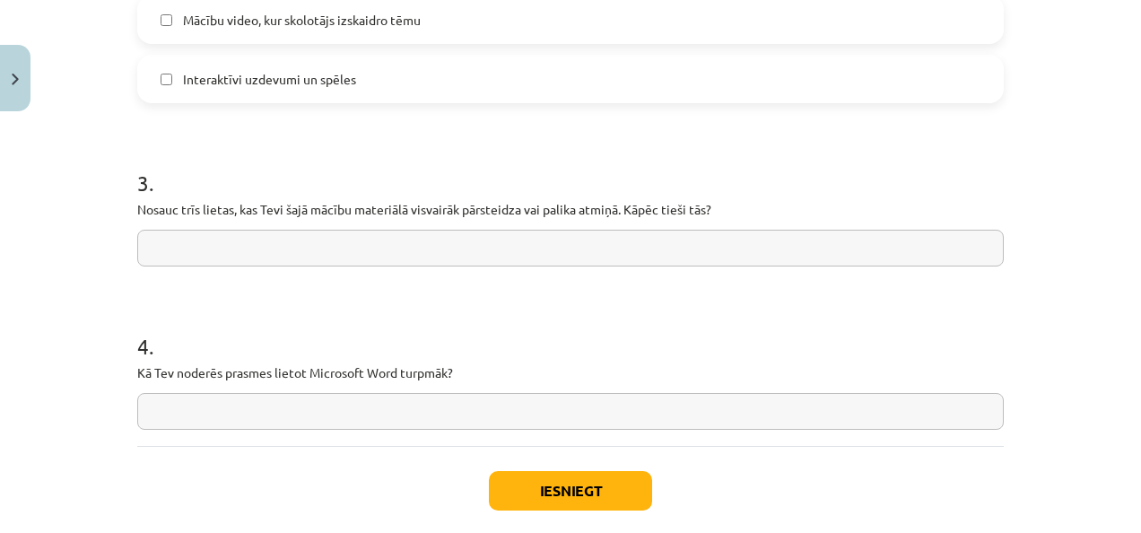
click at [458, 239] on input "text" at bounding box center [570, 248] width 866 height 37
type input "**********"
click at [291, 395] on input "text" at bounding box center [570, 411] width 866 height 37
type input "**********"
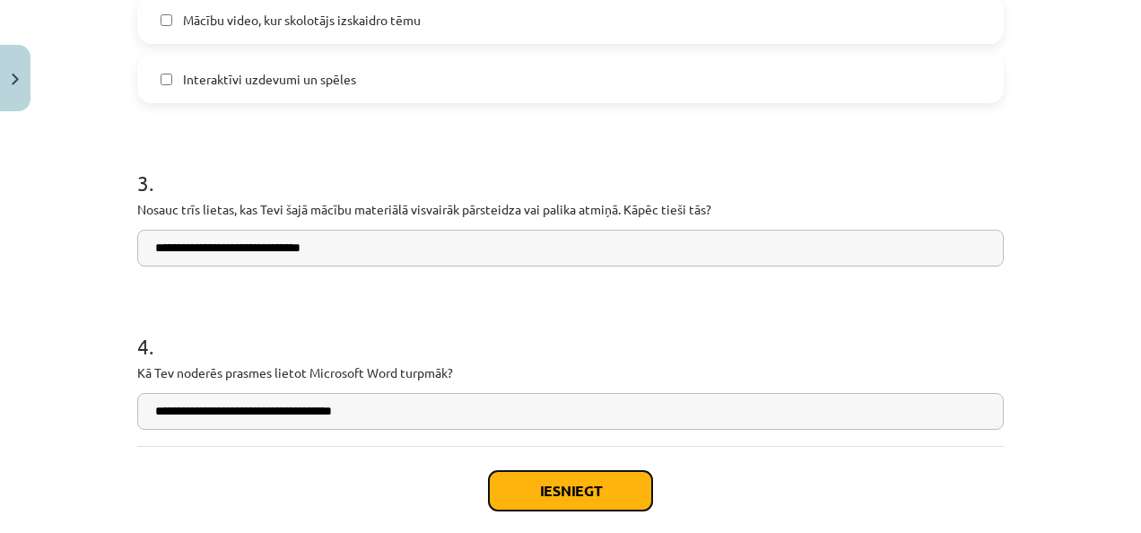
click at [547, 501] on button "Iesniegt" at bounding box center [570, 490] width 163 height 39
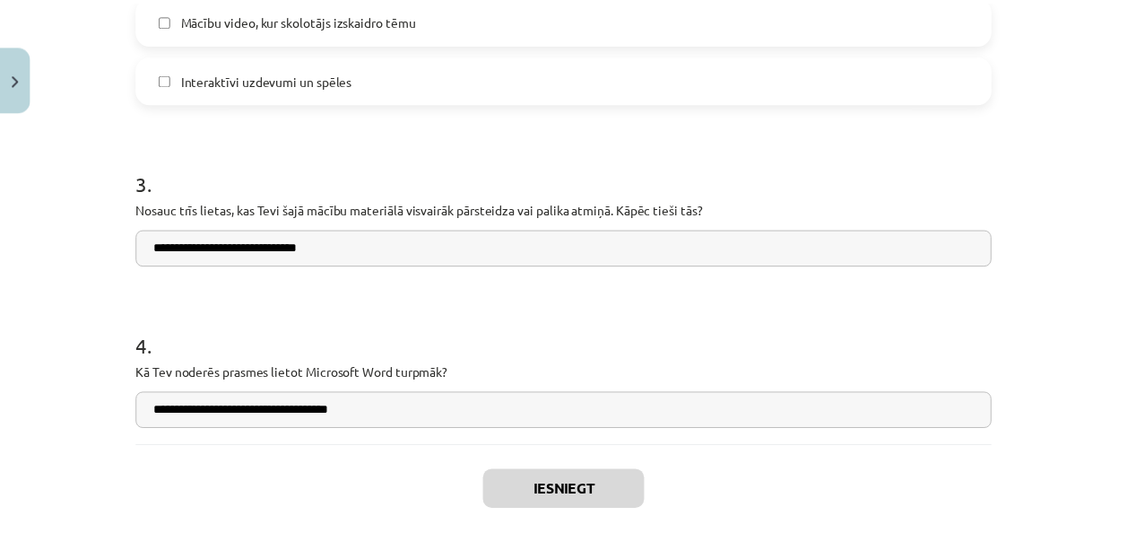
scroll to position [639, 0]
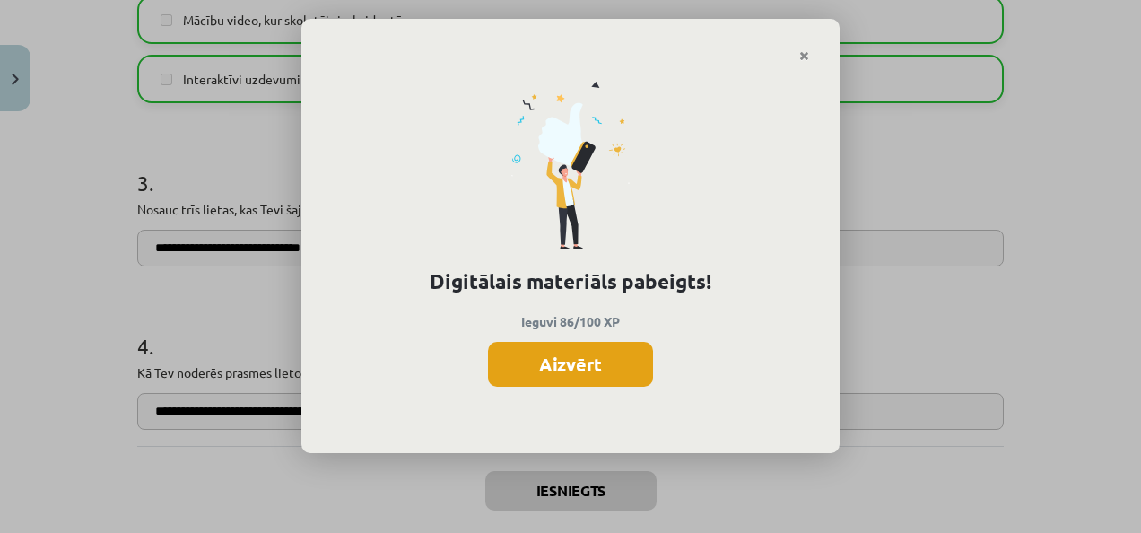
click at [629, 369] on button "Aizvērt" at bounding box center [570, 364] width 165 height 45
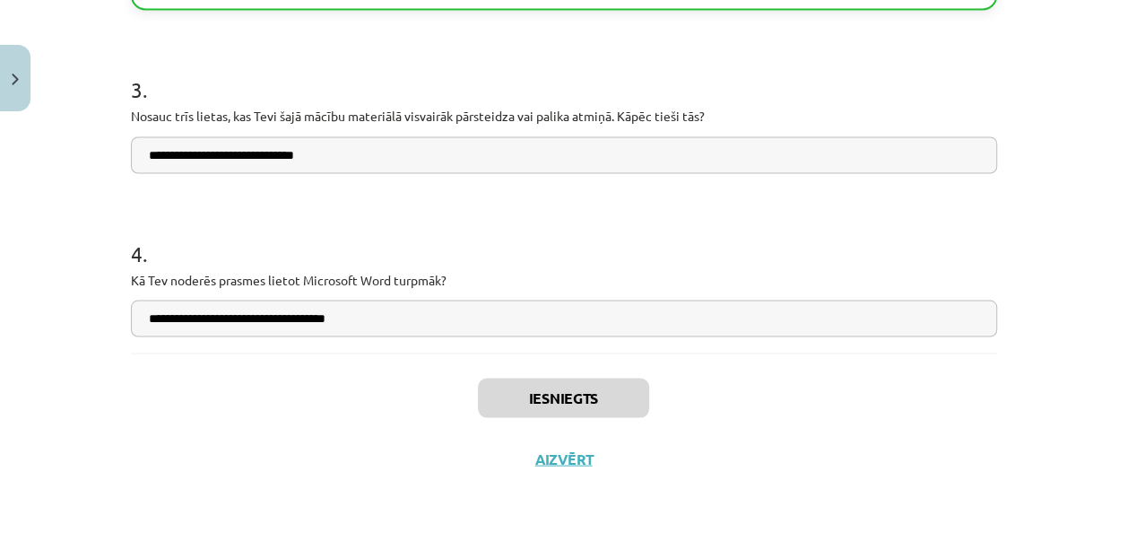
scroll to position [2348, 0]
click at [25, 62] on button "Close" at bounding box center [15, 78] width 30 height 66
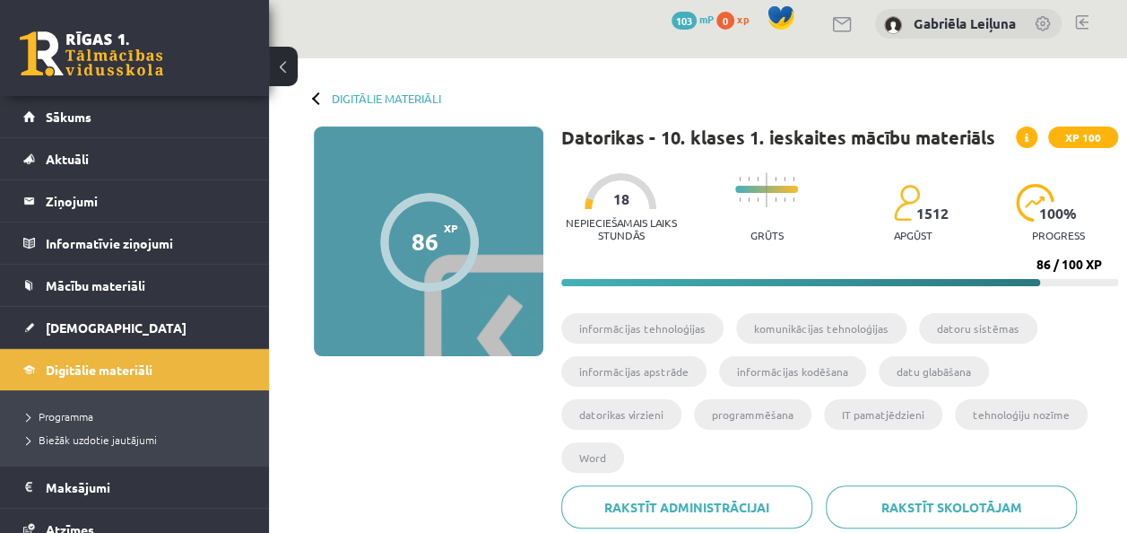
scroll to position [0, 0]
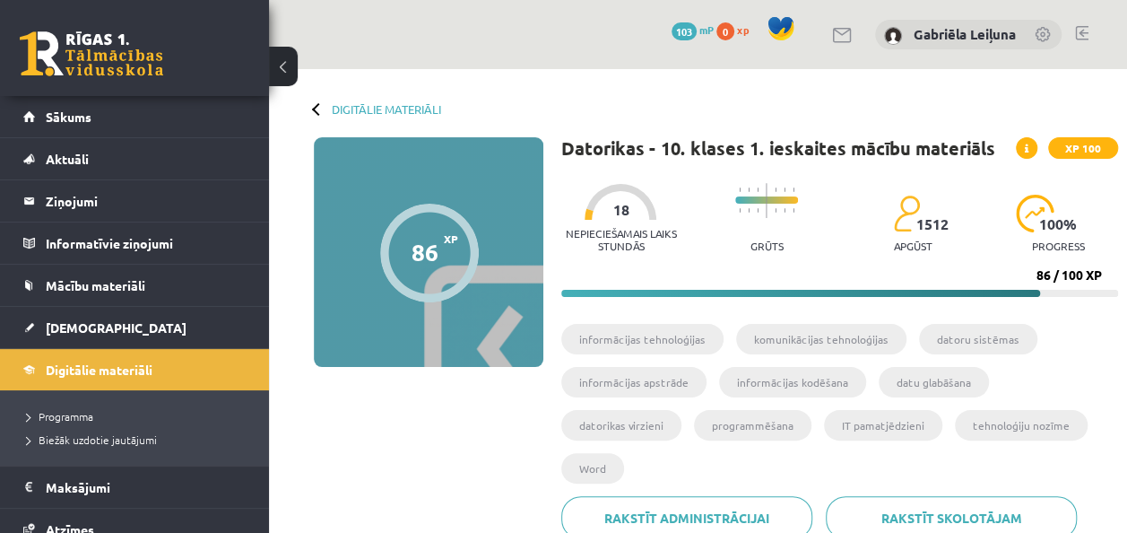
click at [313, 100] on div "Digitālie materiāli 86 XP XP 100 86 / 100 XP Datorikas - 10. klases 1. ieskaite…" at bounding box center [698, 315] width 858 height 492
click at [328, 122] on div "Digitālie materiāli 86 XP XP 100 86 / 100 XP Datorikas - 10. klases 1. ieskaite…" at bounding box center [698, 315] width 858 height 492
click at [316, 111] on div at bounding box center [318, 108] width 13 height 13
click at [287, 74] on button at bounding box center [283, 66] width 29 height 39
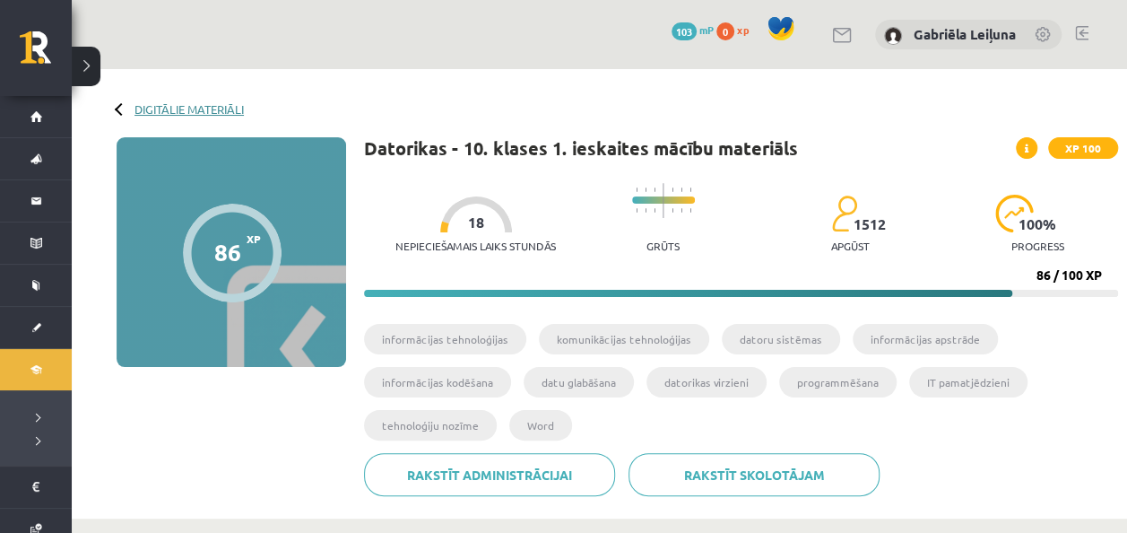
click at [146, 104] on link "Digitālie materiāli" at bounding box center [189, 108] width 109 height 13
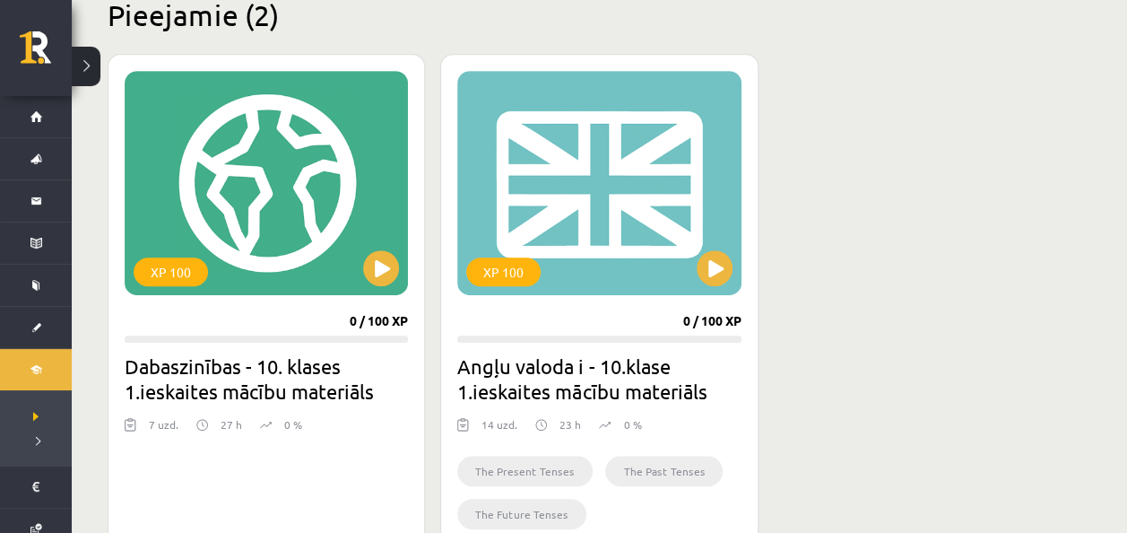
scroll to position [439, 0]
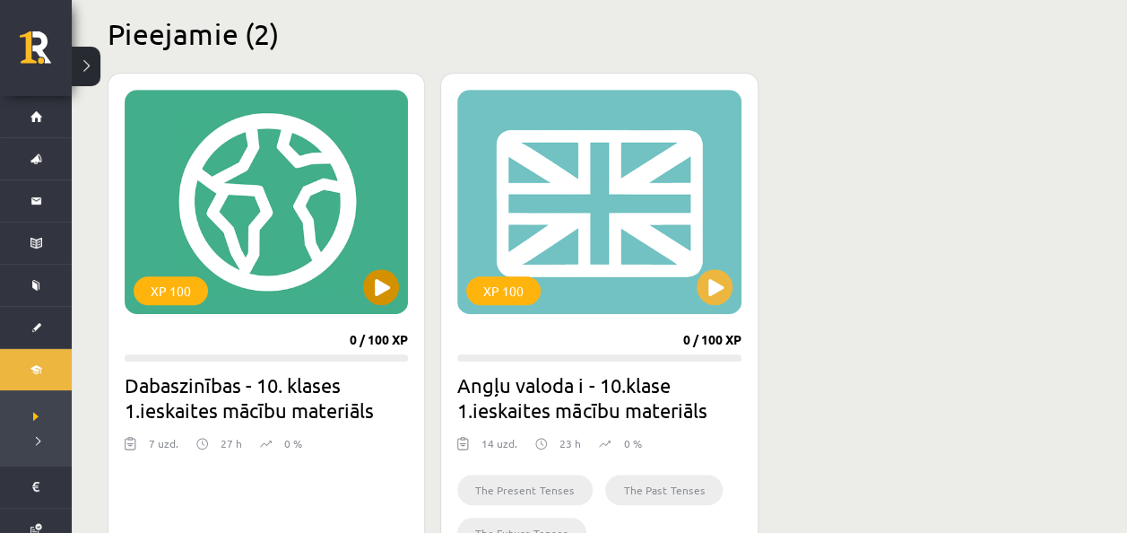
click at [301, 238] on div "XP 100" at bounding box center [266, 202] width 283 height 224
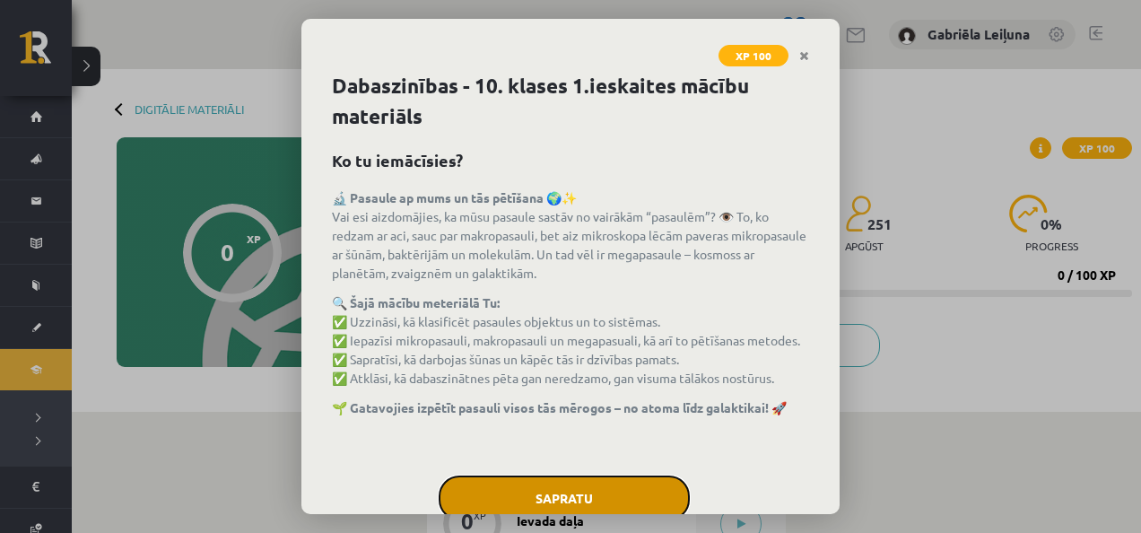
click at [614, 486] on button "Sapratu" at bounding box center [564, 497] width 251 height 45
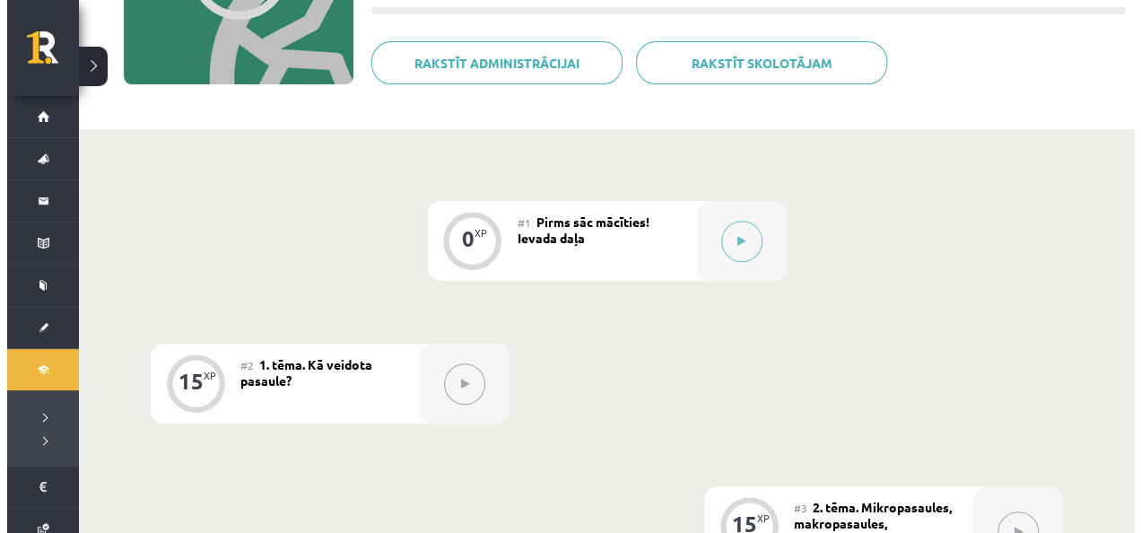
scroll to position [221, 0]
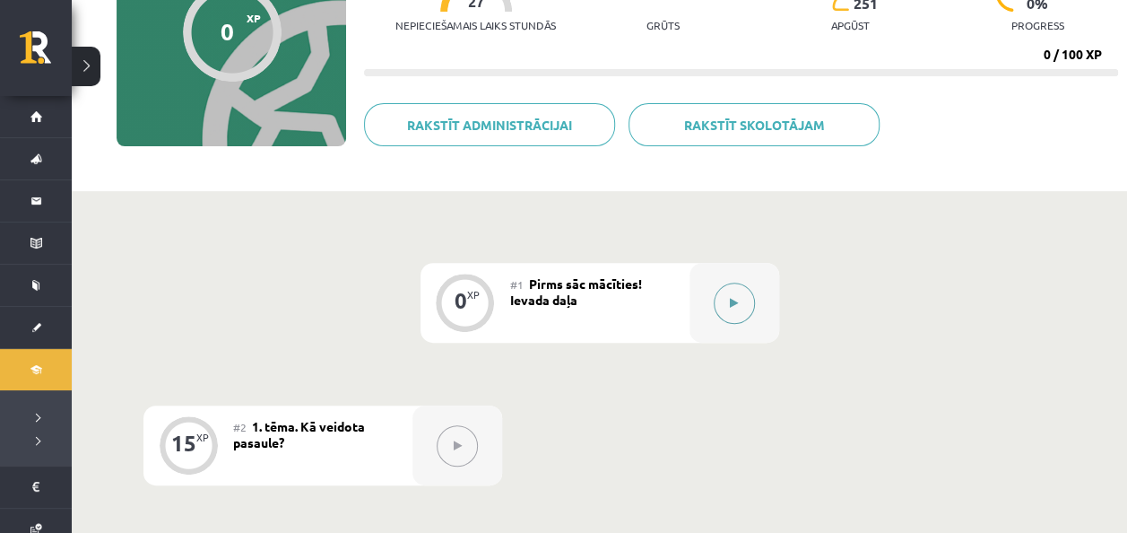
click at [738, 325] on div at bounding box center [735, 303] width 90 height 80
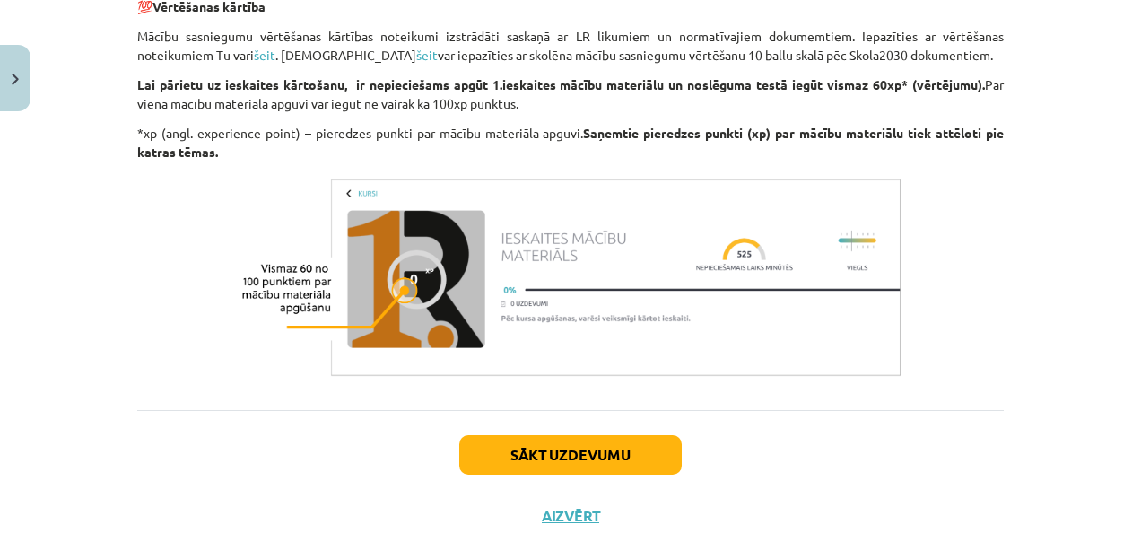
scroll to position [1409, 0]
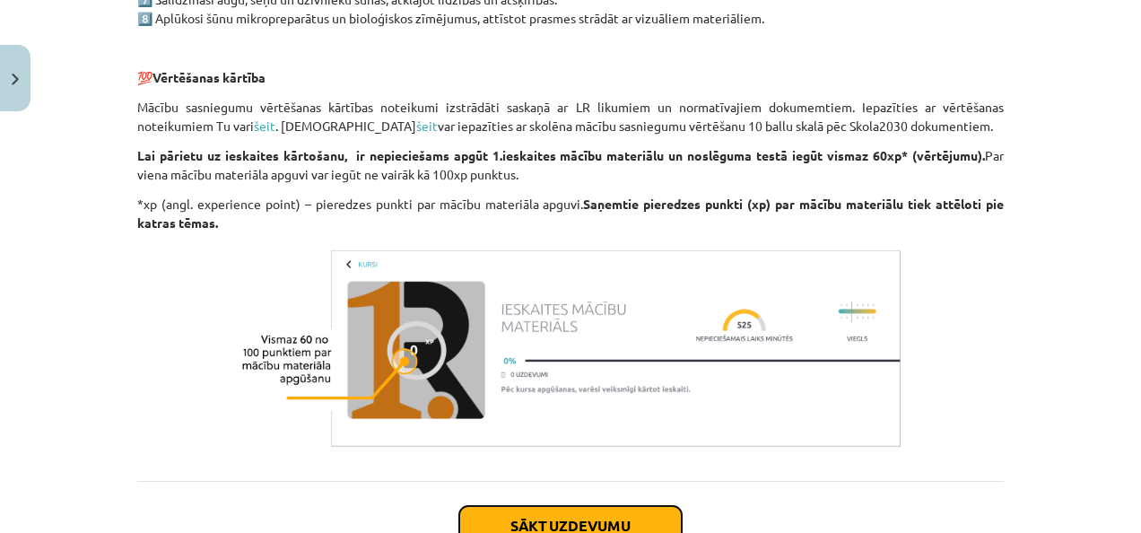
click at [628, 508] on button "Sākt uzdevumu" at bounding box center [570, 525] width 222 height 39
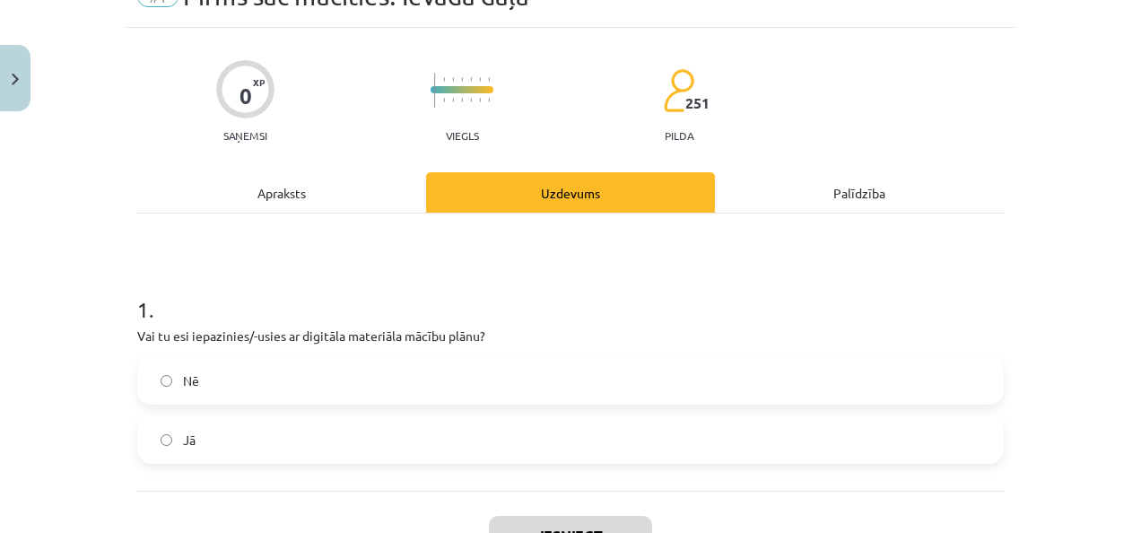
scroll to position [132, 0]
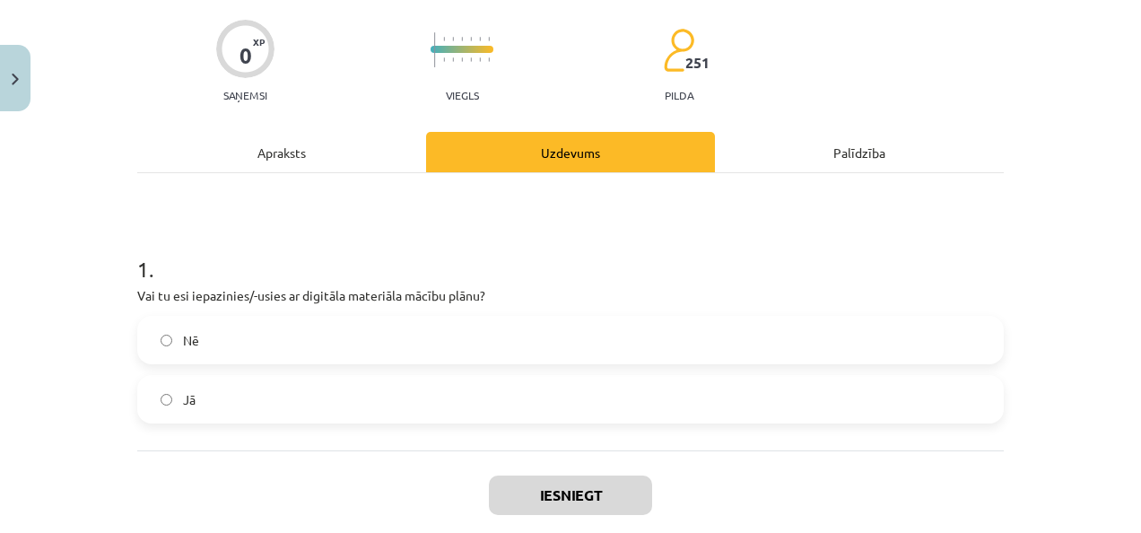
click at [730, 416] on label "Jā" at bounding box center [570, 399] width 863 height 45
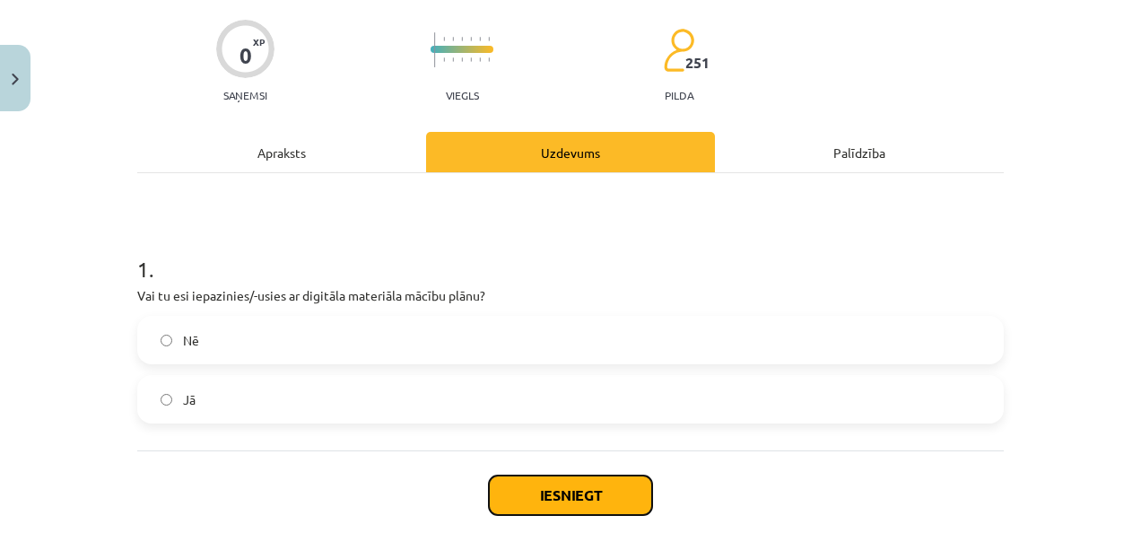
click at [595, 487] on button "Iesniegt" at bounding box center [570, 494] width 163 height 39
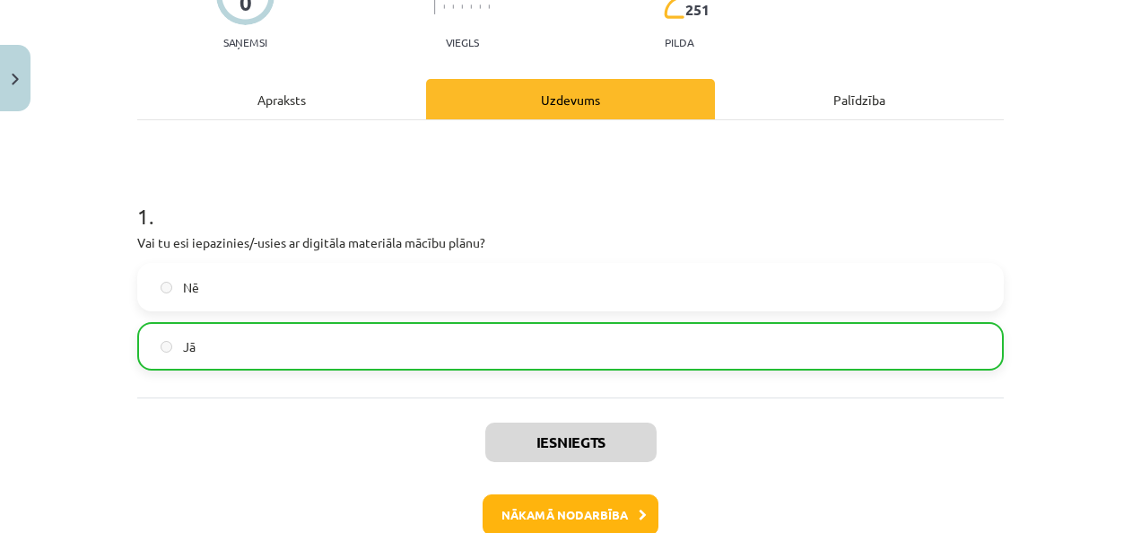
scroll to position [204, 0]
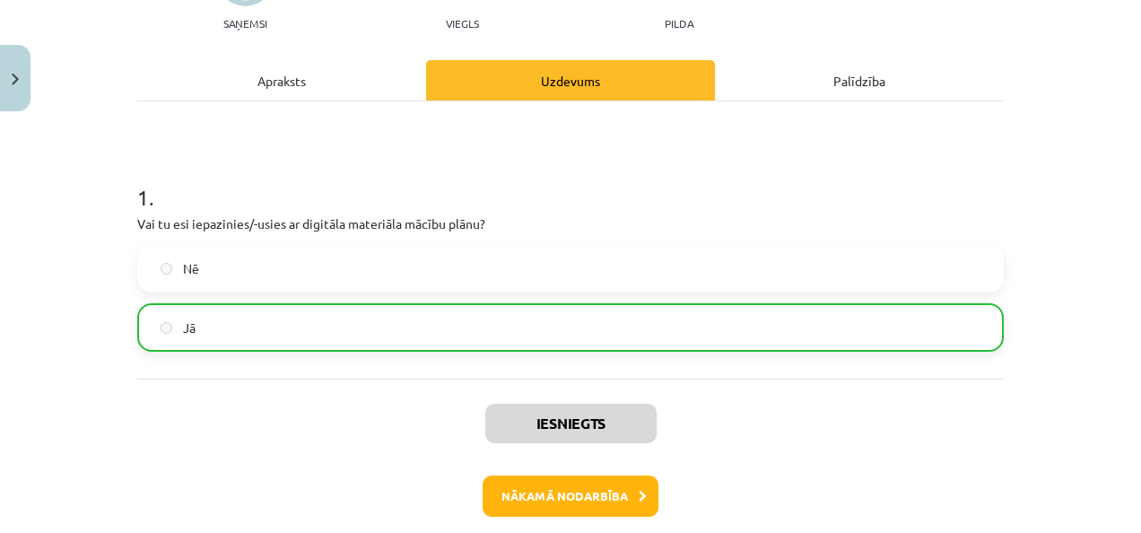
click at [537, 463] on div "Iesniegts Nākamā nodarbība Aizvērt" at bounding box center [570, 469] width 866 height 183
click at [542, 493] on button "Nākamā nodarbība" at bounding box center [570, 495] width 176 height 41
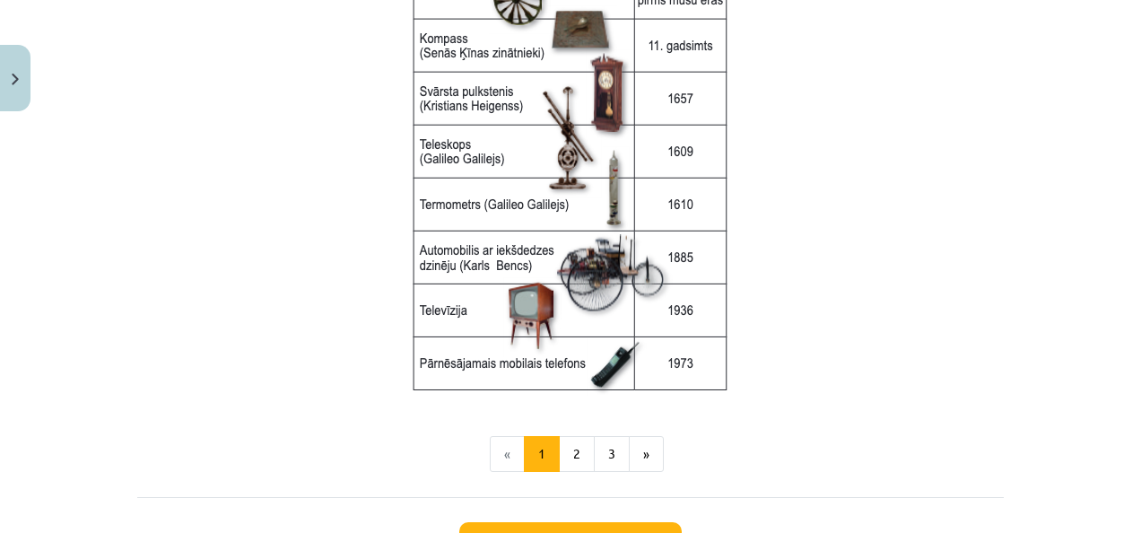
scroll to position [2538, 0]
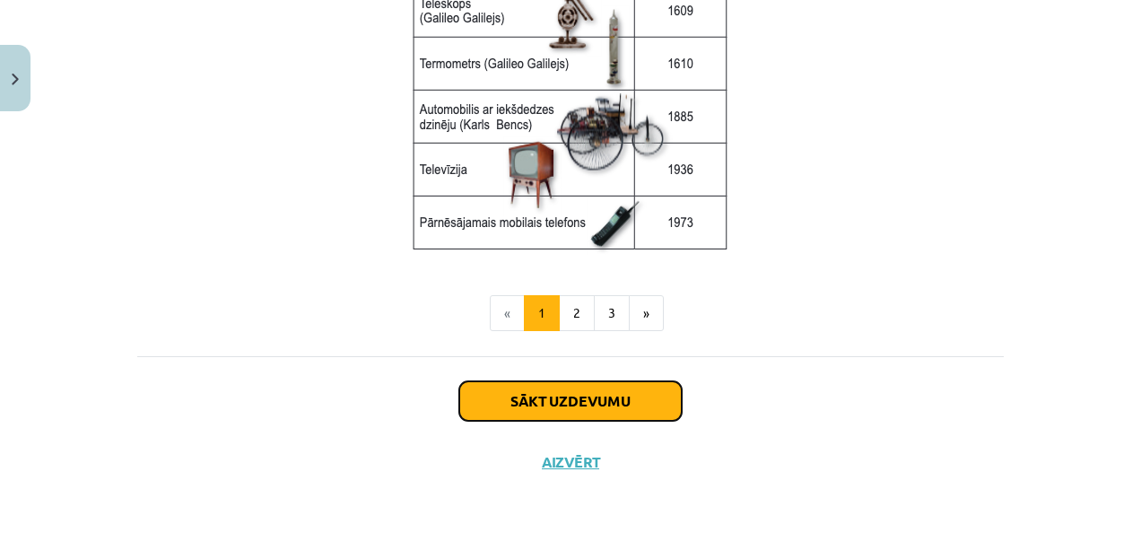
click at [626, 405] on button "Sākt uzdevumu" at bounding box center [570, 400] width 222 height 39
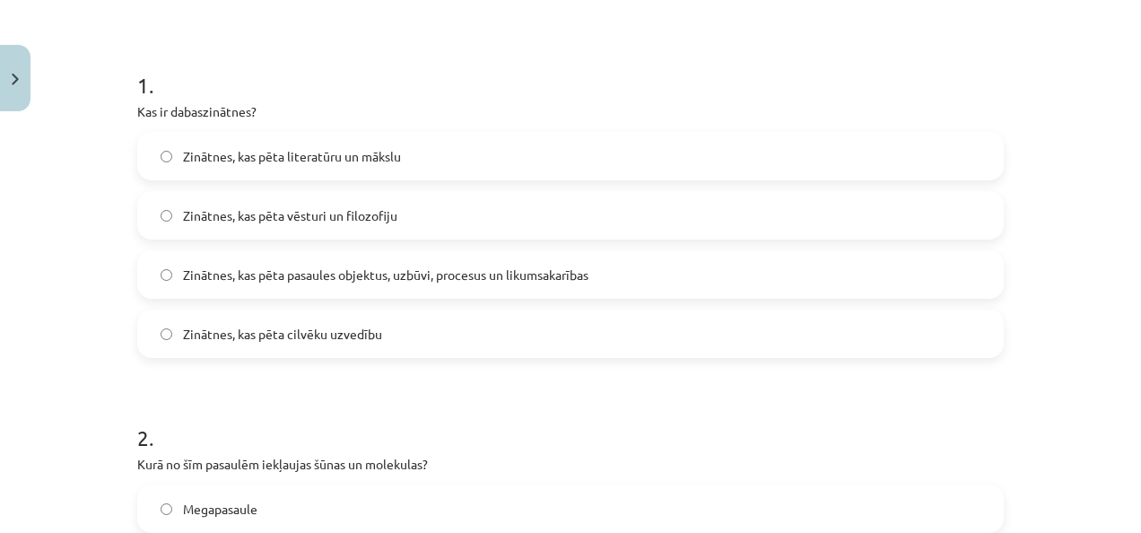
scroll to position [321, 0]
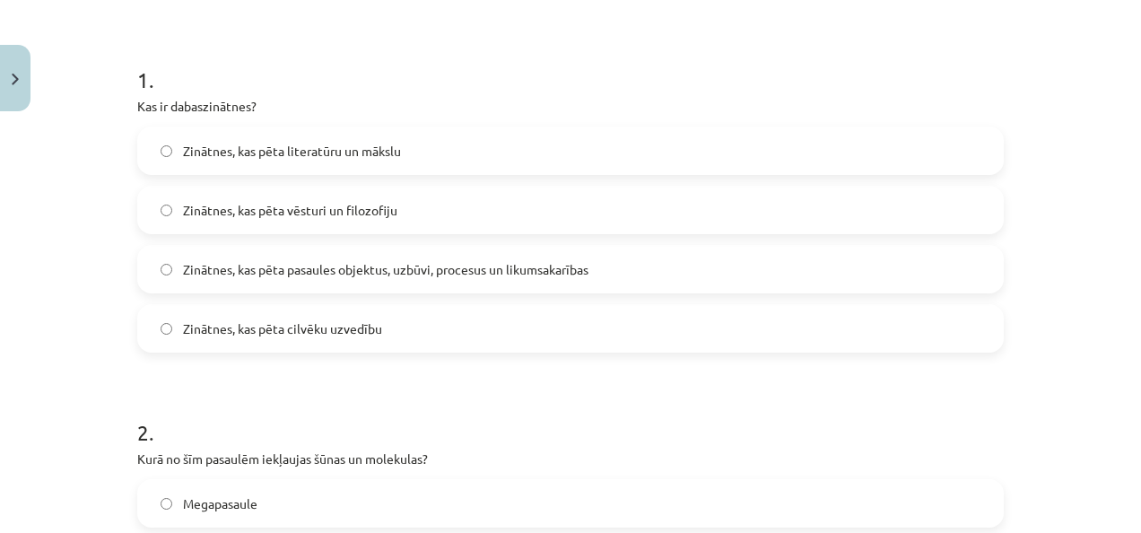
click at [621, 266] on label "Zinātnes, kas pēta pasaules objektus, uzbūvi, procesus un likumsakarības" at bounding box center [570, 269] width 863 height 45
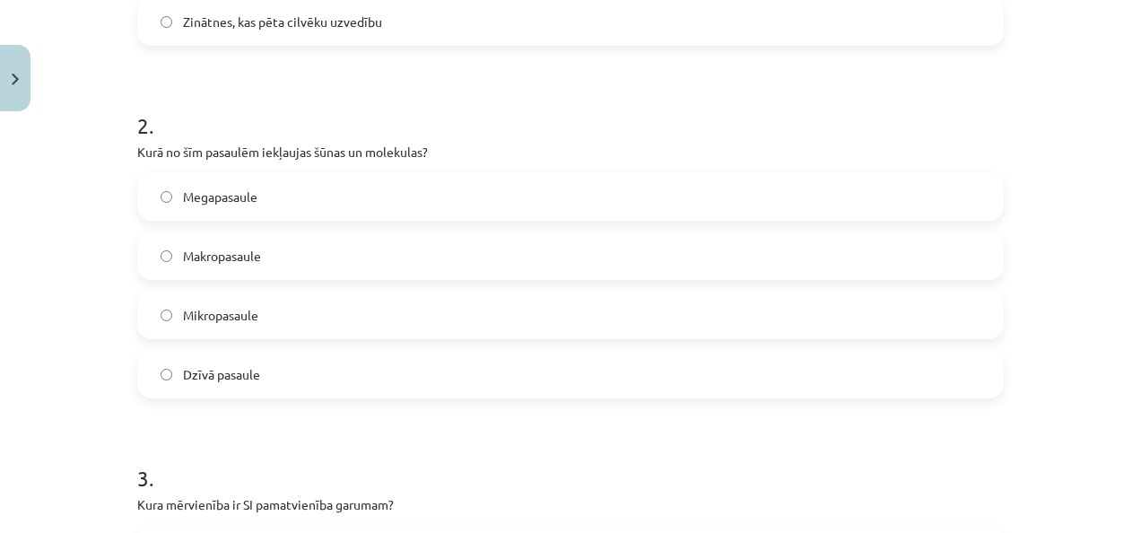
scroll to position [625, 0]
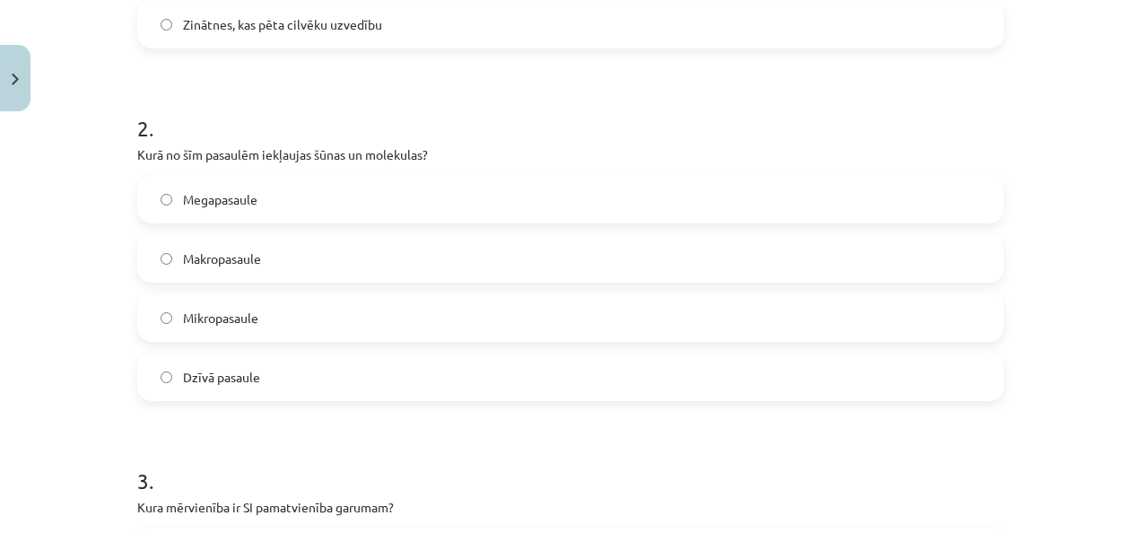
click at [517, 332] on label "Mikropasaule" at bounding box center [570, 317] width 863 height 45
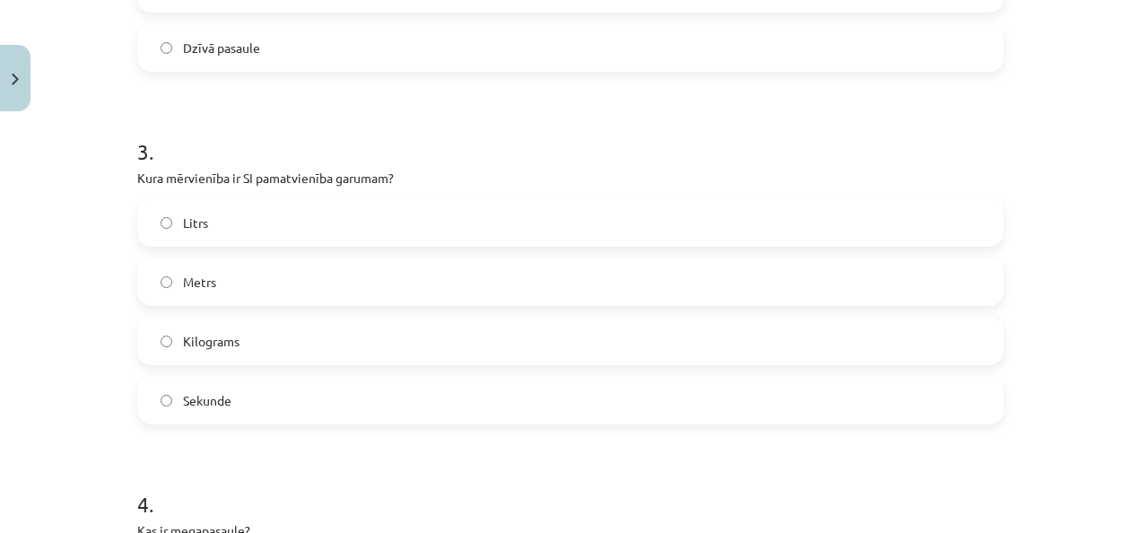
scroll to position [957, 0]
click at [668, 271] on label "Metrs" at bounding box center [570, 278] width 863 height 45
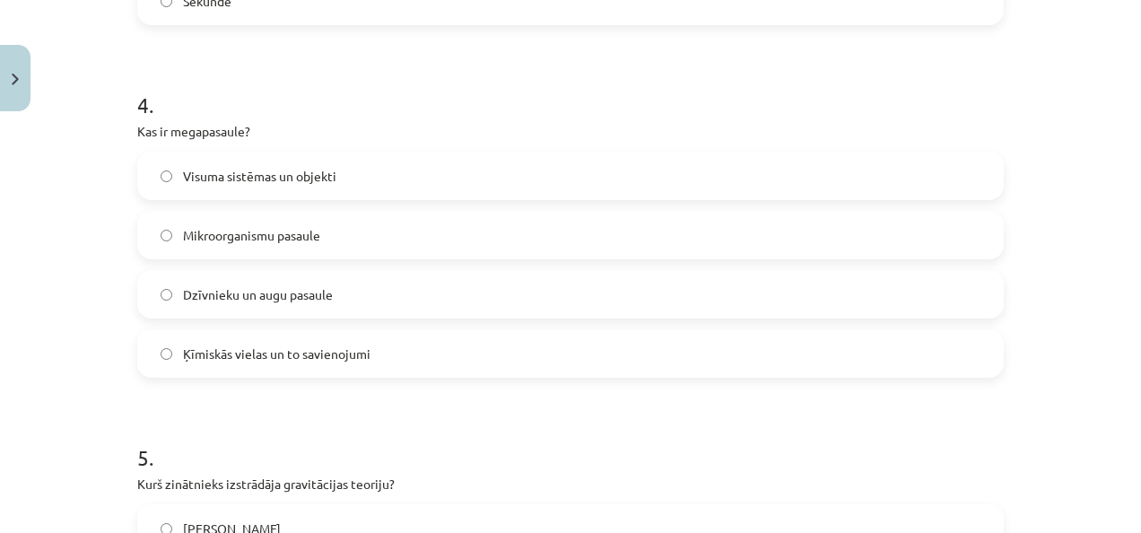
scroll to position [1364, 0]
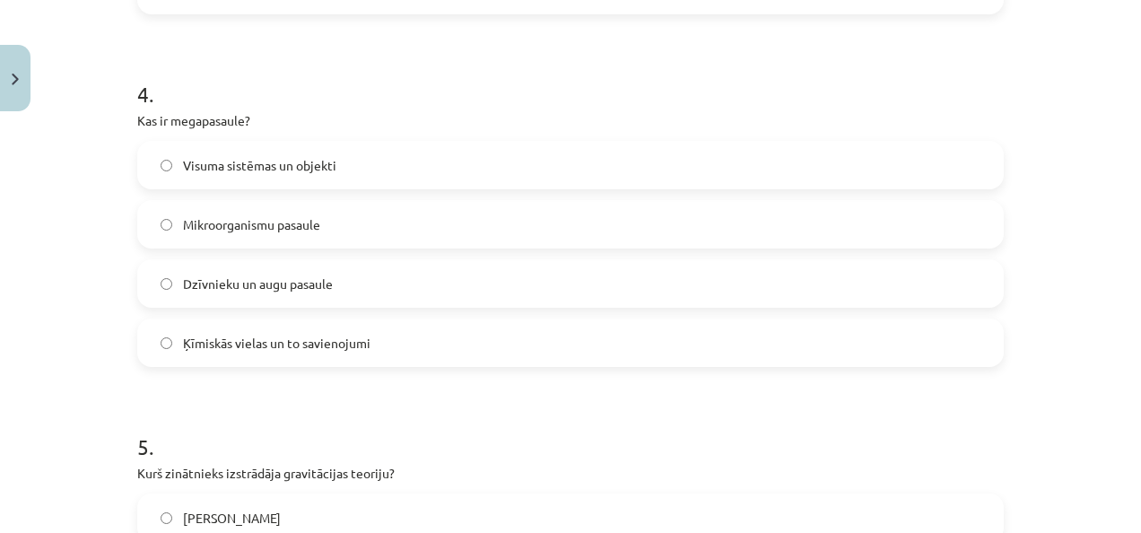
click at [366, 161] on label "Visuma sistēmas un objekti" at bounding box center [570, 165] width 863 height 45
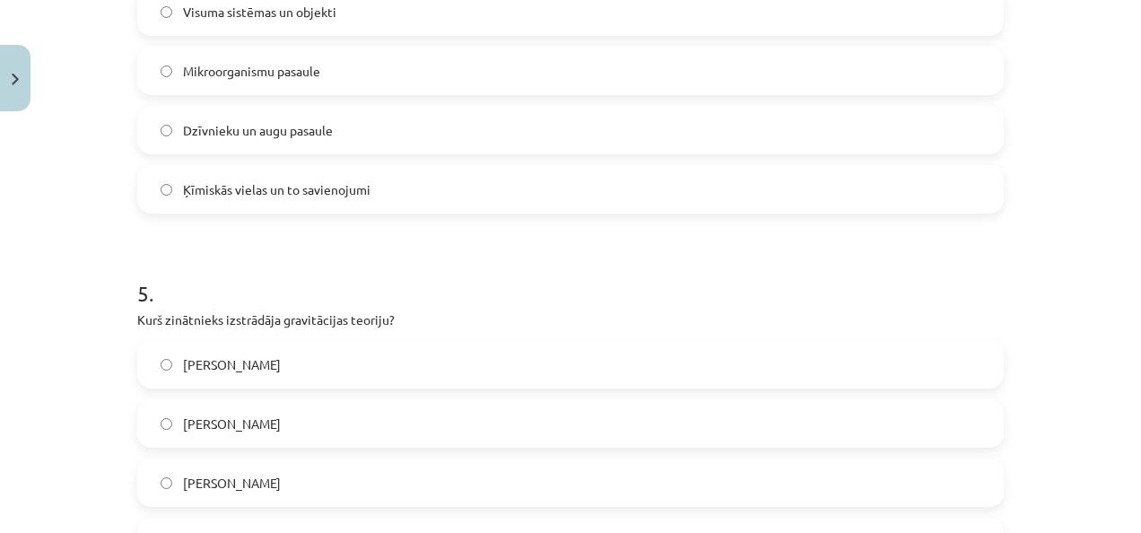
scroll to position [1602, 0]
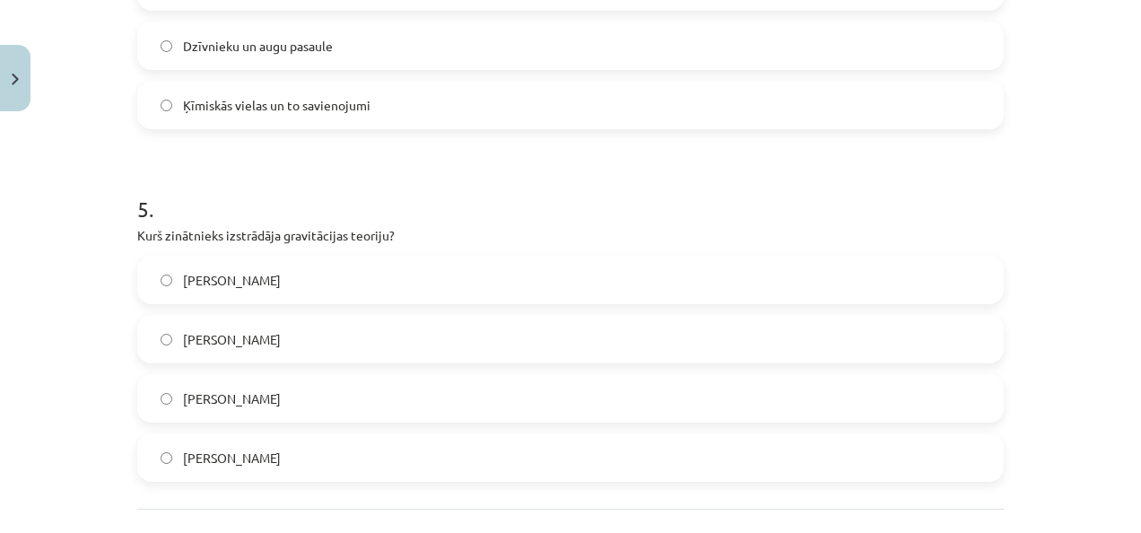
click at [251, 280] on label "Īzaks Ņūtons" at bounding box center [570, 279] width 863 height 45
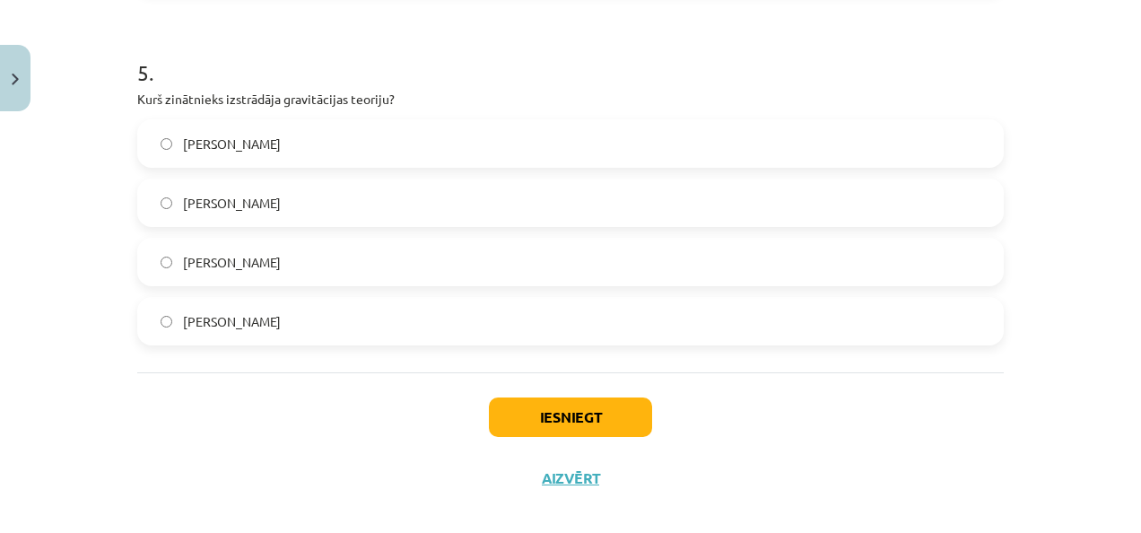
scroll to position [1758, 0]
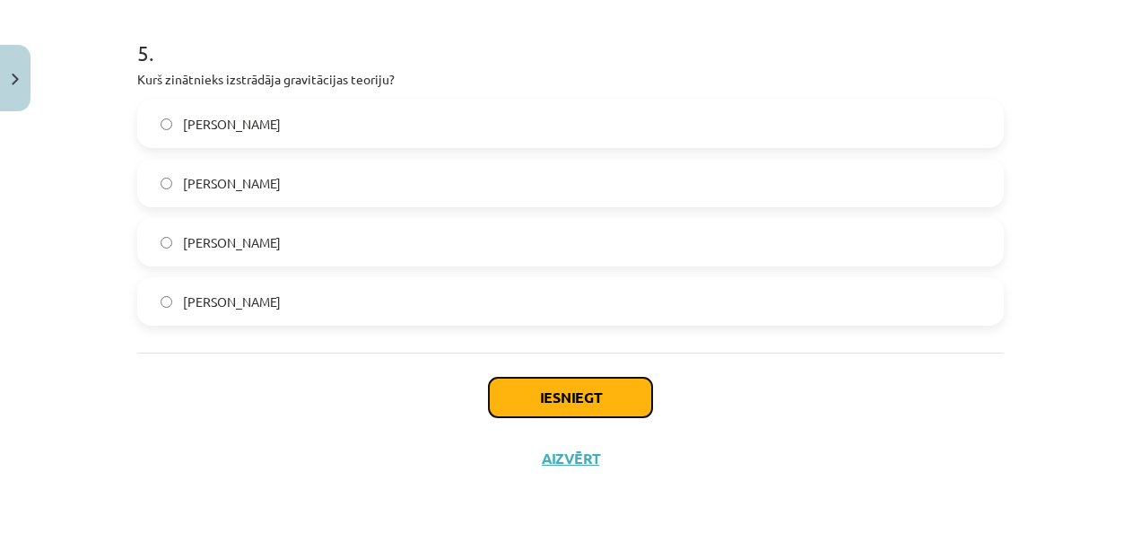
click at [617, 395] on button "Iesniegt" at bounding box center [570, 397] width 163 height 39
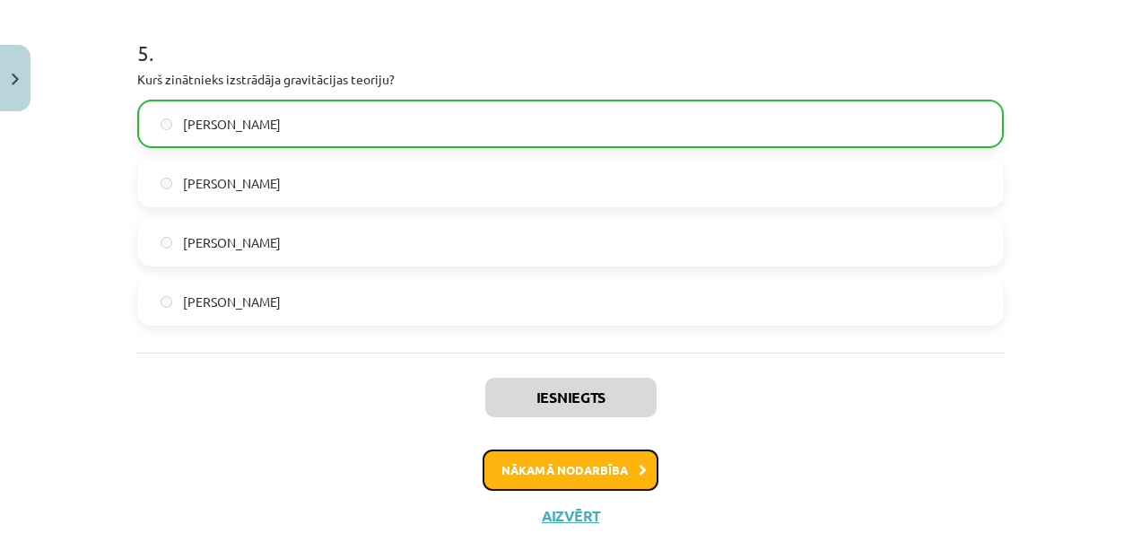
click at [603, 472] on button "Nākamā nodarbība" at bounding box center [570, 469] width 176 height 41
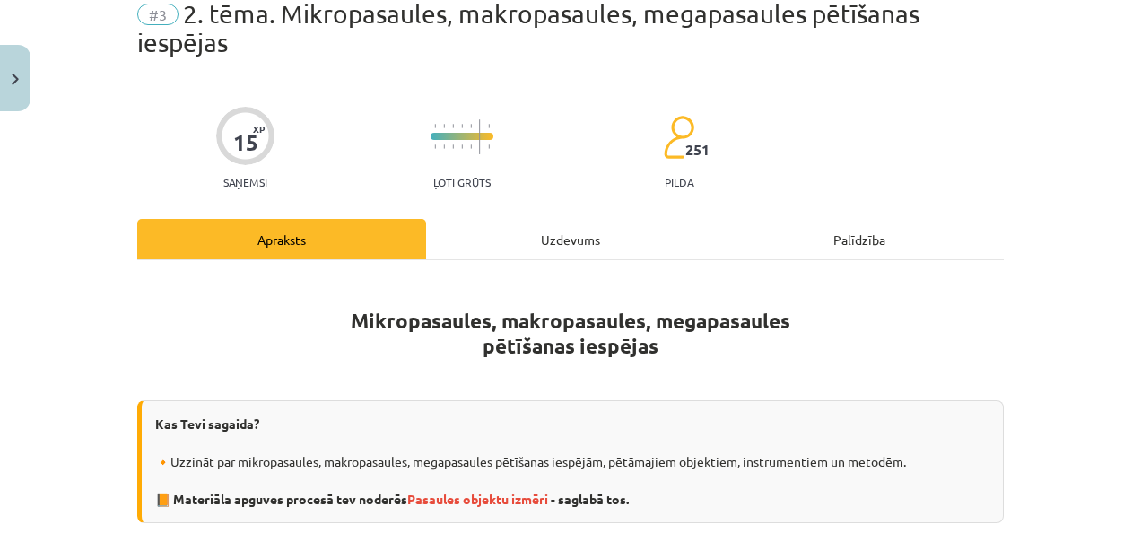
scroll to position [45, 0]
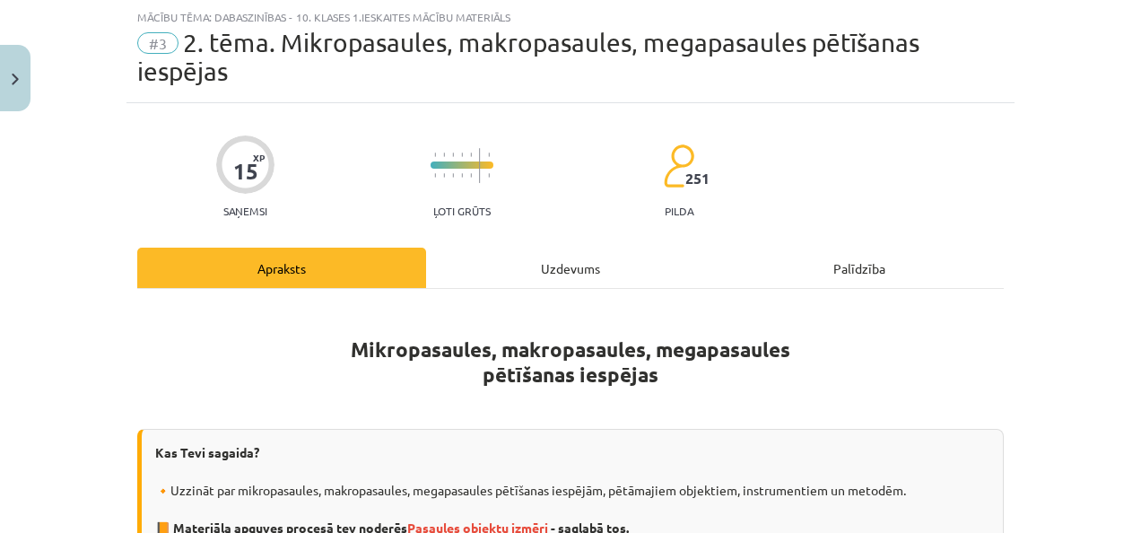
click at [538, 260] on div "Uzdevums" at bounding box center [570, 268] width 289 height 40
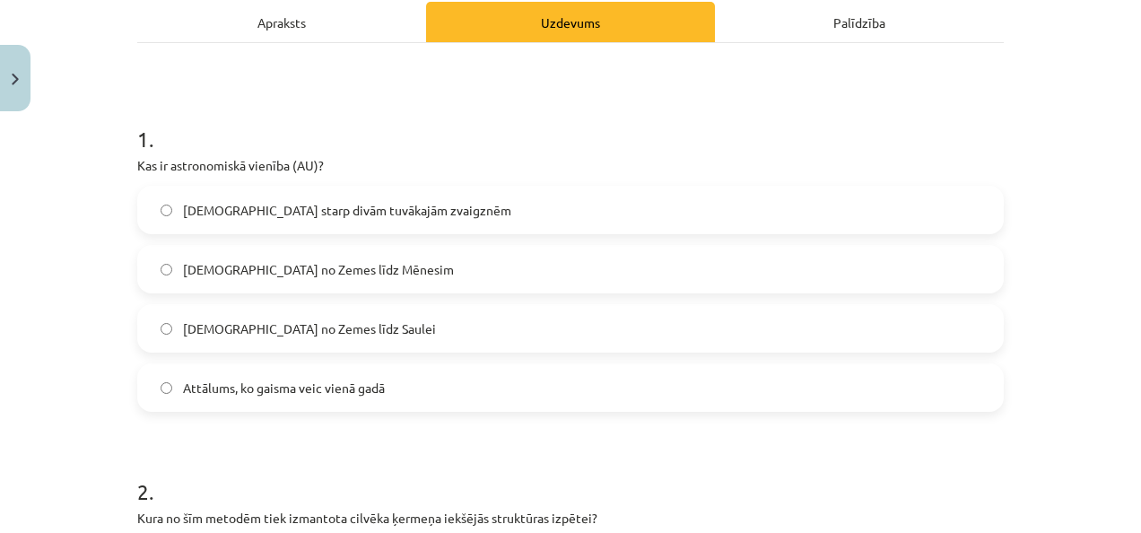
scroll to position [301, 0]
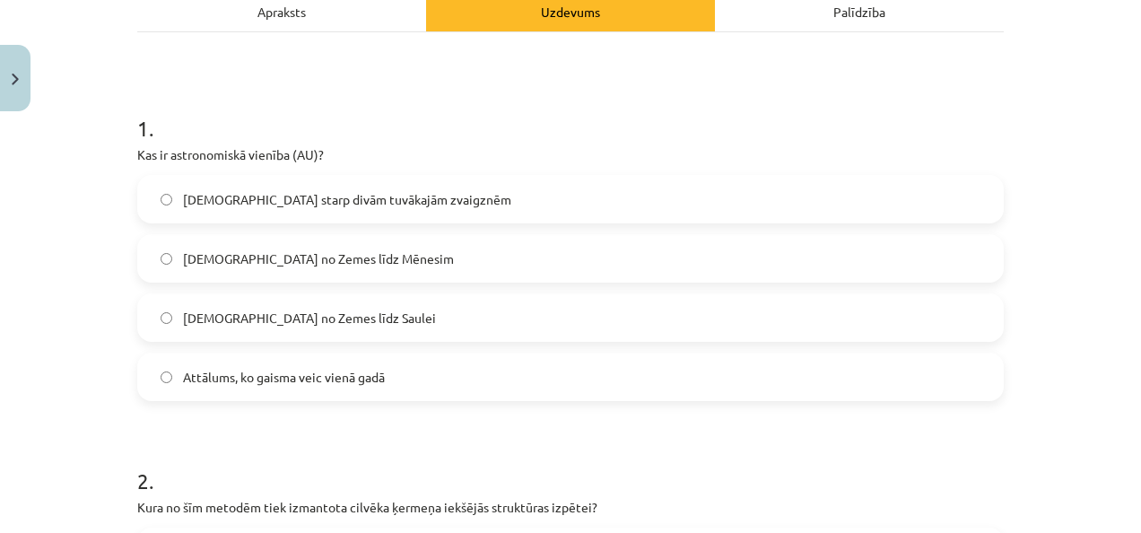
click at [434, 341] on div "Attālums starp divām tuvākajām zvaigznēm Attālums no Zemes līdz Mēnesim Attālum…" at bounding box center [570, 288] width 866 height 226
click at [413, 317] on label "Attālums no Zemes līdz Saulei" at bounding box center [570, 317] width 863 height 45
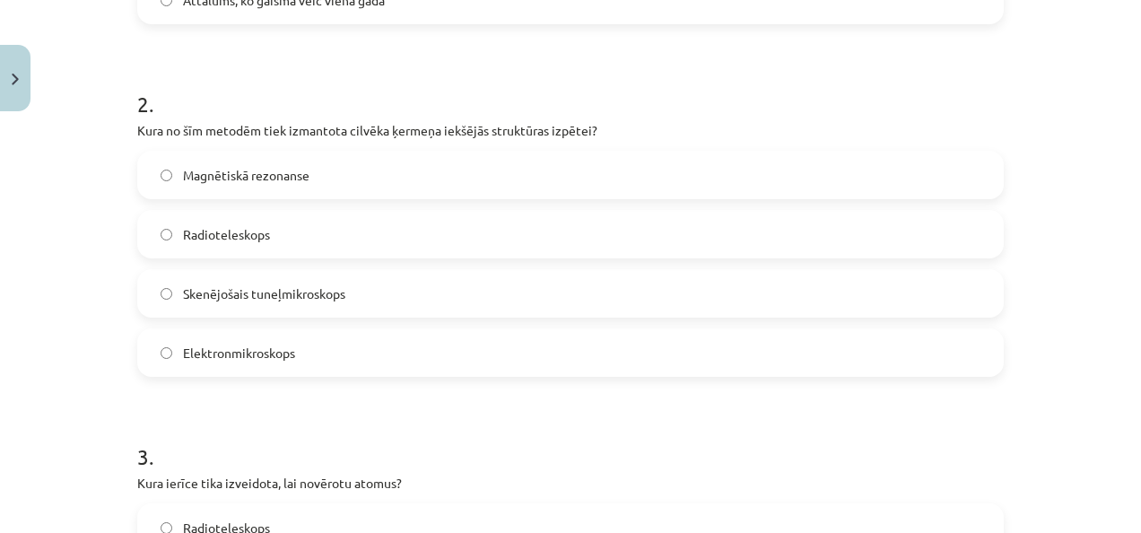
scroll to position [694, 0]
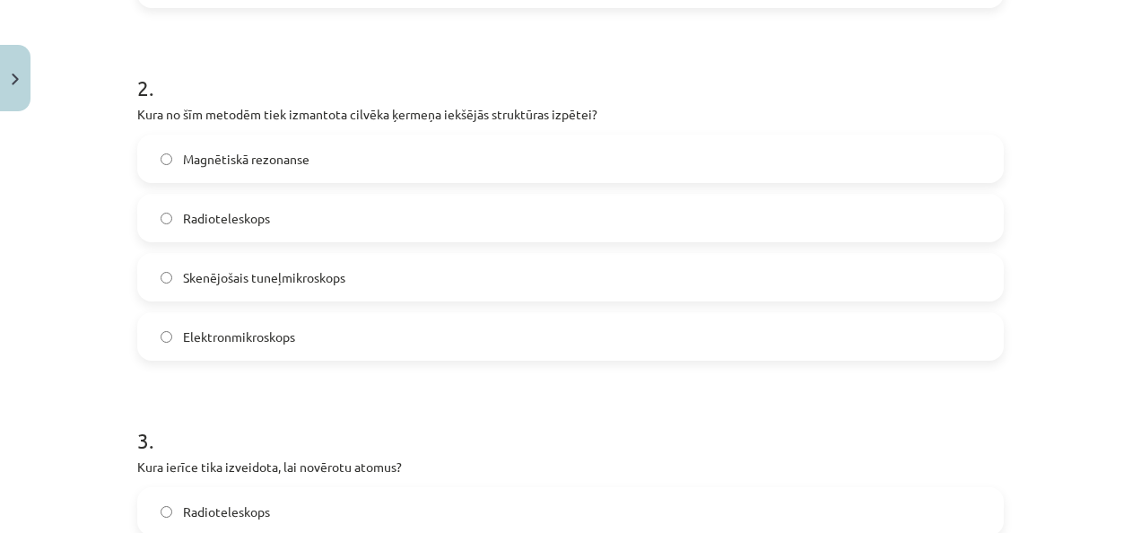
click at [634, 168] on label "Magnētiskā rezonanse" at bounding box center [570, 158] width 863 height 45
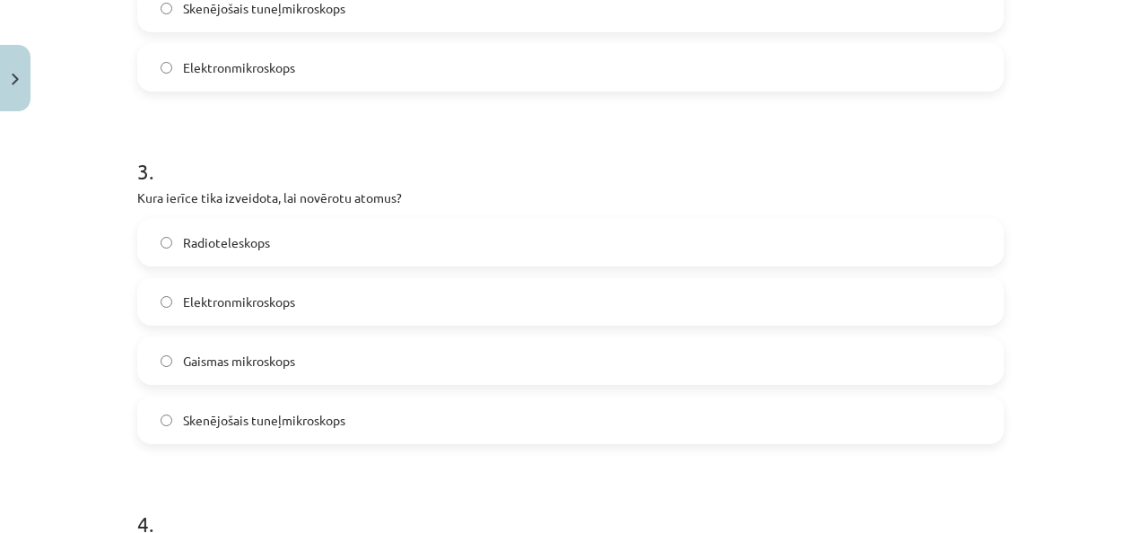
scroll to position [974, 0]
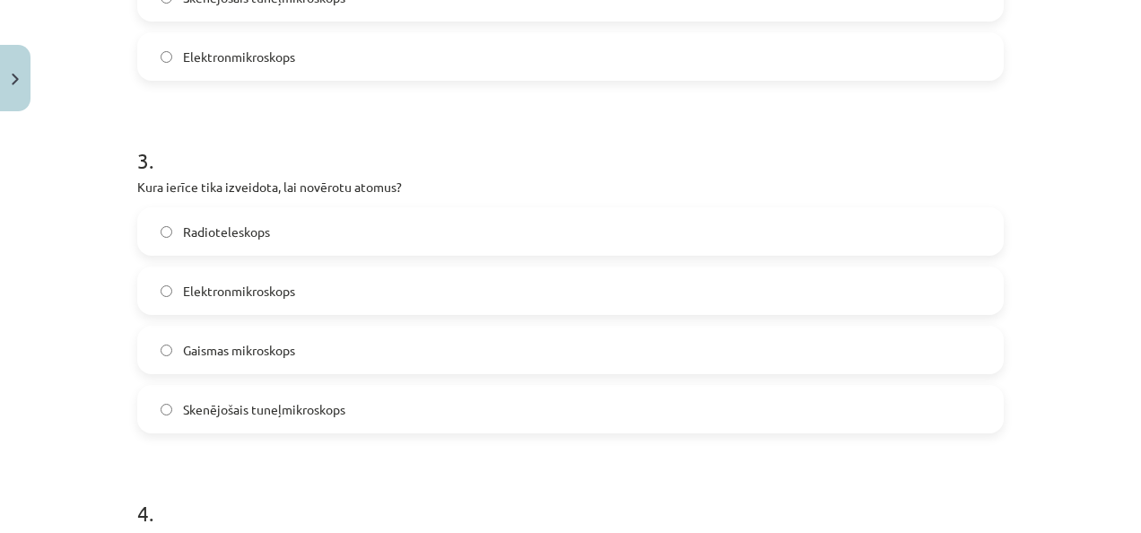
click at [422, 389] on label "Skenējošais tuneļmikroskops" at bounding box center [570, 409] width 863 height 45
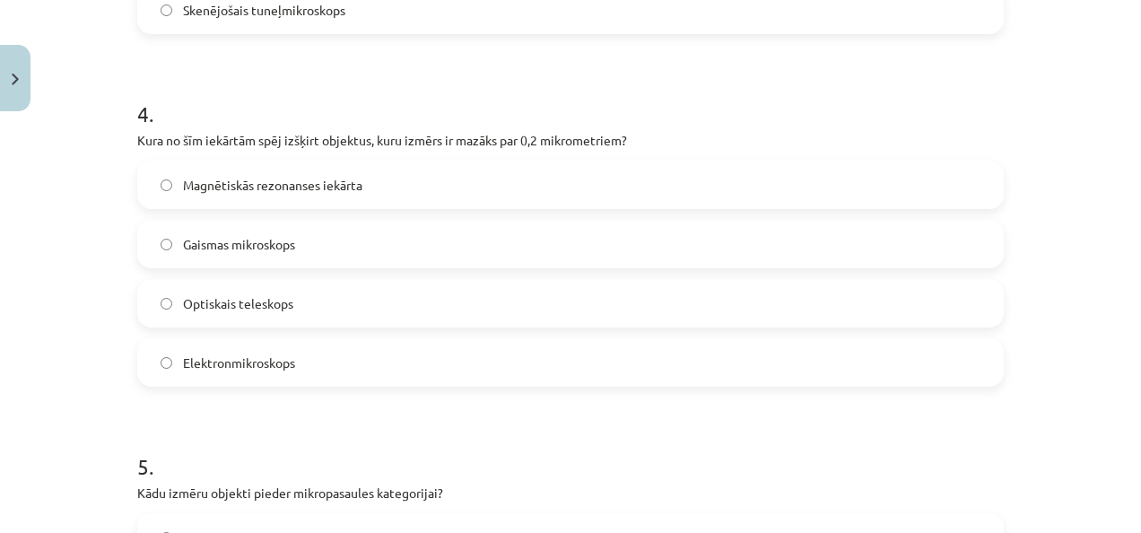
scroll to position [1393, 0]
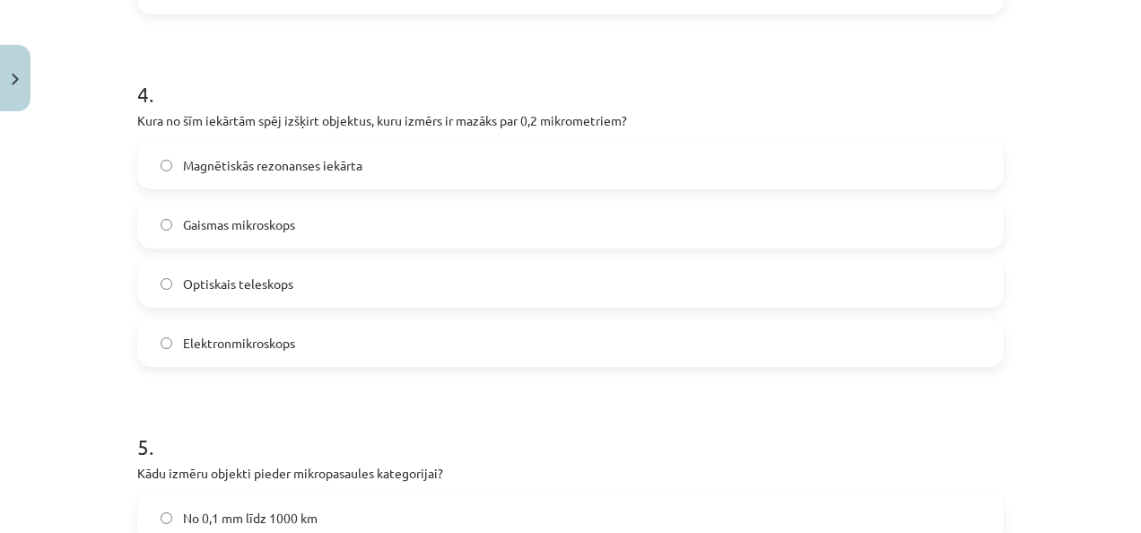
click at [810, 349] on label "Elektronmikroskops" at bounding box center [570, 342] width 863 height 45
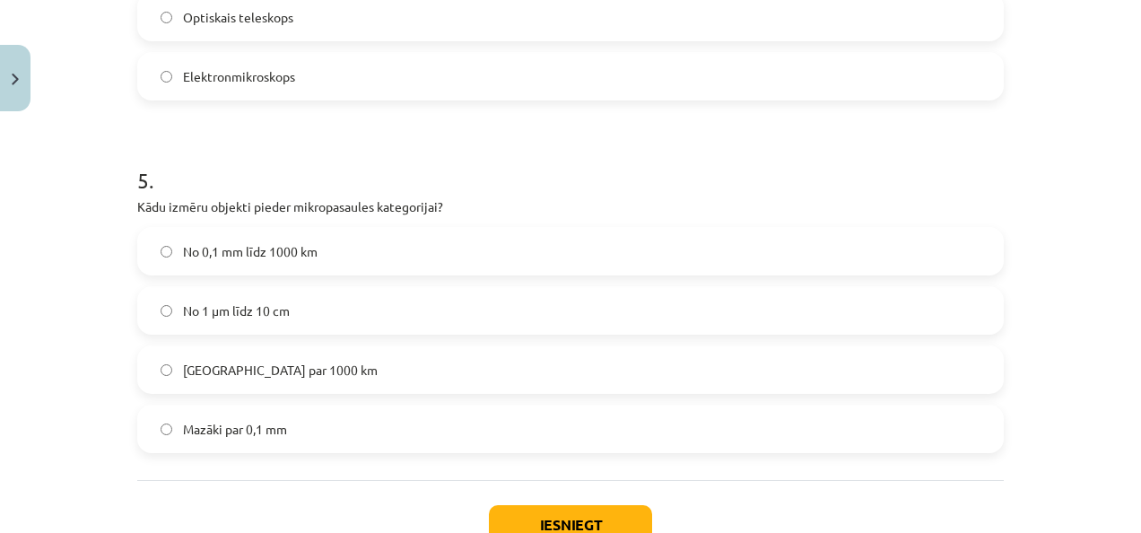
scroll to position [1786, 0]
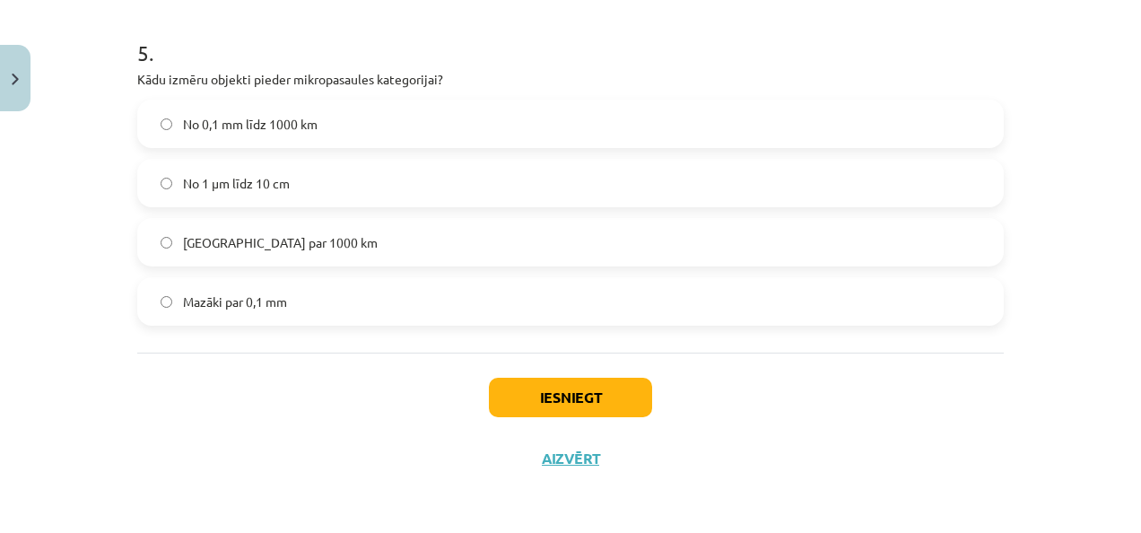
click at [446, 184] on label "No 1 μm līdz 10 cm" at bounding box center [570, 183] width 863 height 45
click at [539, 392] on button "Iesniegt" at bounding box center [570, 397] width 163 height 39
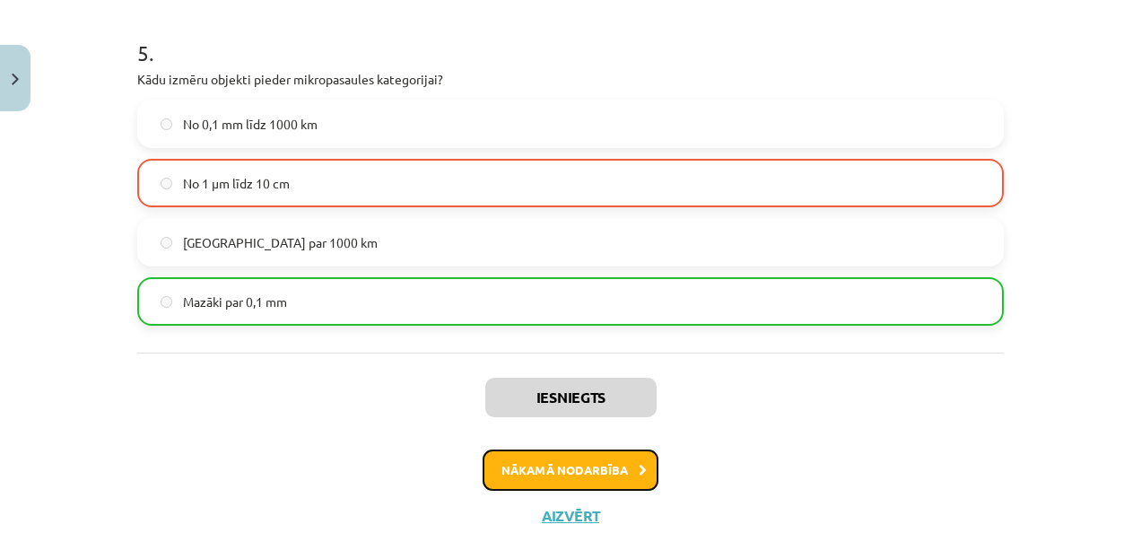
click at [546, 478] on button "Nākamā nodarbība" at bounding box center [570, 469] width 176 height 41
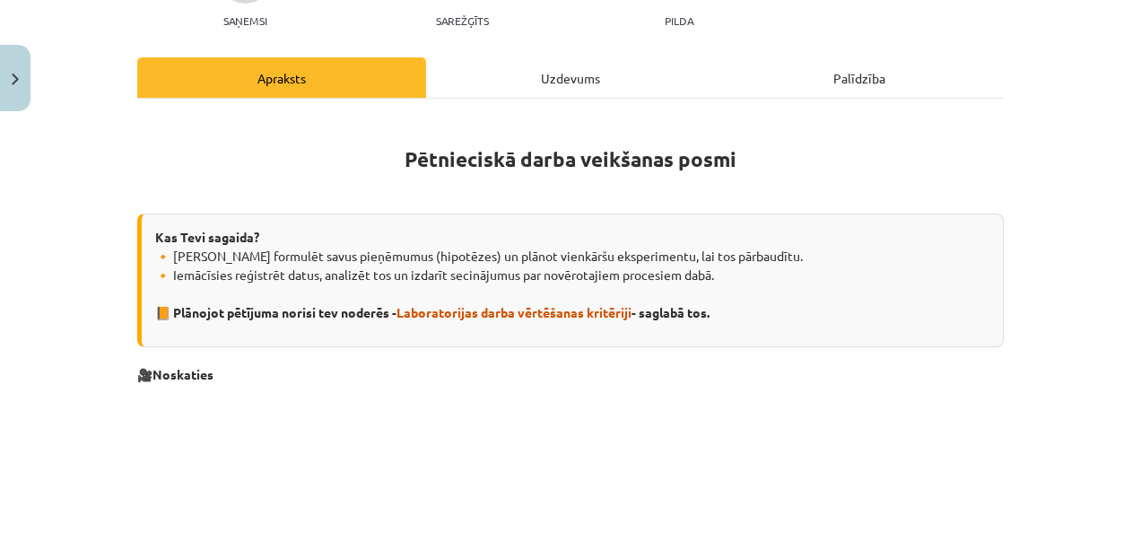
scroll to position [45, 0]
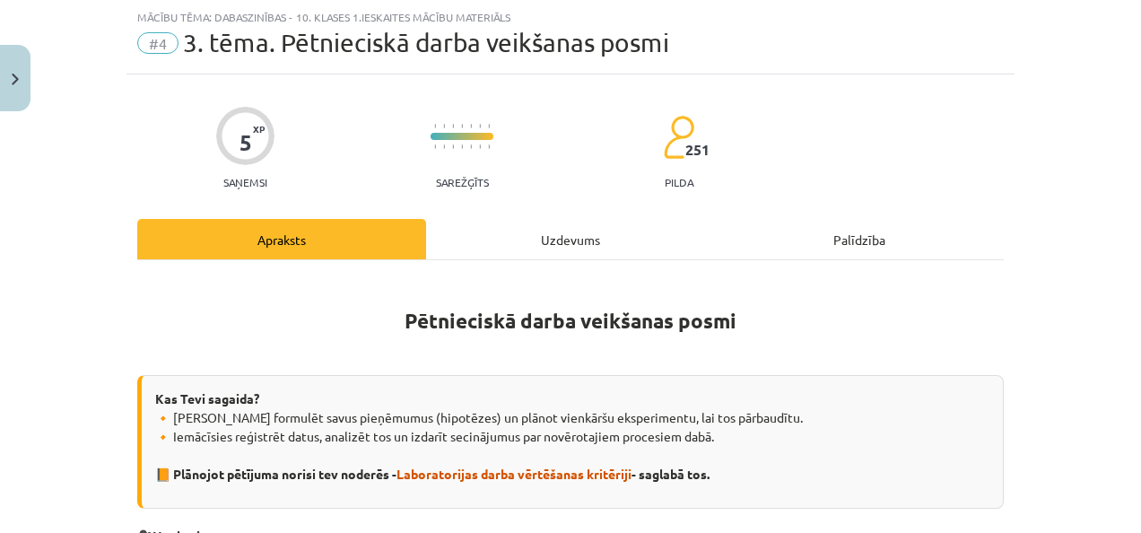
click at [577, 236] on div "Uzdevums" at bounding box center [570, 239] width 289 height 40
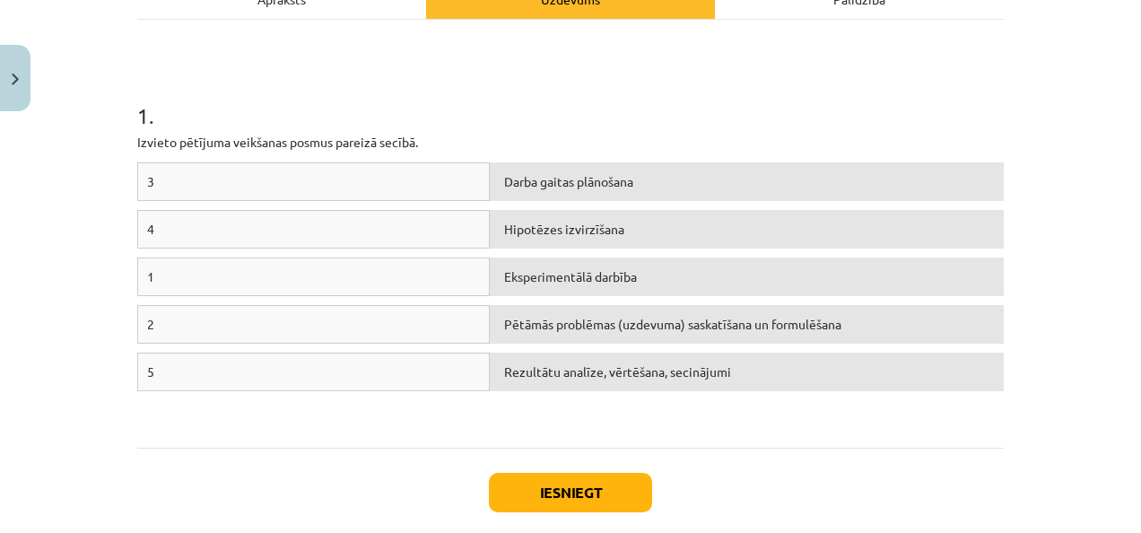
scroll to position [294, 0]
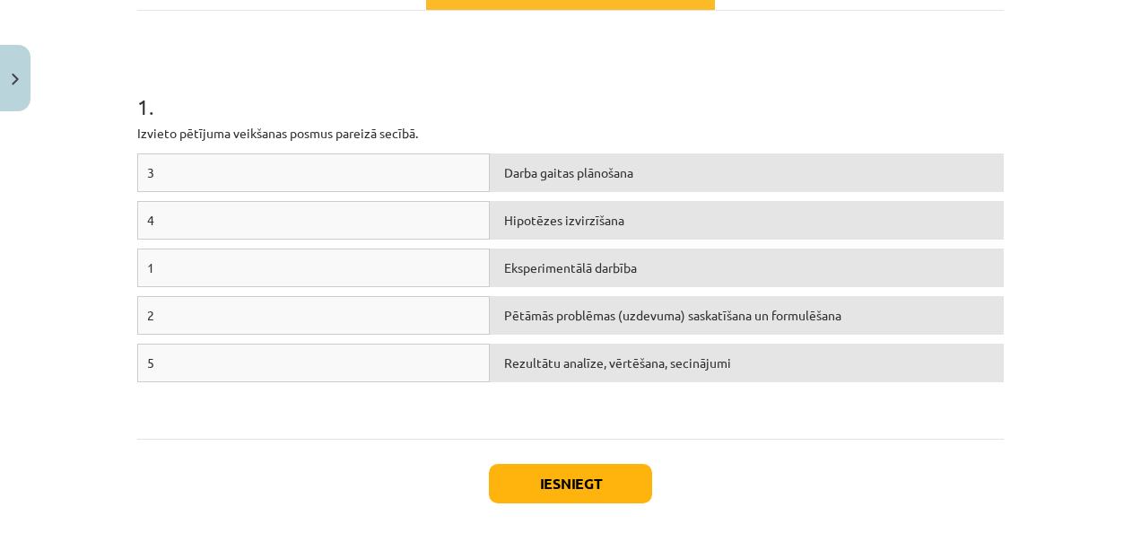
click at [225, 268] on div "1" at bounding box center [313, 267] width 352 height 39
click at [193, 267] on div "1" at bounding box center [313, 267] width 352 height 39
click at [520, 323] on div "Pētāmās problēmas (uzdevuma) saskatīšana un formulēšana" at bounding box center [747, 315] width 514 height 39
click at [311, 259] on div "1" at bounding box center [313, 267] width 352 height 39
click at [322, 251] on div "1" at bounding box center [313, 267] width 352 height 39
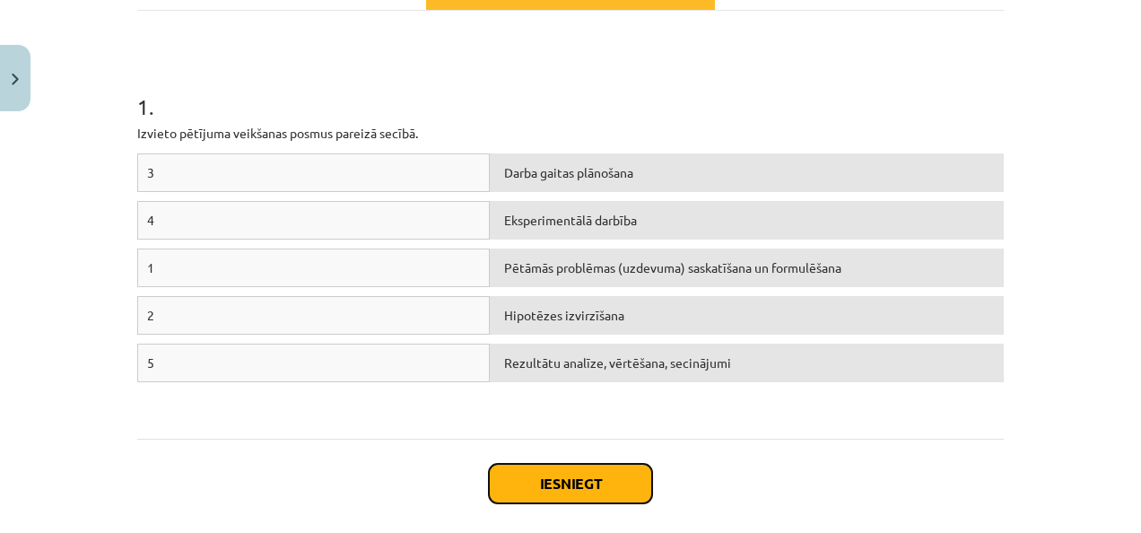
click at [539, 482] on button "Iesniegt" at bounding box center [570, 483] width 163 height 39
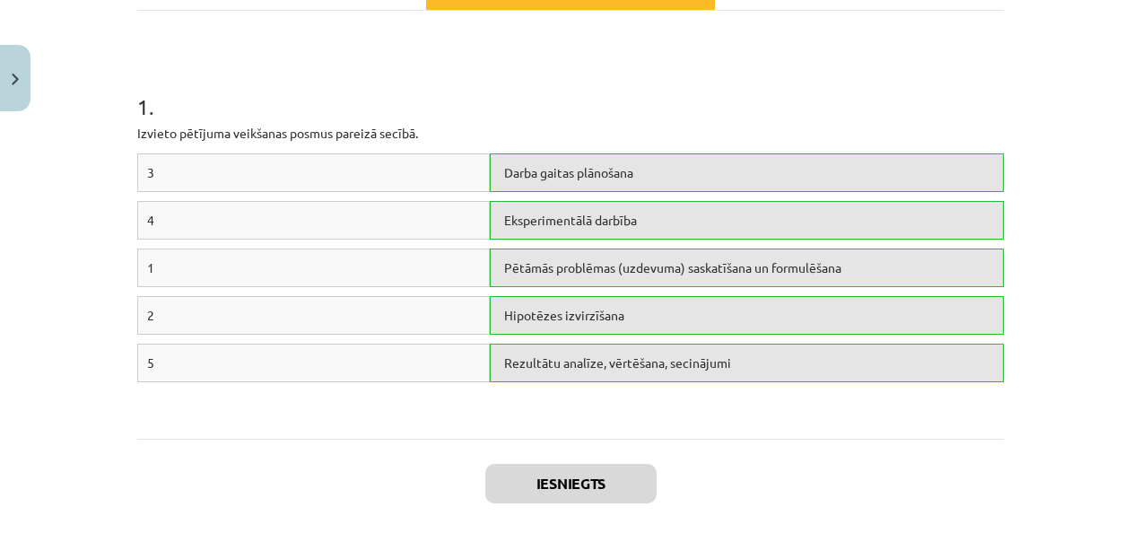
scroll to position [436, 0]
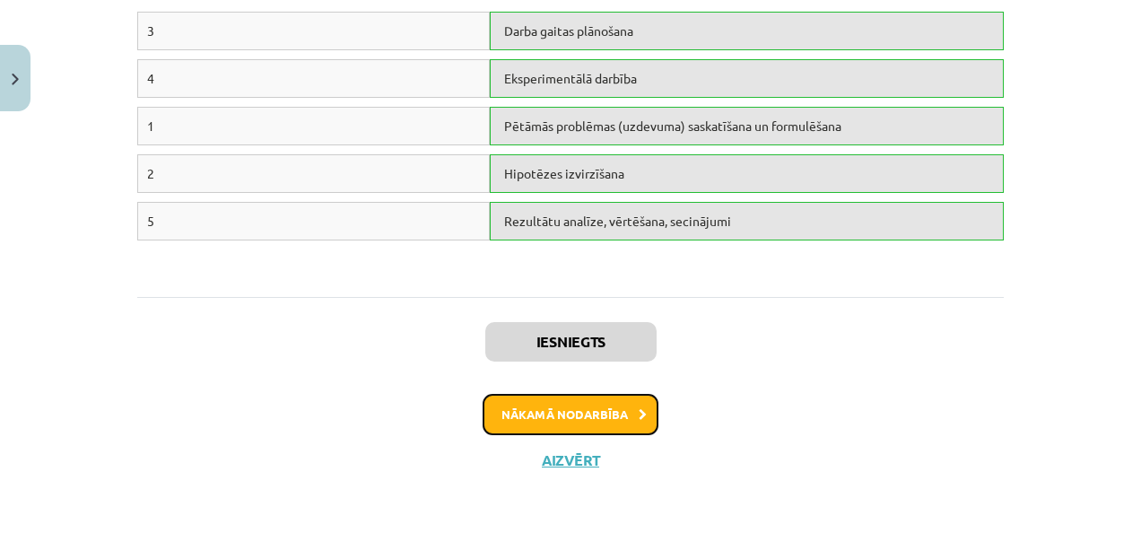
click at [621, 413] on button "Nākamā nodarbība" at bounding box center [570, 414] width 176 height 41
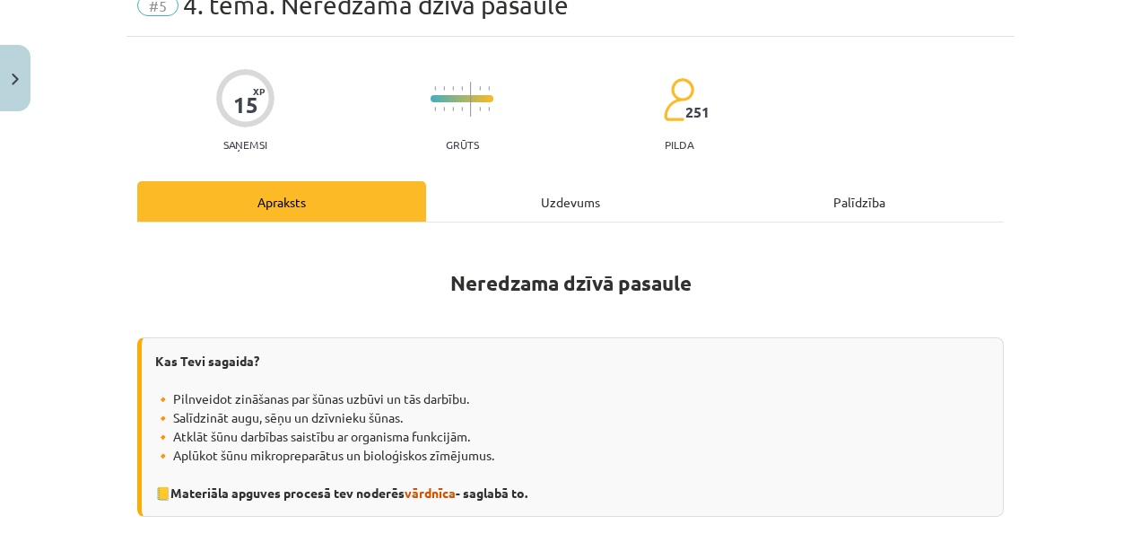
scroll to position [45, 0]
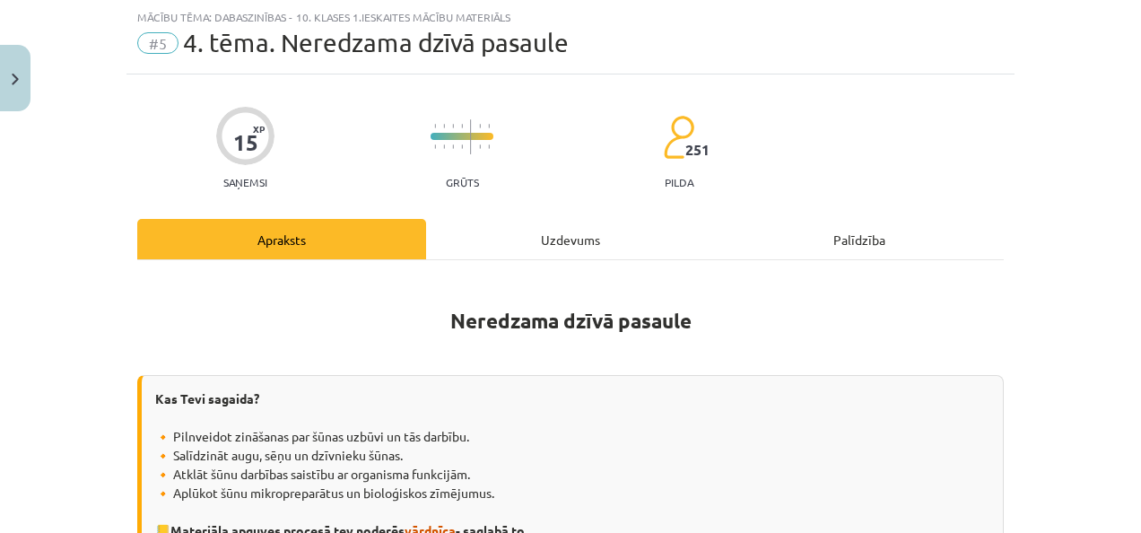
click at [568, 237] on div "Uzdevums" at bounding box center [570, 239] width 289 height 40
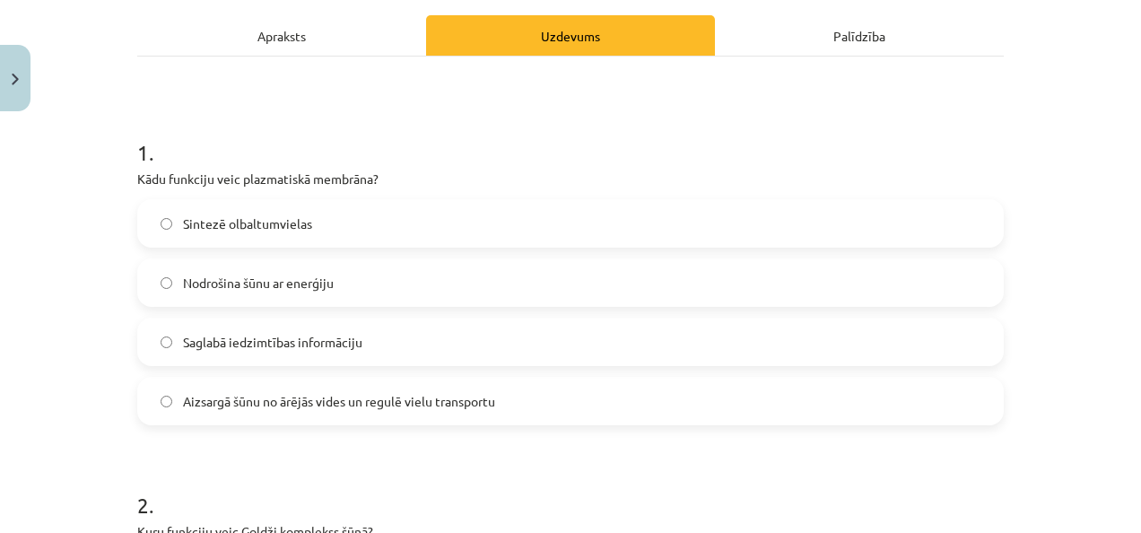
scroll to position [262, 0]
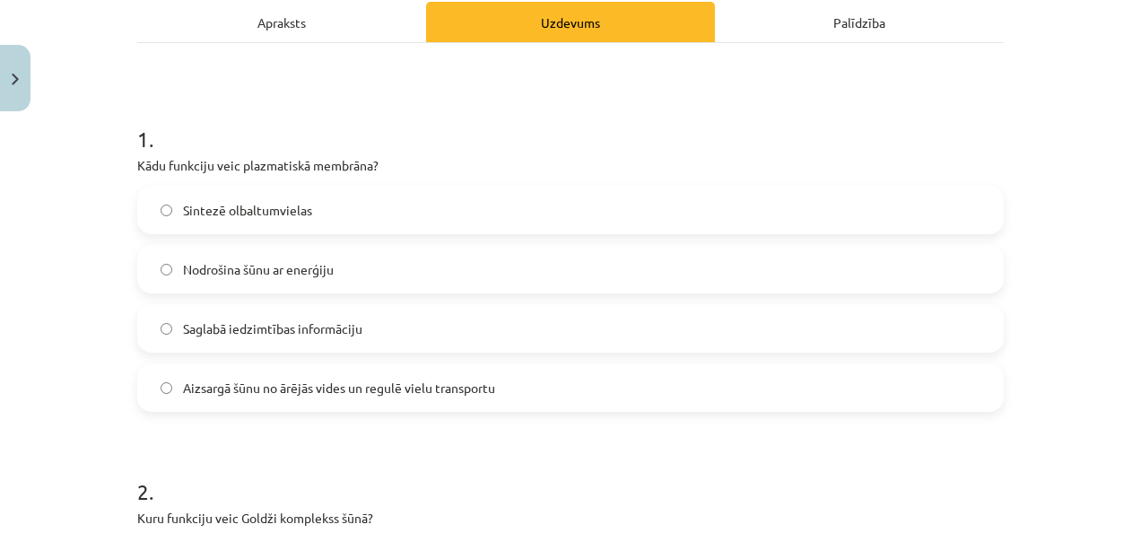
click at [543, 382] on label "Aizsargā šūnu no ārējās vides un regulē vielu transportu" at bounding box center [570, 387] width 863 height 45
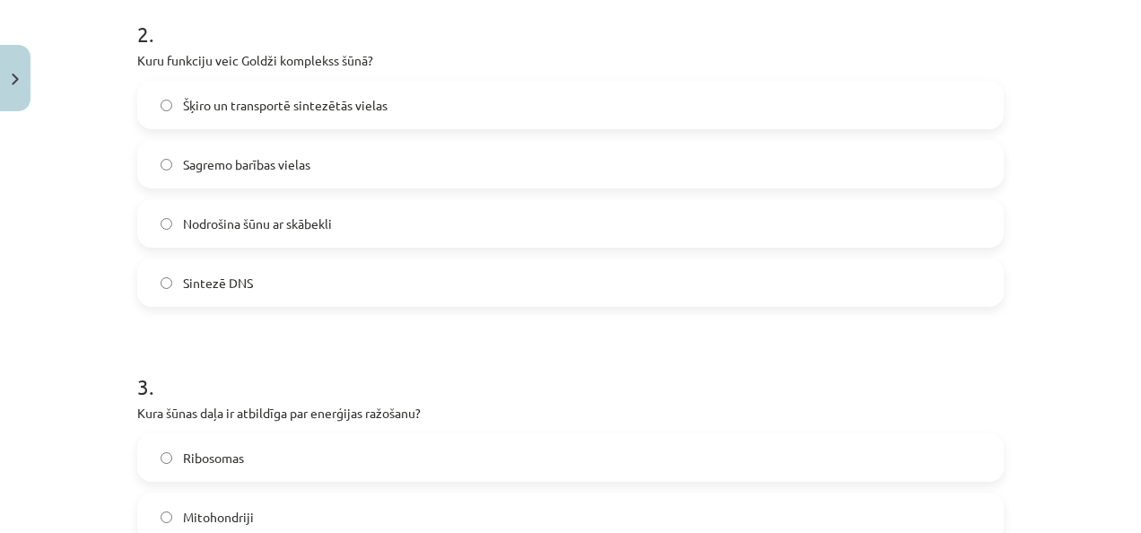
scroll to position [723, 0]
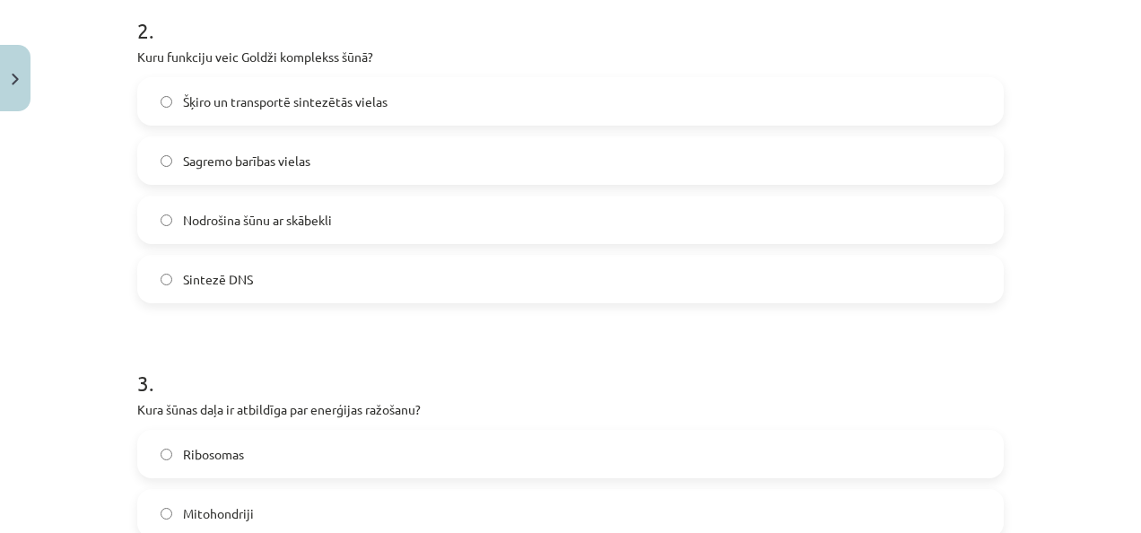
click at [463, 111] on label "Šķiro un transportē sintezētās vielas" at bounding box center [570, 101] width 863 height 45
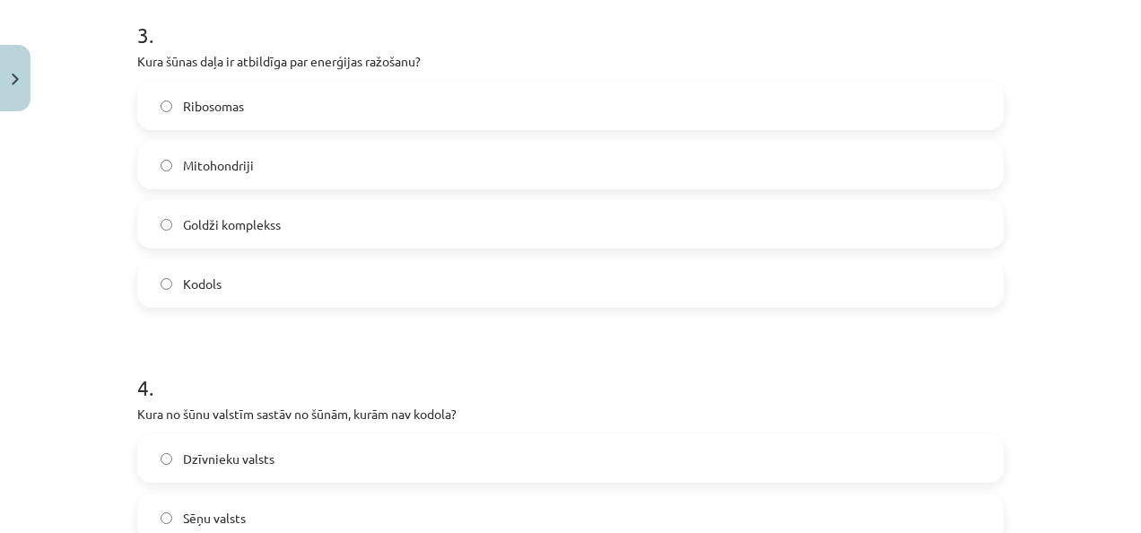
scroll to position [1030, 0]
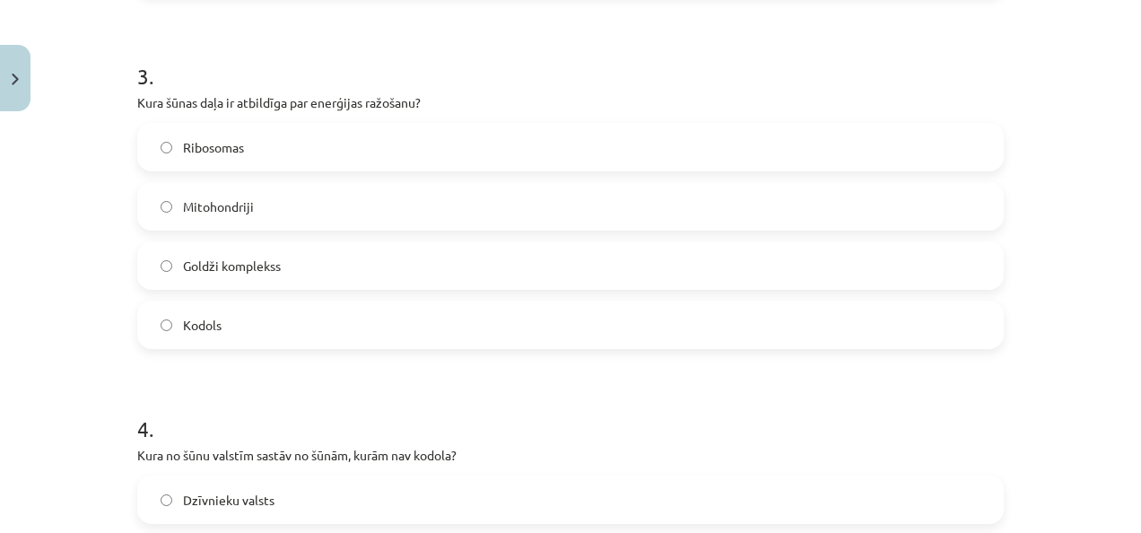
click at [533, 215] on label "Mitohondriji" at bounding box center [570, 206] width 863 height 45
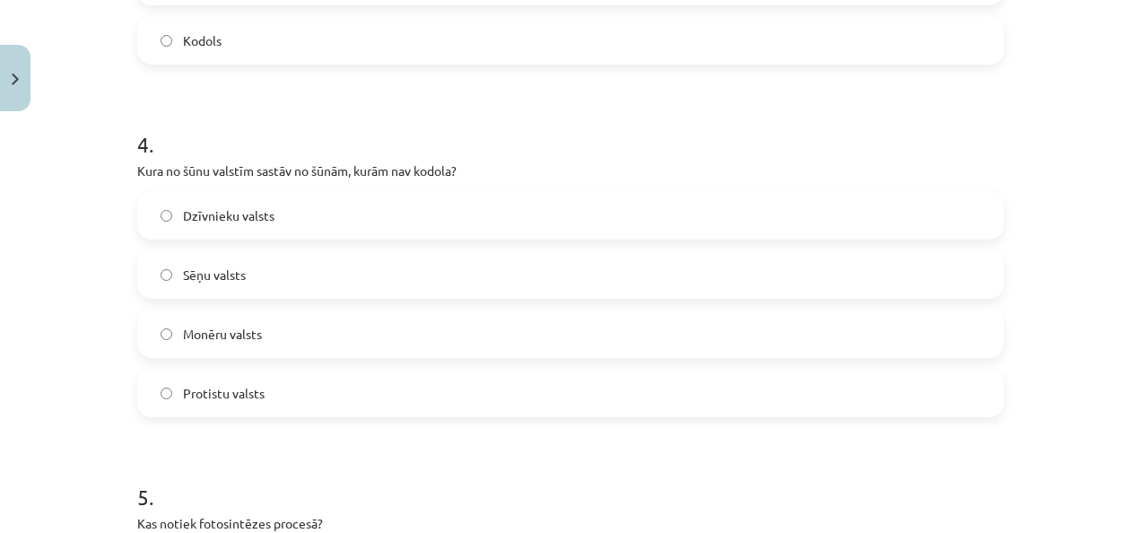
scroll to position [1331, 0]
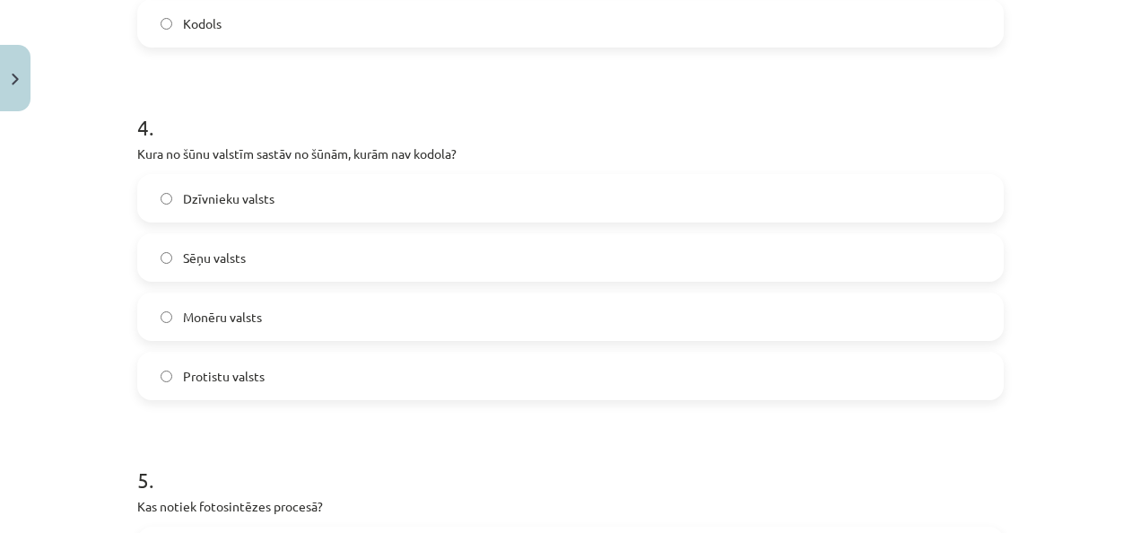
click at [308, 317] on label "Monēru valsts" at bounding box center [570, 316] width 863 height 45
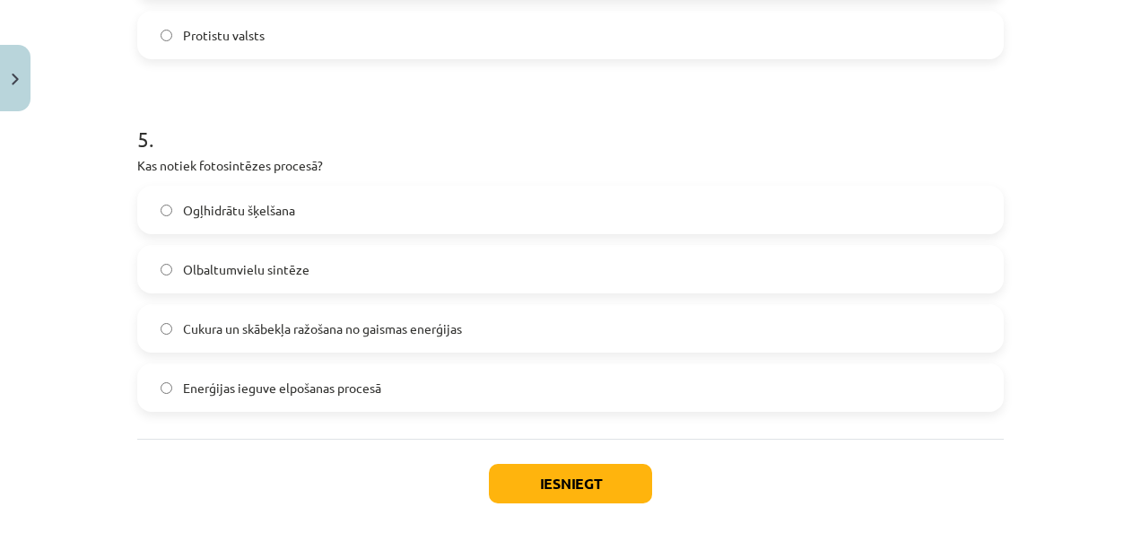
scroll to position [1758, 0]
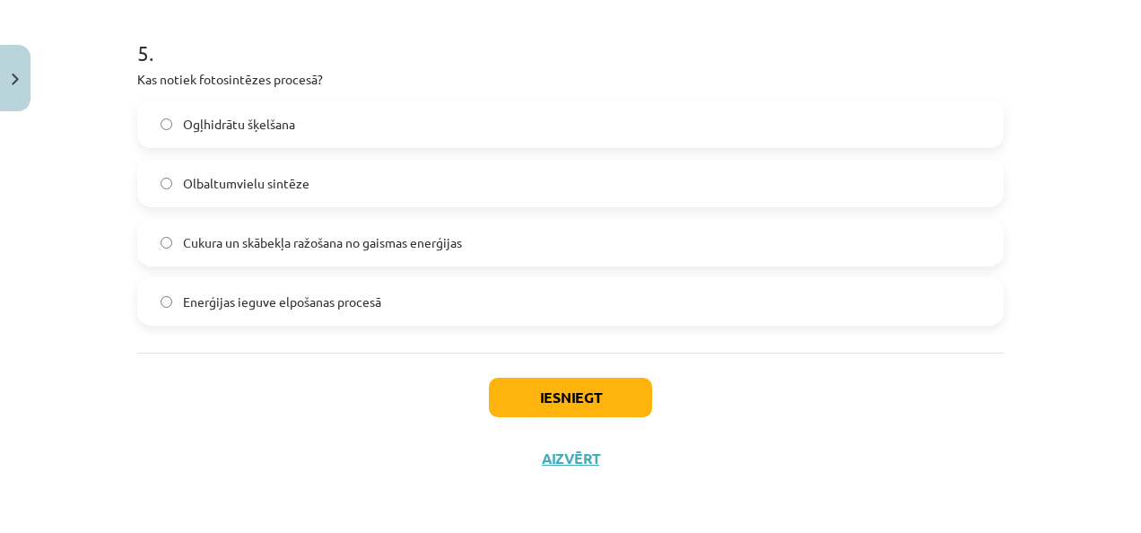
click at [649, 248] on label "Cukura un skābekļa ražošana no gaismas enerģijas" at bounding box center [570, 242] width 863 height 45
click at [628, 399] on button "Iesniegt" at bounding box center [570, 397] width 163 height 39
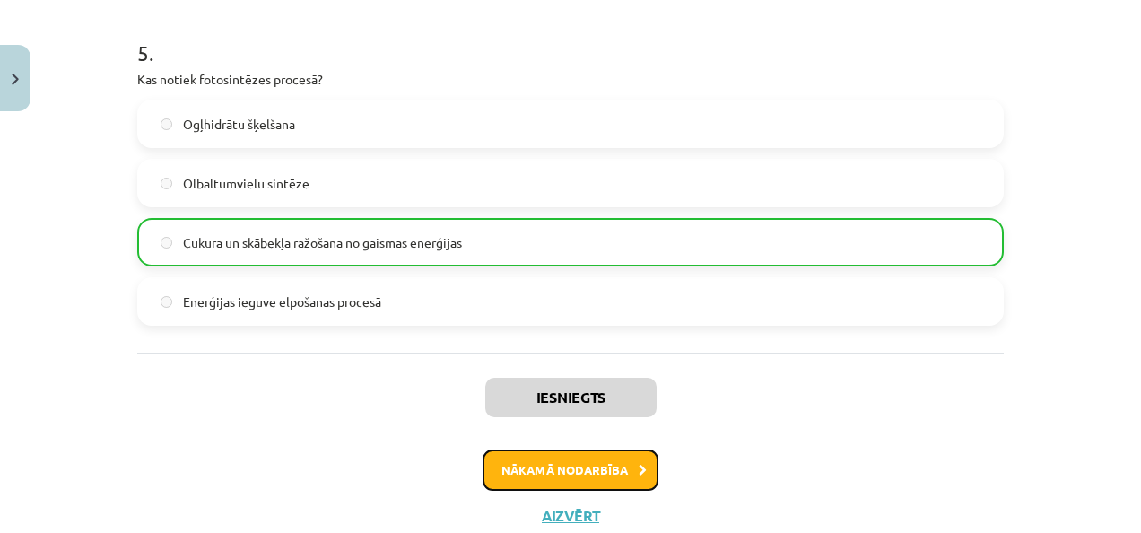
click at [630, 475] on button "Nākamā nodarbība" at bounding box center [570, 469] width 176 height 41
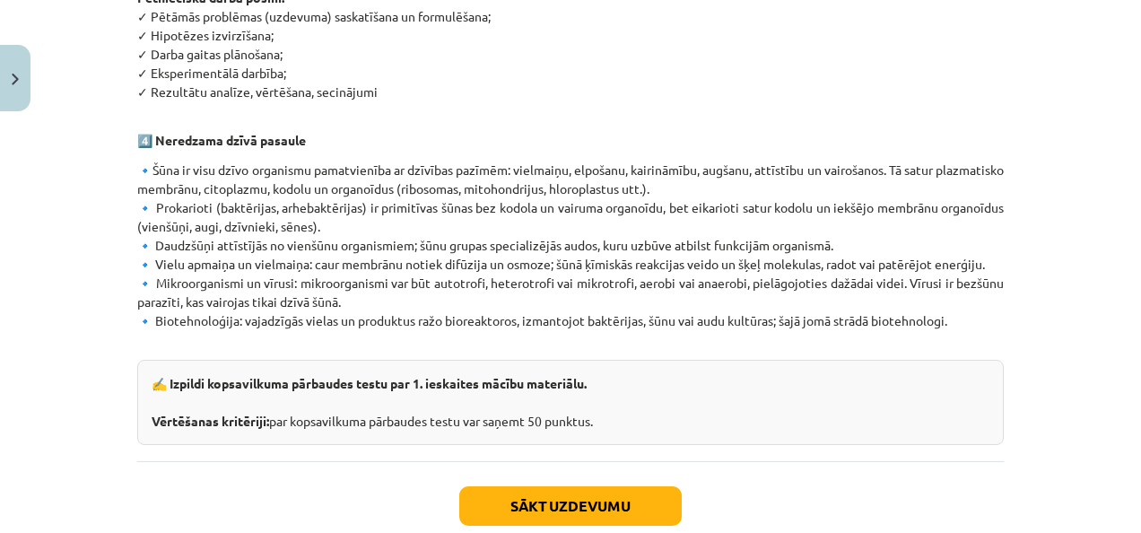
scroll to position [1190, 0]
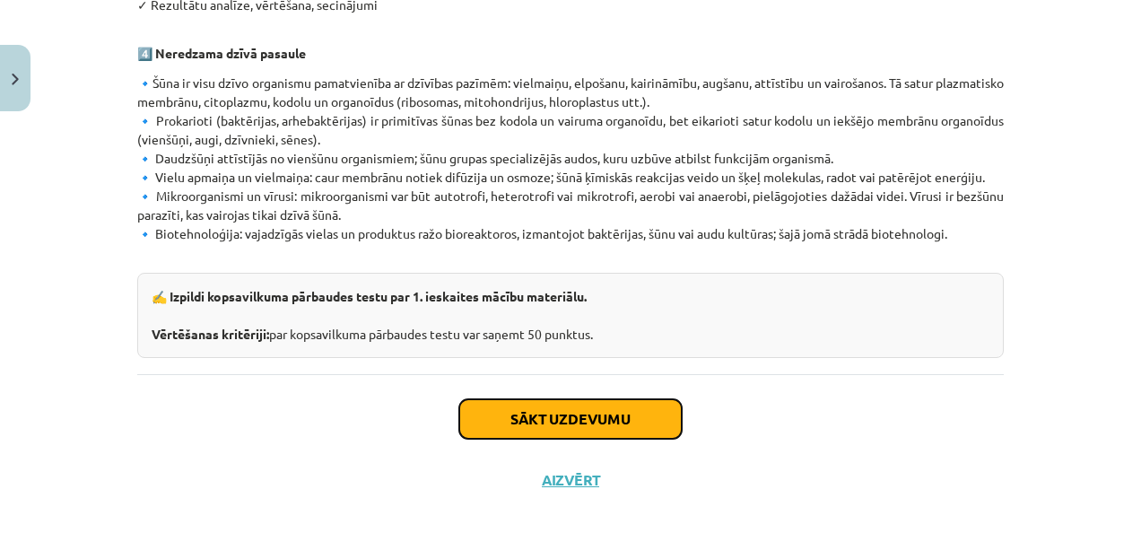
click at [563, 403] on button "Sākt uzdevumu" at bounding box center [570, 418] width 222 height 39
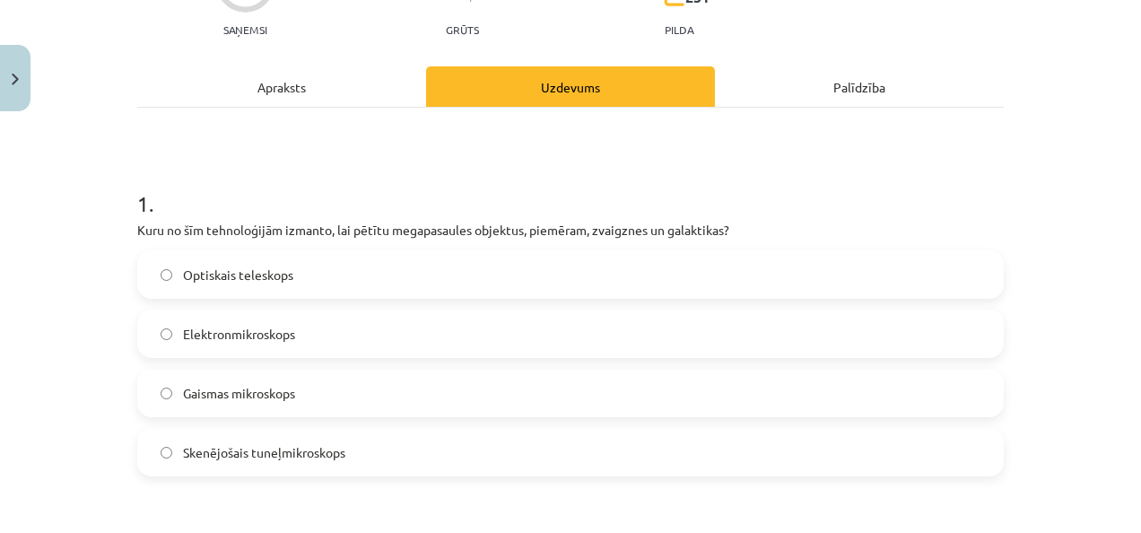
scroll to position [168, 0]
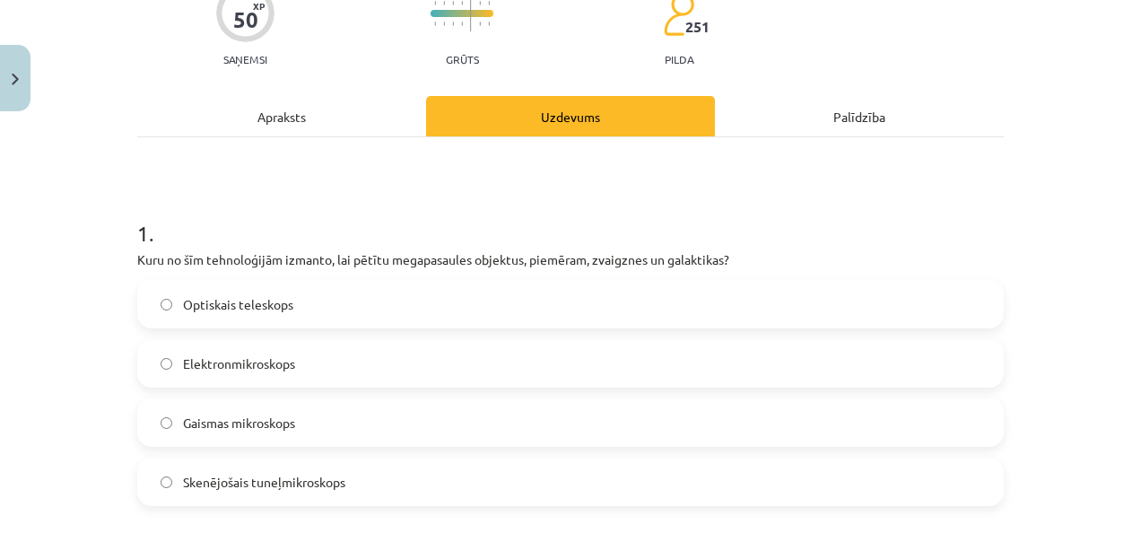
click at [429, 310] on label "Optiskais teleskops" at bounding box center [570, 304] width 863 height 45
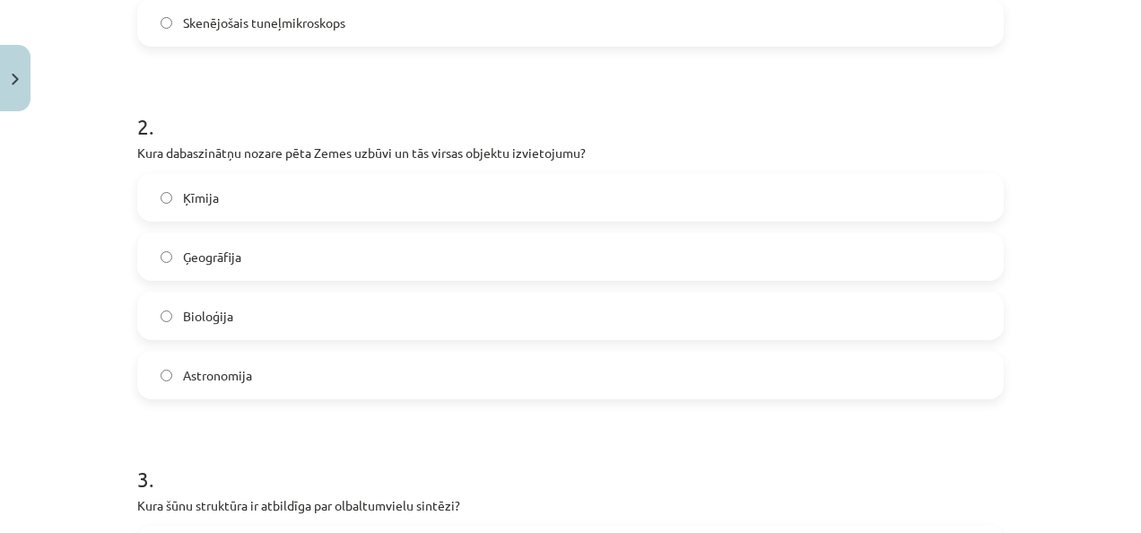
scroll to position [642, 0]
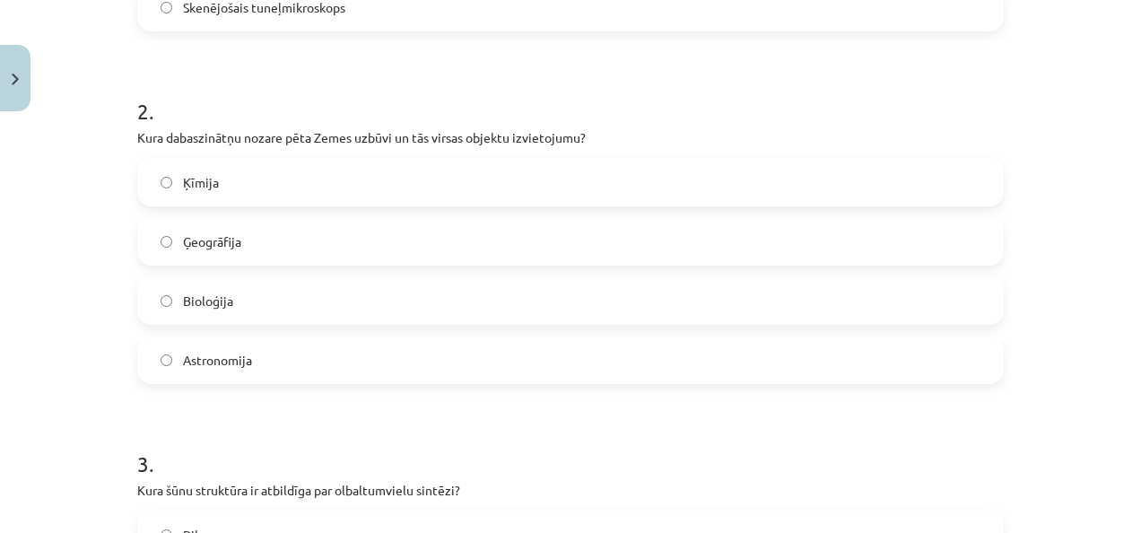
click at [560, 235] on label "Ģeogrāfija" at bounding box center [570, 241] width 863 height 45
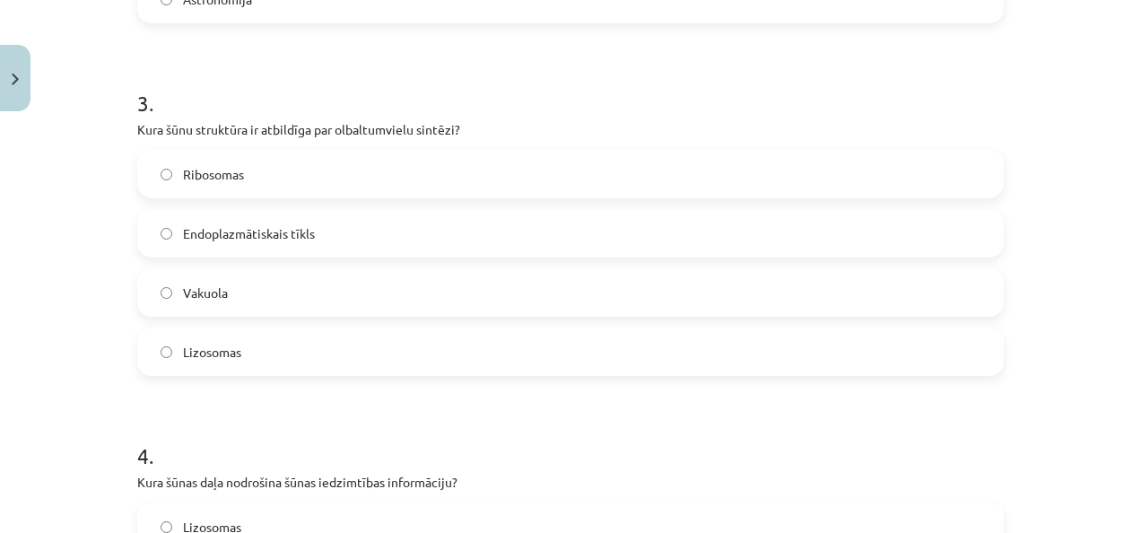
scroll to position [997, 0]
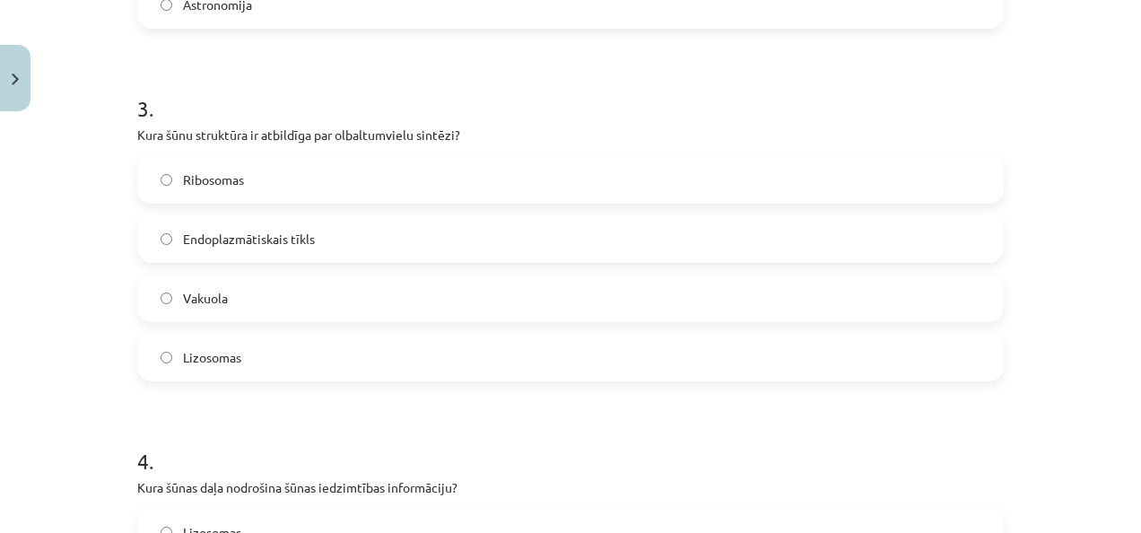
click at [512, 160] on label "Ribosomas" at bounding box center [570, 179] width 863 height 45
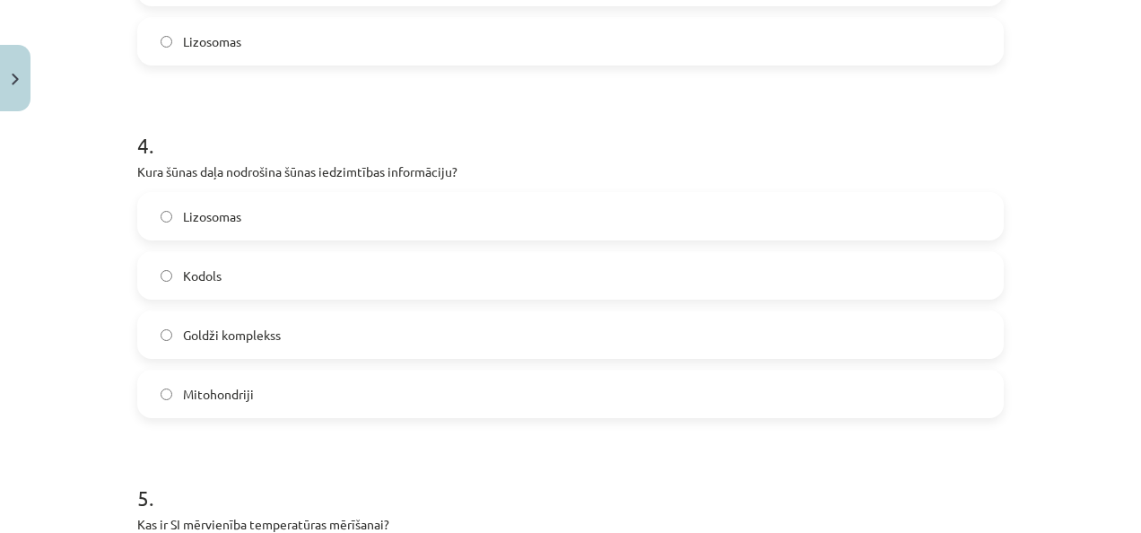
scroll to position [1348, 0]
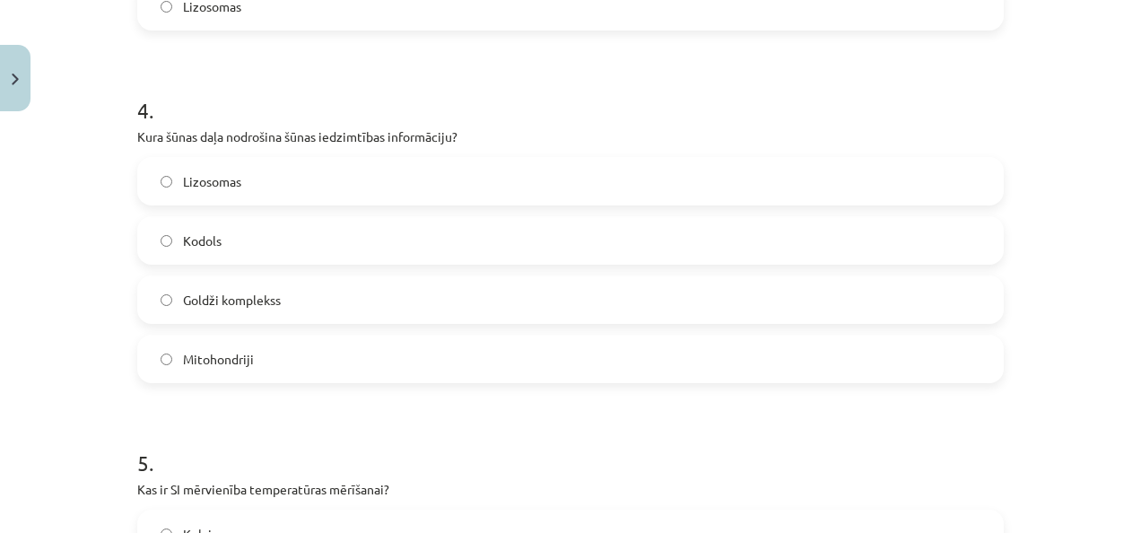
click at [696, 230] on label "Kodols" at bounding box center [570, 240] width 863 height 45
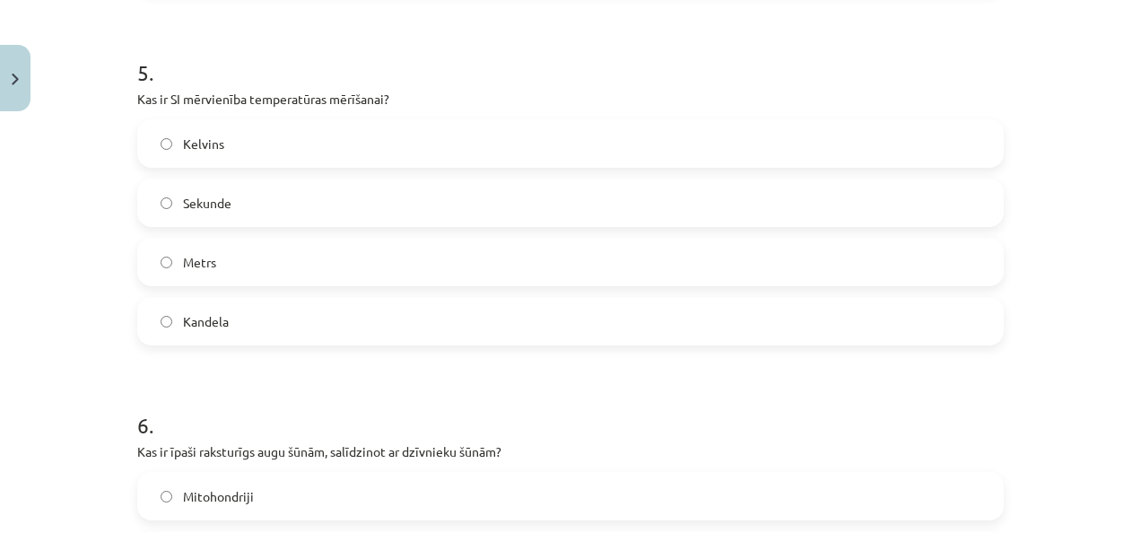
scroll to position [1625, 0]
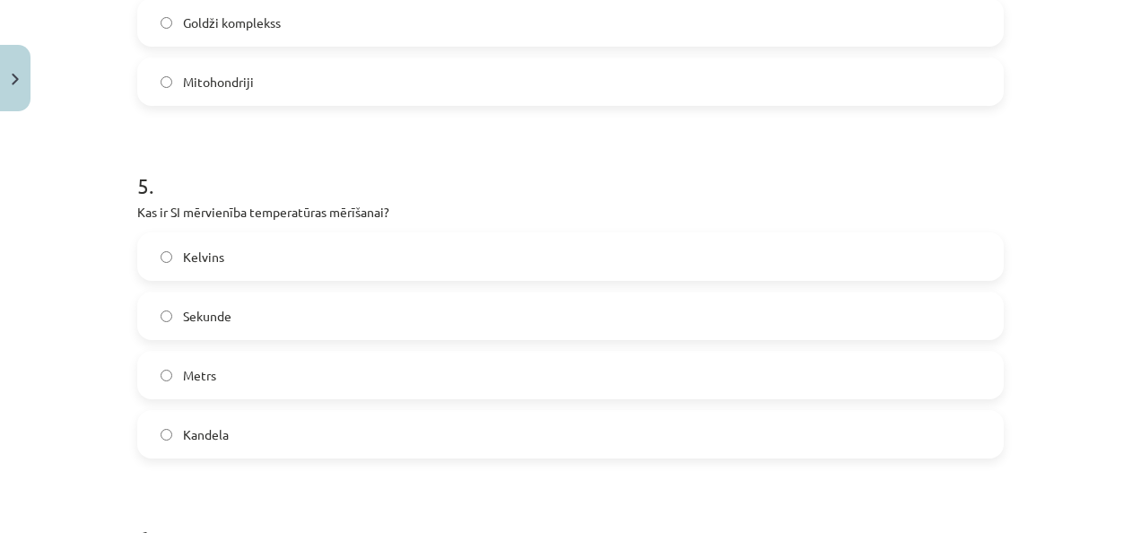
click at [250, 366] on label "Metrs" at bounding box center [570, 374] width 863 height 45
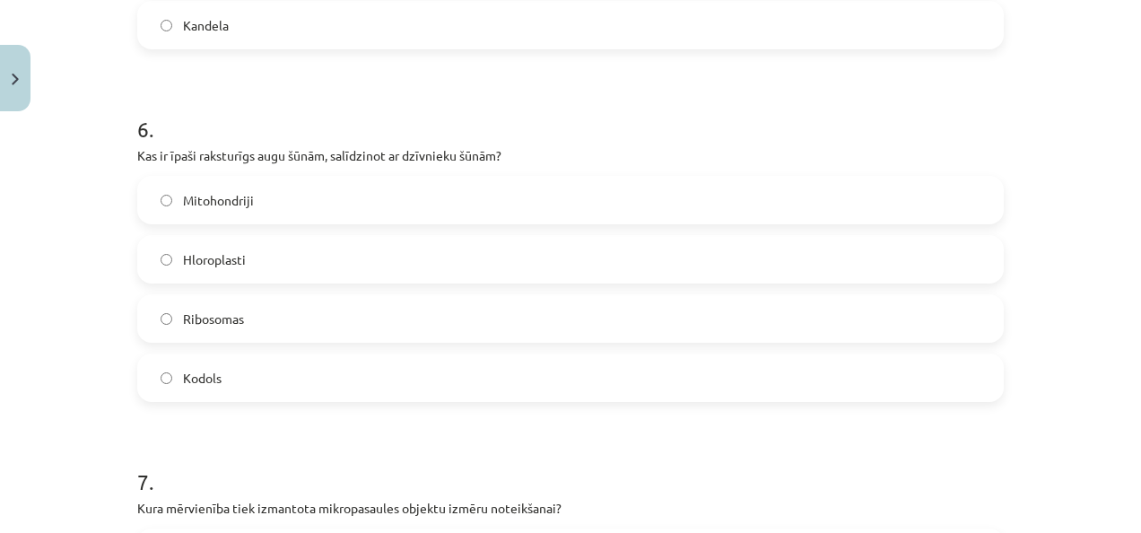
scroll to position [2039, 0]
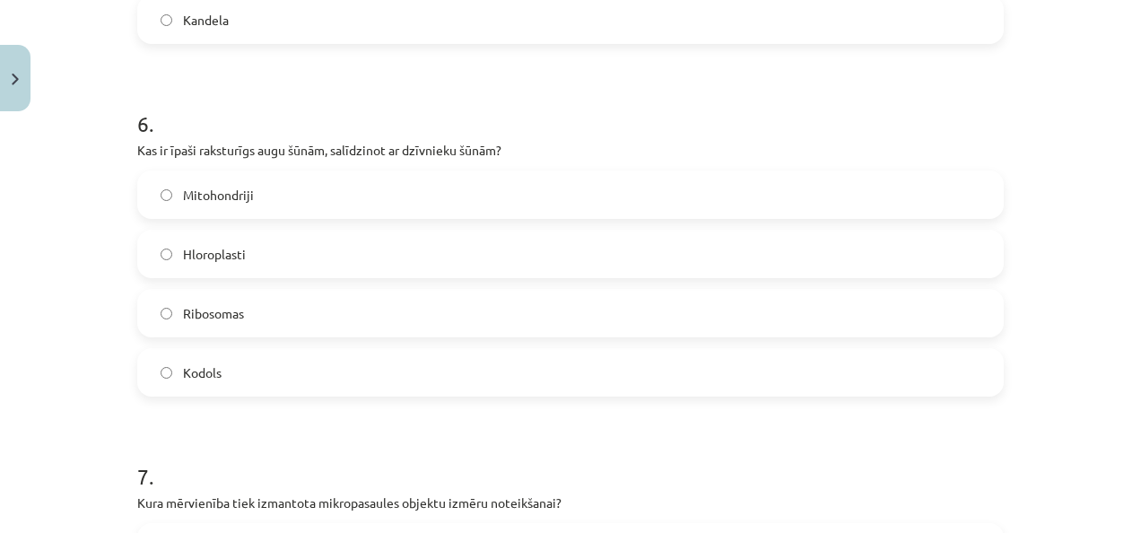
click at [521, 248] on label "Hloroplasti" at bounding box center [570, 253] width 863 height 45
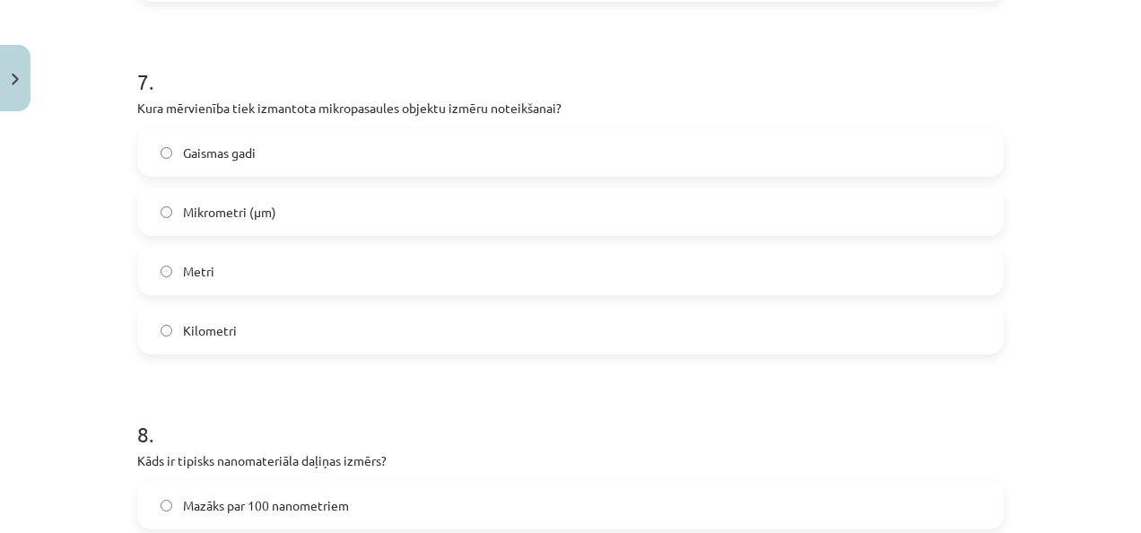
scroll to position [2454, 0]
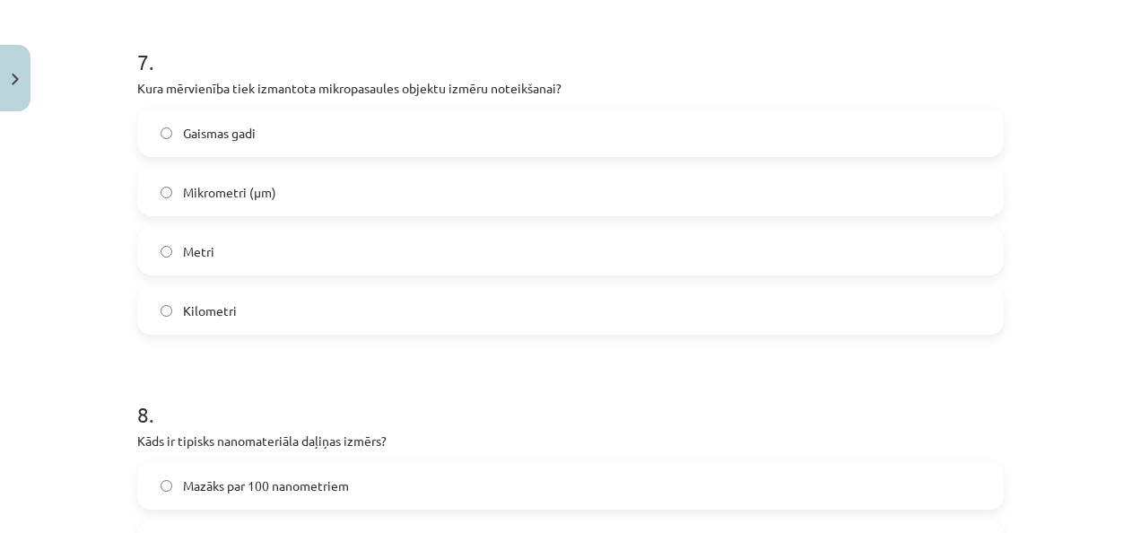
click at [265, 191] on span "Mikrometri (μm)" at bounding box center [229, 192] width 93 height 19
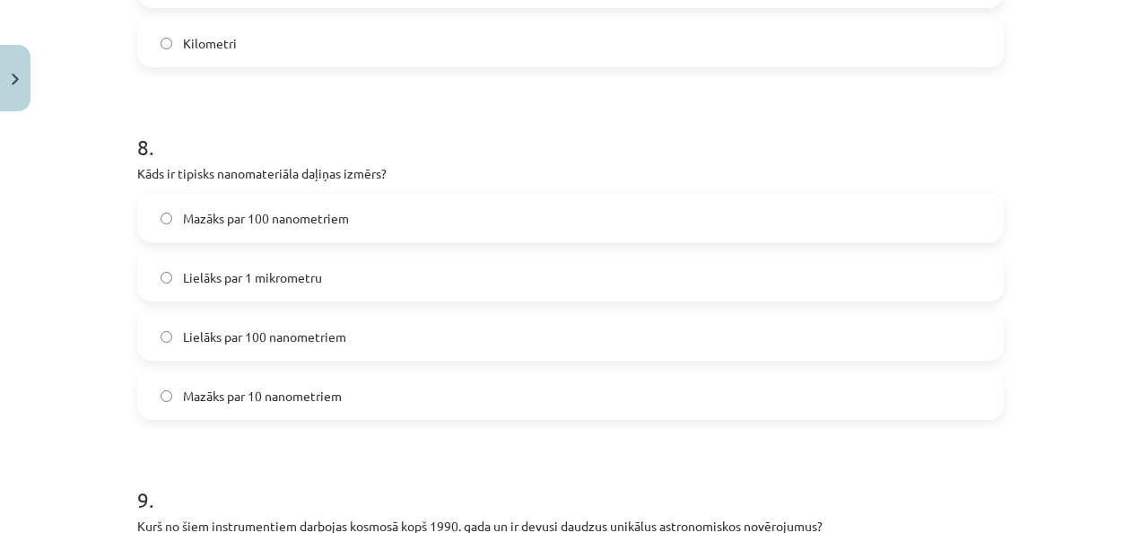
scroll to position [2820, 0]
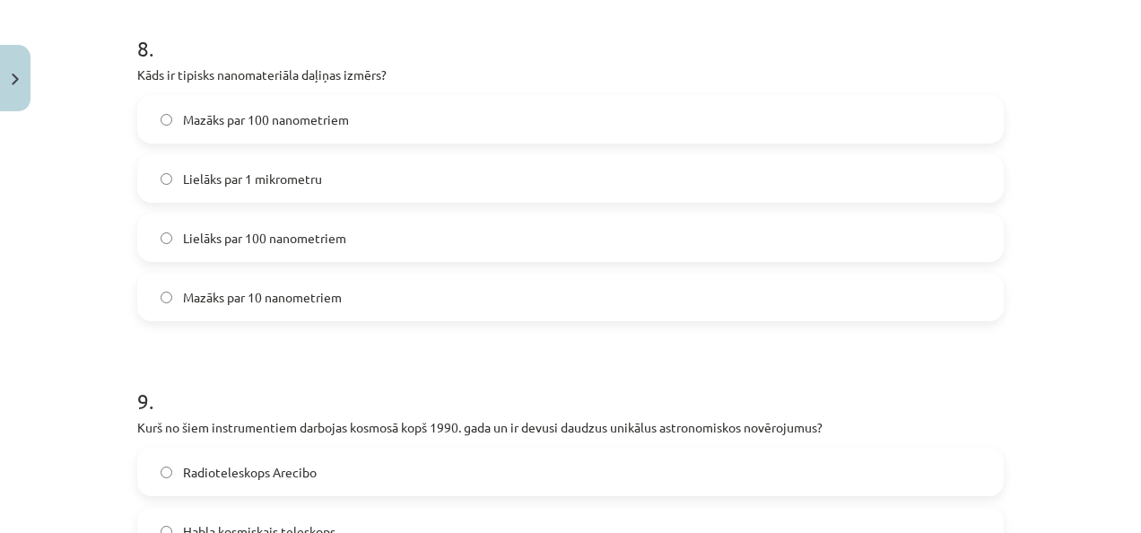
click at [359, 119] on label "Mazāks par 100 nanometriem" at bounding box center [570, 119] width 863 height 45
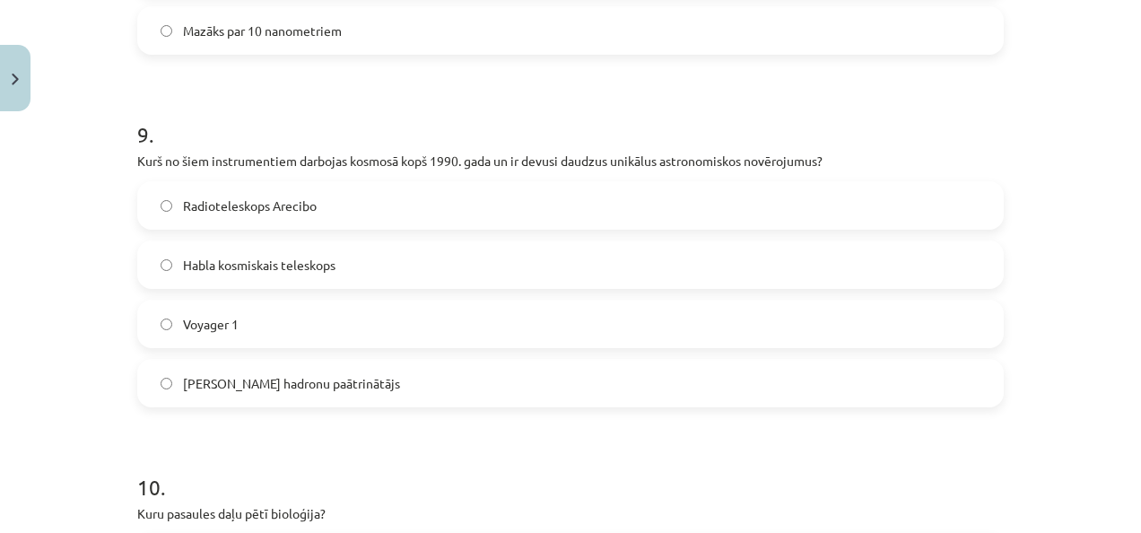
scroll to position [3076, 0]
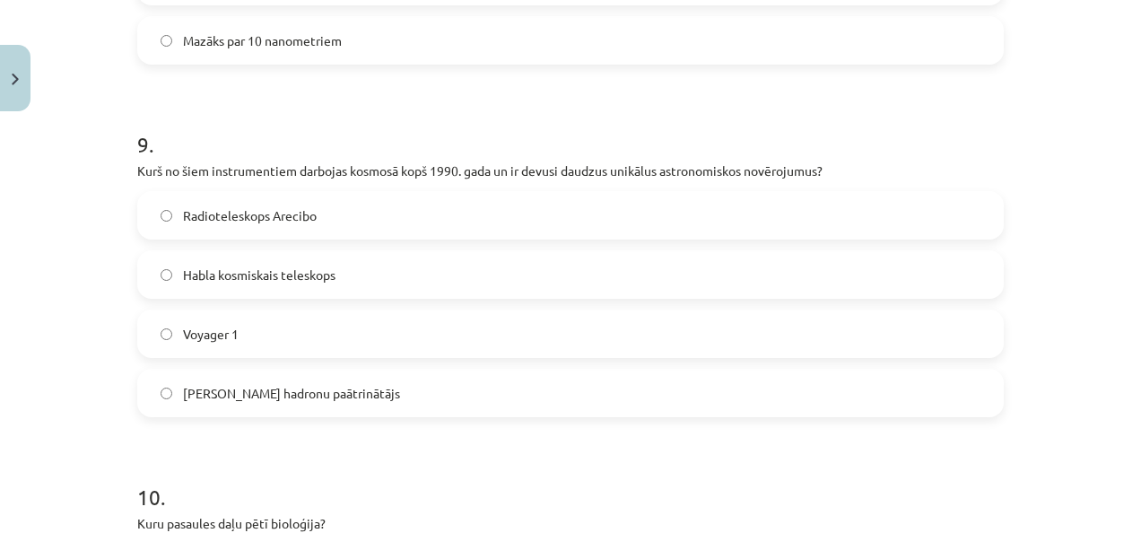
click at [398, 286] on label "Habla kosmiskais teleskops" at bounding box center [570, 274] width 863 height 45
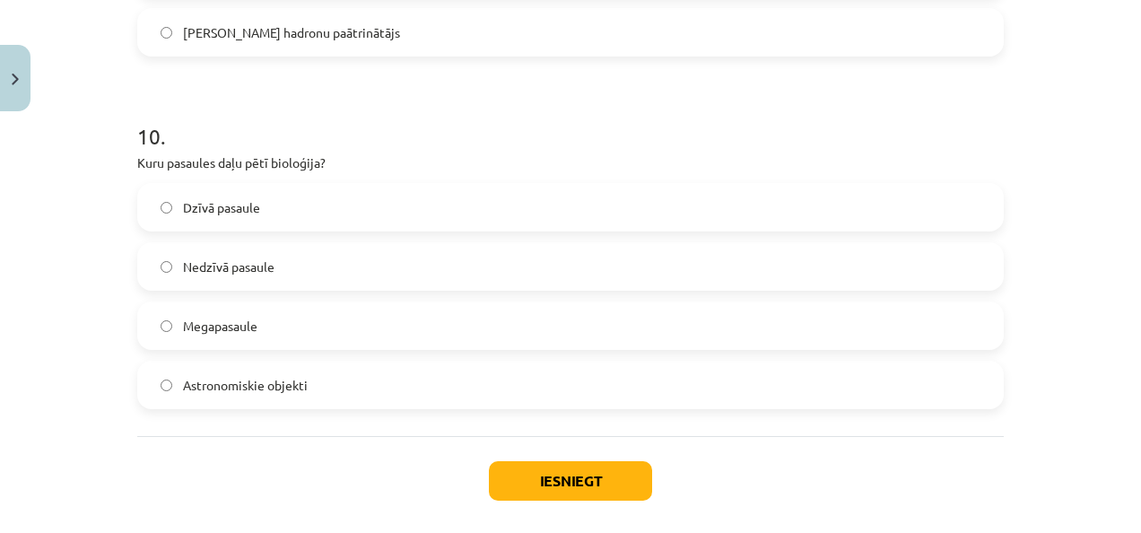
scroll to position [3431, 0]
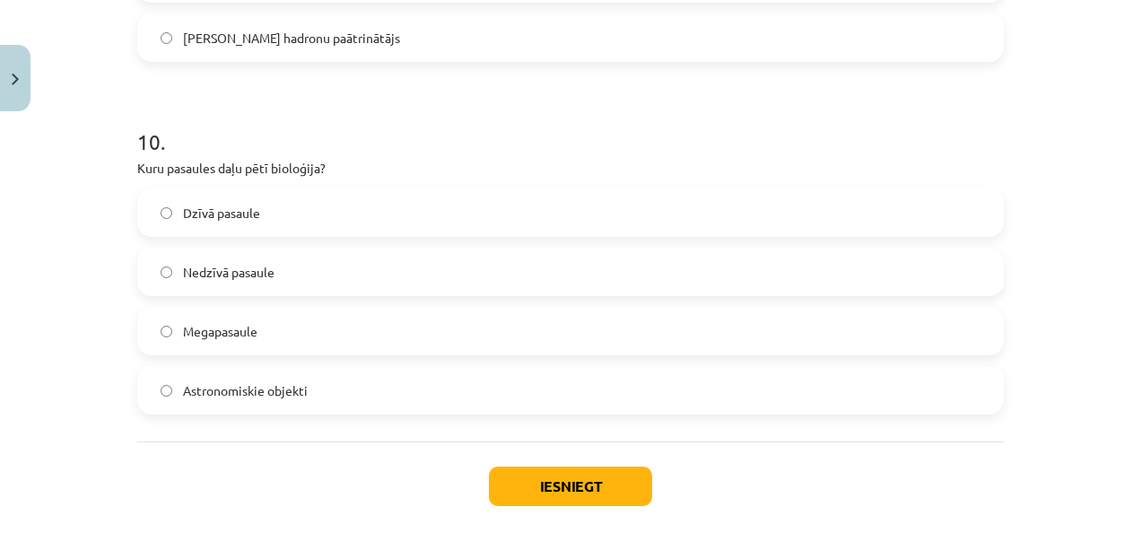
click at [535, 222] on label "Dzīvā pasaule" at bounding box center [570, 212] width 863 height 45
click at [619, 484] on button "Iesniegt" at bounding box center [570, 485] width 163 height 39
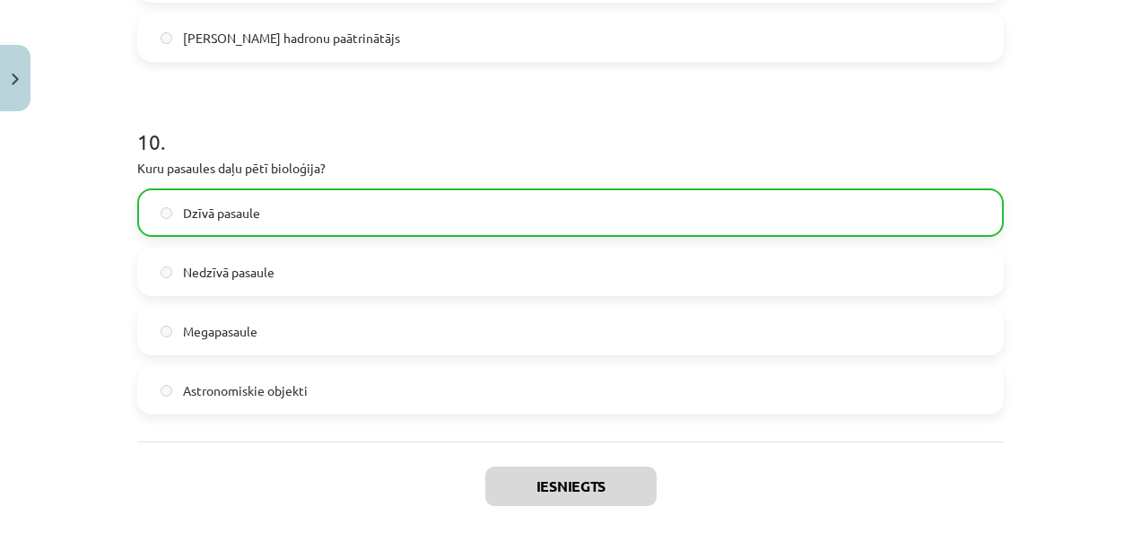
scroll to position [3576, 0]
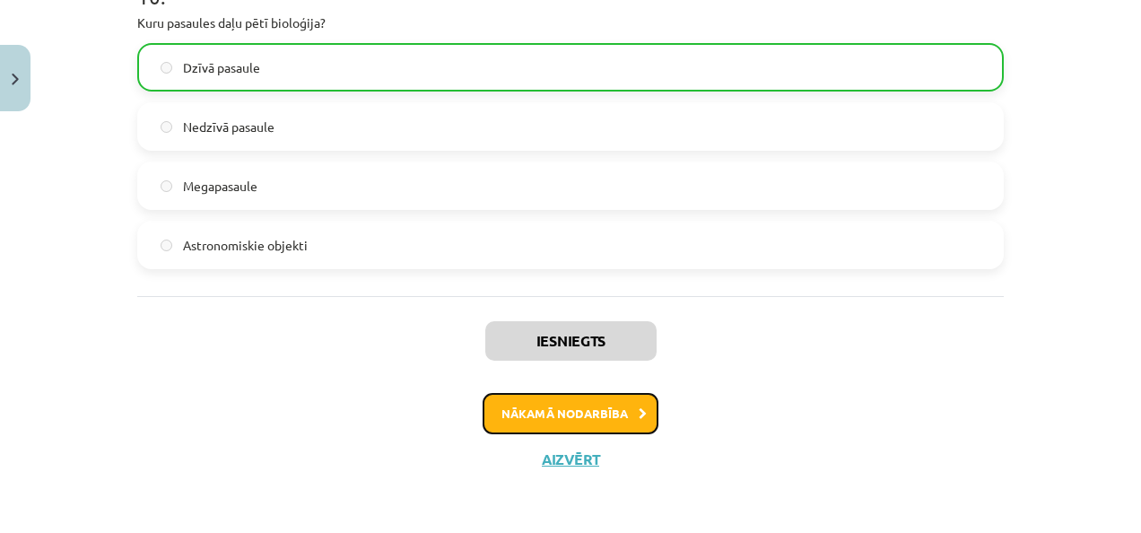
click at [552, 407] on button "Nākamā nodarbība" at bounding box center [570, 413] width 176 height 41
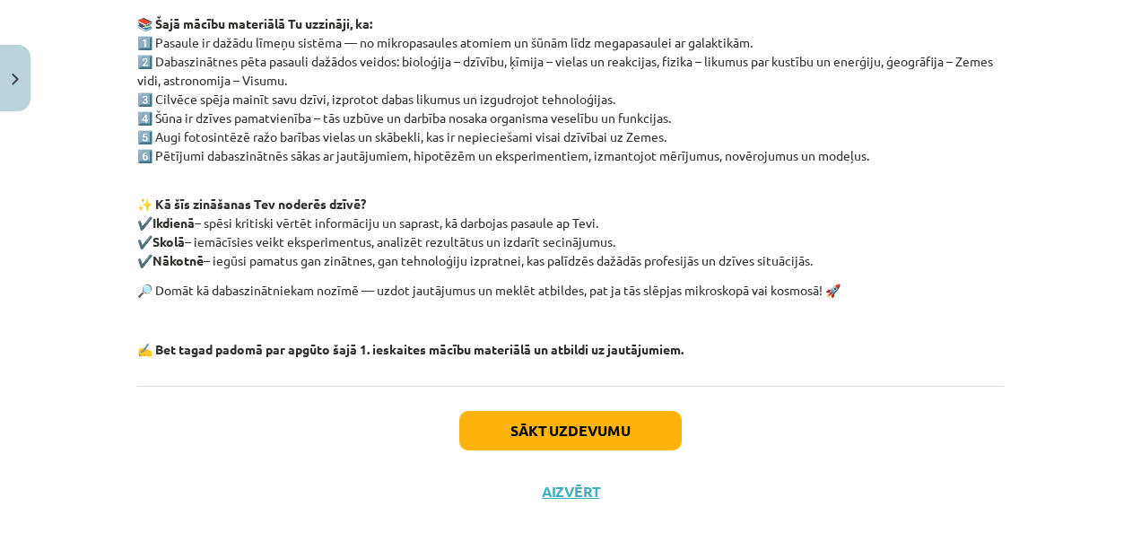
scroll to position [407, 0]
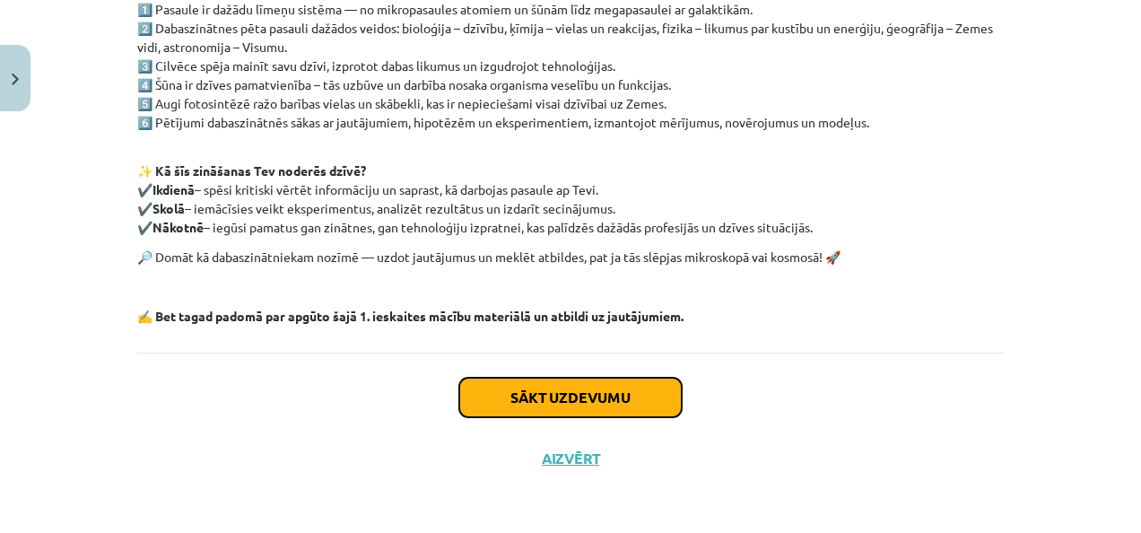
click at [642, 409] on button "Sākt uzdevumu" at bounding box center [570, 397] width 222 height 39
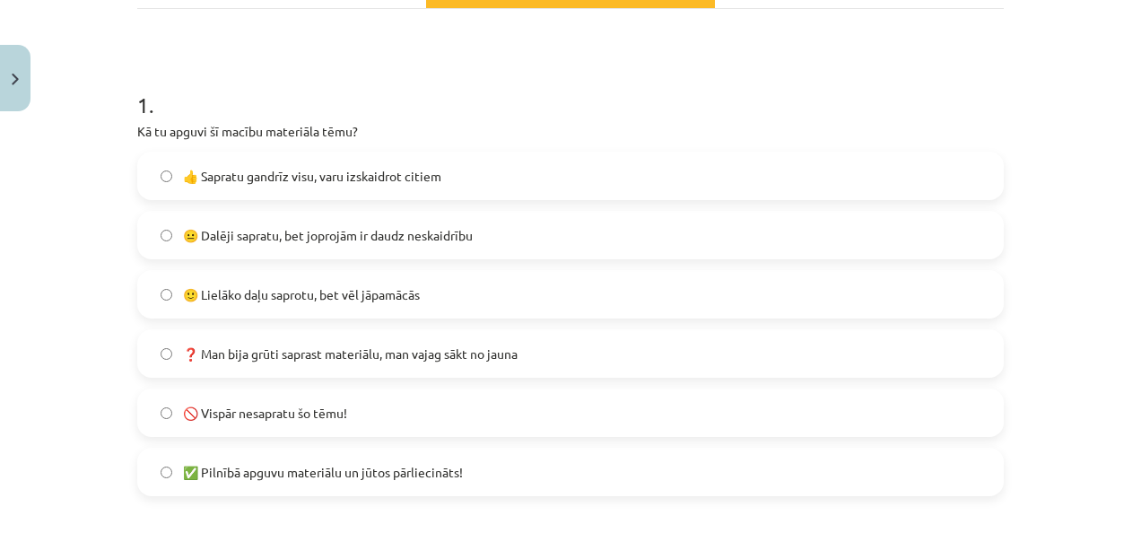
scroll to position [300, 0]
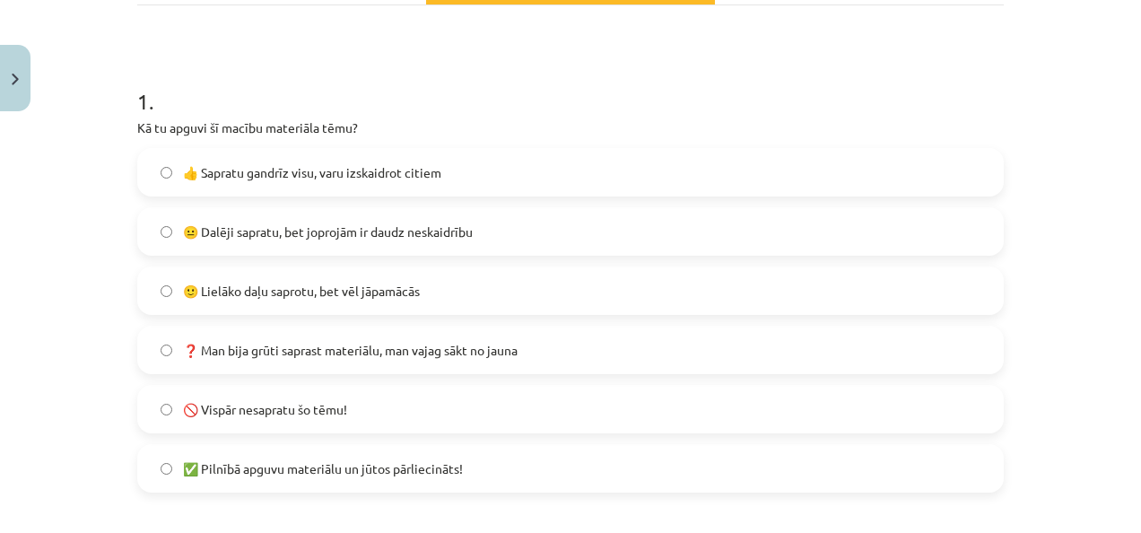
click at [325, 285] on span "🙂 Lielāko daļu saprotu, bet vēl jāpamācās" at bounding box center [301, 291] width 237 height 19
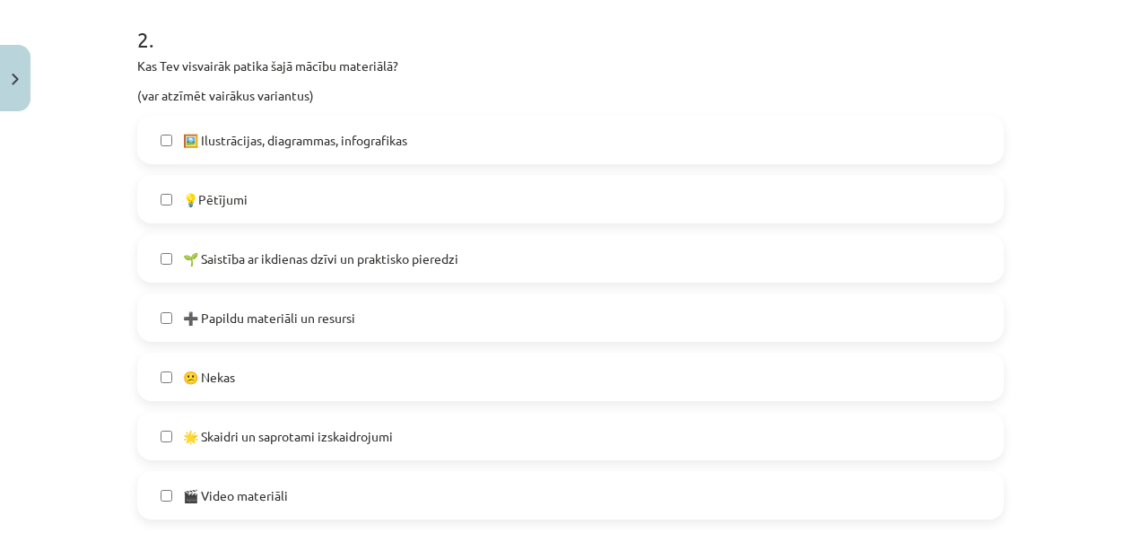
scroll to position [841, 0]
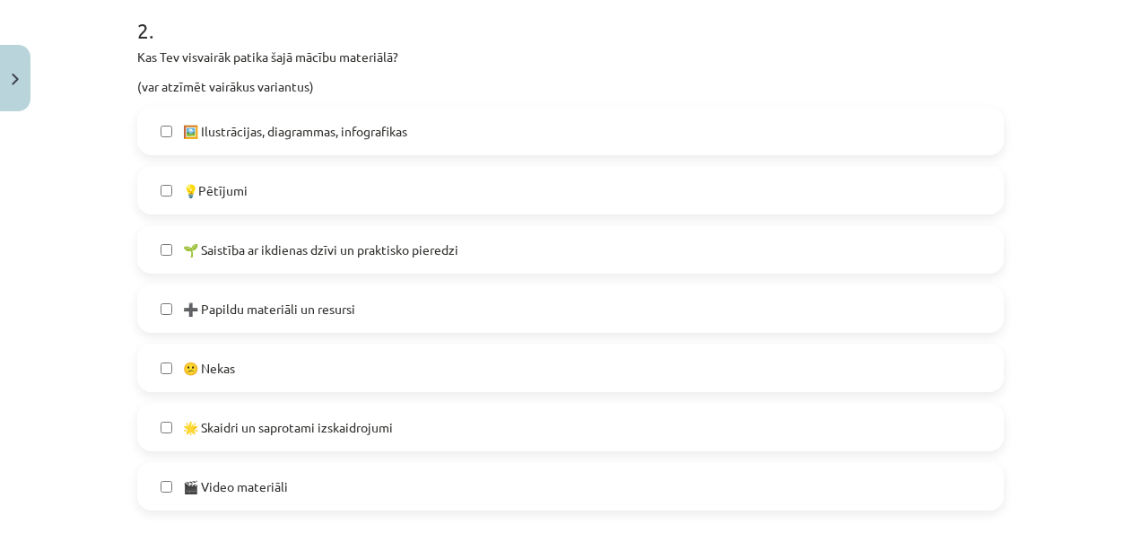
click at [402, 474] on label "🎬 Video materiāli" at bounding box center [570, 486] width 863 height 45
click at [686, 419] on label "🌟 Skaidri un saprotami izskaidrojumi" at bounding box center [570, 426] width 863 height 45
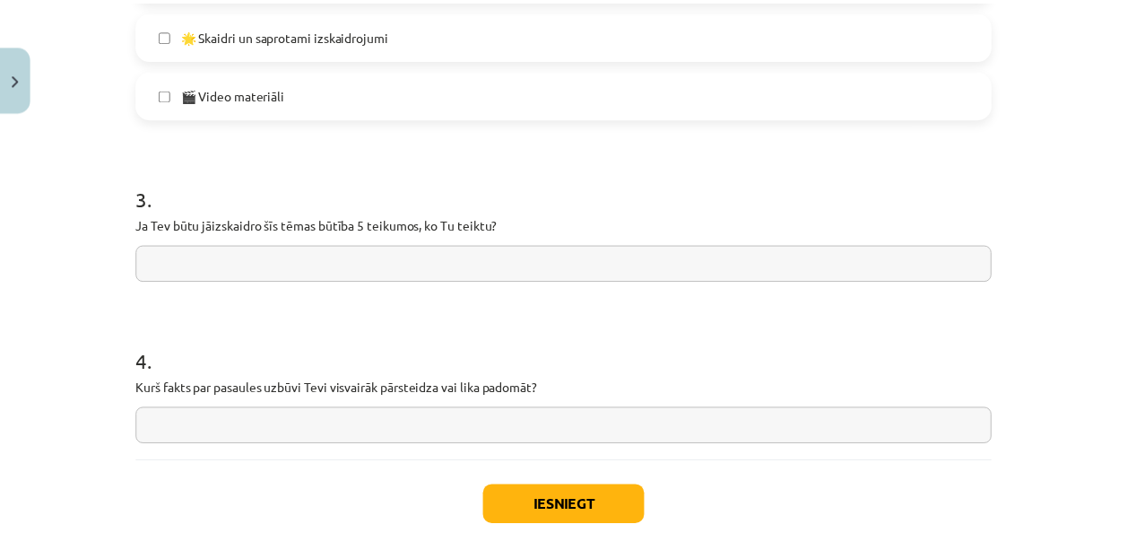
scroll to position [1230, 0]
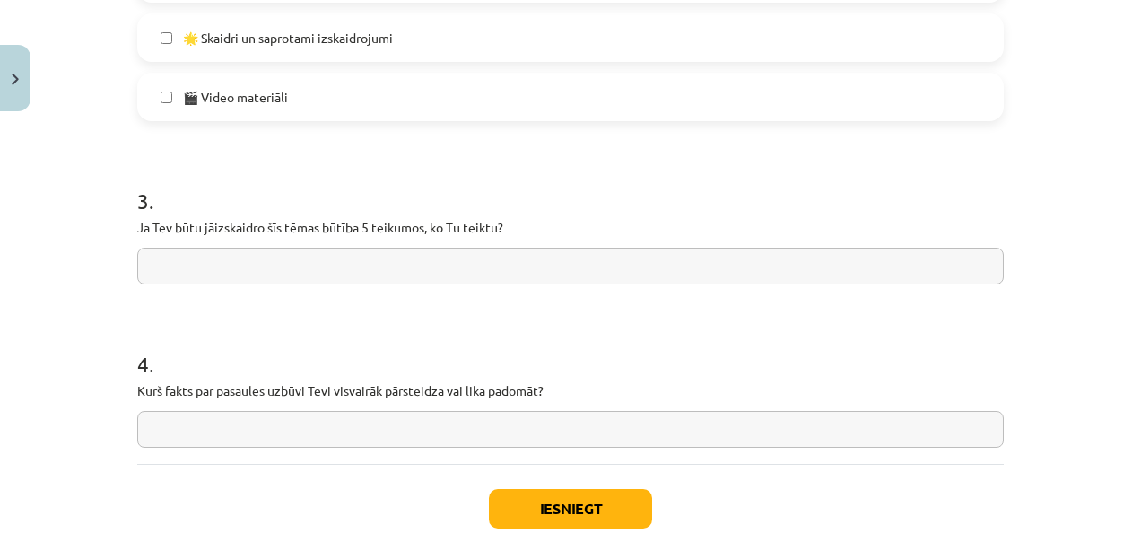
click at [445, 262] on input "text" at bounding box center [570, 266] width 866 height 37
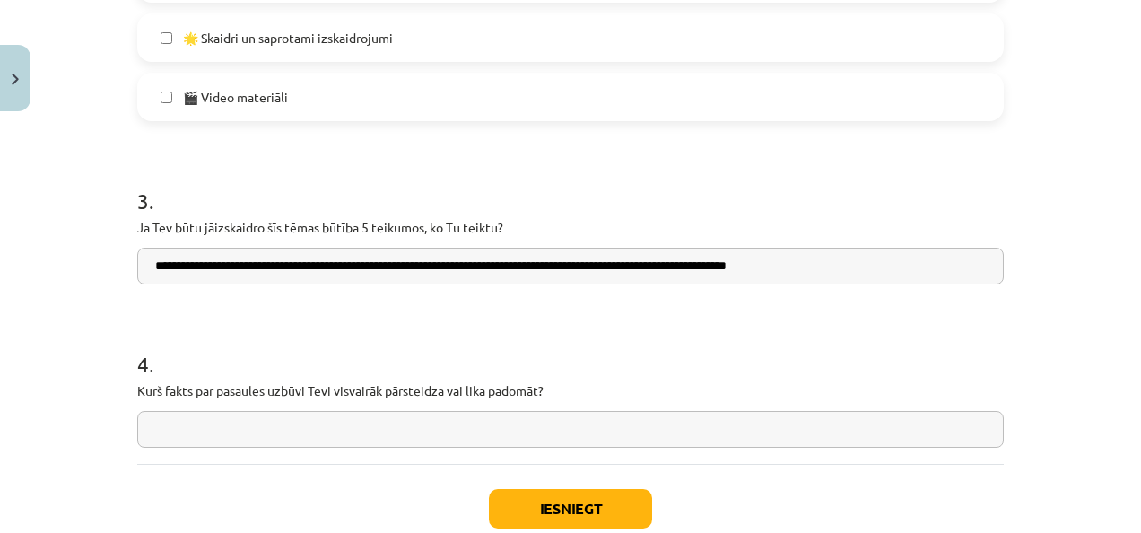
type input "**********"
click at [436, 433] on input "text" at bounding box center [570, 429] width 866 height 37
type input "**********"
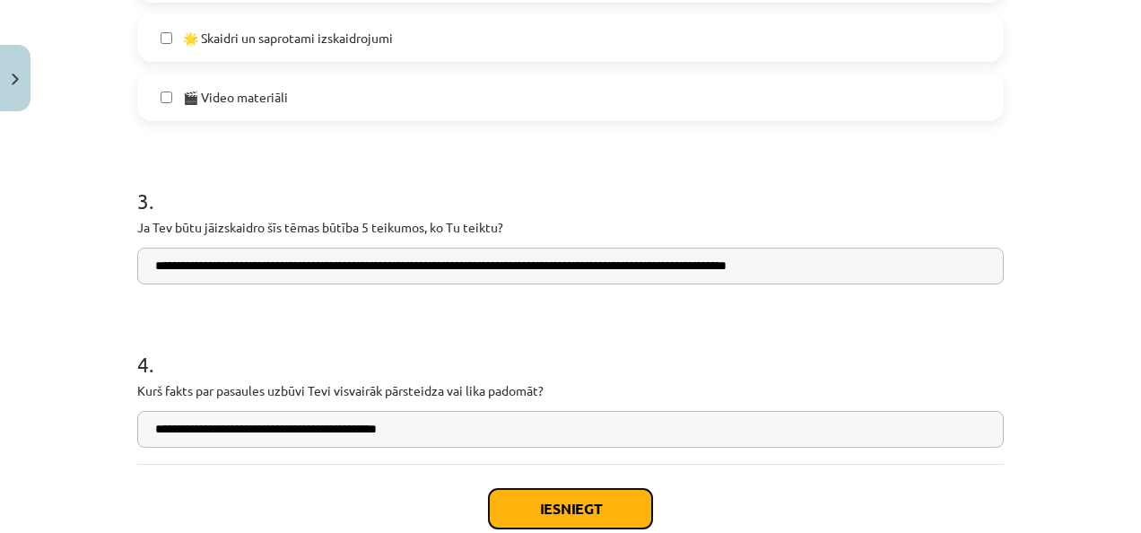
click at [569, 500] on button "Iesniegt" at bounding box center [570, 508] width 163 height 39
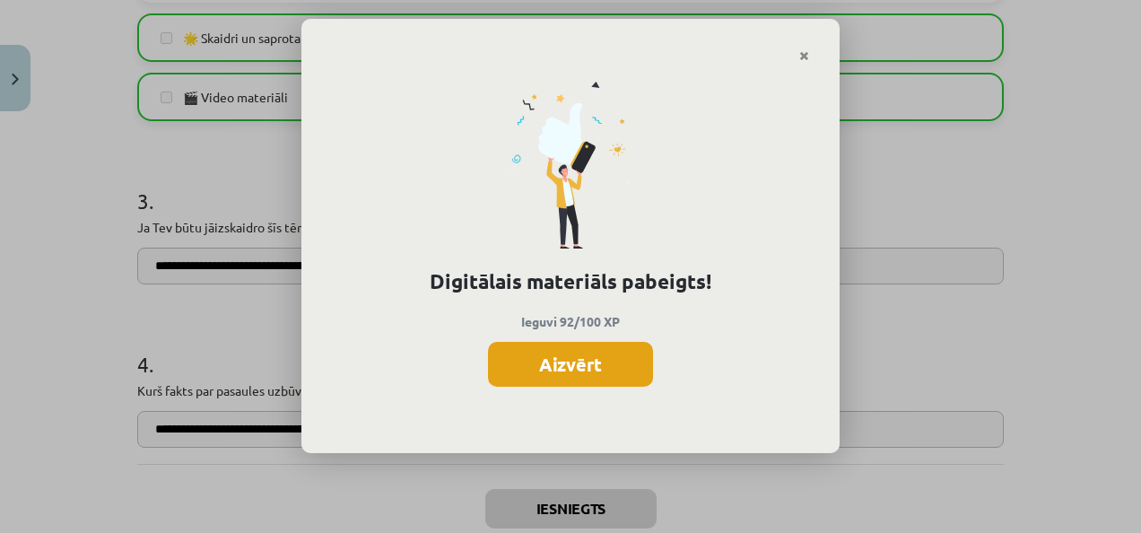
click at [615, 371] on button "Aizvērt" at bounding box center [570, 364] width 165 height 45
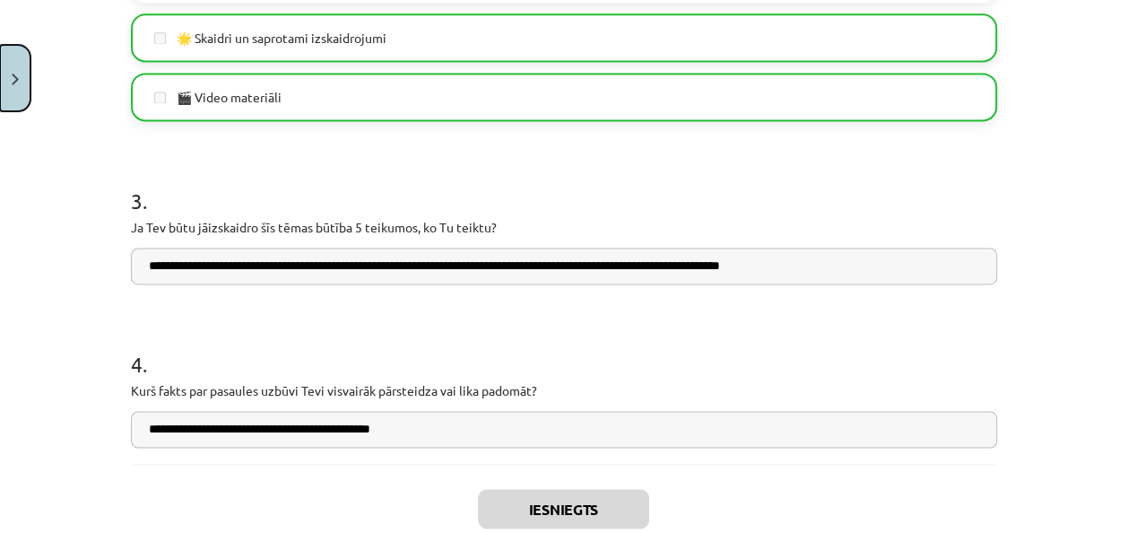
click at [0, 79] on html "0 Dāvanas 103 mP 86 xp Gabriēla Leiļuna Sākums Aktuāli Kā mācīties eSKOLĀ Konta…" at bounding box center [563, 45] width 1127 height 533
click at [23, 91] on button "Close" at bounding box center [15, 78] width 30 height 66
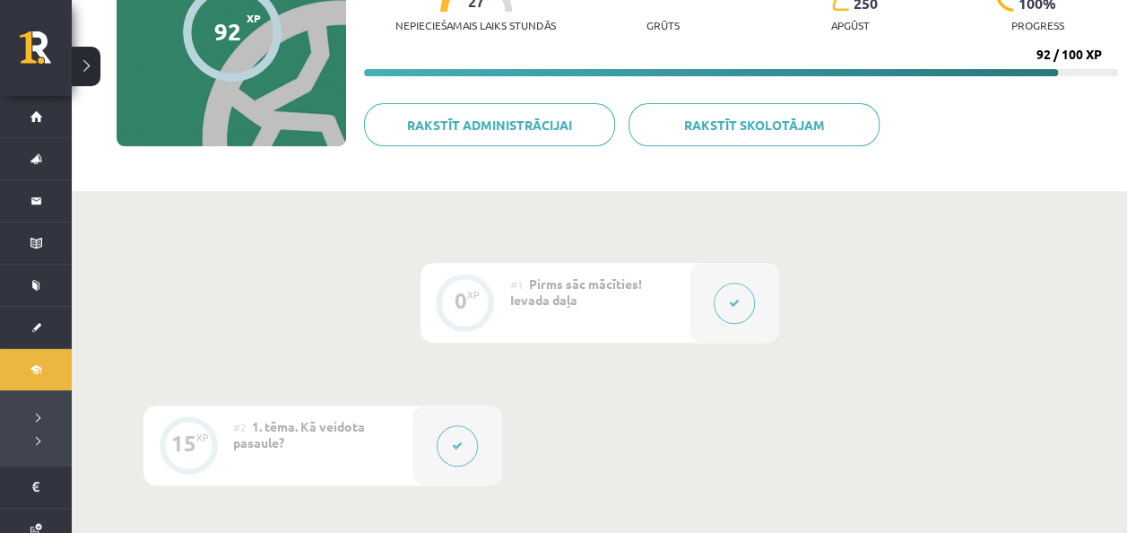
scroll to position [0, 0]
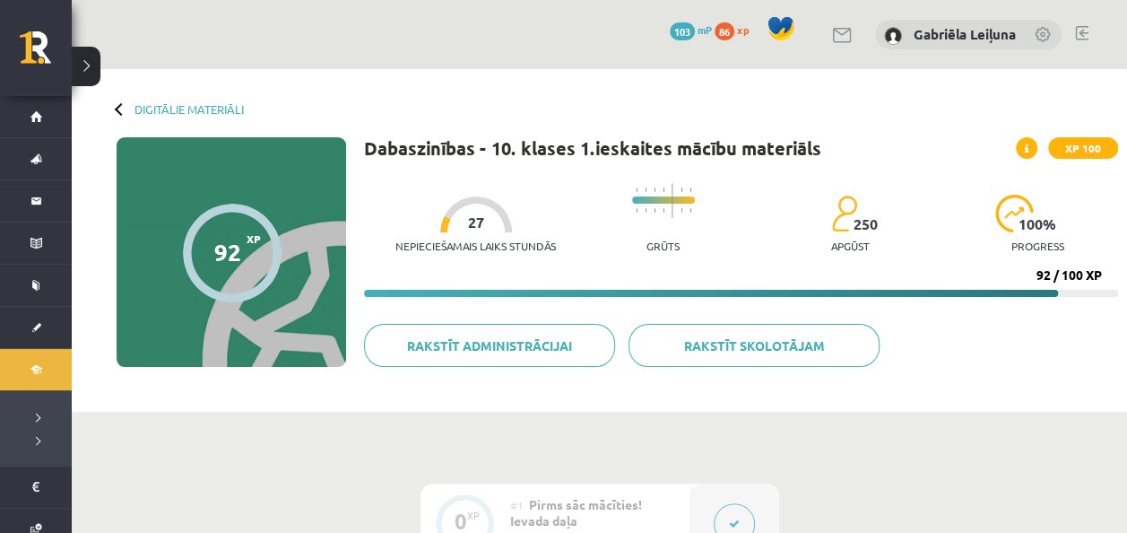
click at [99, 50] on button at bounding box center [86, 66] width 29 height 39
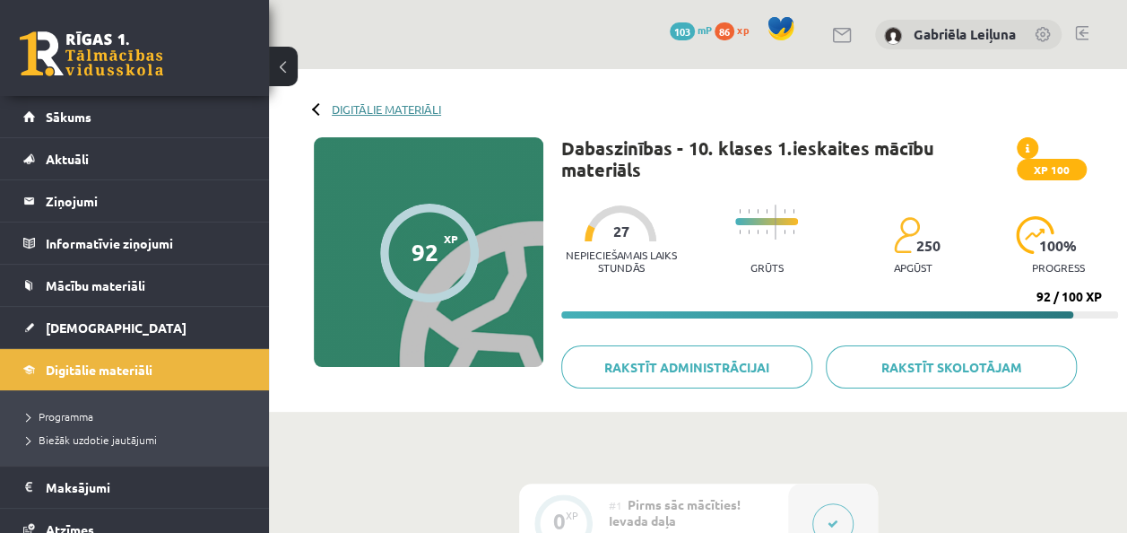
click at [382, 106] on link "Digitālie materiāli" at bounding box center [386, 108] width 109 height 13
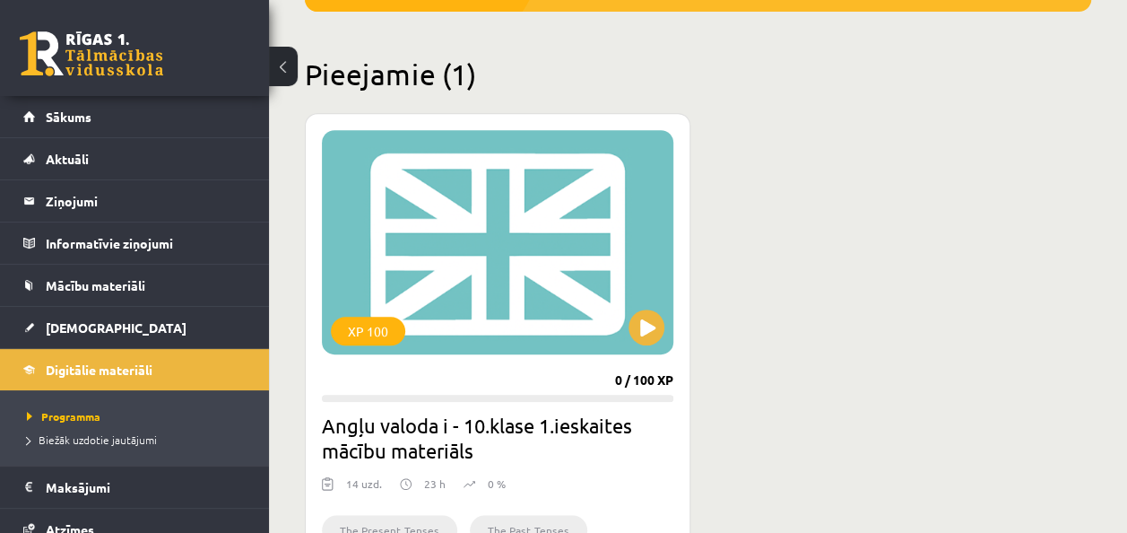
scroll to position [403, 0]
